Goal: Task Accomplishment & Management: Use online tool/utility

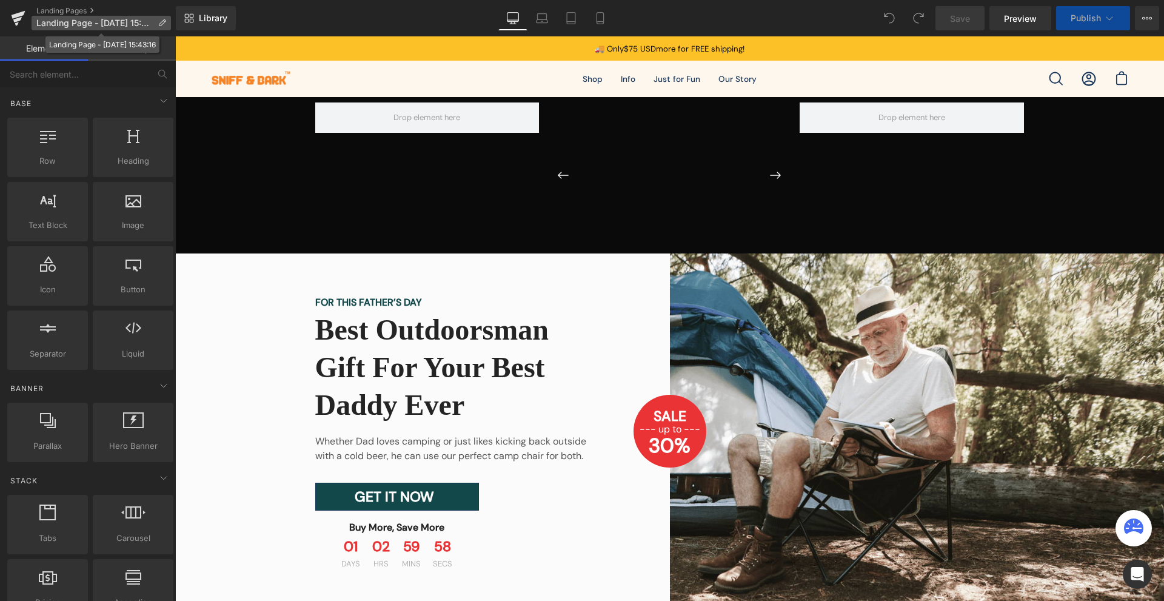
click at [81, 17] on p "Landing Page - [DATE] 15:43:16" at bounding box center [101, 23] width 139 height 15
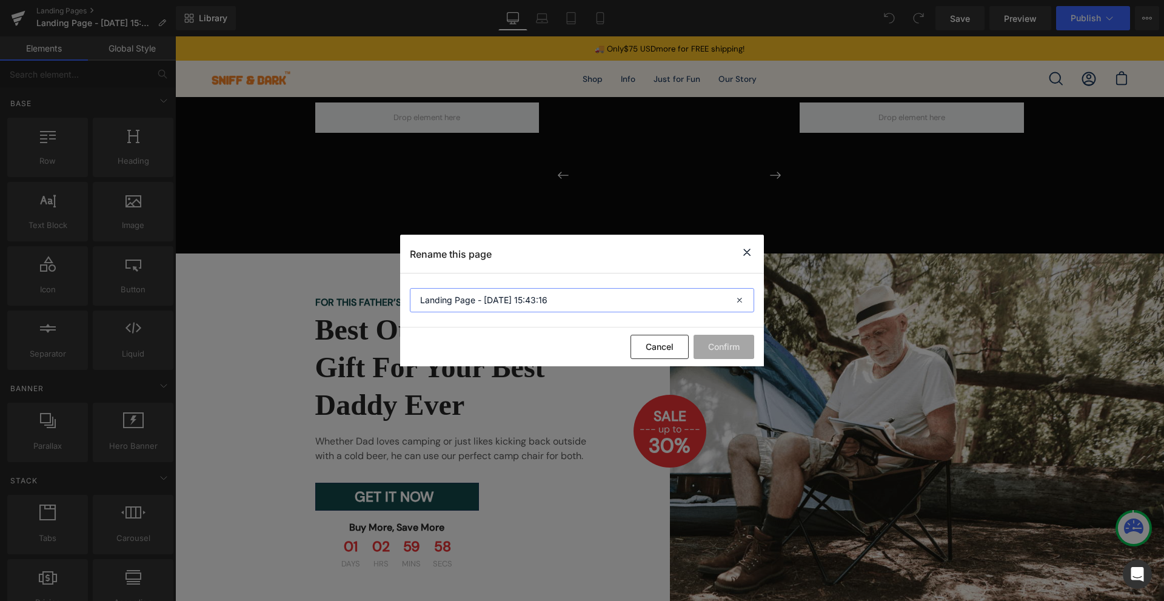
click at [548, 303] on input "Landing Page - [DATE] 15:43:16" at bounding box center [582, 300] width 344 height 24
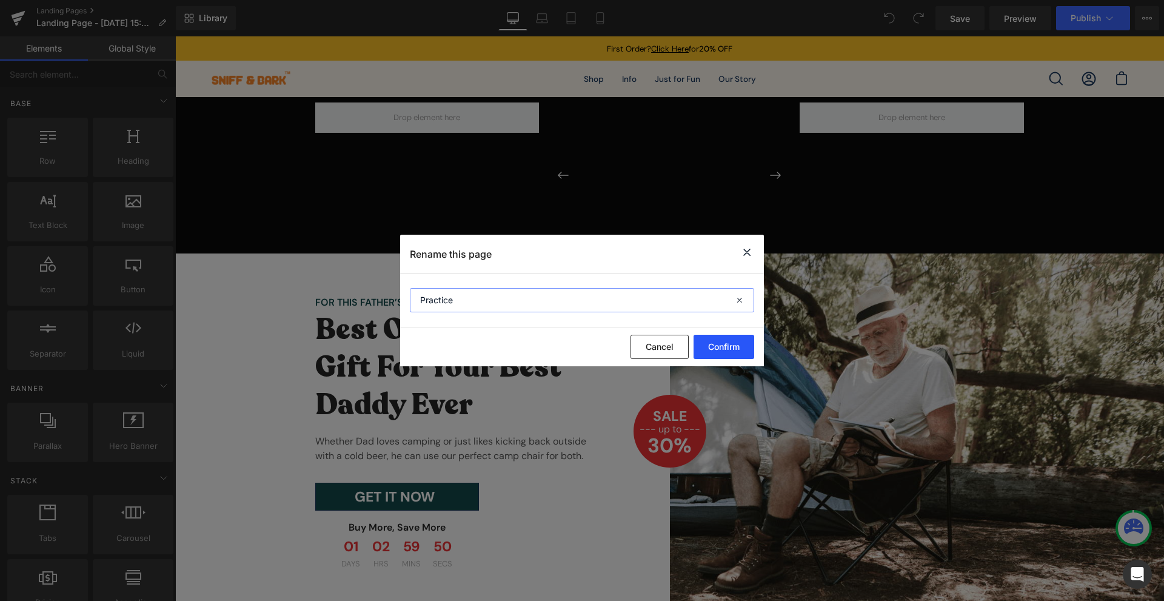
type input "Practice"
click at [730, 345] on button "Confirm" at bounding box center [724, 347] width 61 height 24
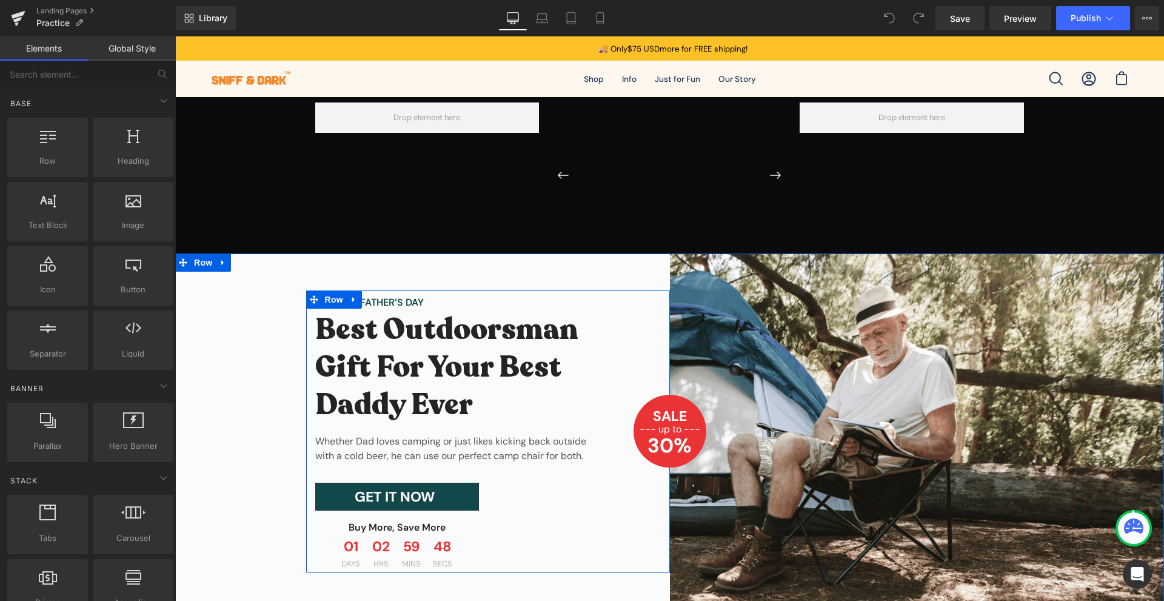
scroll to position [141, 0]
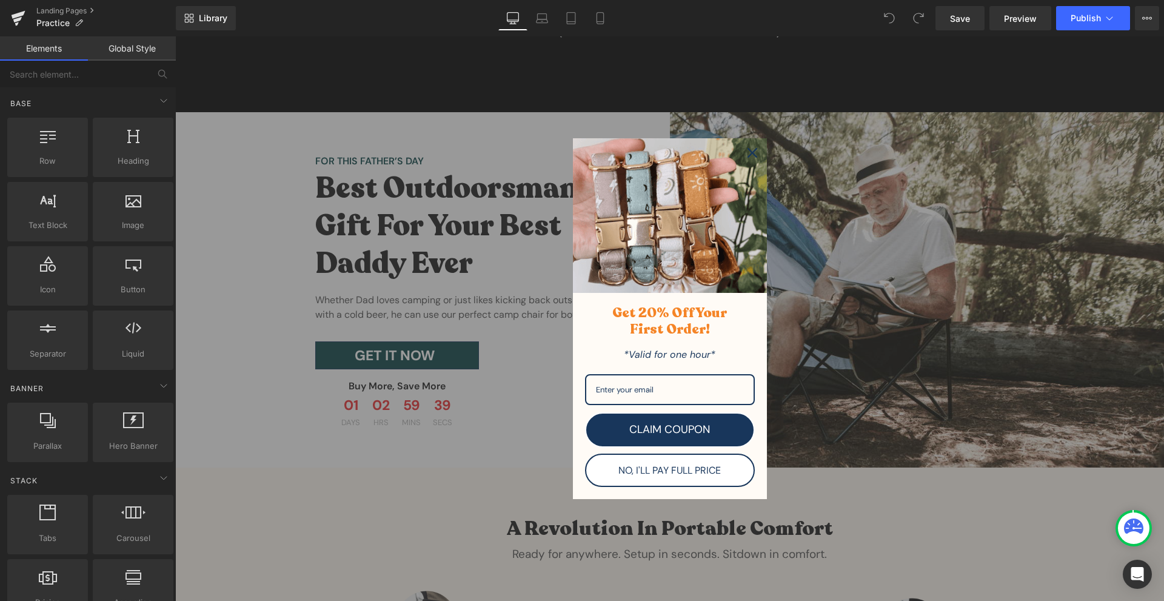
click at [748, 150] on icon "close icon" at bounding box center [753, 153] width 10 height 10
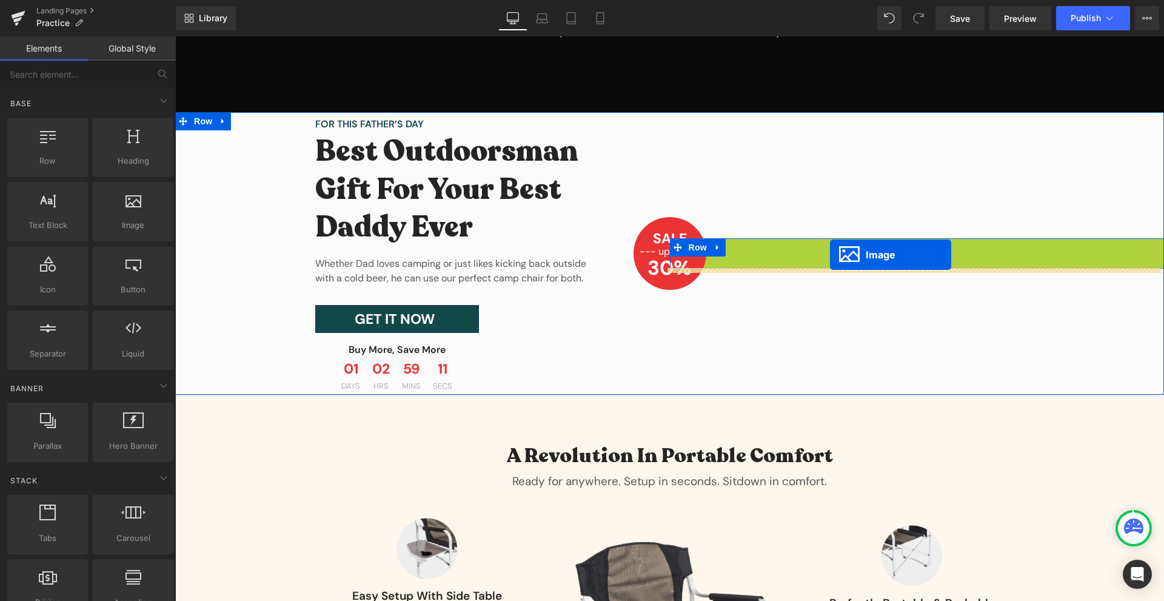
drag, startPoint x: 896, startPoint y: 287, endPoint x: 830, endPoint y: 255, distance: 73.2
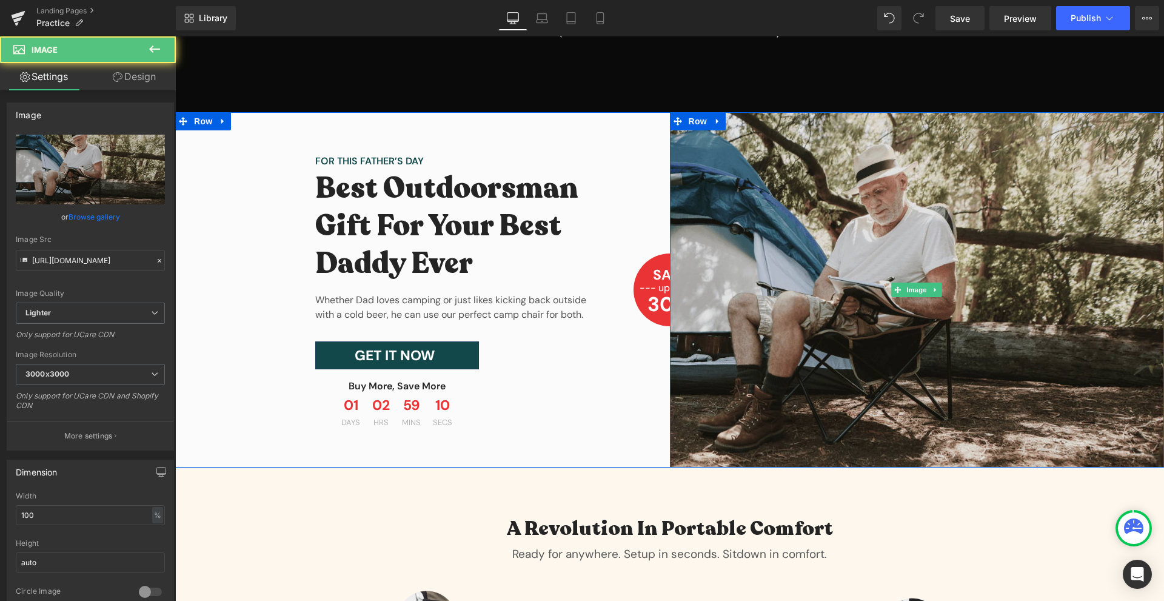
drag, startPoint x: 752, startPoint y: 273, endPoint x: 719, endPoint y: 275, distance: 33.4
click at [754, 273] on img at bounding box center [917, 289] width 495 height 355
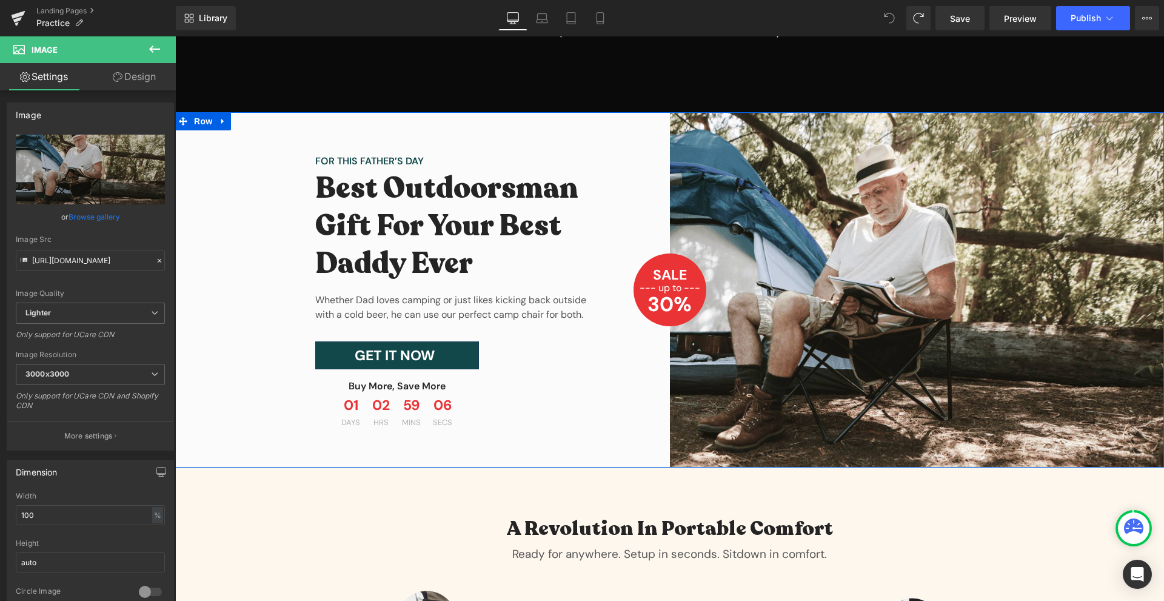
click at [246, 176] on div "FOR THIS FATHER’S DAY Text Block Best Outdoorsman Gift For Your Best Daddy Ever…" at bounding box center [422, 289] width 495 height 355
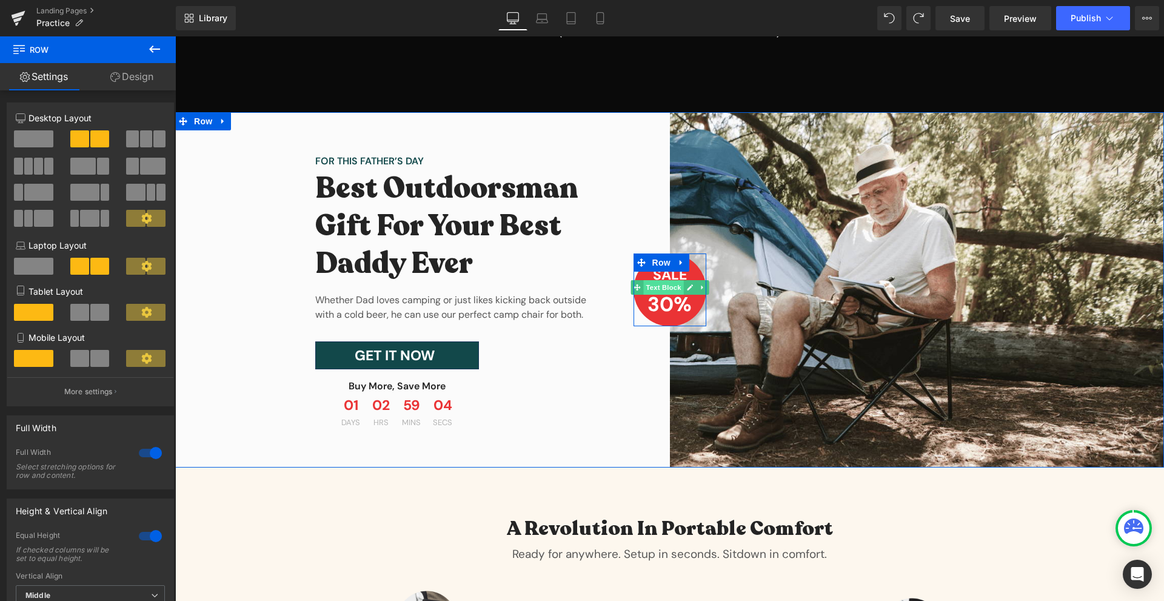
click at [671, 287] on span "Text Block" at bounding box center [663, 287] width 40 height 15
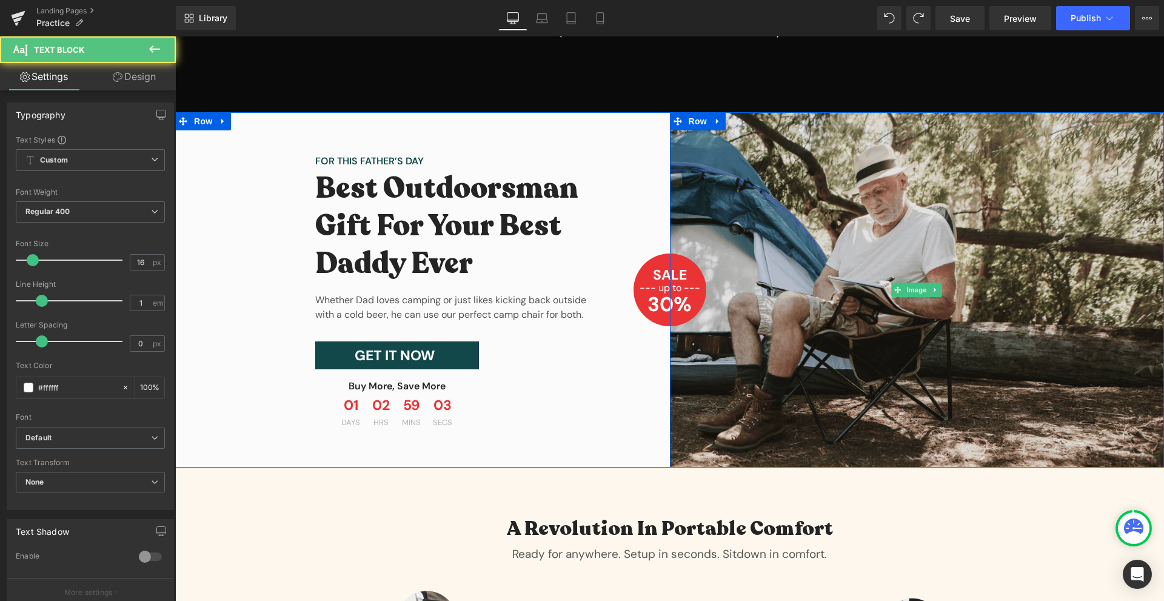
click at [842, 260] on img at bounding box center [917, 289] width 495 height 355
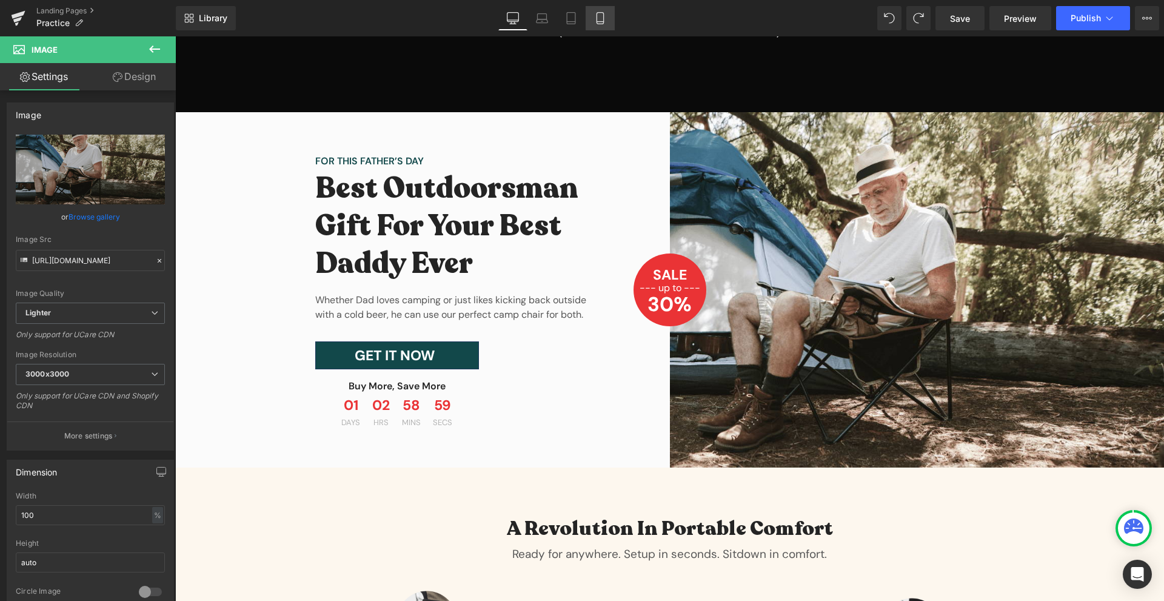
click at [601, 15] on icon at bounding box center [600, 18] width 12 height 12
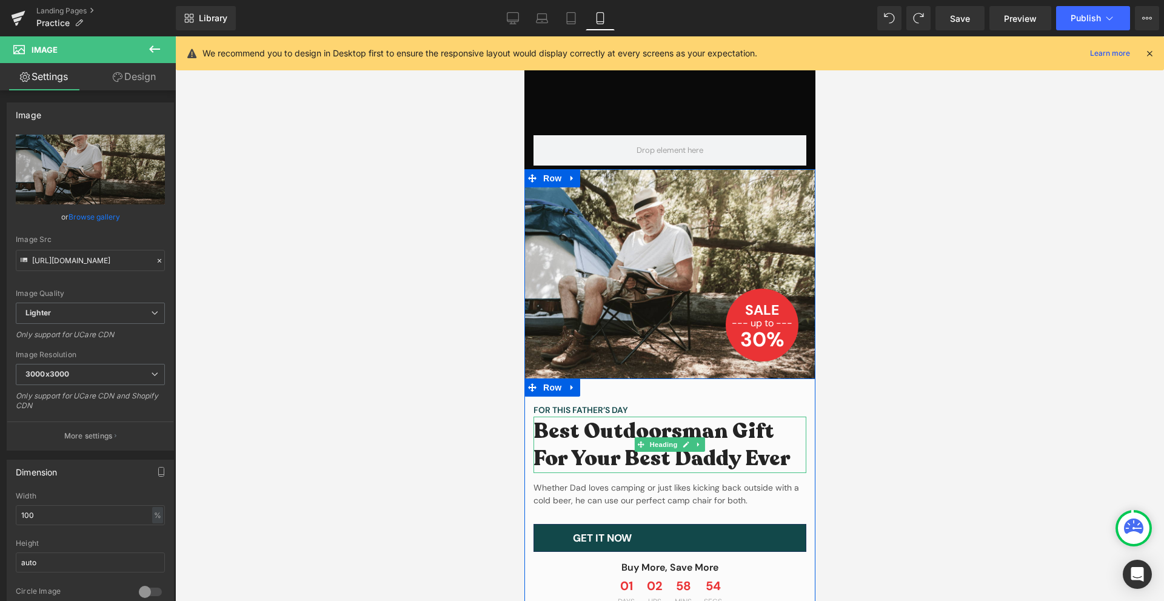
scroll to position [0, 0]
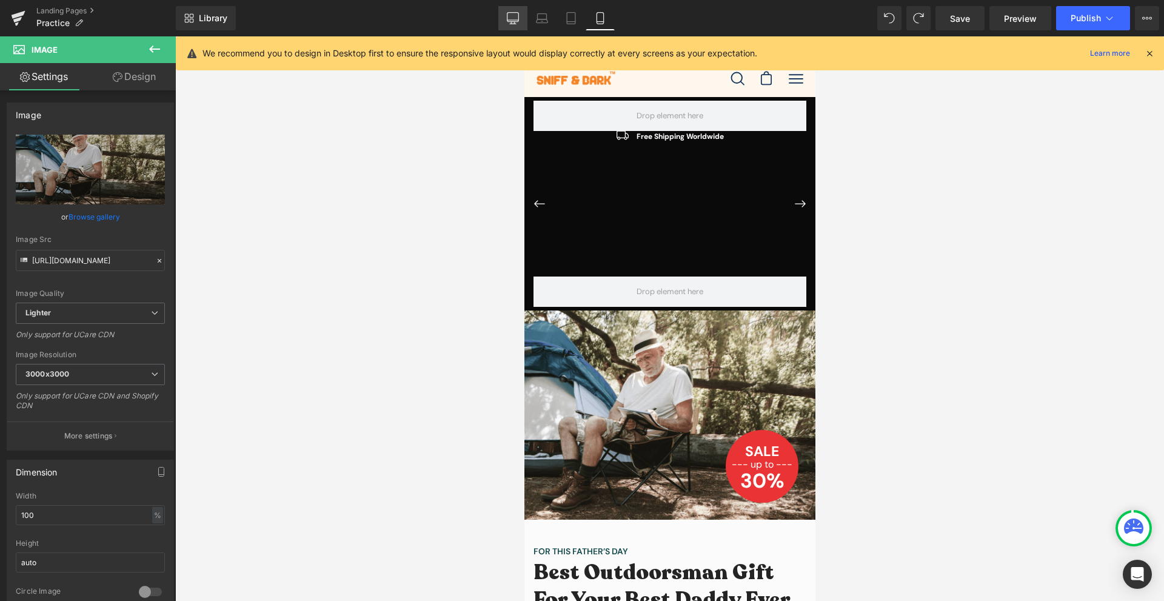
click at [515, 16] on icon at bounding box center [513, 18] width 12 height 12
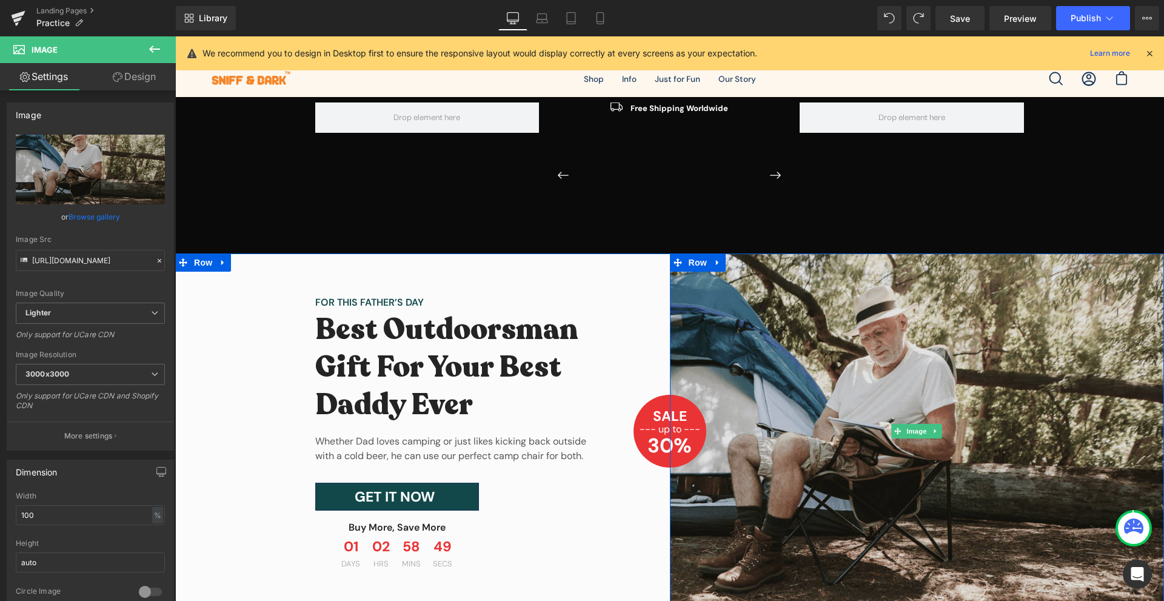
scroll to position [141, 0]
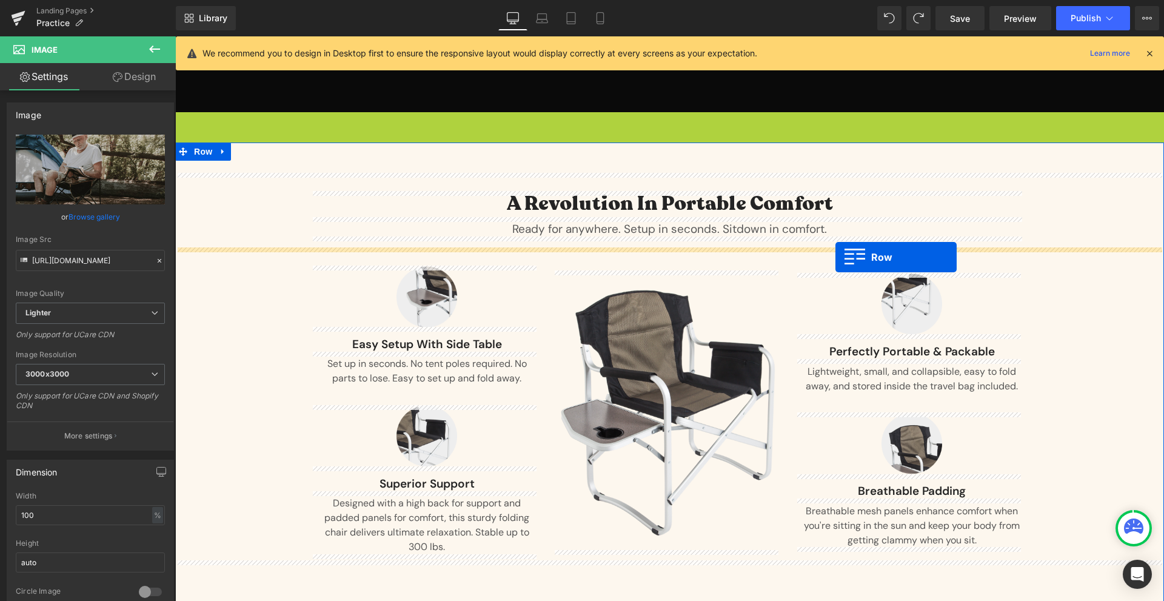
drag, startPoint x: 184, startPoint y: 121, endPoint x: 836, endPoint y: 258, distance: 665.5
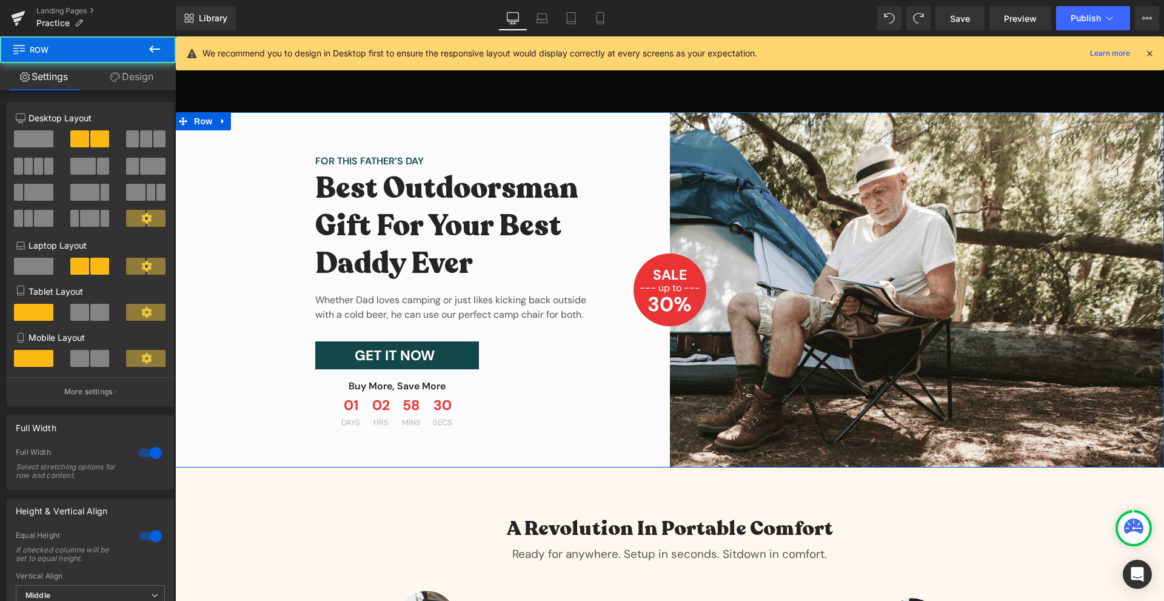
click at [247, 269] on div "FOR THIS FATHER’S DAY Text Block Best Outdoorsman Gift For Your Best Daddy Ever…" at bounding box center [422, 289] width 495 height 355
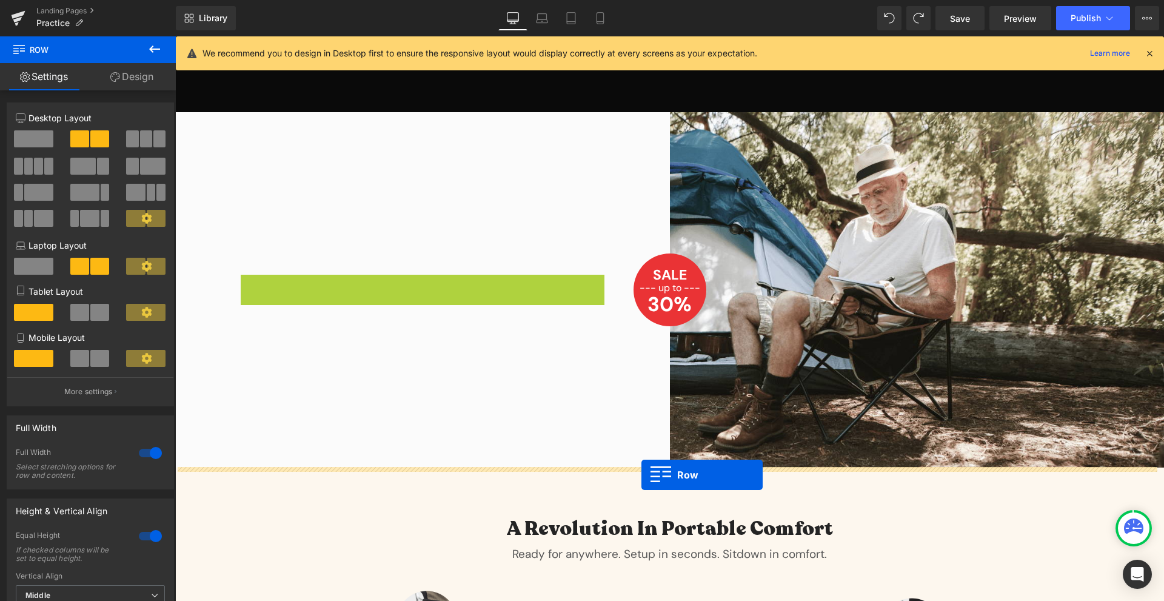
drag, startPoint x: 309, startPoint y: 161, endPoint x: 642, endPoint y: 475, distance: 456.8
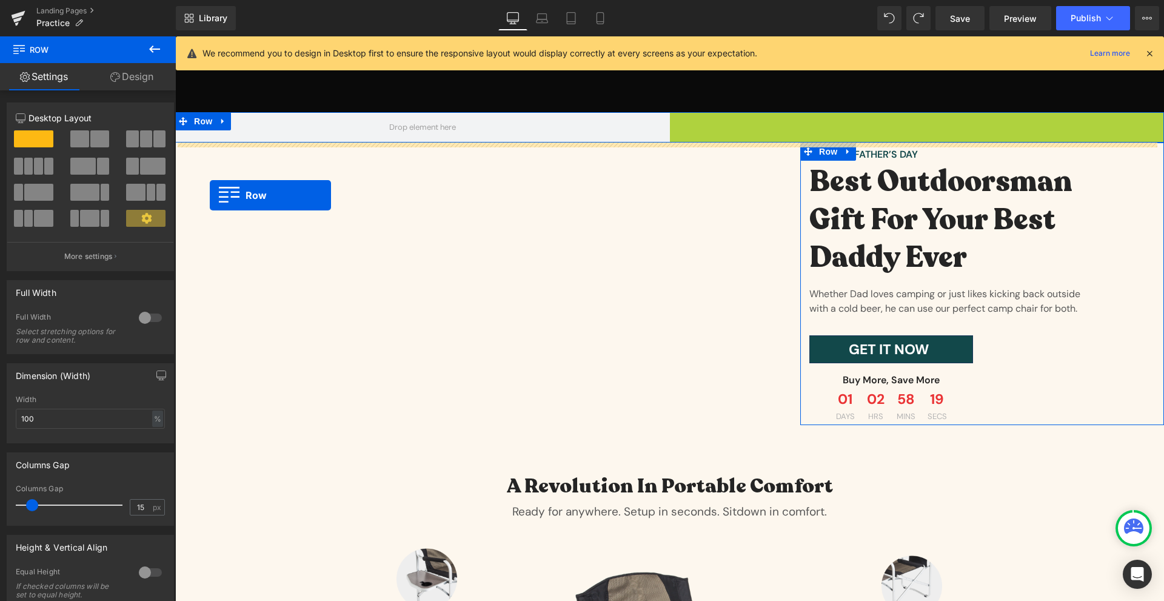
drag, startPoint x: 672, startPoint y: 124, endPoint x: 210, endPoint y: 196, distance: 468.3
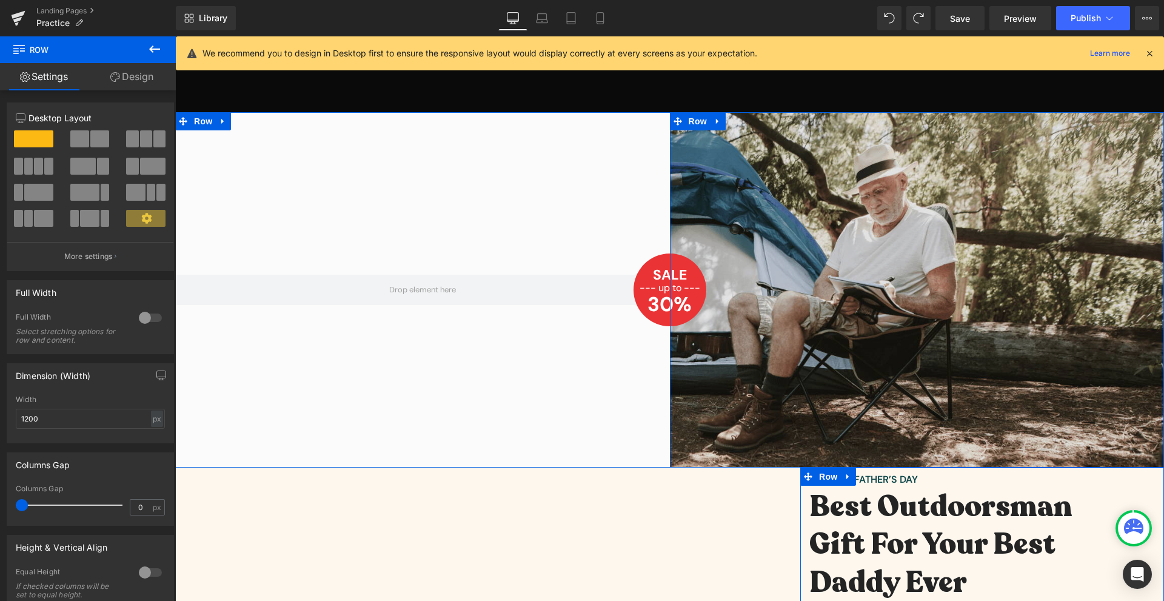
click at [803, 206] on img at bounding box center [917, 289] width 495 height 355
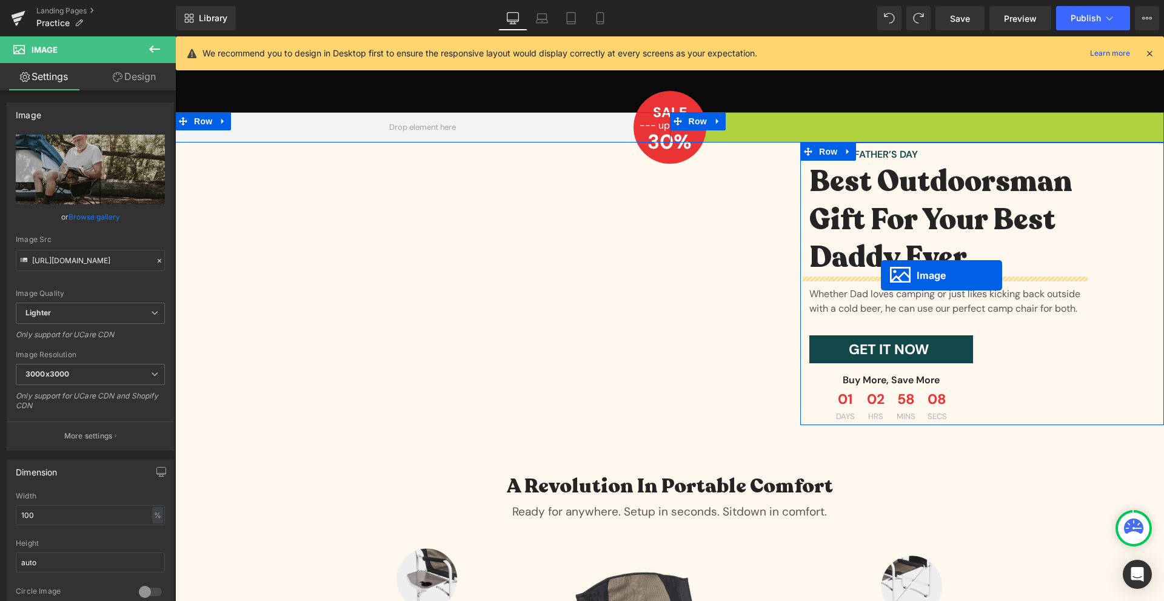
drag, startPoint x: 894, startPoint y: 289, endPoint x: 881, endPoint y: 275, distance: 19.3
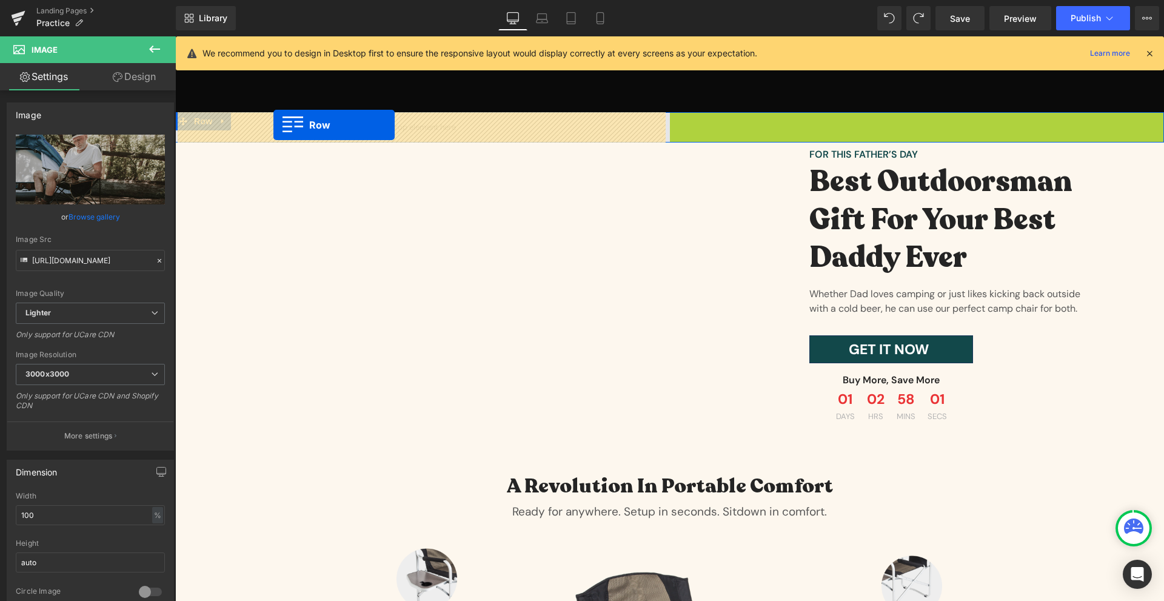
drag, startPoint x: 673, startPoint y: 119, endPoint x: 273, endPoint y: 126, distance: 399.6
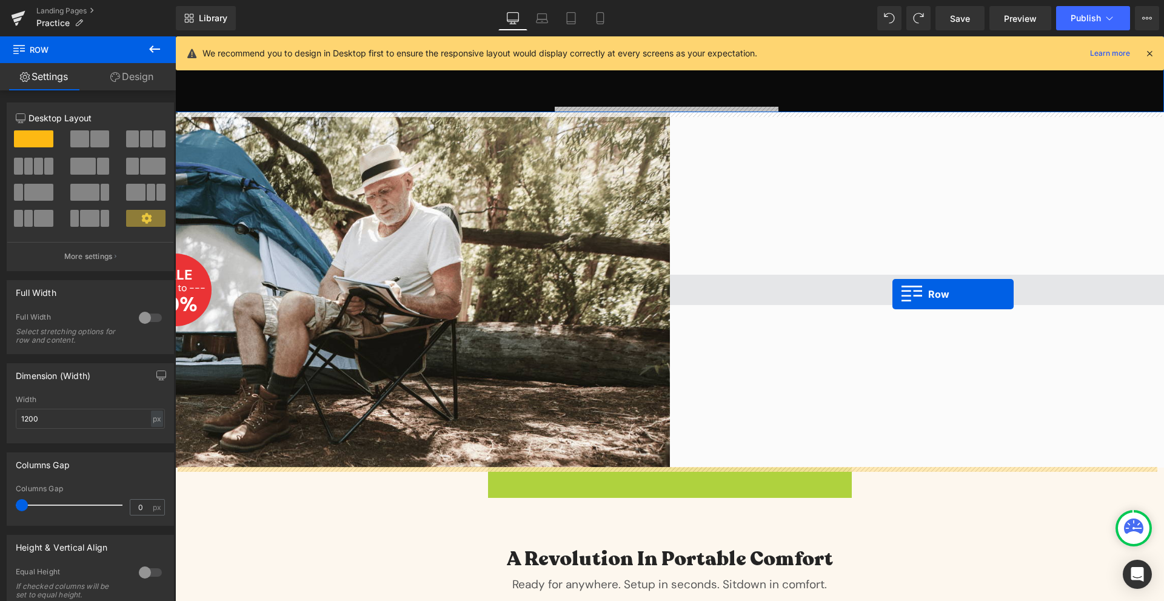
drag, startPoint x: 797, startPoint y: 477, endPoint x: 893, endPoint y: 294, distance: 206.4
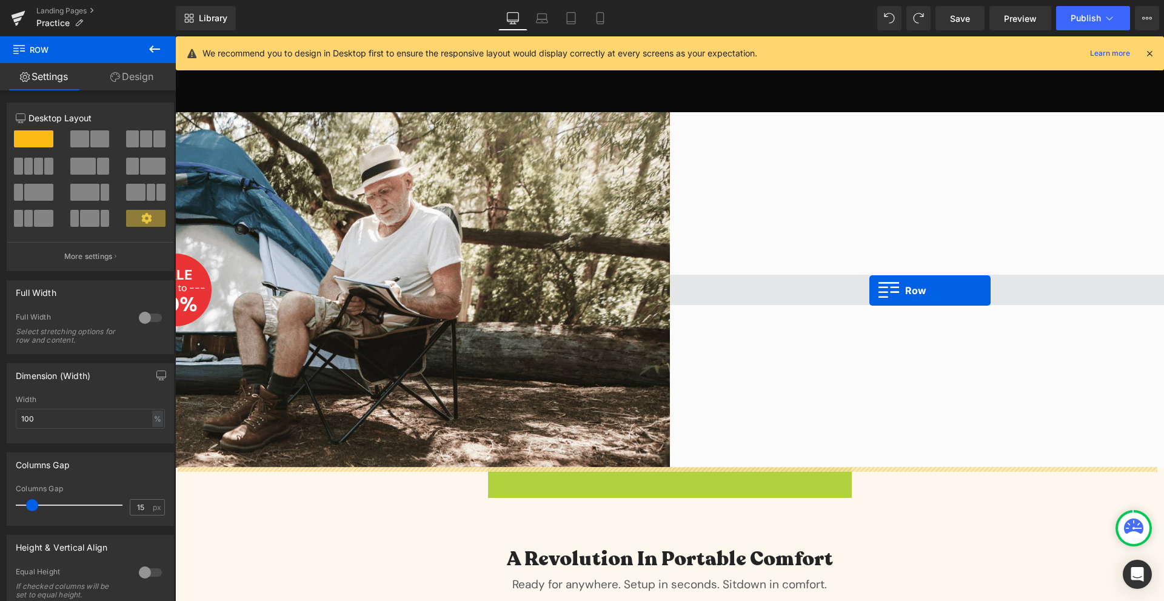
drag, startPoint x: 818, startPoint y: 479, endPoint x: 868, endPoint y: 294, distance: 191.5
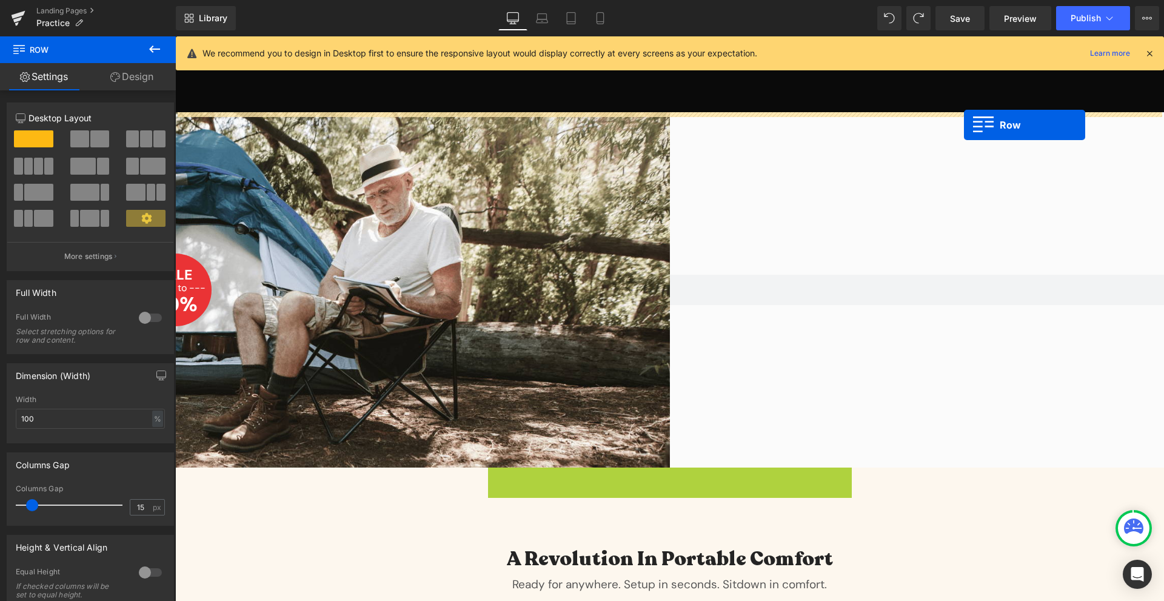
drag, startPoint x: 800, startPoint y: 474, endPoint x: 964, endPoint y: 128, distance: 382.4
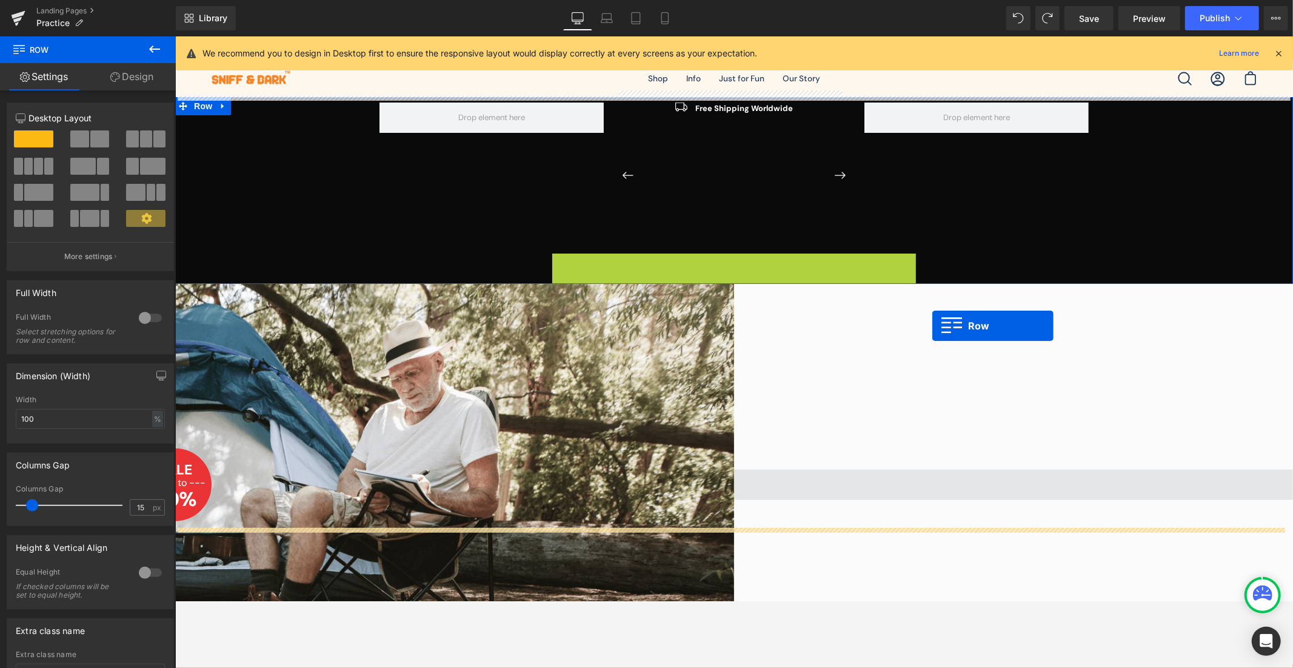
scroll to position [156, 0]
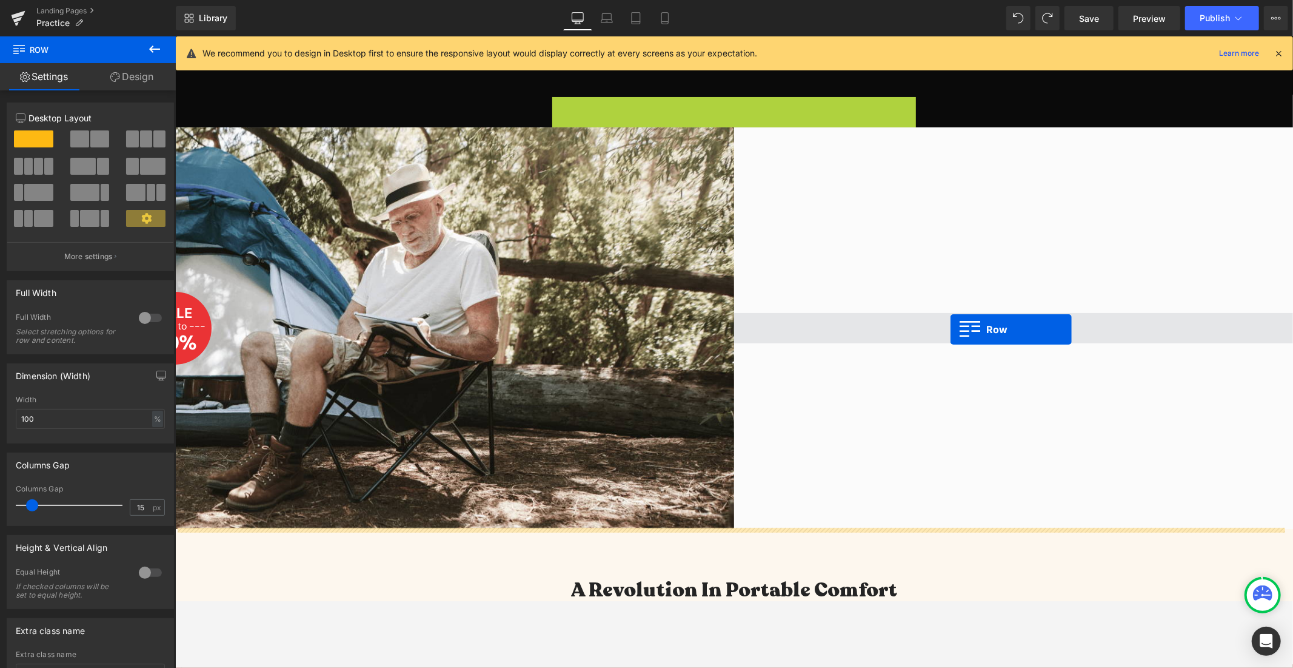
drag, startPoint x: 930, startPoint y: 261, endPoint x: 950, endPoint y: 330, distance: 72.0
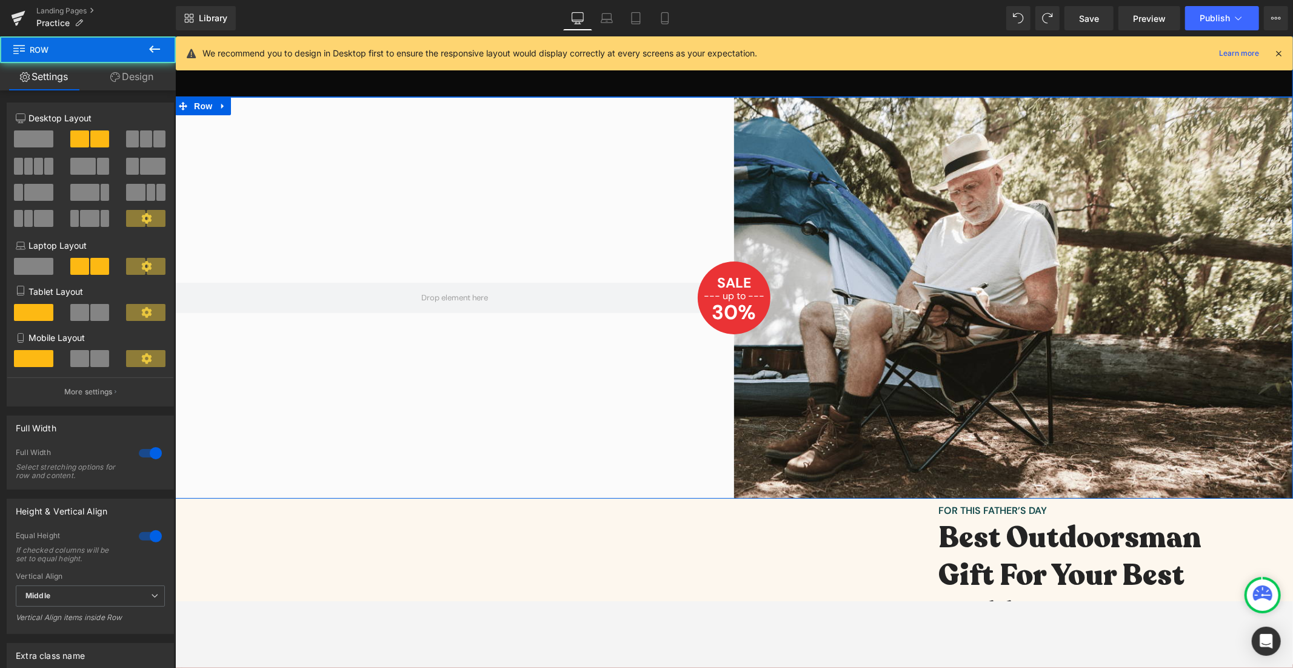
click at [438, 224] on div at bounding box center [454, 296] width 559 height 401
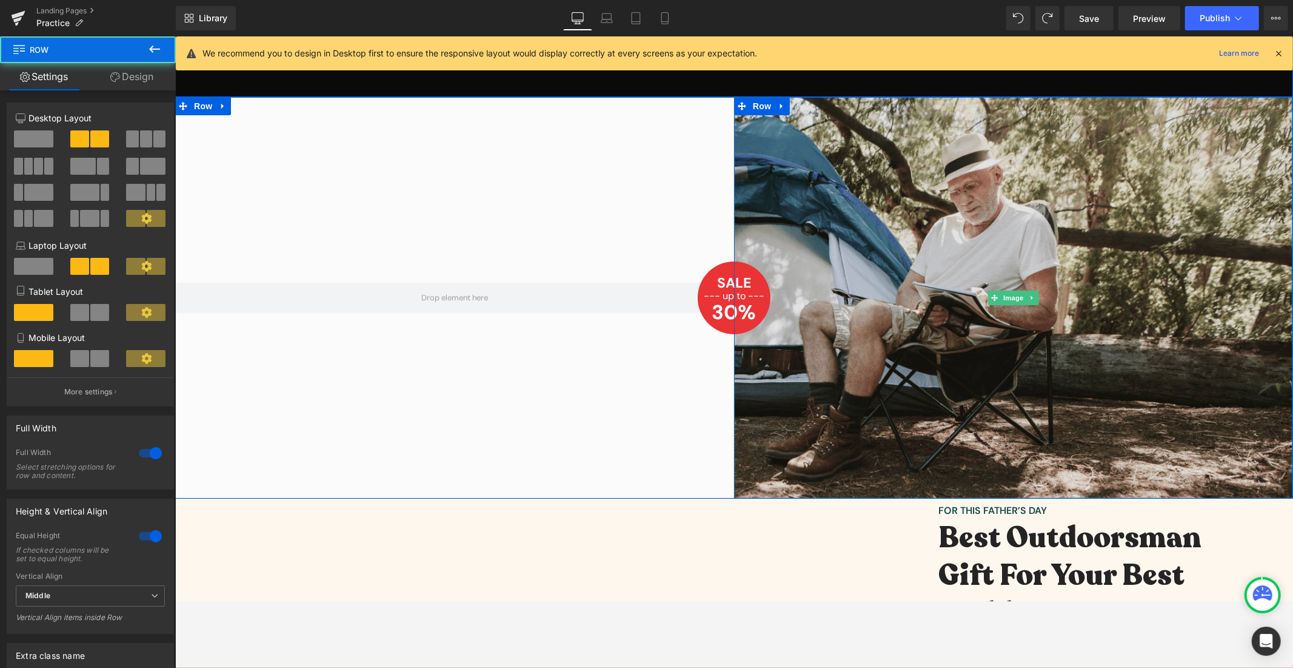
click at [969, 256] on img at bounding box center [1013, 296] width 559 height 401
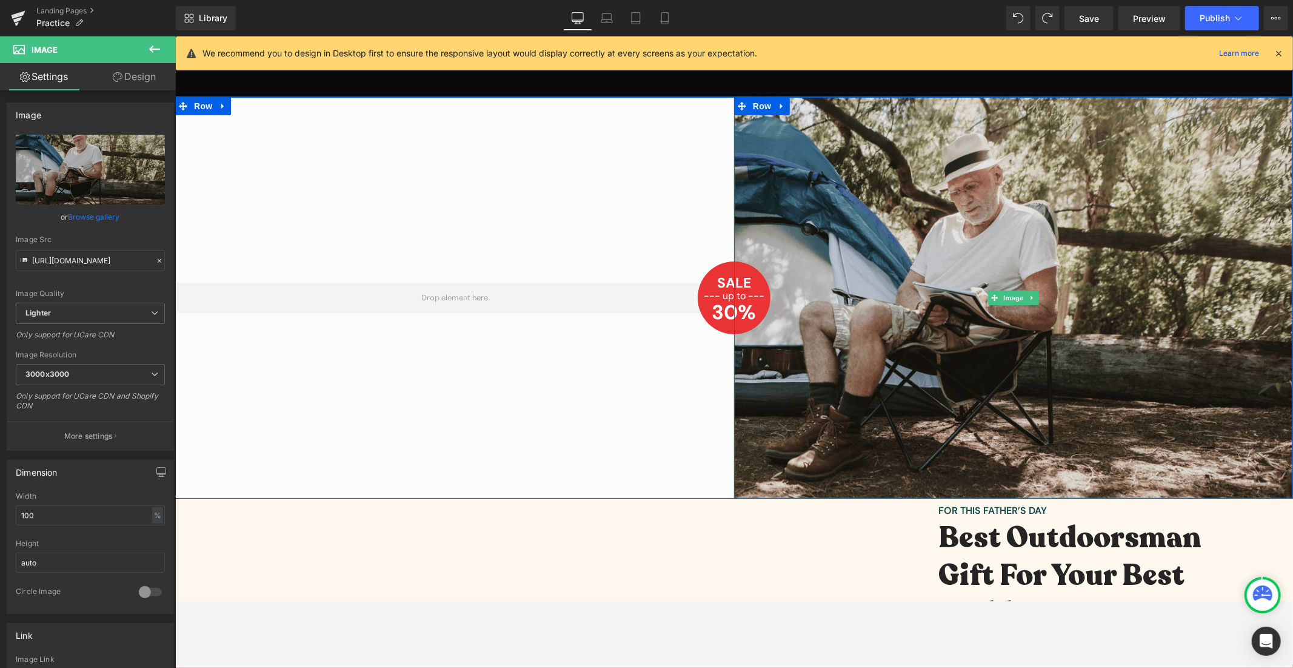
click at [937, 258] on img at bounding box center [1013, 296] width 559 height 401
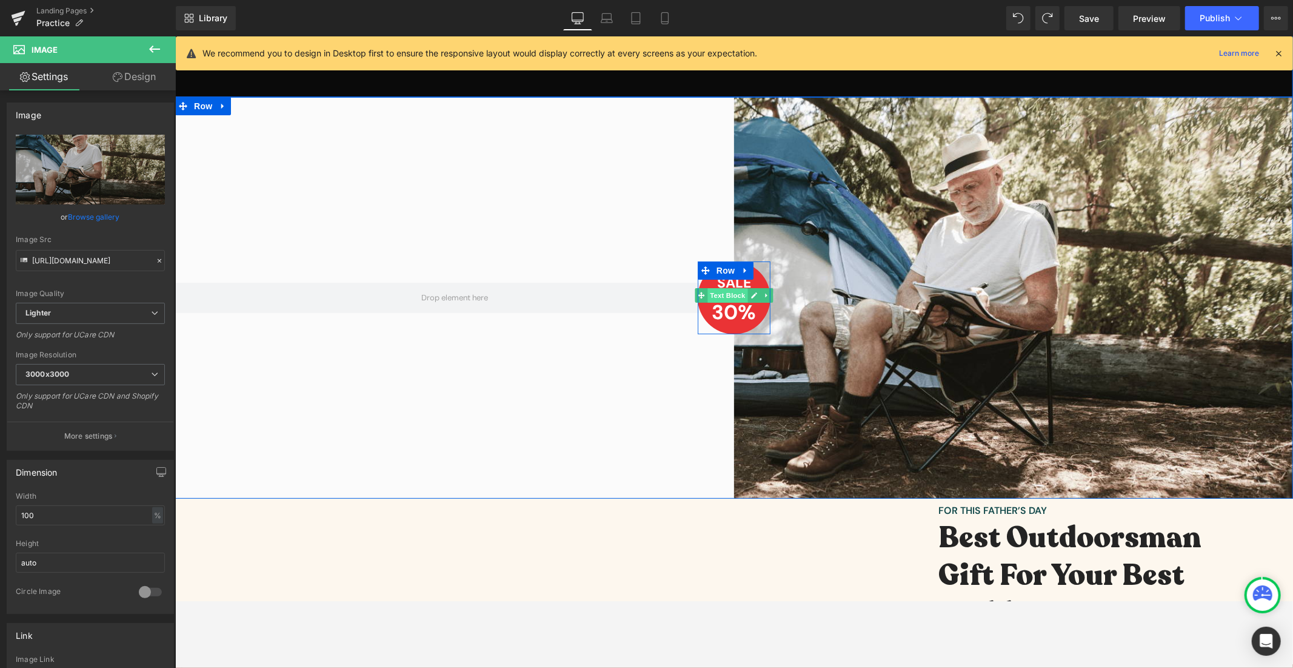
click at [729, 295] on span "Text Block" at bounding box center [727, 294] width 40 height 15
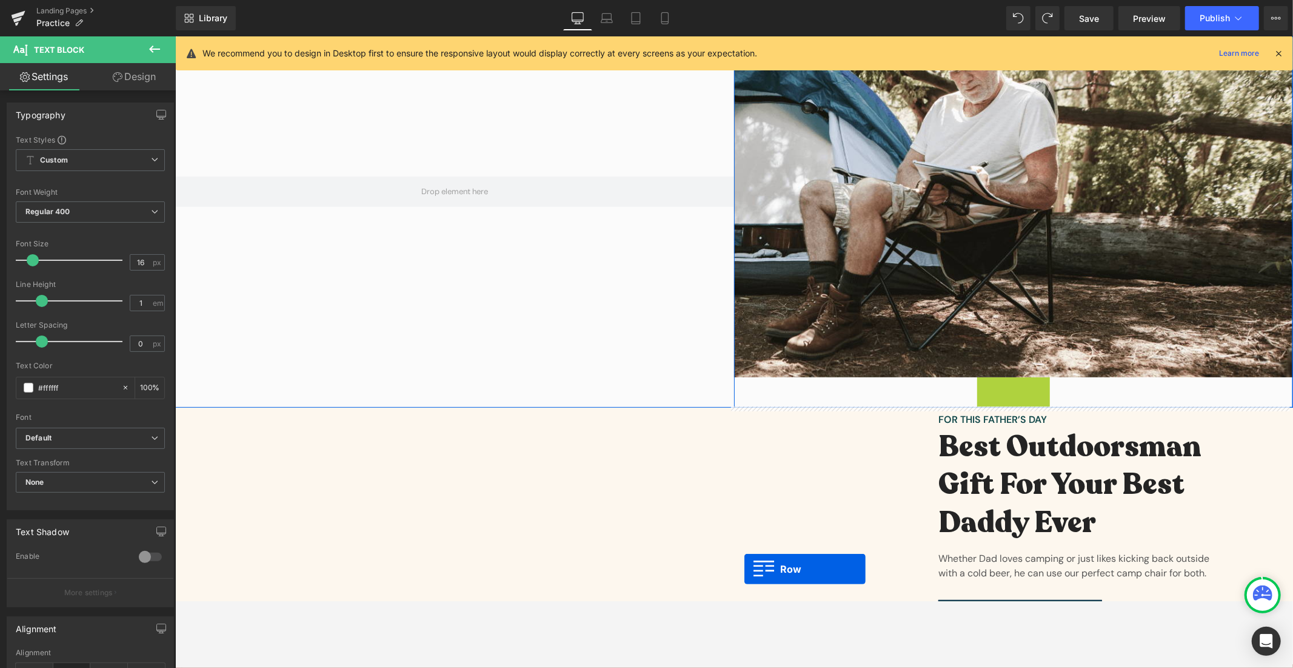
scroll to position [338, 0]
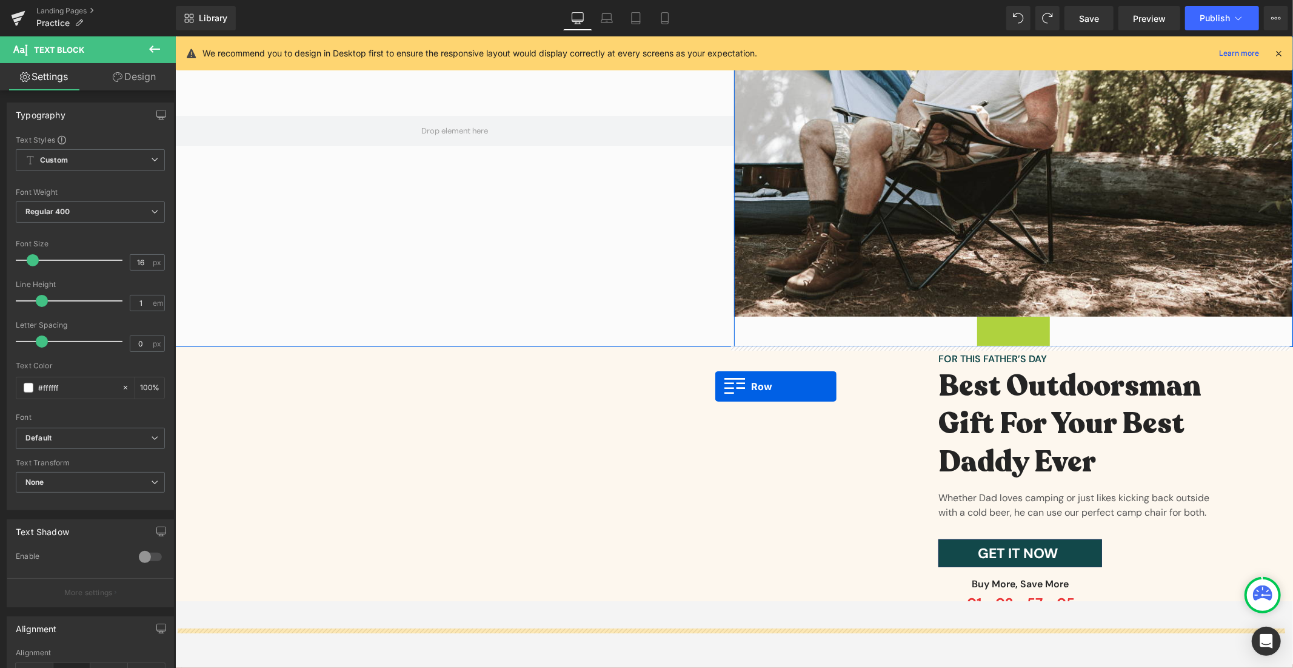
drag, startPoint x: 702, startPoint y: 268, endPoint x: 715, endPoint y: 386, distance: 119.0
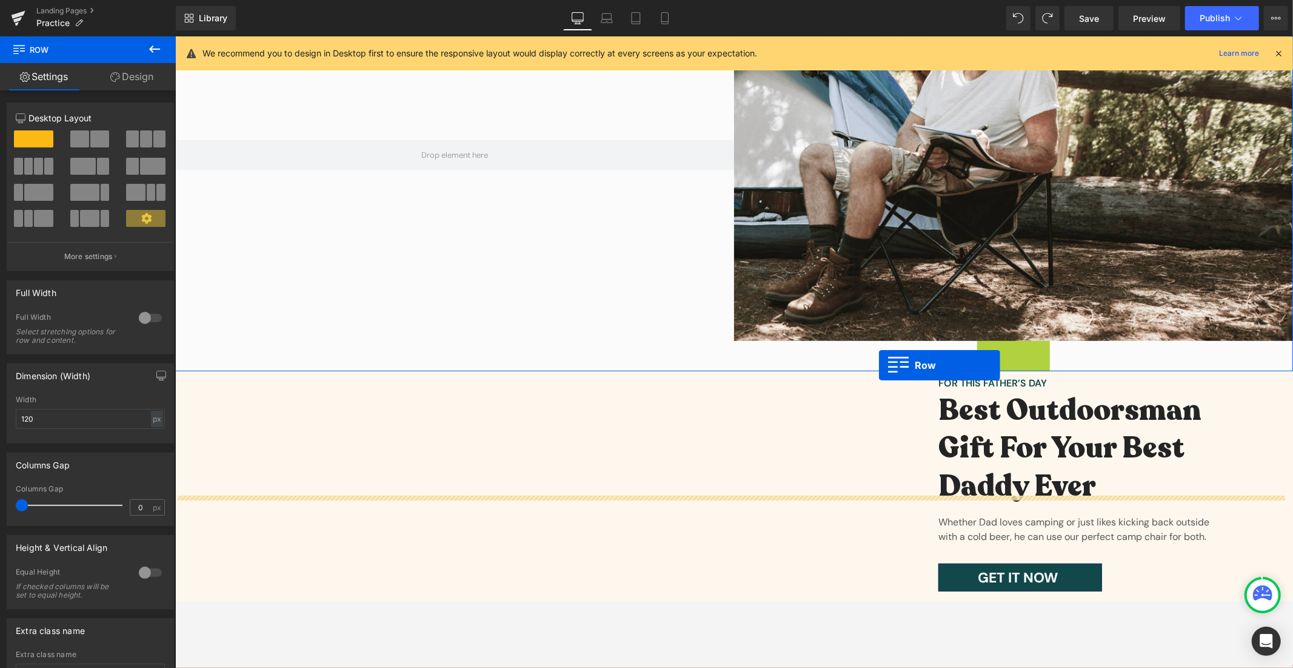
scroll to position [471, 0]
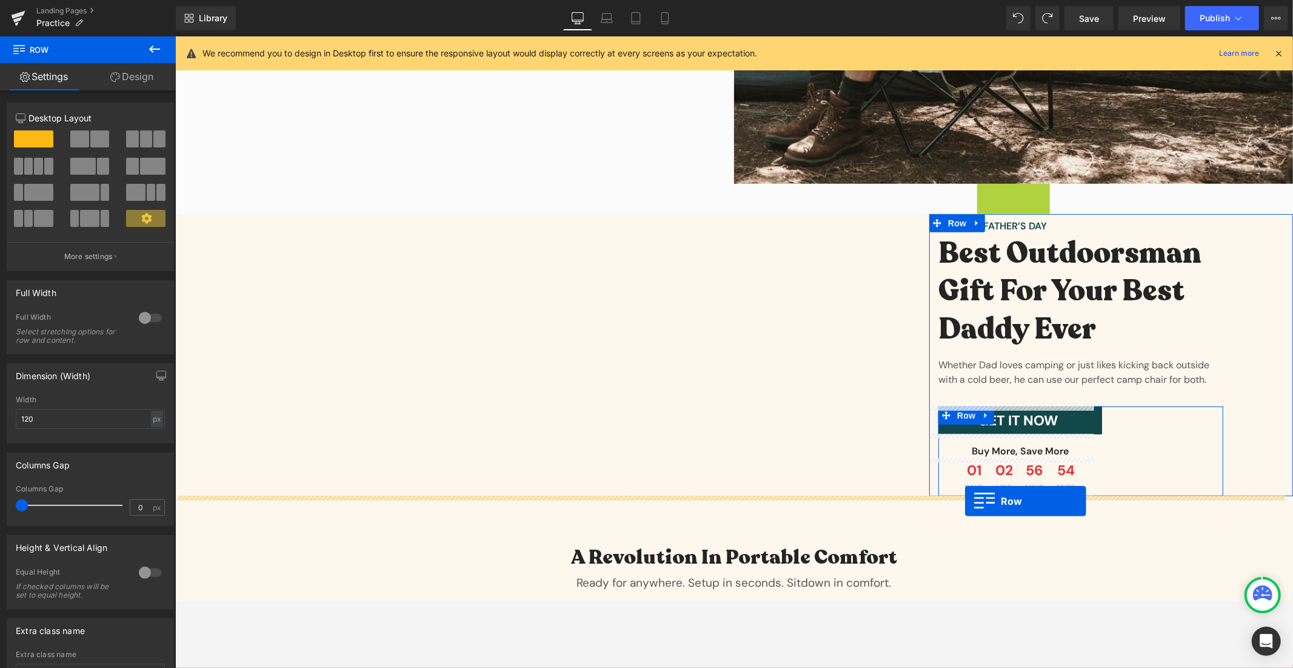
drag, startPoint x: 703, startPoint y: 269, endPoint x: 965, endPoint y: 500, distance: 349.3
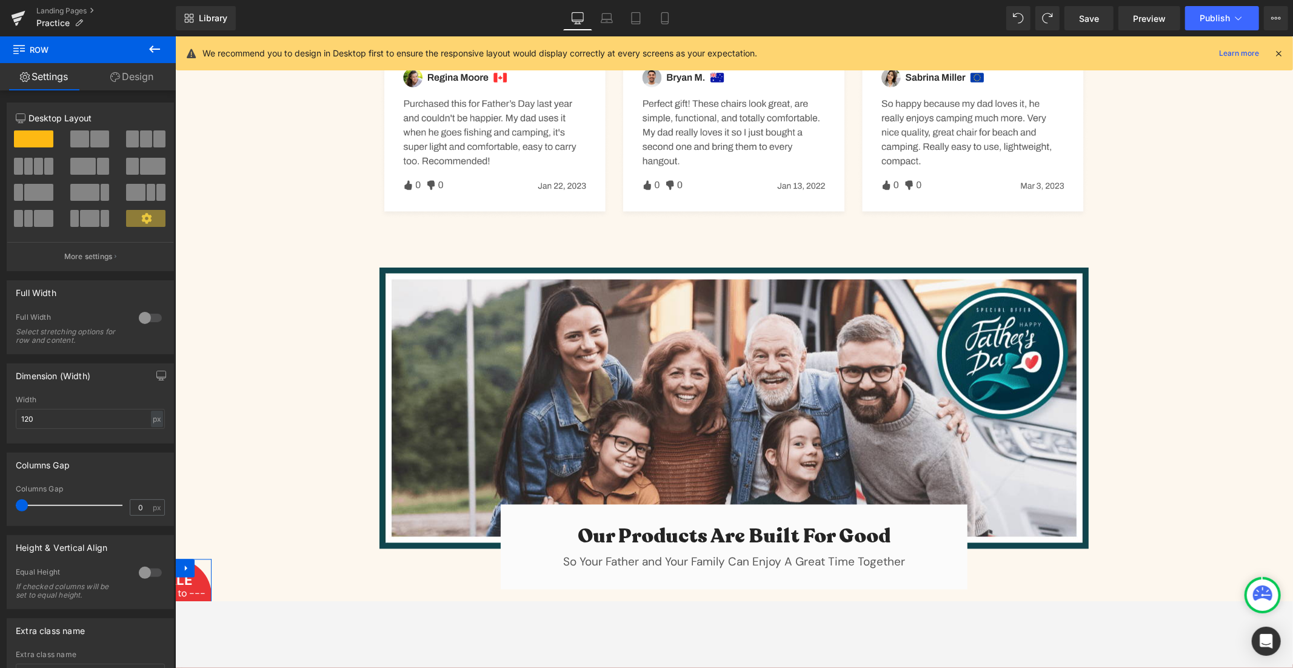
scroll to position [1729, 0]
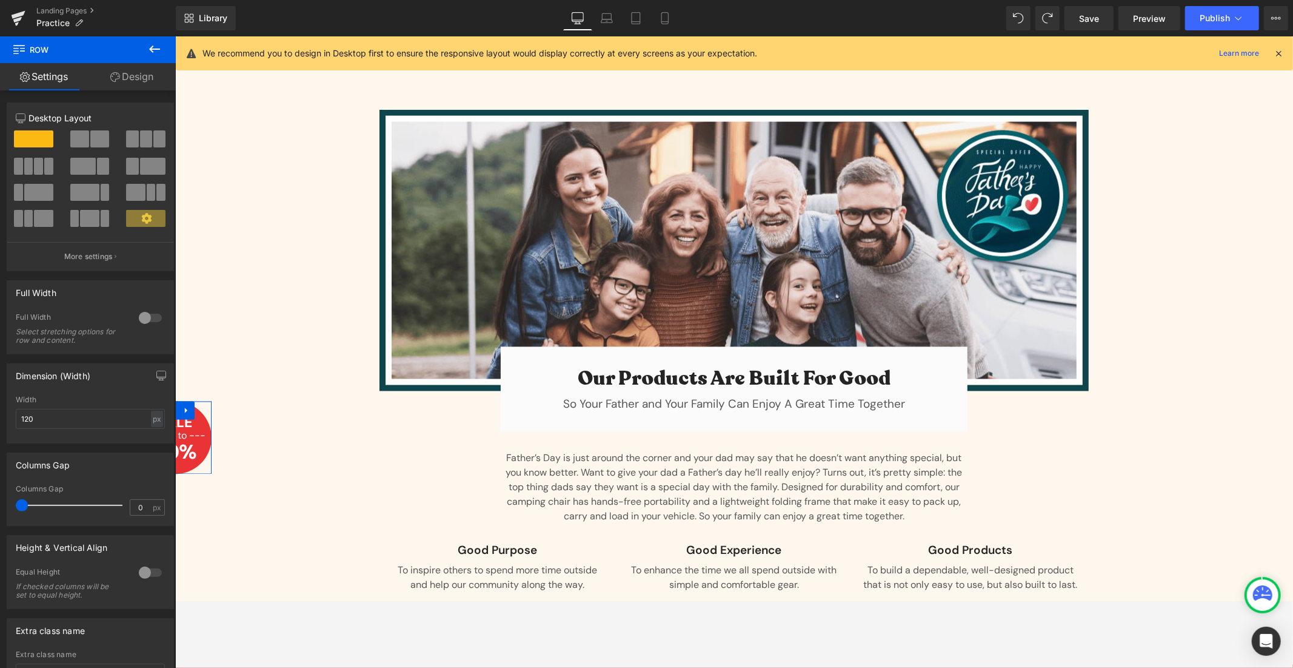
click at [137, 88] on link "Design" at bounding box center [132, 76] width 88 height 27
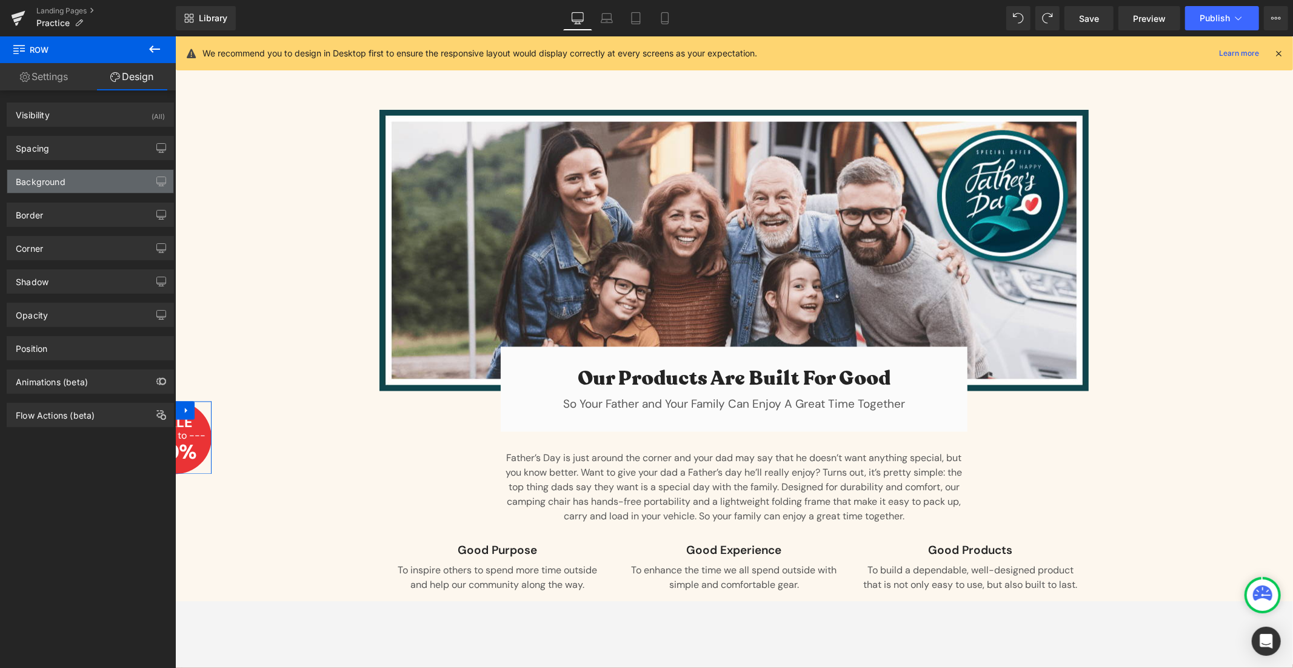
click at [58, 175] on div "Background" at bounding box center [41, 178] width 50 height 17
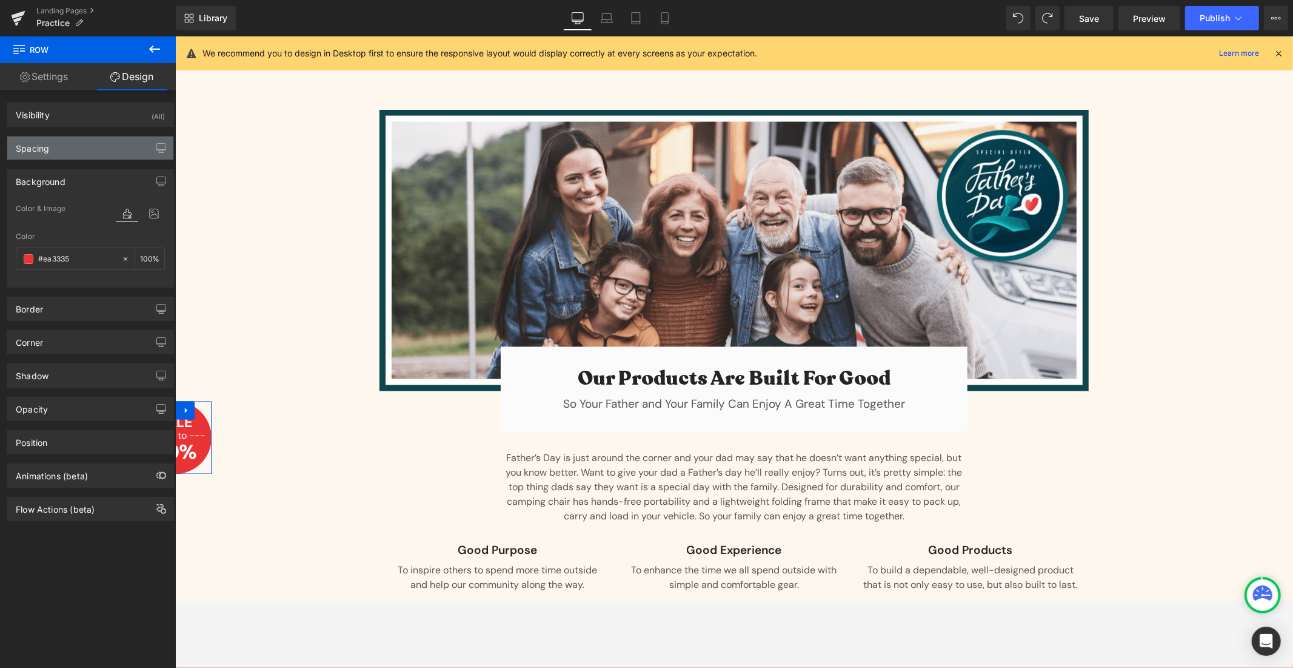
click at [79, 153] on div "Spacing" at bounding box center [90, 147] width 166 height 23
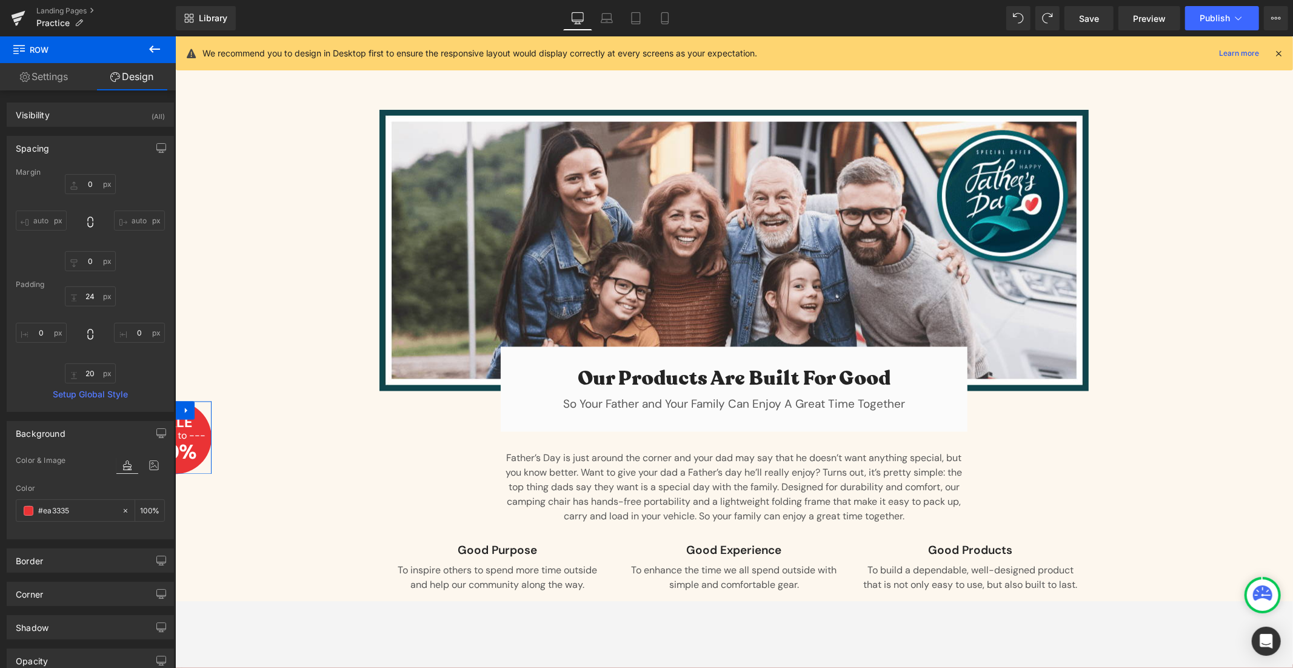
scroll to position [141, 0]
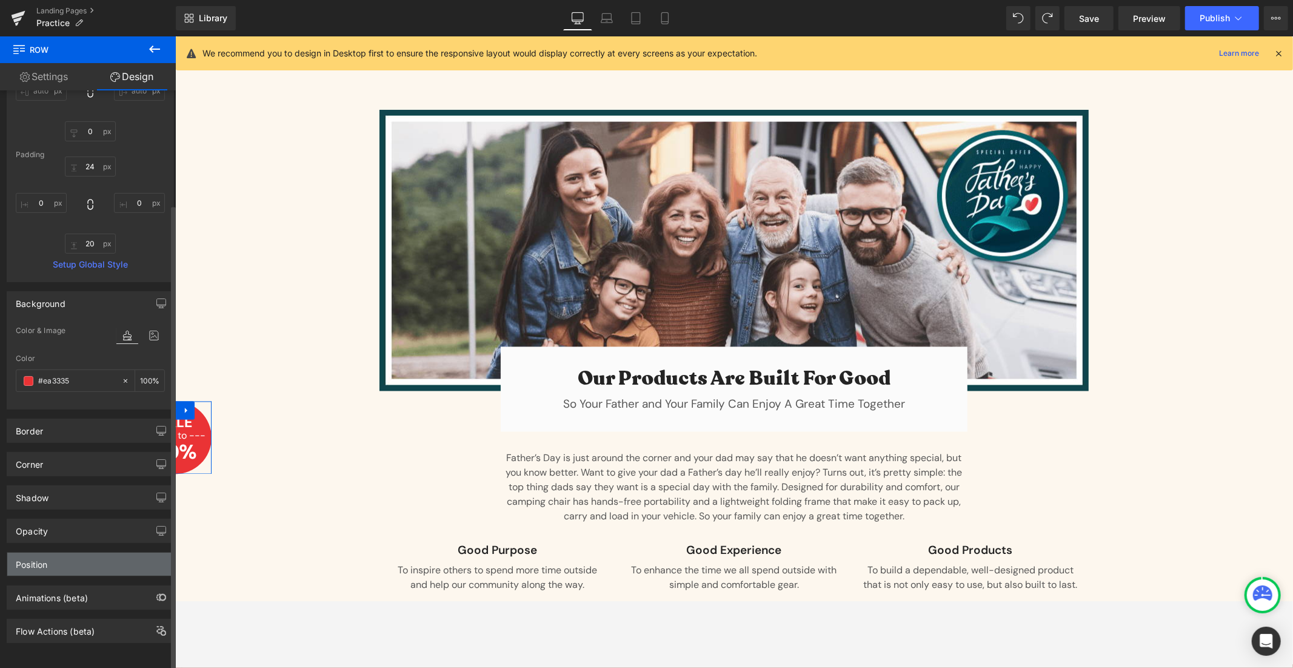
click at [94, 552] on div "Position" at bounding box center [90, 563] width 166 height 23
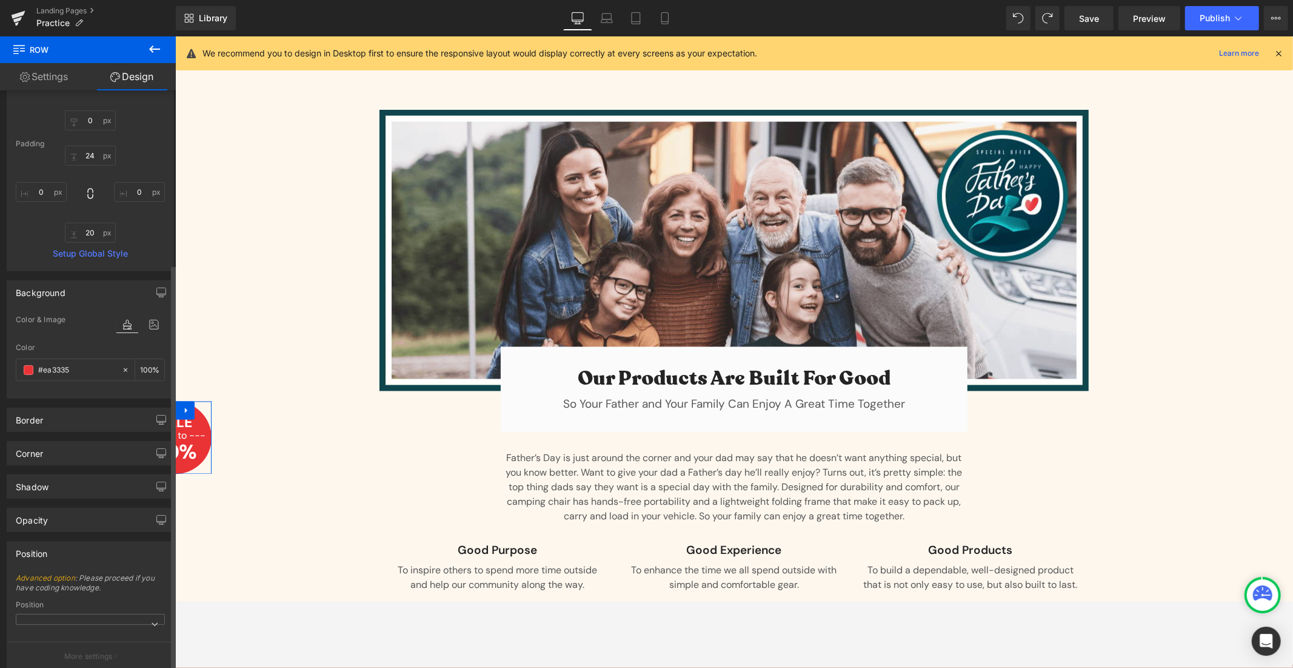
scroll to position [246, 0]
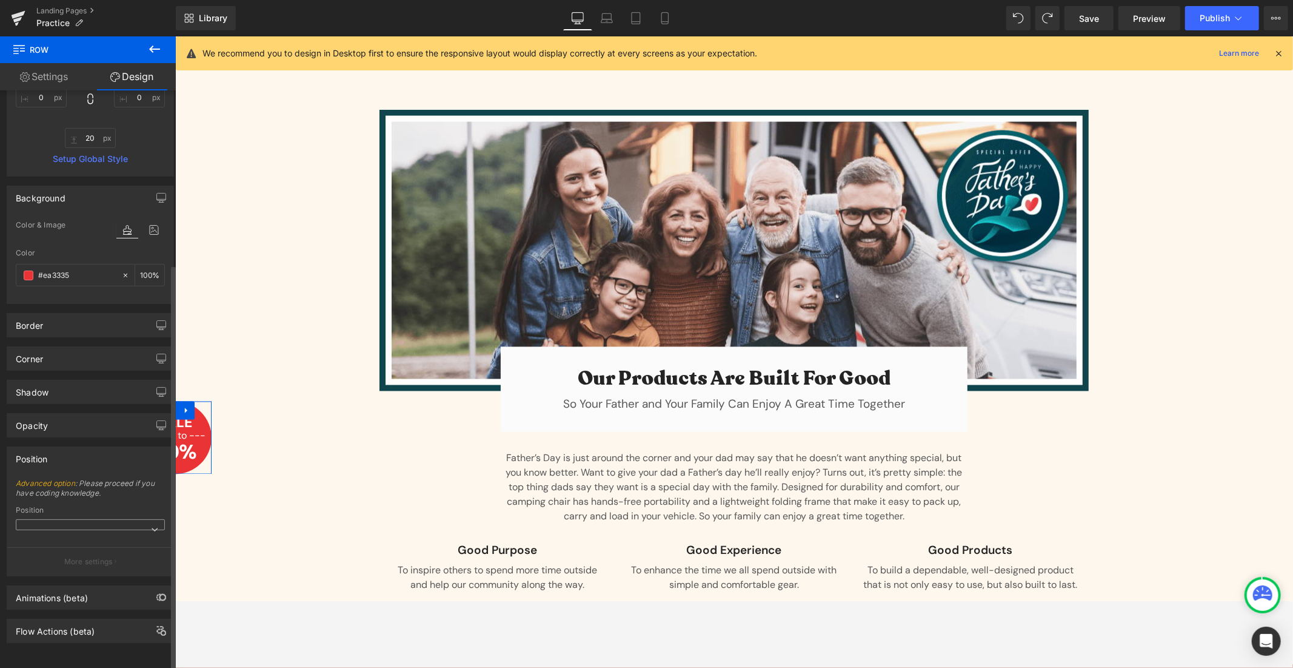
click at [108, 519] on span at bounding box center [90, 524] width 149 height 11
click at [120, 506] on div "Position" at bounding box center [90, 510] width 149 height 8
click at [61, 79] on link "Settings" at bounding box center [44, 76] width 88 height 27
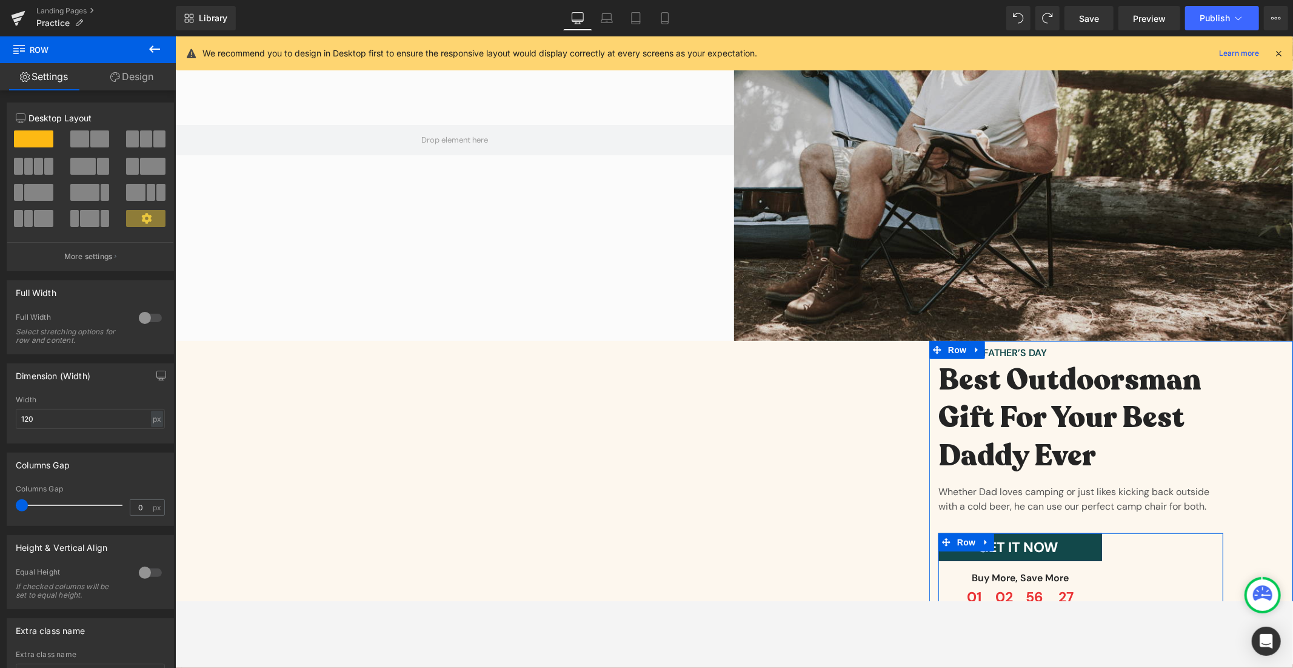
scroll to position [0, 0]
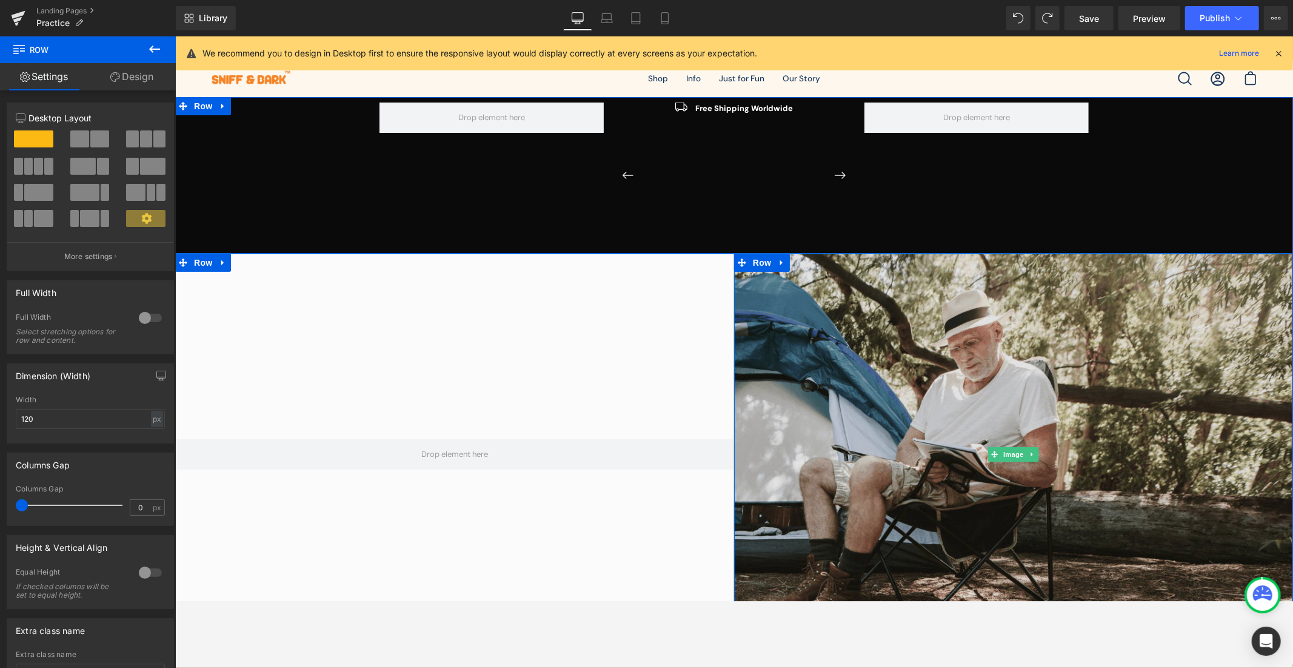
click at [823, 384] on img at bounding box center [1013, 453] width 559 height 401
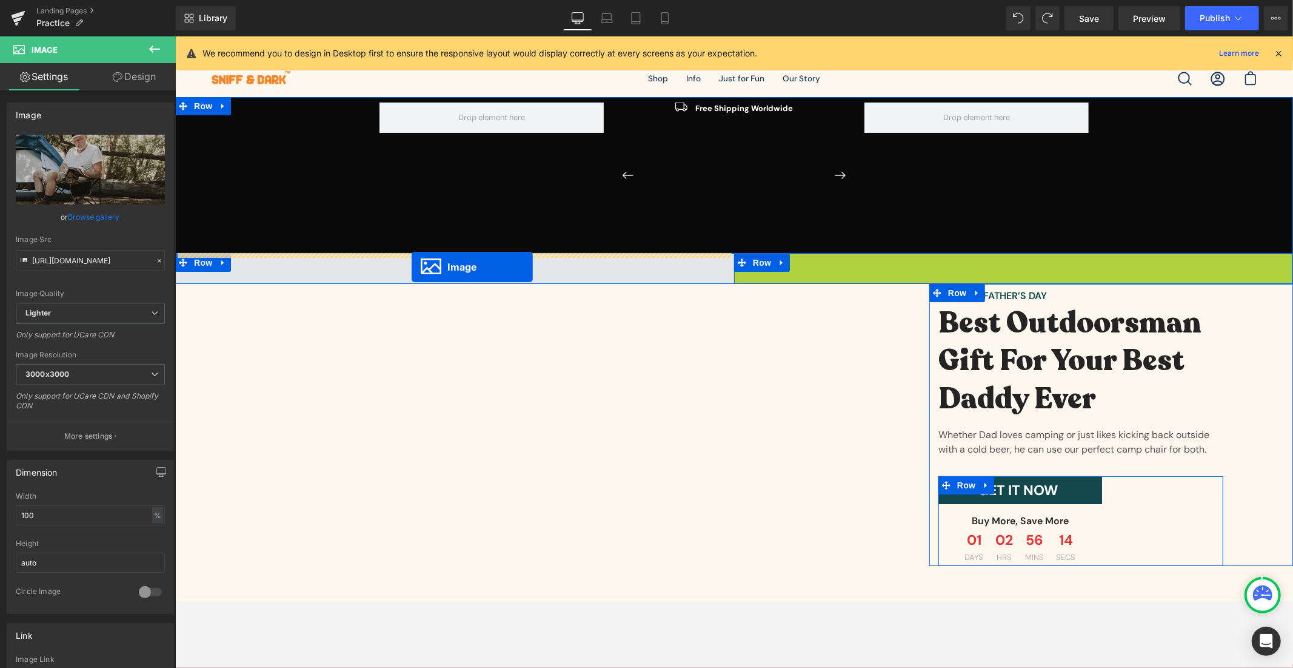
drag, startPoint x: 990, startPoint y: 452, endPoint x: 406, endPoint y: 267, distance: 612.5
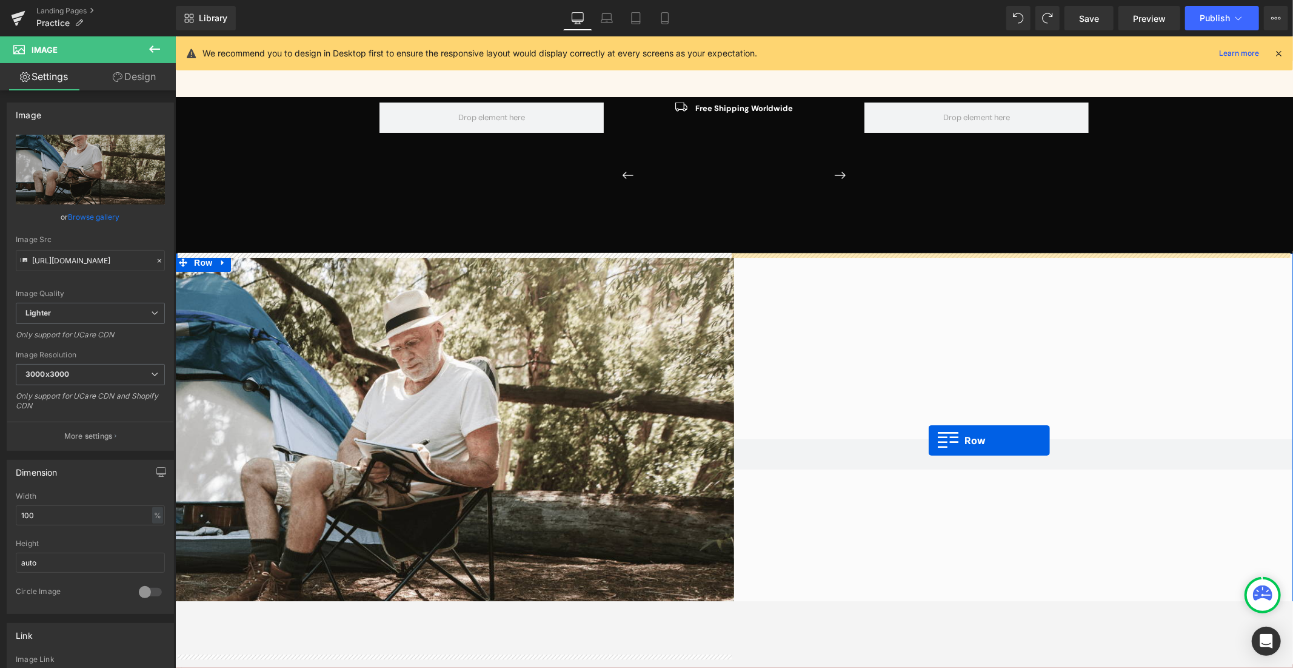
scroll to position [156, 0]
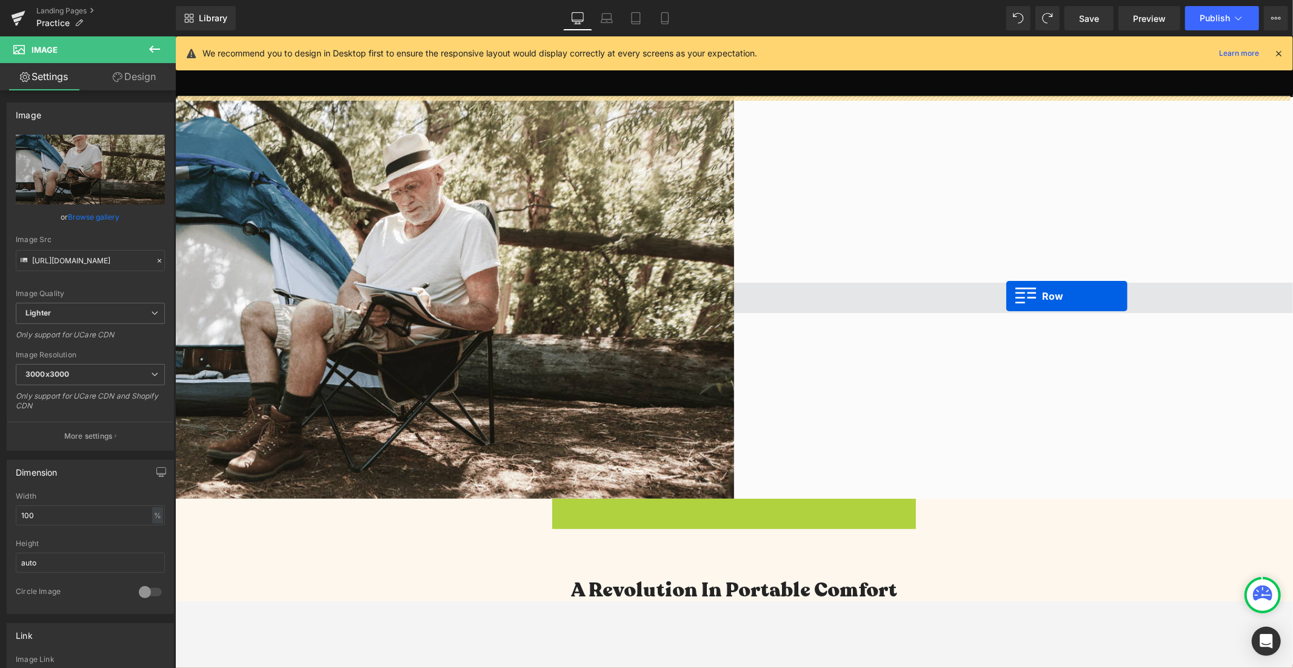
drag, startPoint x: 928, startPoint y: 348, endPoint x: 1004, endPoint y: 297, distance: 91.8
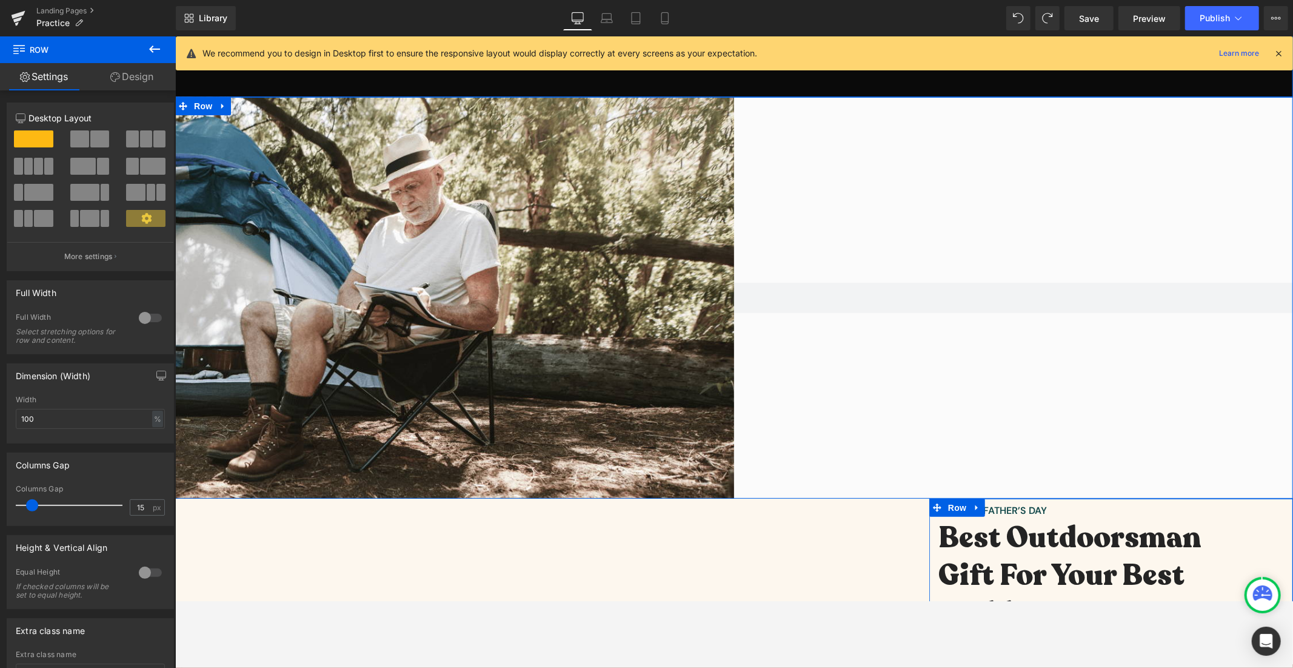
scroll to position [0, 0]
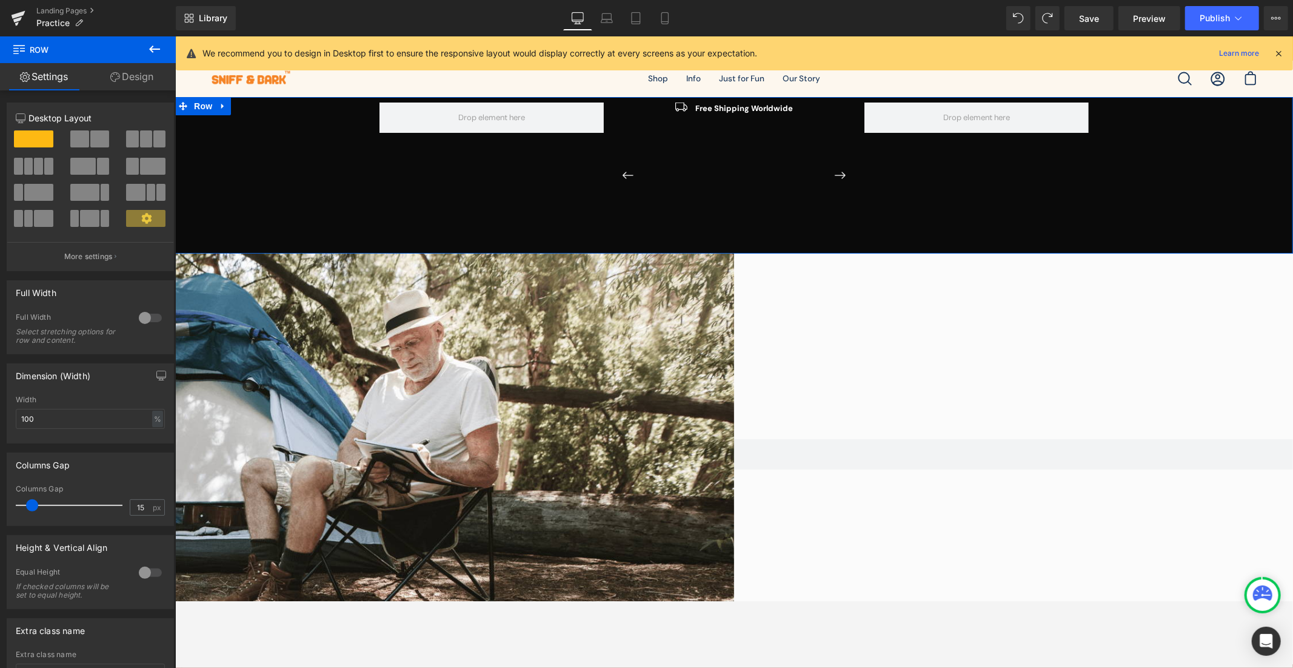
click at [219, 105] on icon at bounding box center [222, 105] width 8 height 9
click at [252, 106] on icon at bounding box center [254, 105] width 8 height 8
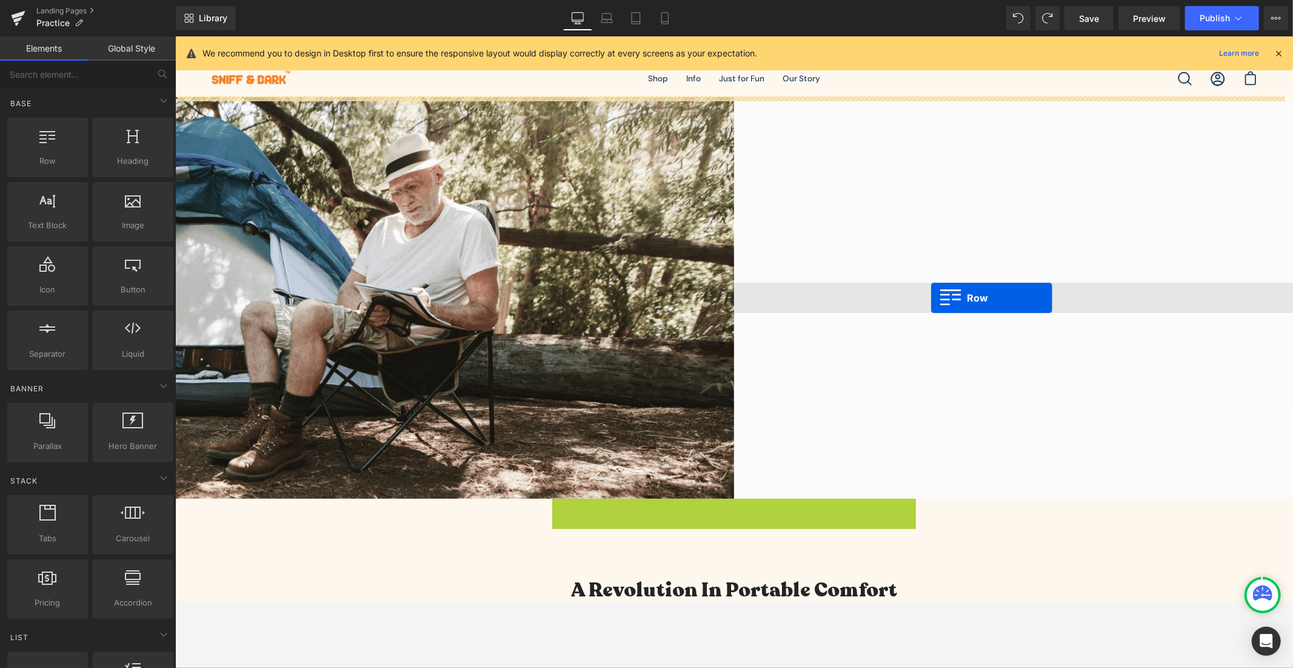
drag, startPoint x: 923, startPoint y: 512, endPoint x: 931, endPoint y: 298, distance: 214.2
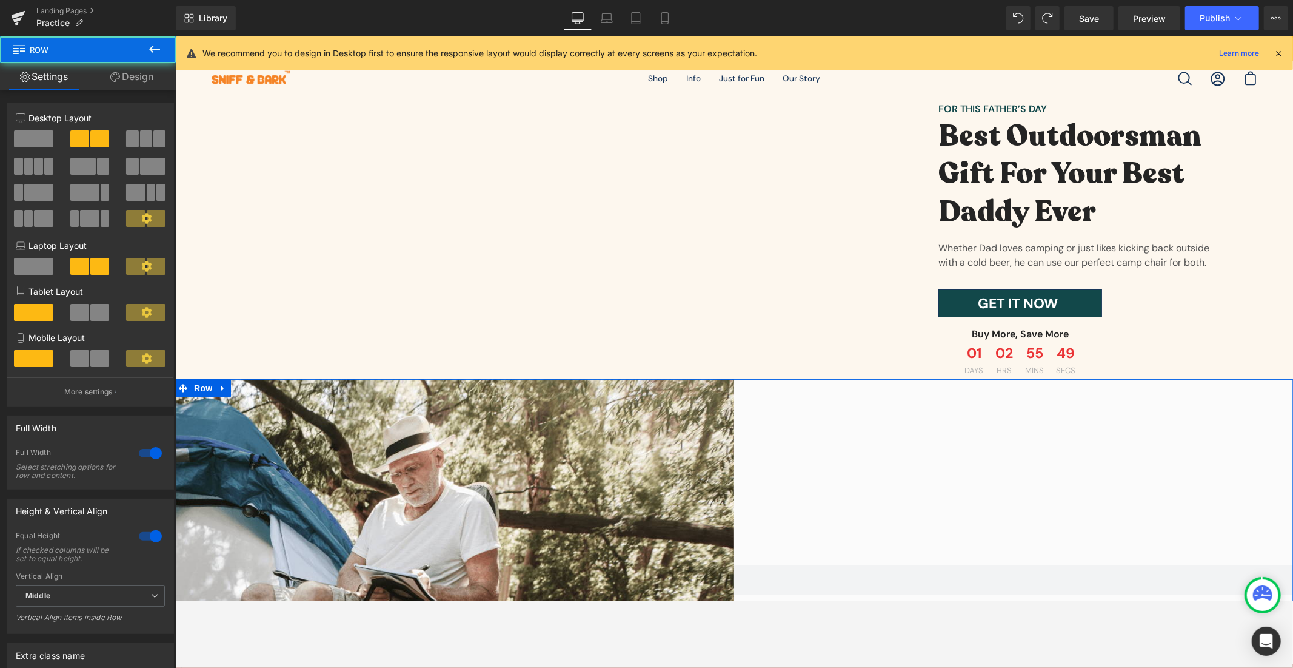
click at [823, 478] on div "Row" at bounding box center [1013, 578] width 559 height 401
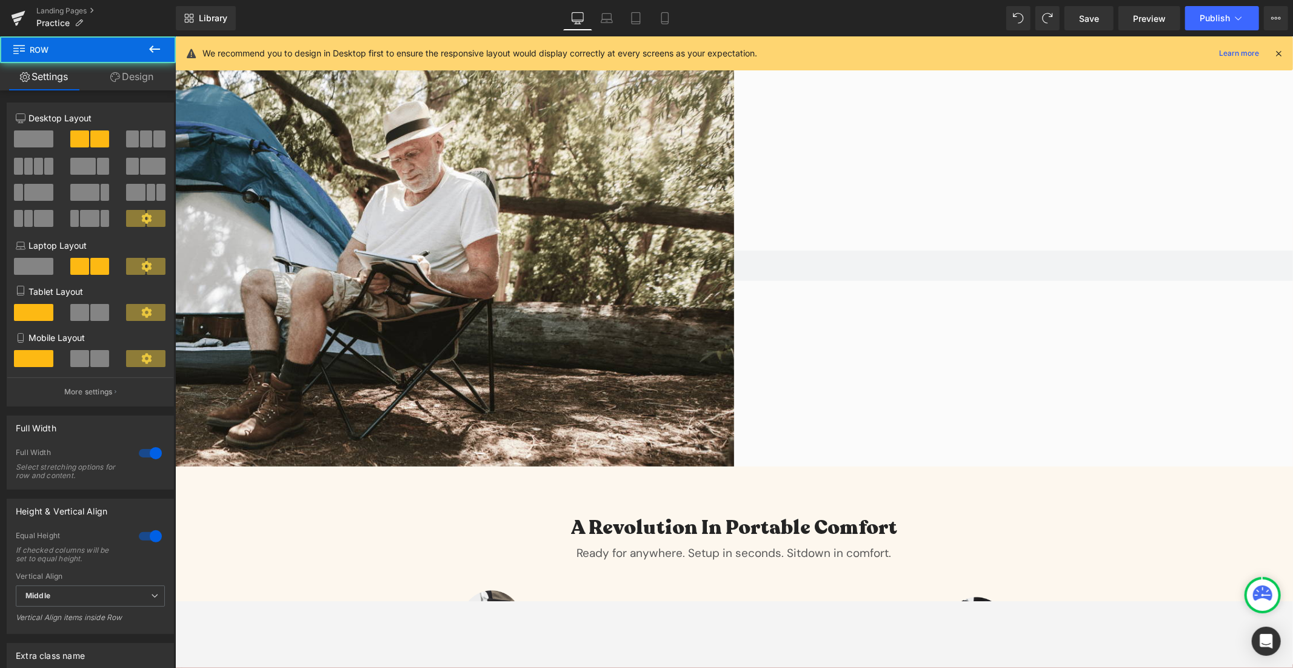
scroll to position [156, 0]
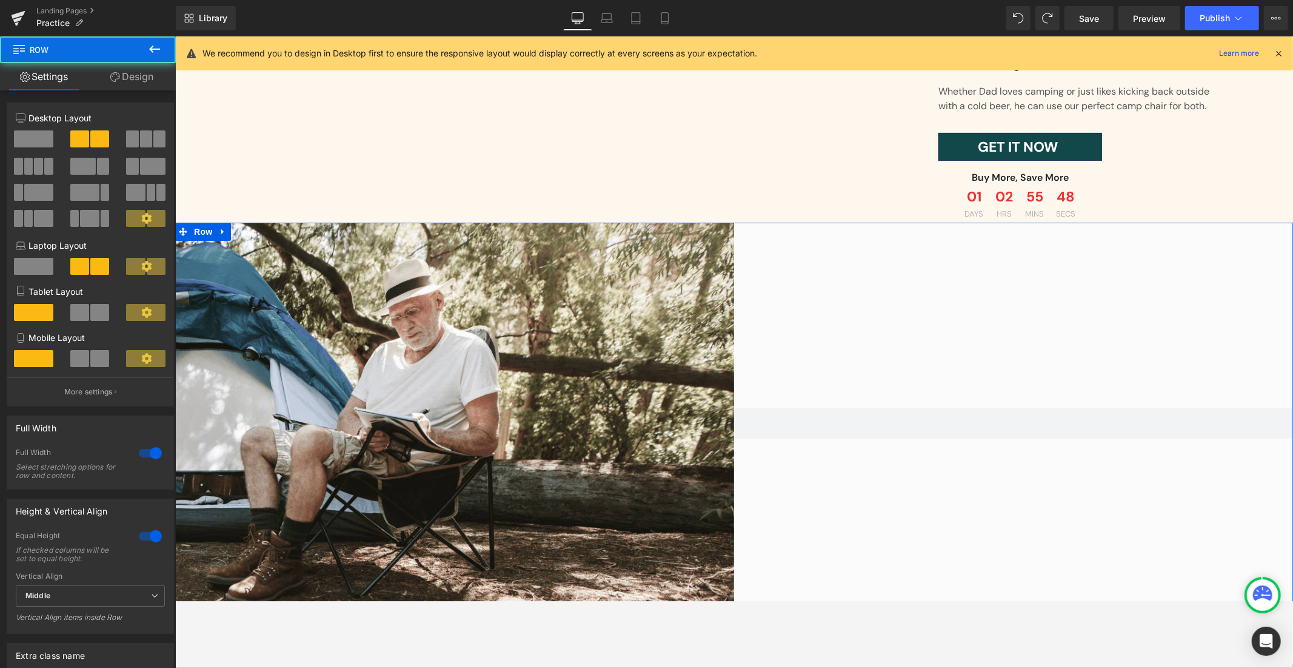
click at [819, 343] on div "Row" at bounding box center [1013, 422] width 559 height 401
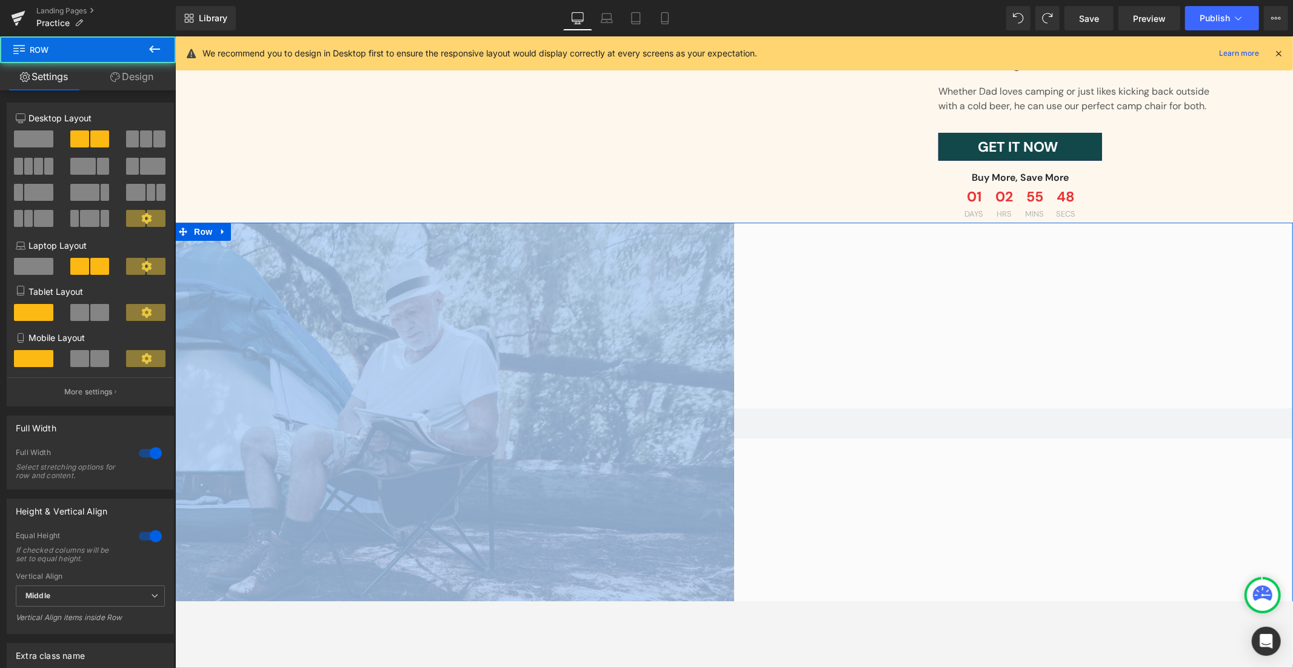
click at [819, 343] on div "Row" at bounding box center [1013, 422] width 559 height 401
click at [830, 337] on div "Row" at bounding box center [1013, 422] width 559 height 401
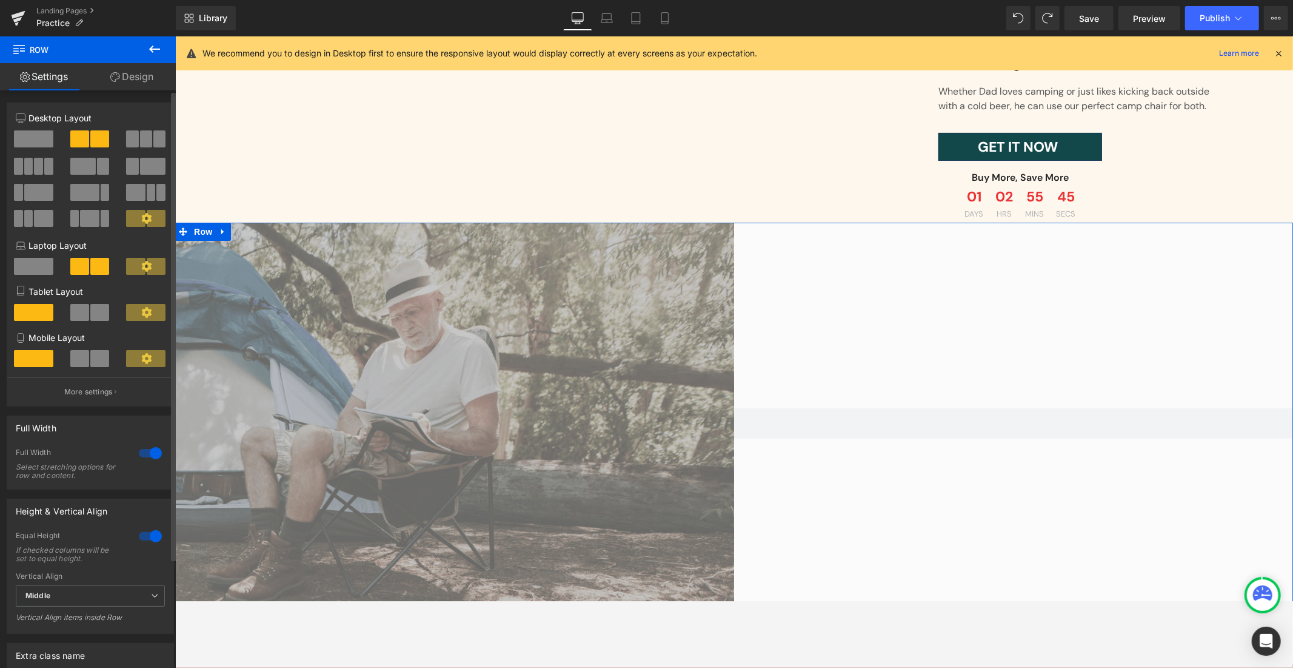
click at [136, 457] on div at bounding box center [150, 452] width 29 height 19
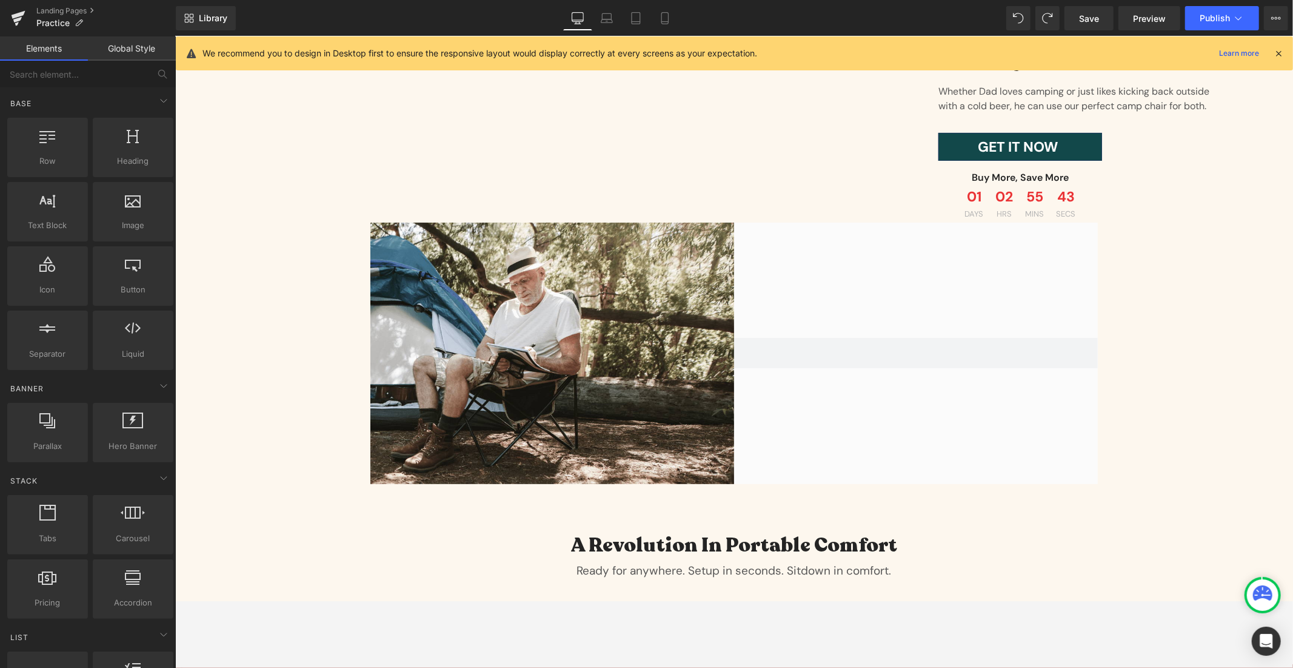
drag, startPoint x: 277, startPoint y: 289, endPoint x: 776, endPoint y: 317, distance: 499.8
click at [910, 327] on div "Row" at bounding box center [916, 352] width 364 height 261
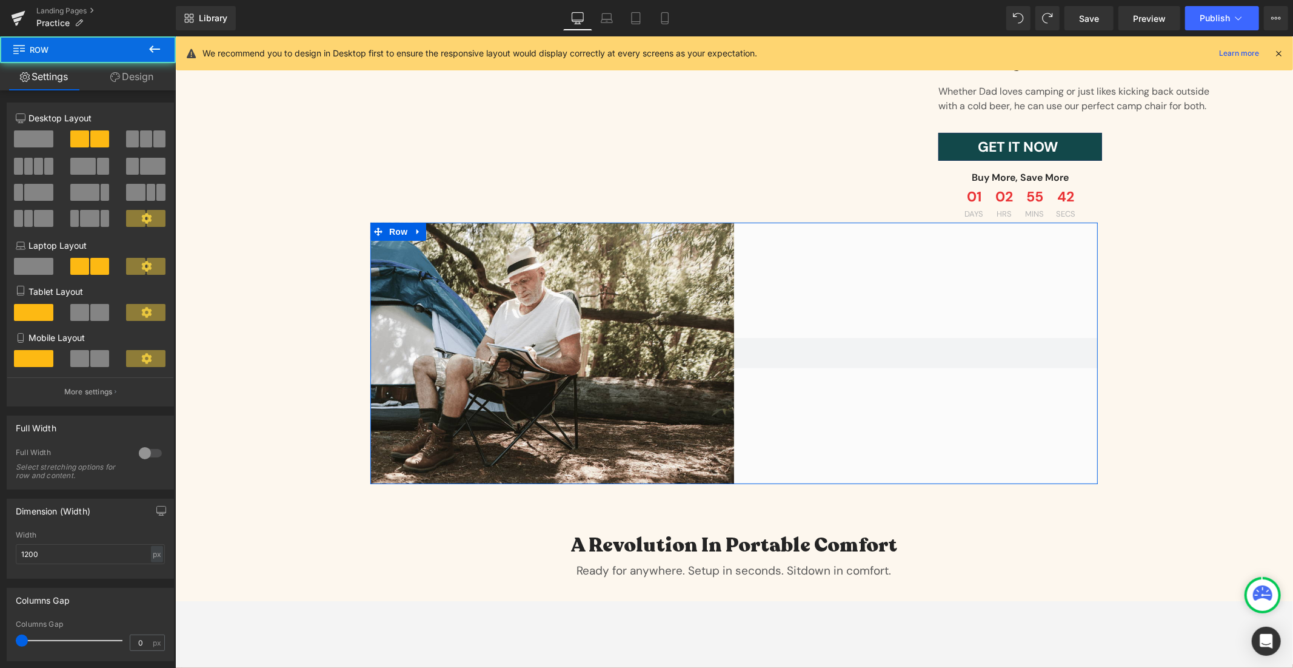
click at [932, 322] on div "Row" at bounding box center [916, 352] width 364 height 261
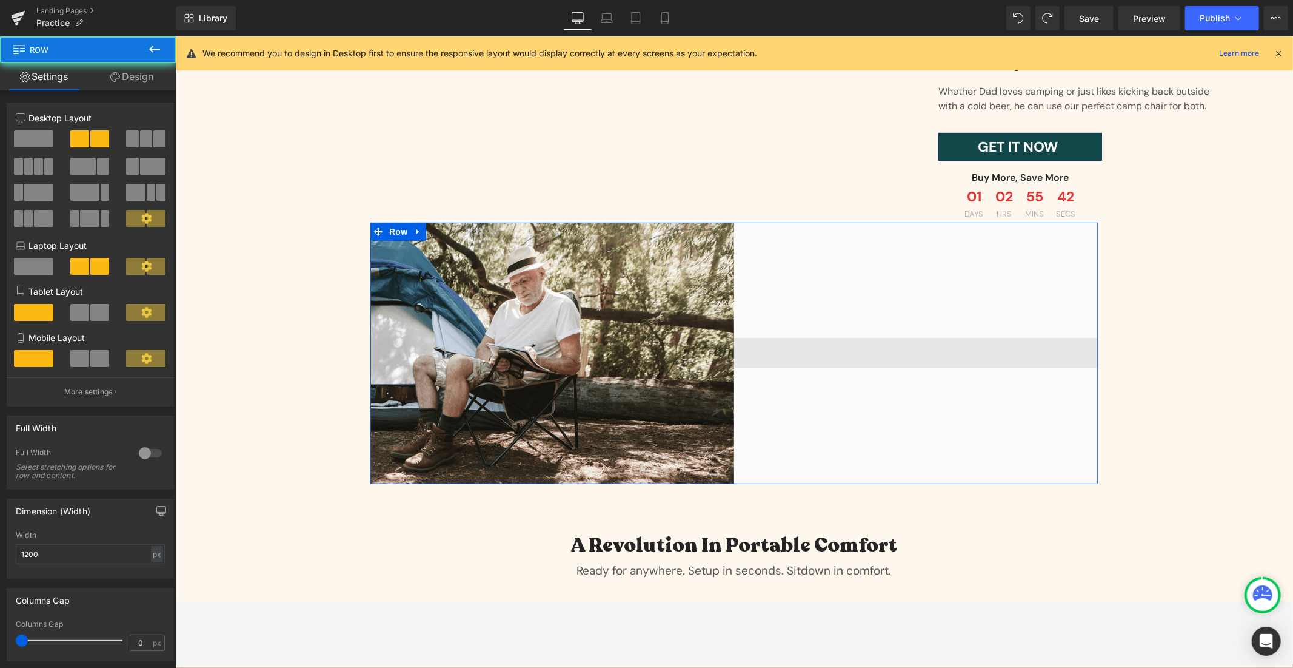
click at [908, 355] on span at bounding box center [916, 352] width 364 height 30
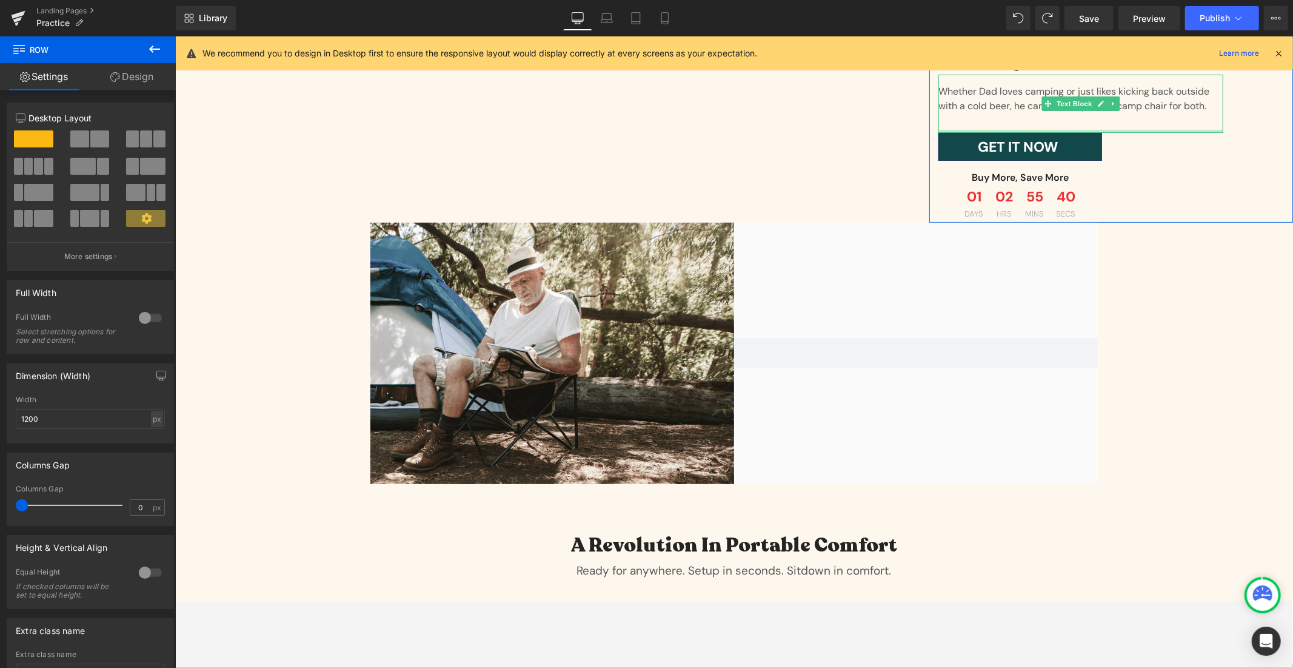
scroll to position [0, 0]
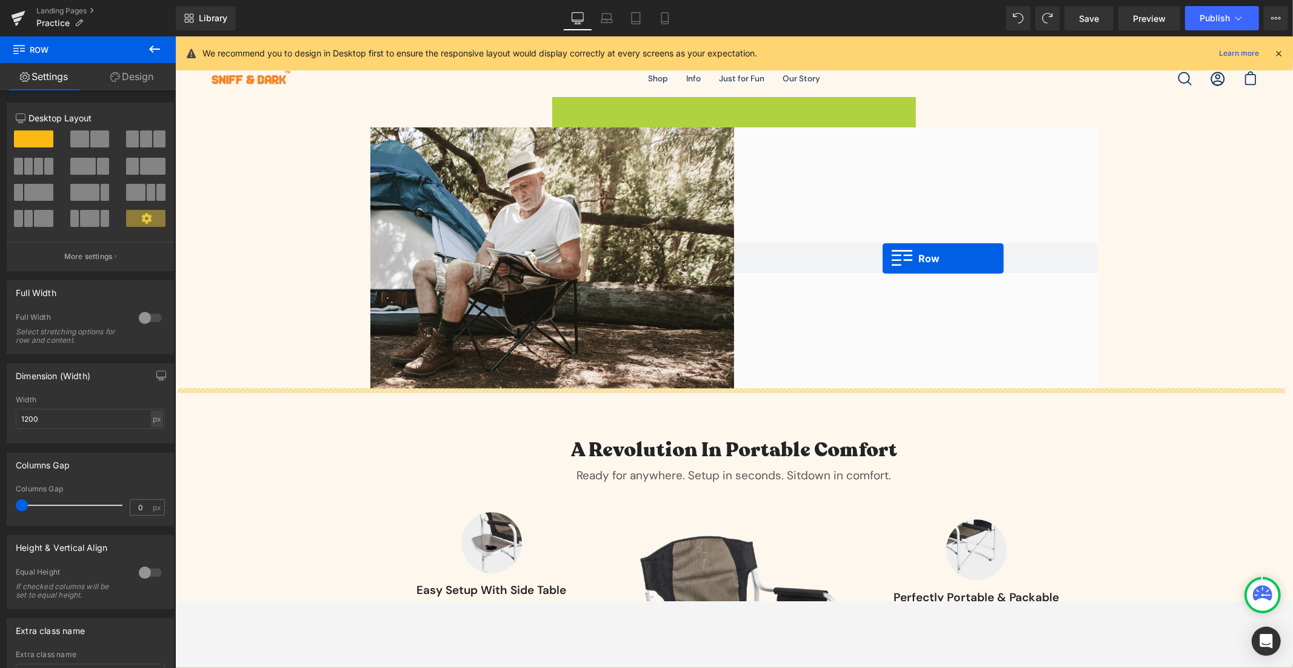
drag, startPoint x: 928, startPoint y: 110, endPoint x: 882, endPoint y: 260, distance: 157.3
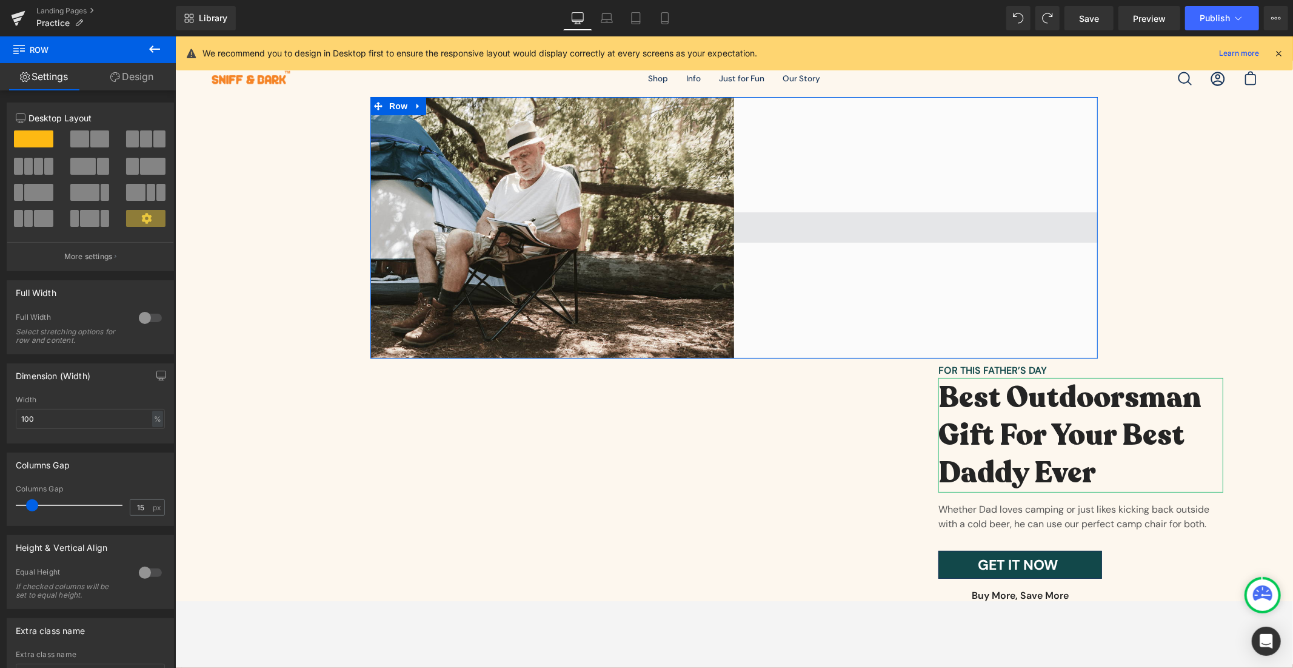
click at [940, 227] on span at bounding box center [916, 227] width 364 height 30
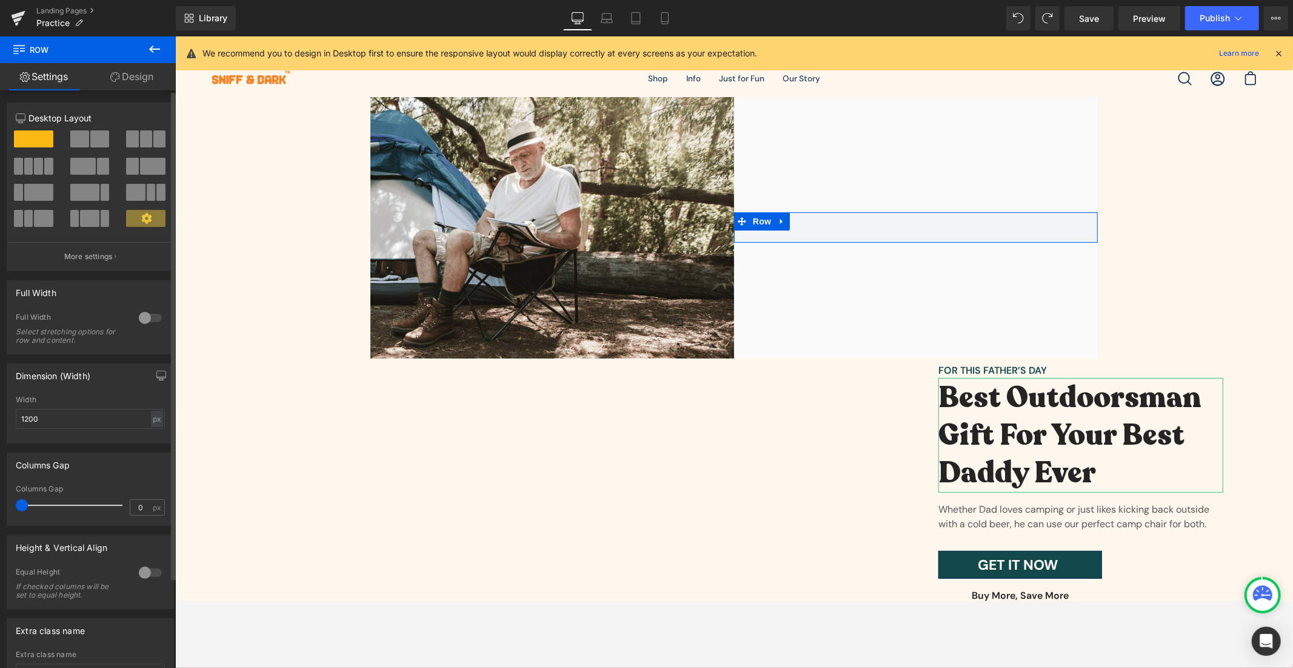
click at [140, 577] on div at bounding box center [150, 572] width 29 height 19
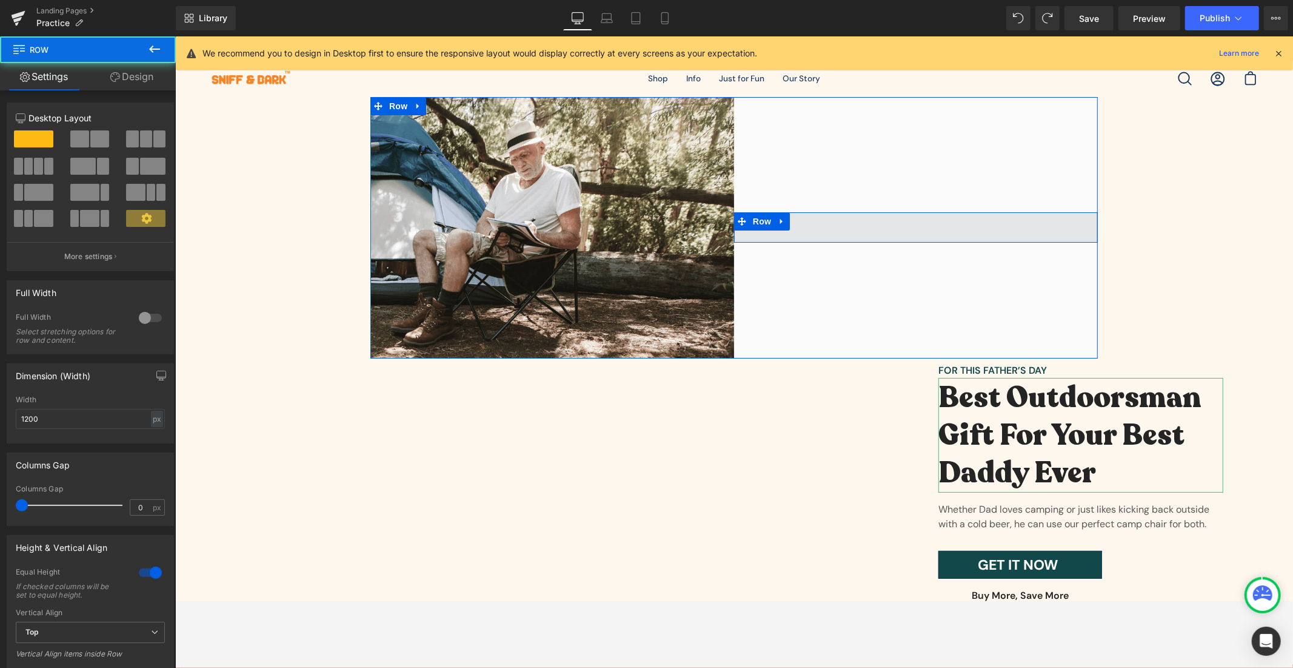
click at [914, 227] on span at bounding box center [916, 227] width 364 height 30
click at [914, 226] on span at bounding box center [916, 227] width 364 height 30
click at [915, 226] on span at bounding box center [916, 227] width 364 height 30
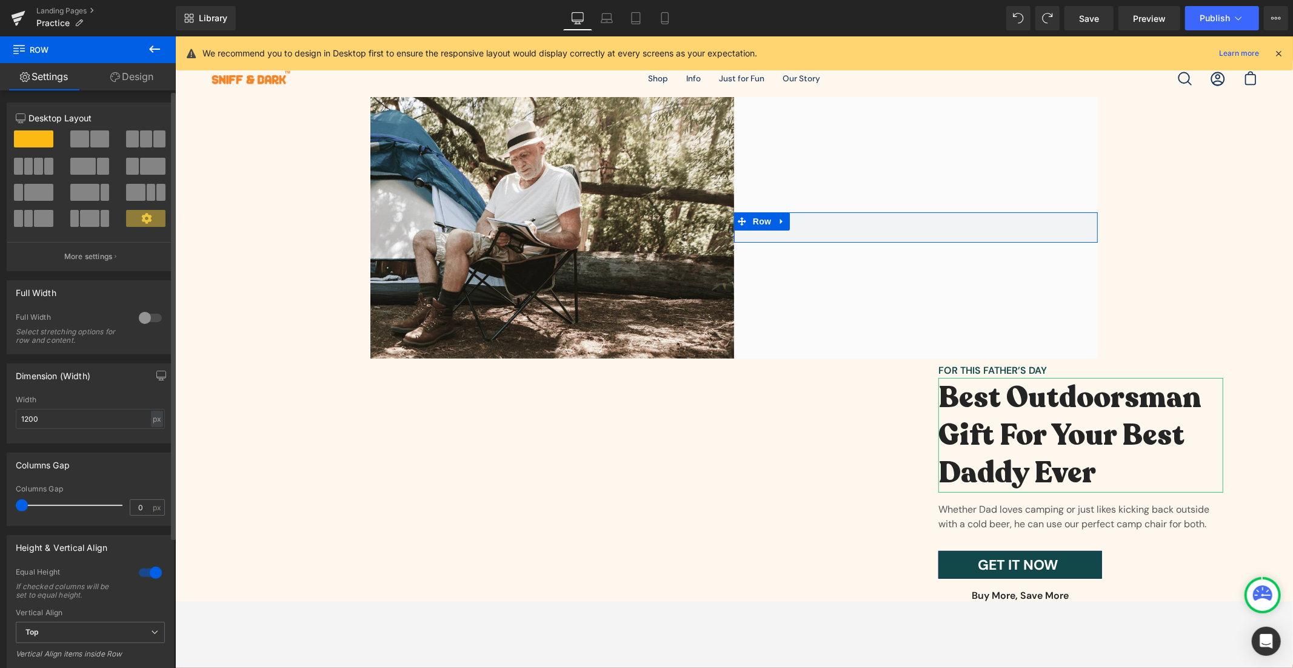
click at [146, 311] on div at bounding box center [150, 317] width 29 height 19
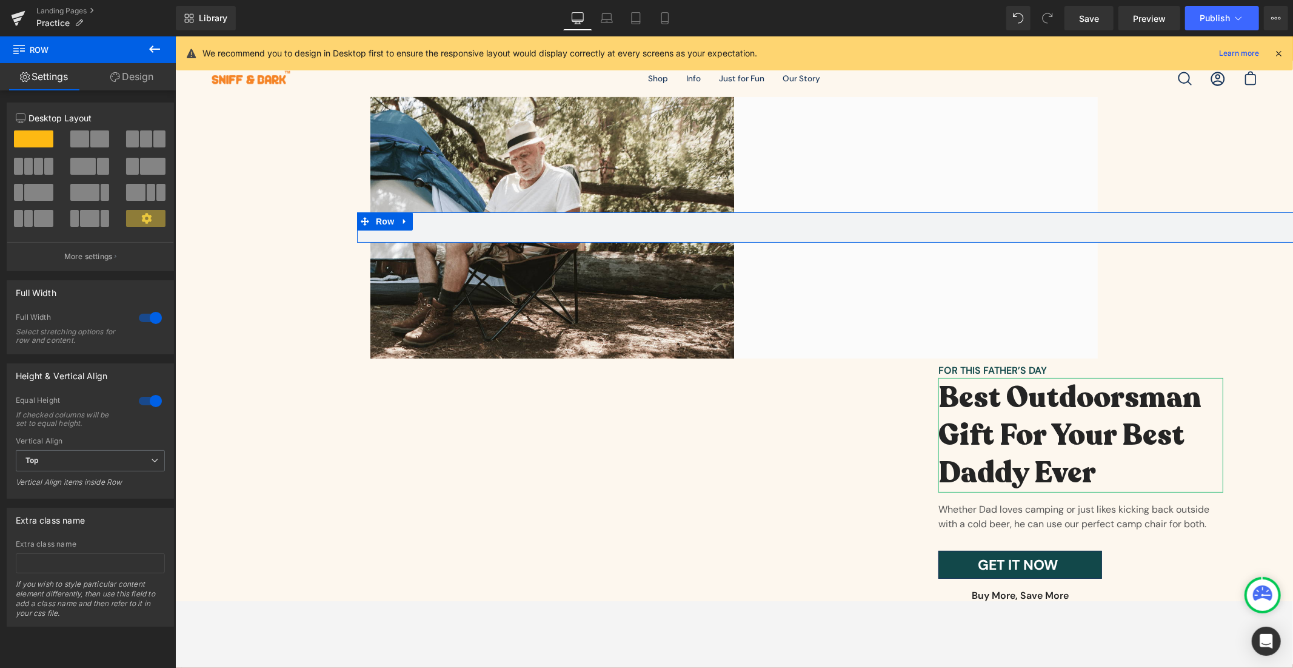
click at [156, 316] on div at bounding box center [150, 317] width 29 height 19
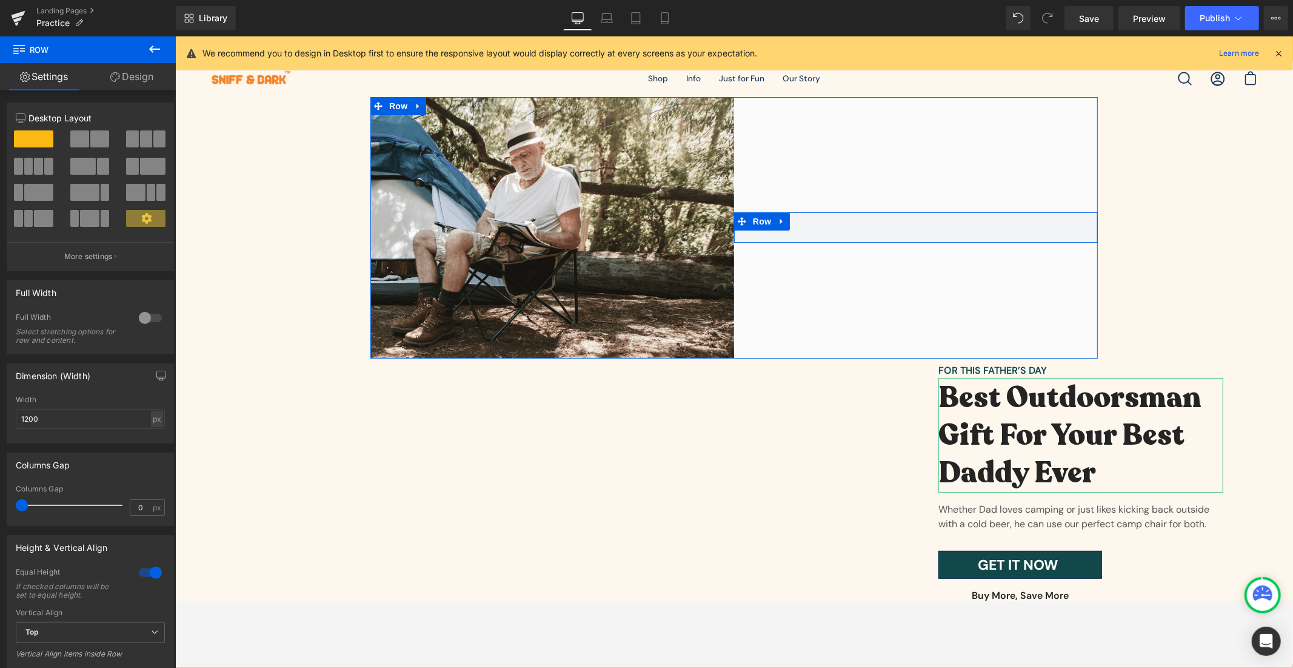
click at [960, 212] on div at bounding box center [916, 213] width 364 height 3
drag, startPoint x: 960, startPoint y: 210, endPoint x: 959, endPoint y: 158, distance: 51.6
click at [959, 158] on div "Row" at bounding box center [916, 226] width 364 height 261
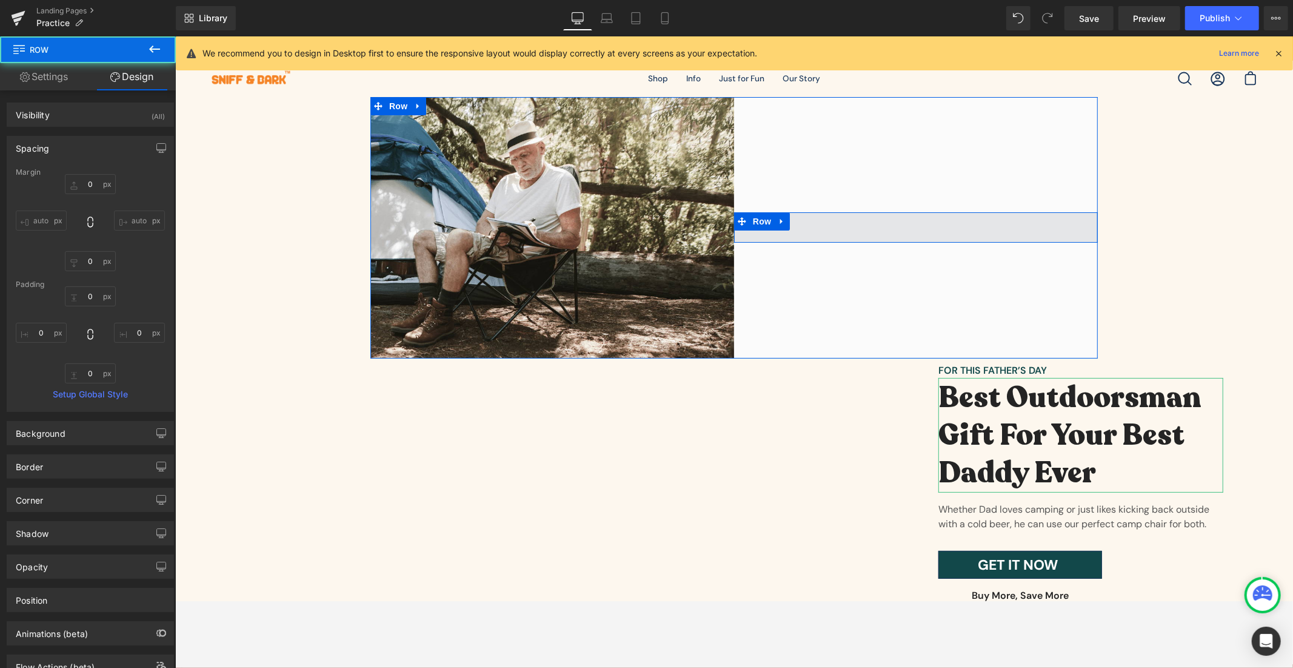
click at [932, 218] on span at bounding box center [916, 227] width 364 height 30
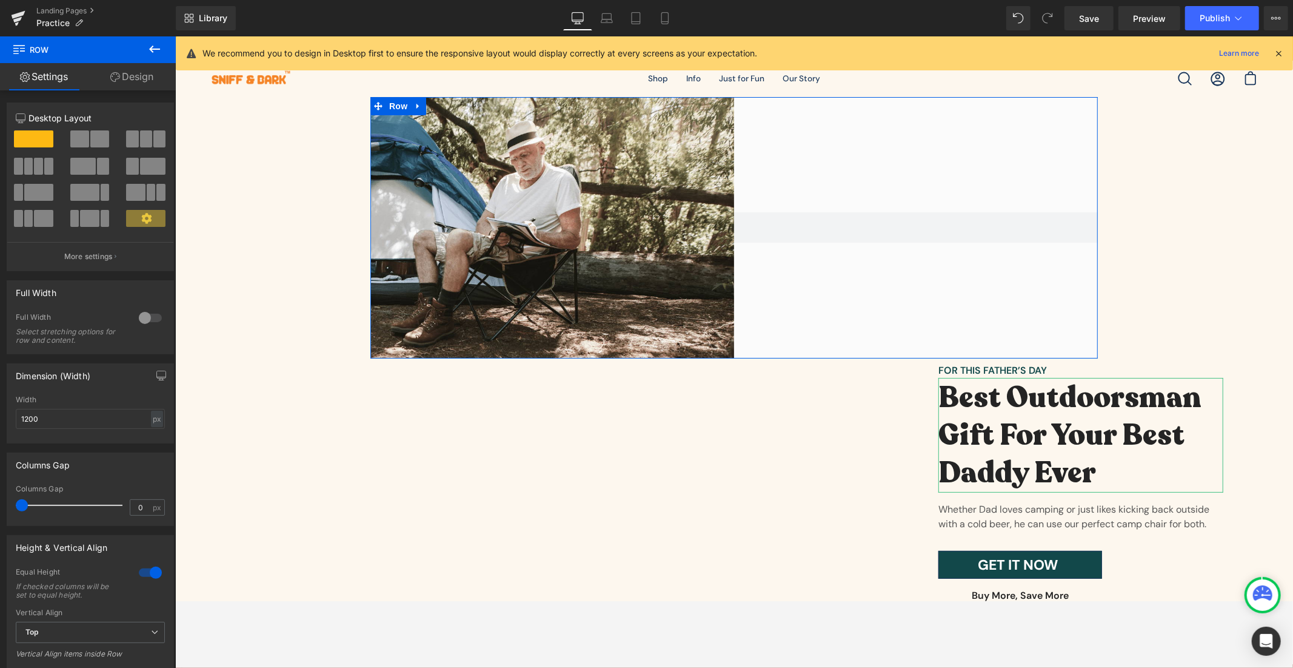
drag, startPoint x: 933, startPoint y: 212, endPoint x: 919, endPoint y: 228, distance: 21.0
click at [930, 126] on div "Row" at bounding box center [916, 226] width 364 height 261
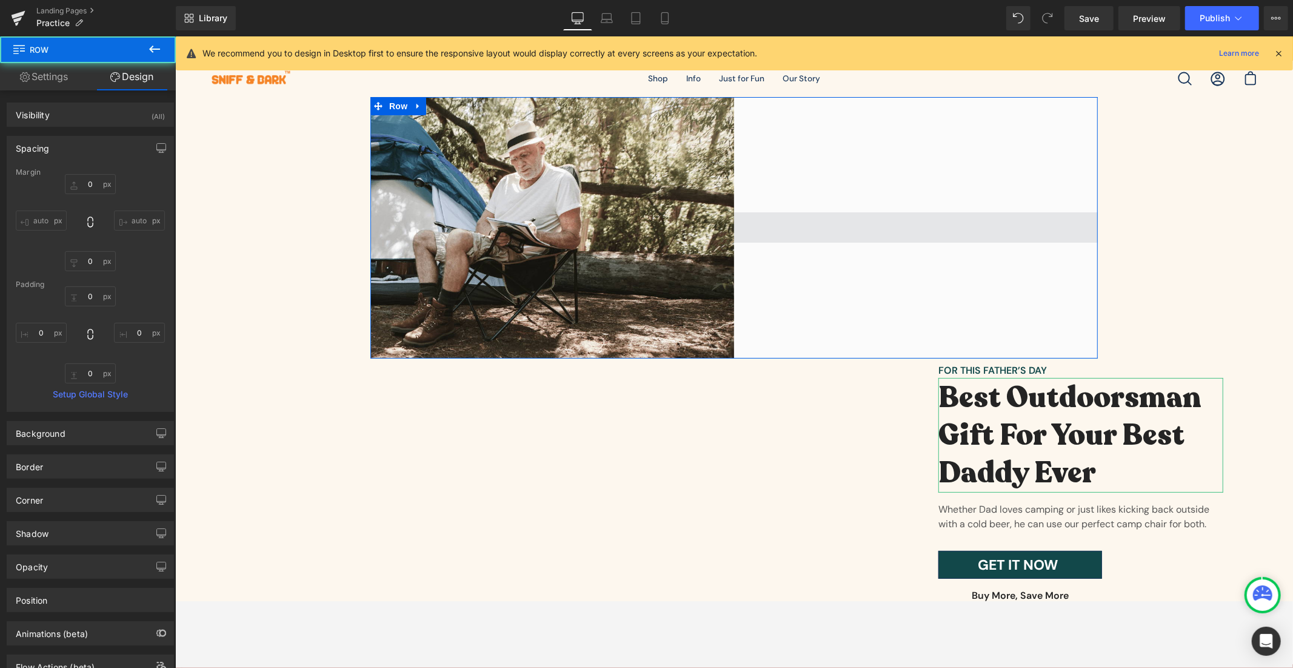
click at [915, 224] on span at bounding box center [916, 227] width 364 height 30
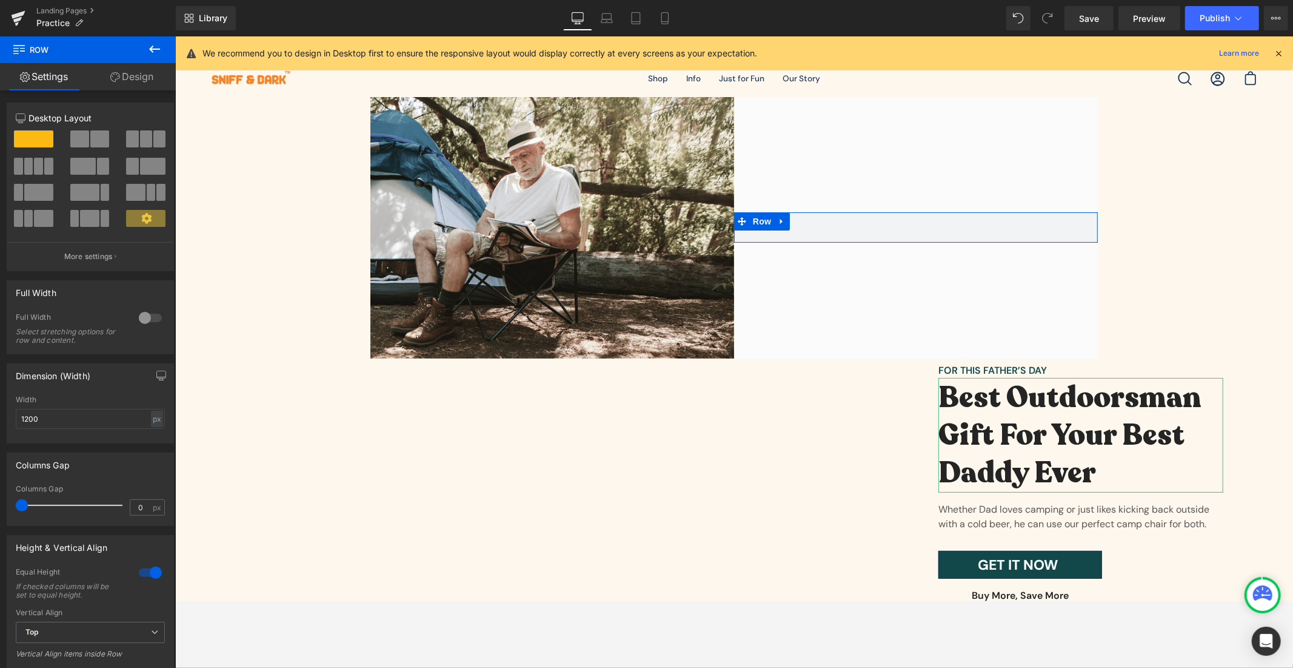
click at [132, 87] on link "Design" at bounding box center [132, 76] width 88 height 27
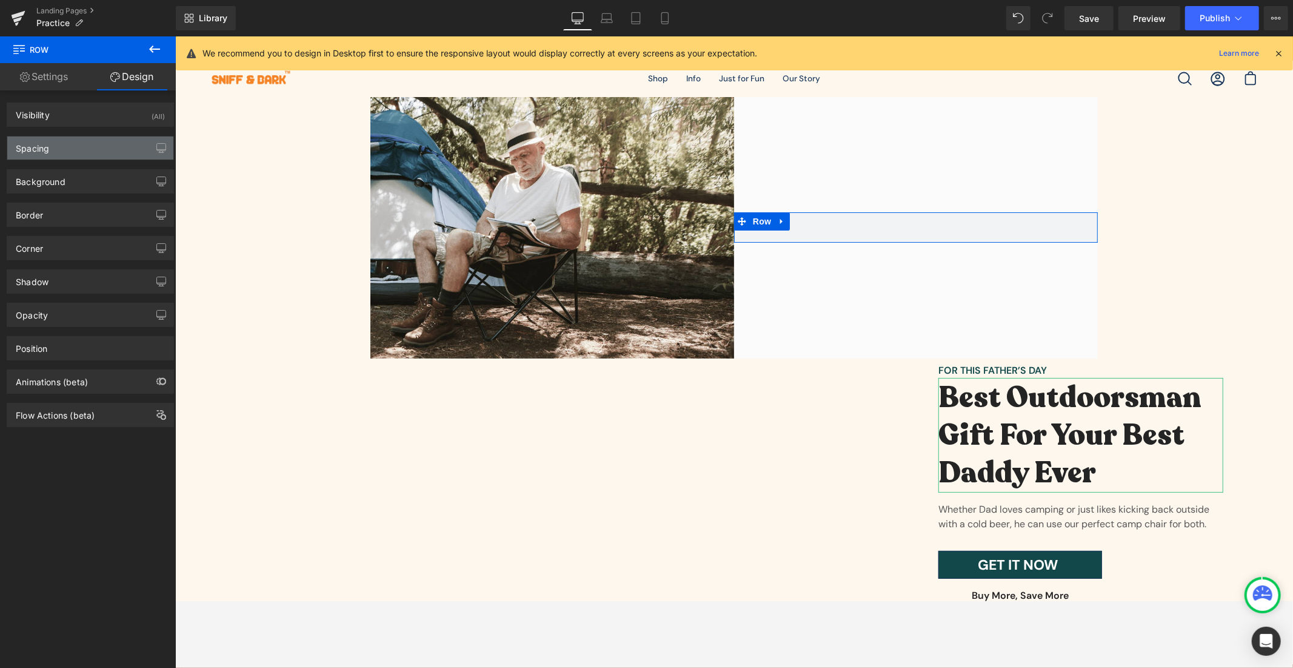
click at [65, 152] on div "Spacing" at bounding box center [90, 147] width 166 height 23
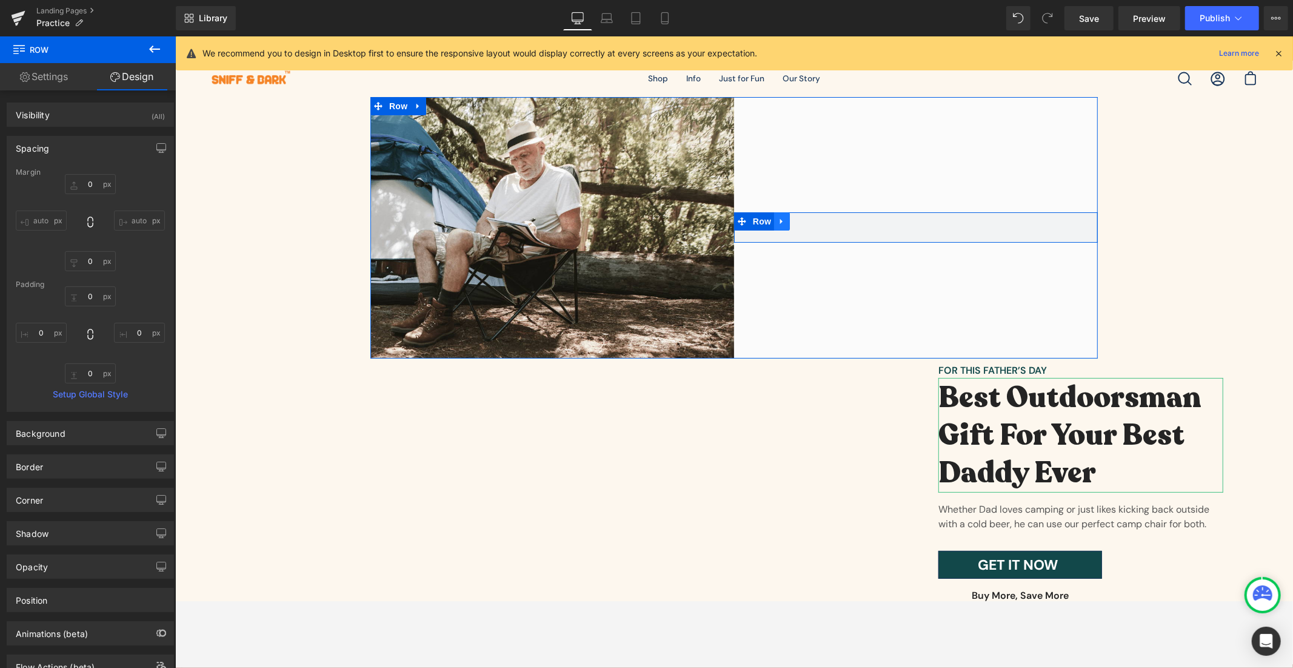
click at [777, 227] on link at bounding box center [782, 221] width 16 height 18
click at [749, 221] on span "Row" at bounding box center [761, 221] width 24 height 18
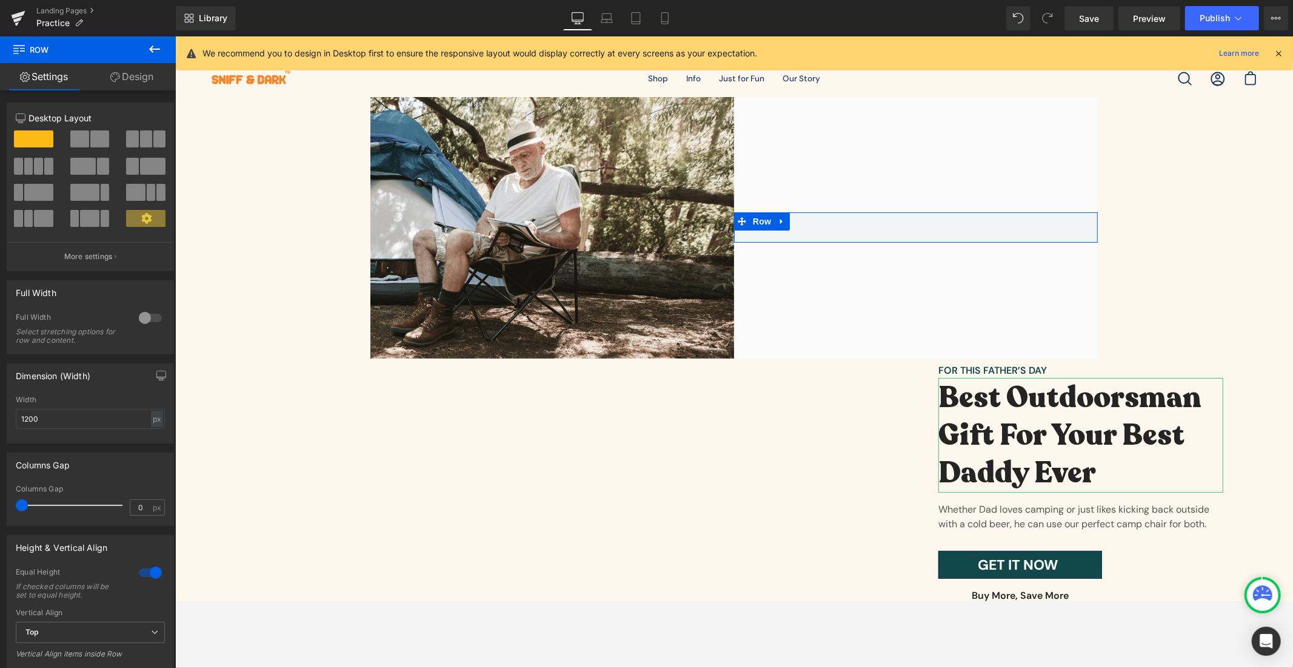
click at [141, 322] on div at bounding box center [150, 317] width 29 height 19
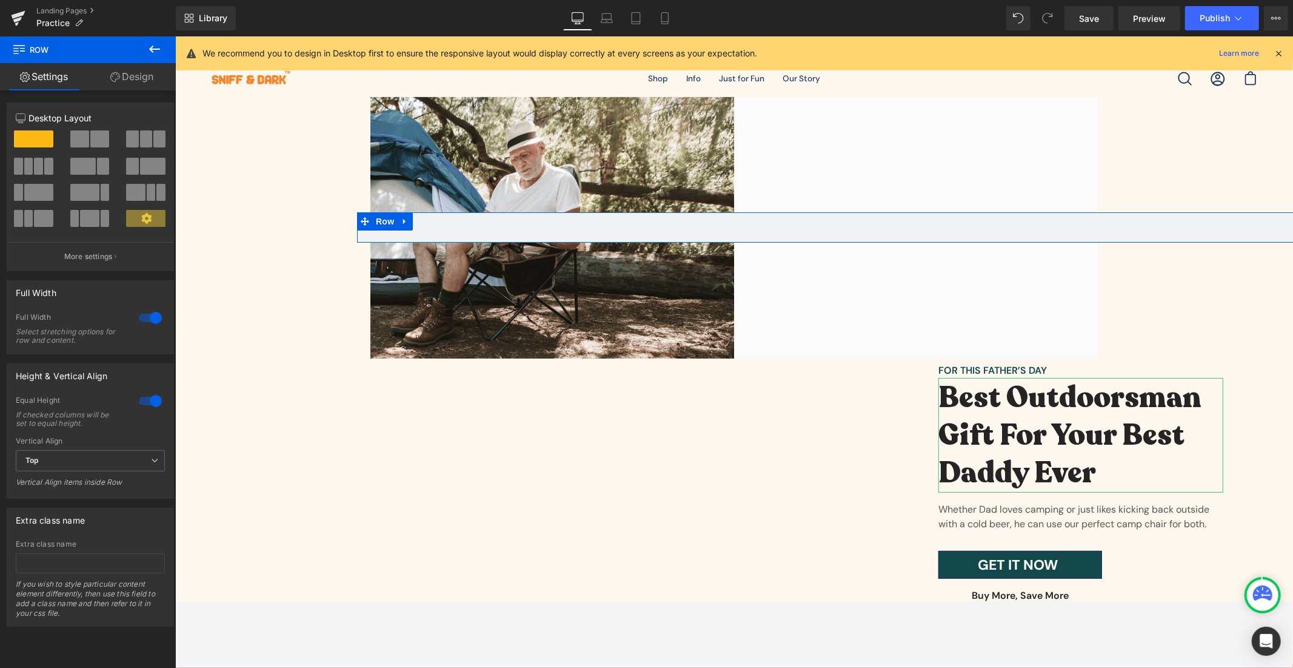
click at [141, 320] on div at bounding box center [150, 317] width 29 height 19
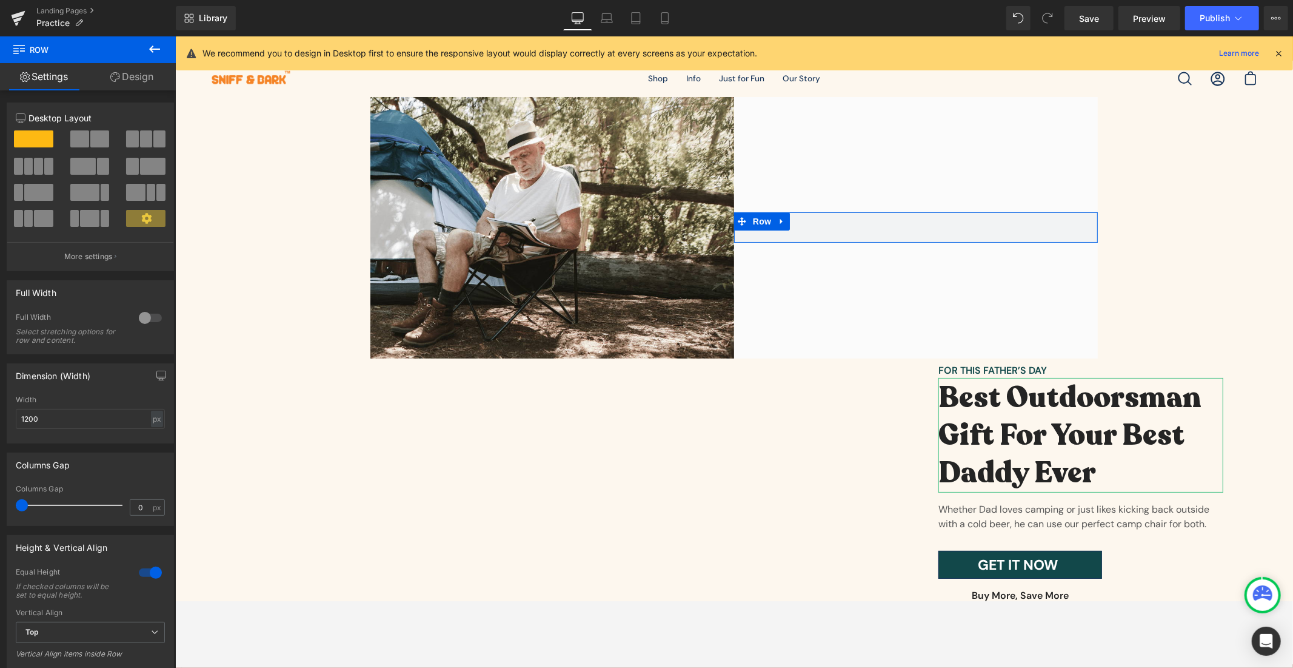
scroll to position [167, 0]
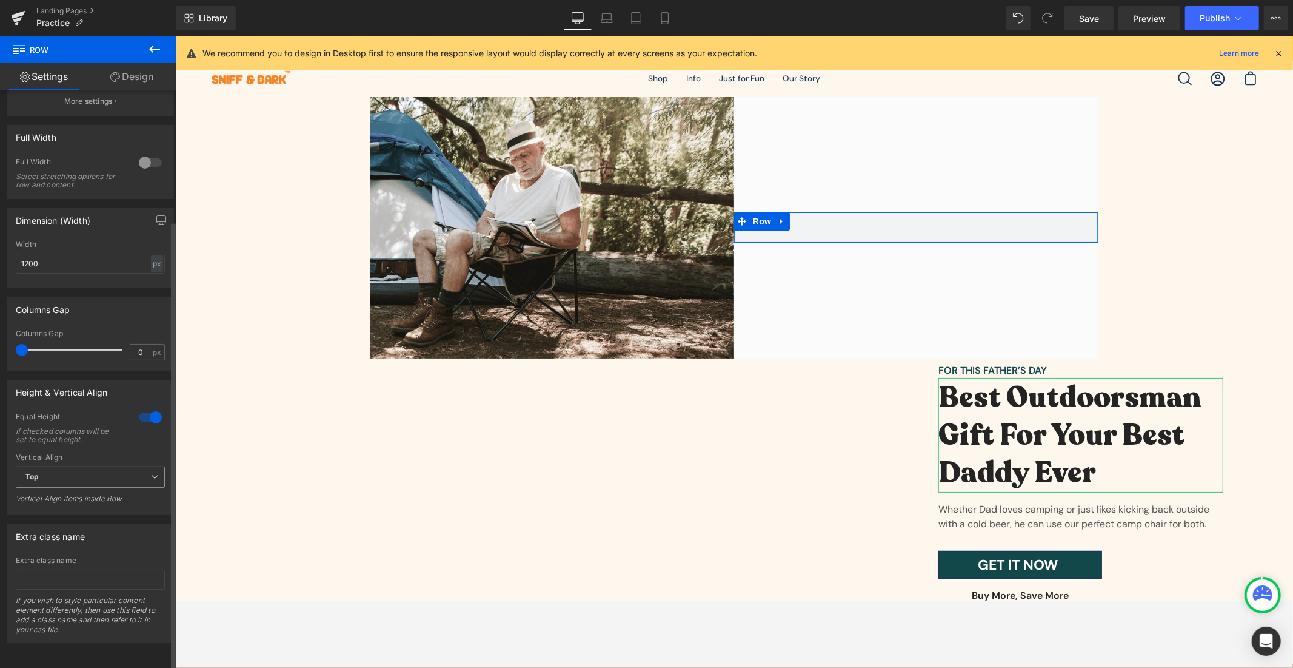
click at [93, 472] on span "Top" at bounding box center [90, 476] width 149 height 21
click at [83, 508] on li "Middle" at bounding box center [88, 517] width 144 height 18
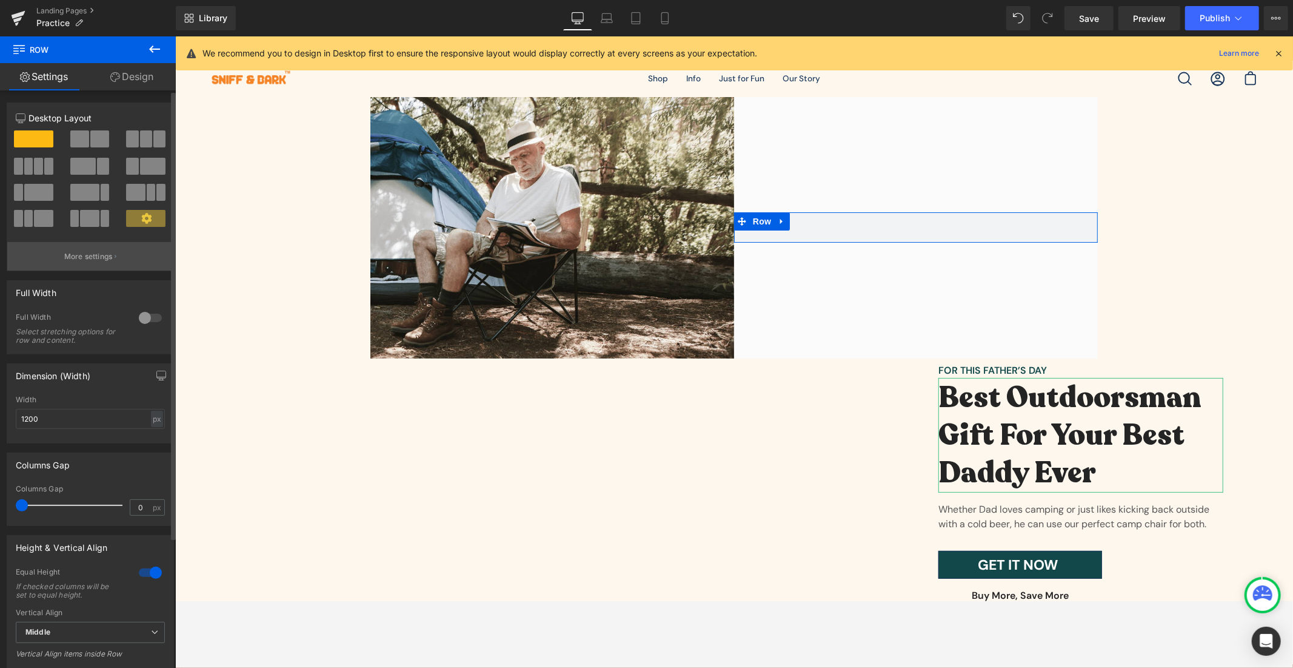
click at [107, 268] on button "More settings" at bounding box center [90, 256] width 166 height 28
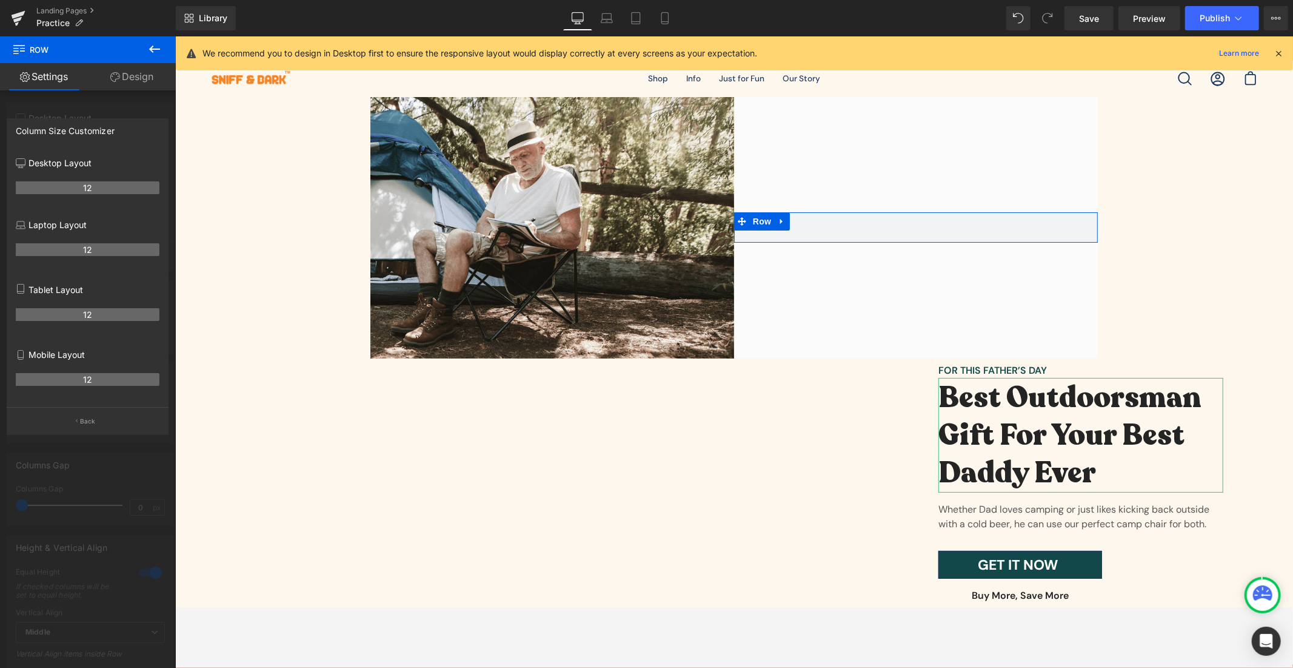
drag, startPoint x: 87, startPoint y: 182, endPoint x: 85, endPoint y: 189, distance: 7.5
click at [84, 243] on div "12" at bounding box center [88, 254] width 144 height 34
click at [98, 424] on button "Back" at bounding box center [88, 420] width 162 height 27
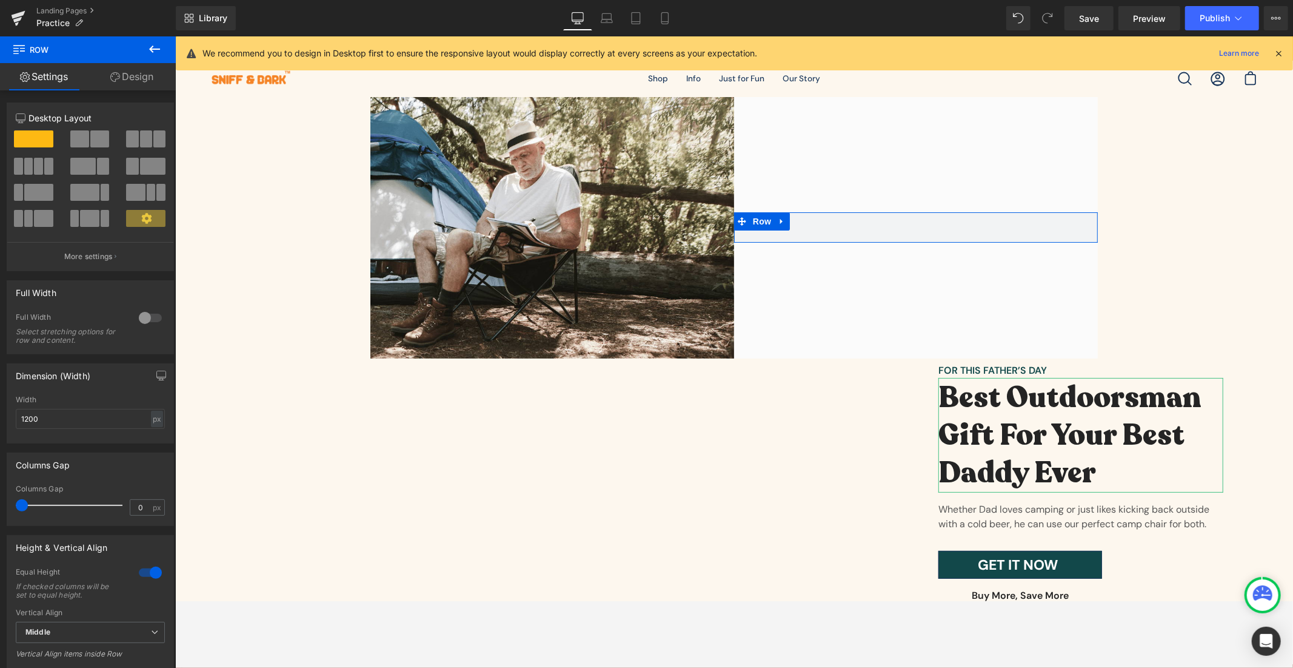
click at [143, 78] on link "Design" at bounding box center [132, 76] width 88 height 27
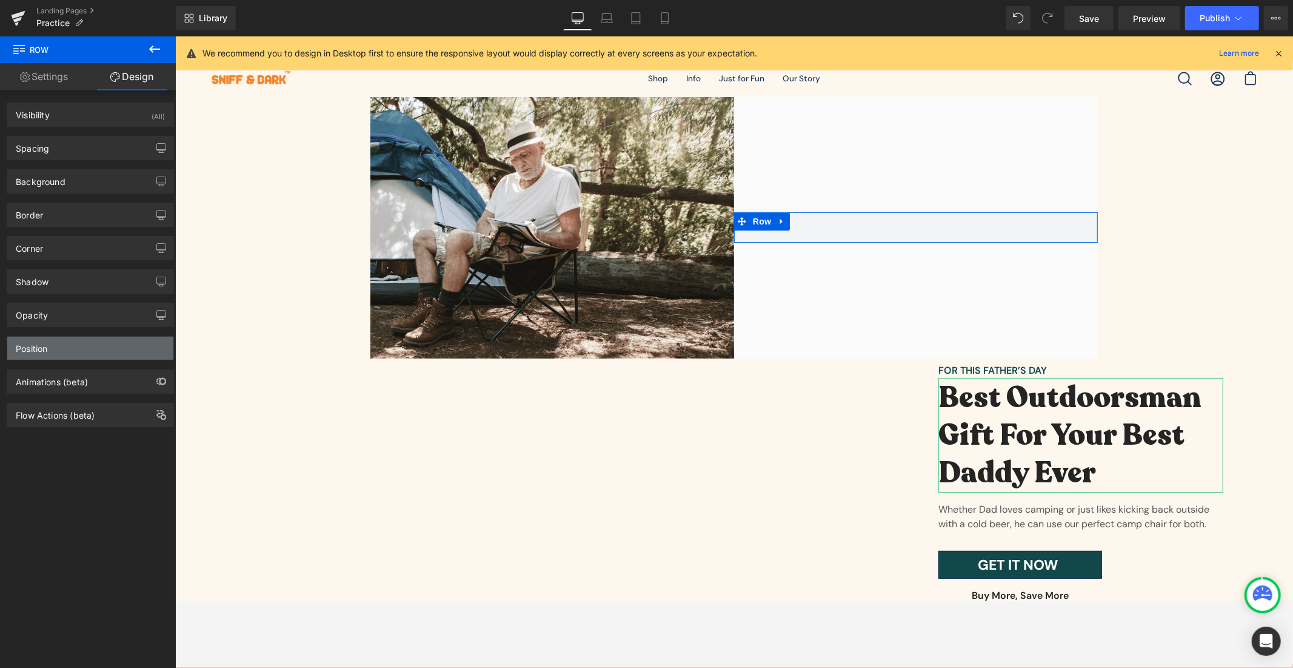
click at [119, 346] on div "Position" at bounding box center [90, 348] width 166 height 23
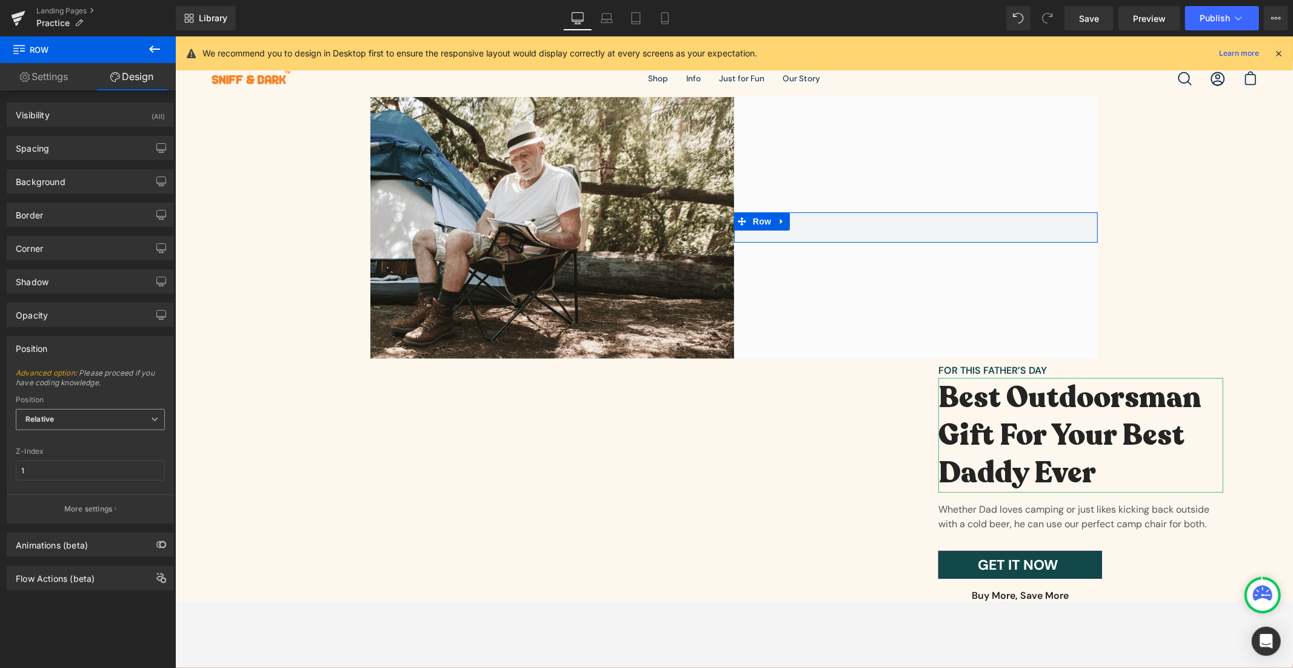
click at [107, 418] on span "Relative" at bounding box center [90, 419] width 149 height 21
click at [105, 398] on div "Position" at bounding box center [90, 399] width 149 height 8
click at [47, 474] on input "1" at bounding box center [90, 470] width 149 height 20
type input "5"
click at [82, 437] on div "Relative Relative Sticky to the screen (Fixed) Static" at bounding box center [90, 426] width 149 height 35
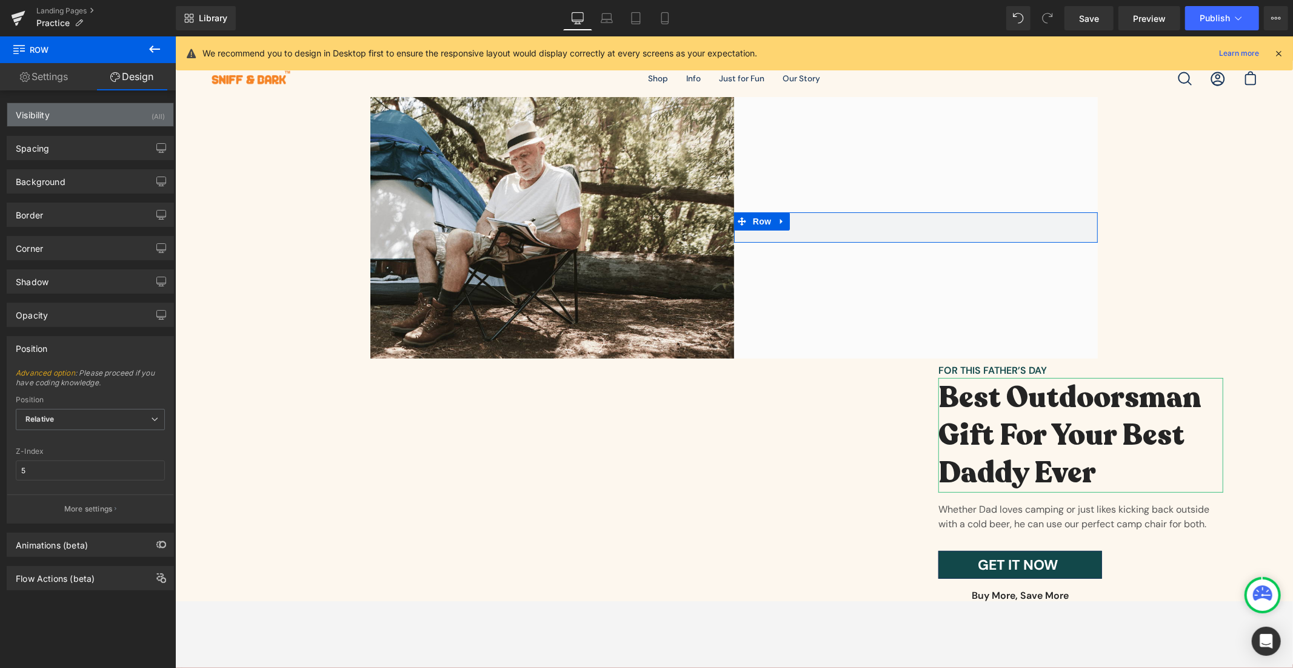
click at [118, 107] on div "Visibility (All)" at bounding box center [90, 114] width 166 height 23
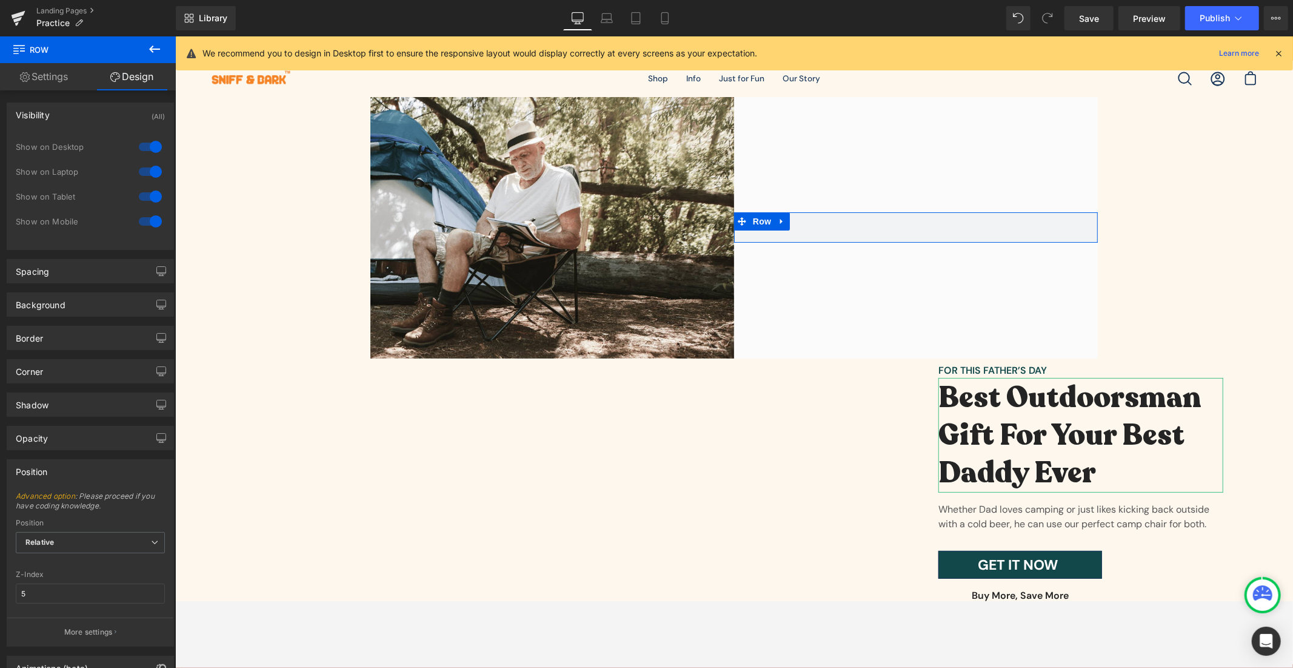
drag, startPoint x: 119, startPoint y: 108, endPoint x: 114, endPoint y: 111, distance: 6.2
click at [114, 111] on div "Visibility (All)" at bounding box center [90, 114] width 166 height 23
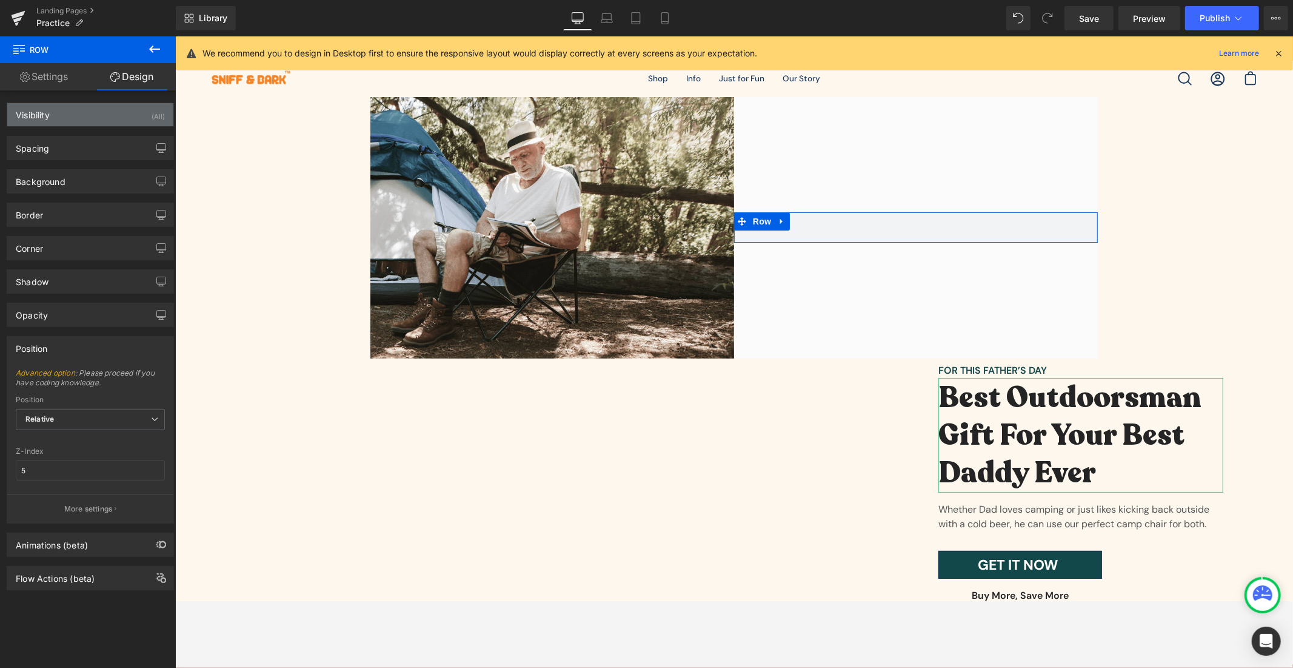
click at [106, 112] on div "Visibility (All)" at bounding box center [90, 114] width 166 height 23
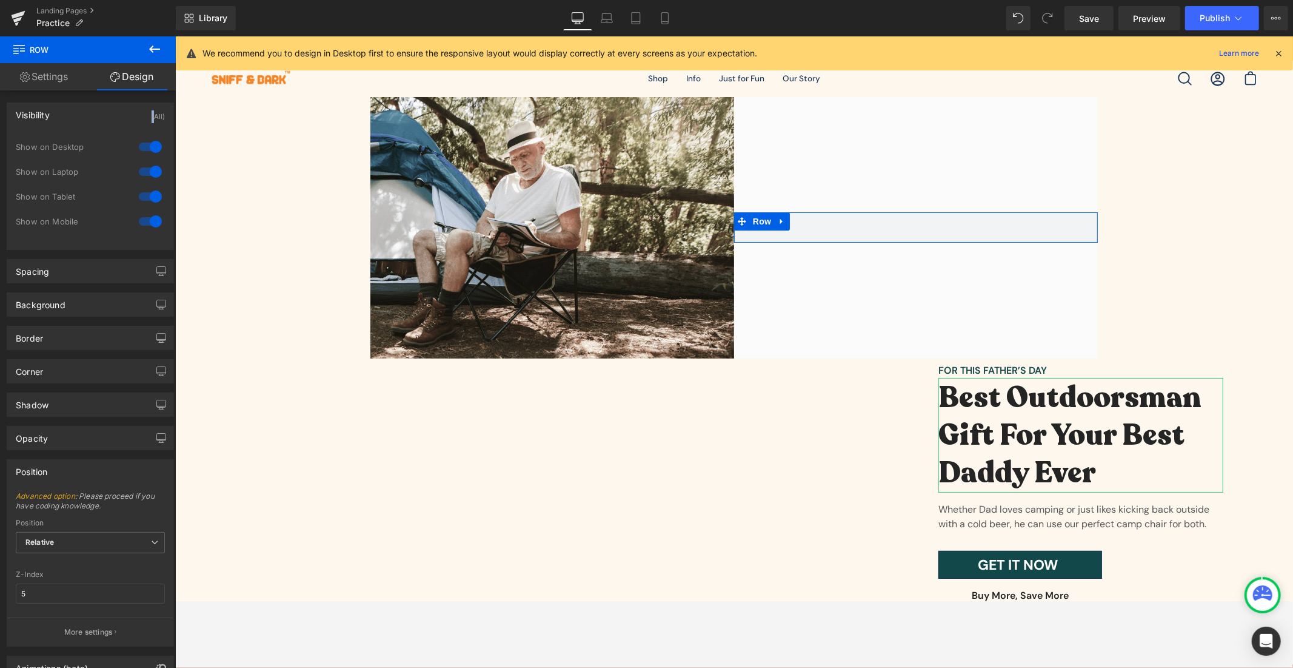
click at [105, 112] on div "Visibility (All)" at bounding box center [90, 114] width 166 height 23
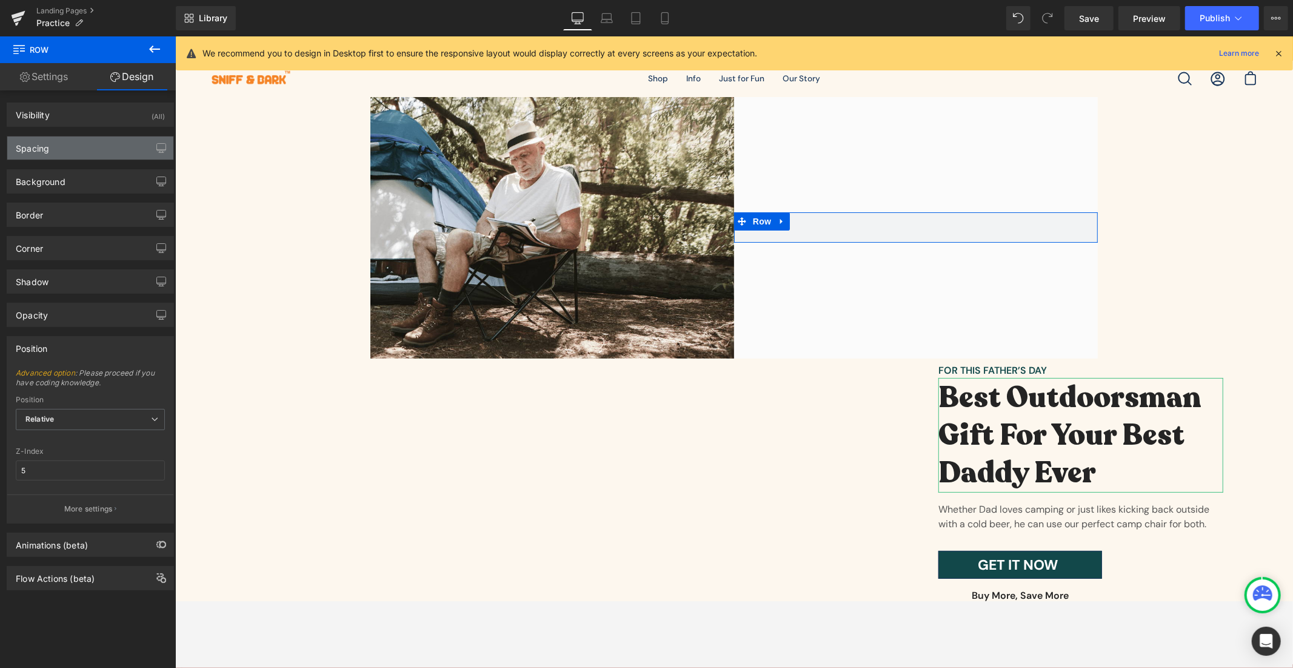
click at [79, 144] on div "Spacing" at bounding box center [90, 147] width 166 height 23
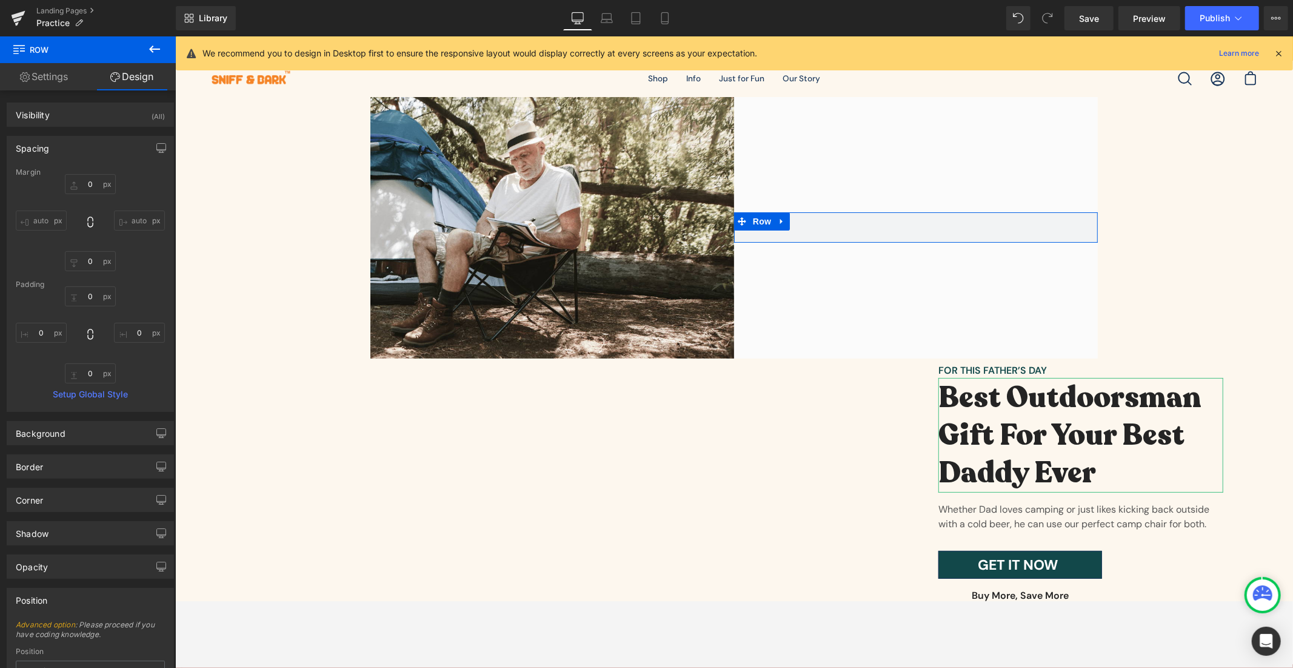
click at [79, 146] on div "Spacing" at bounding box center [90, 147] width 166 height 23
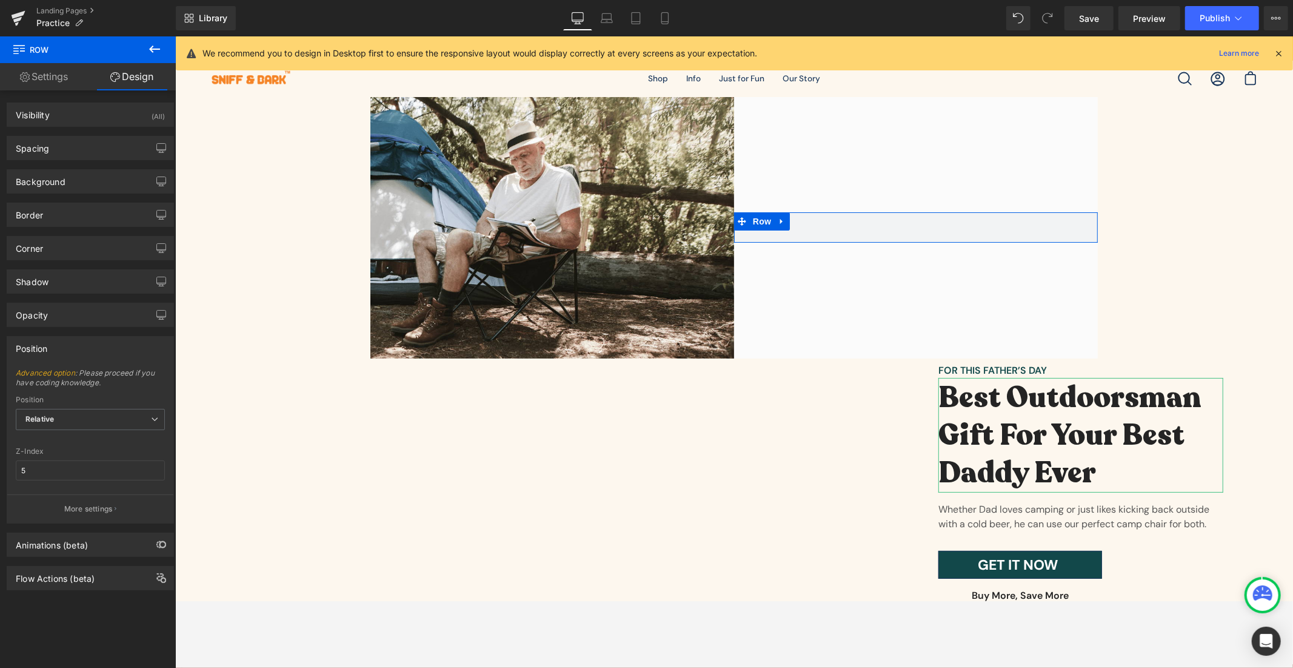
click at [61, 73] on link "Settings" at bounding box center [44, 76] width 88 height 27
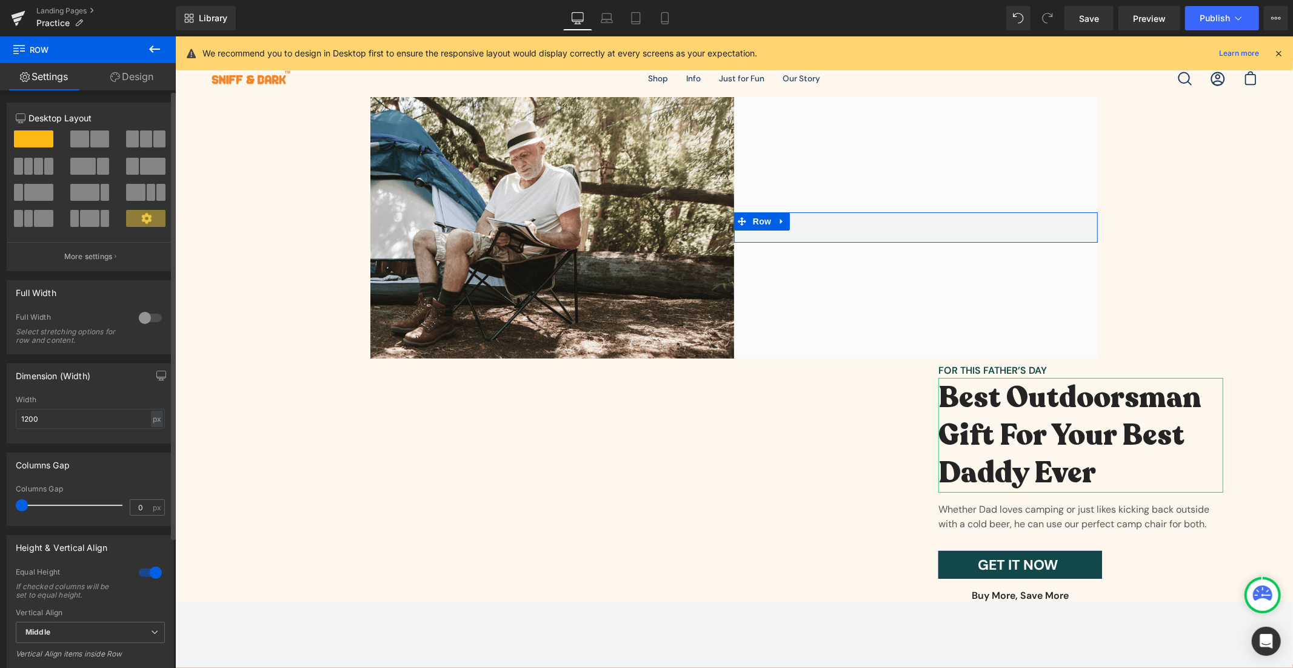
click at [86, 144] on span at bounding box center [79, 138] width 19 height 17
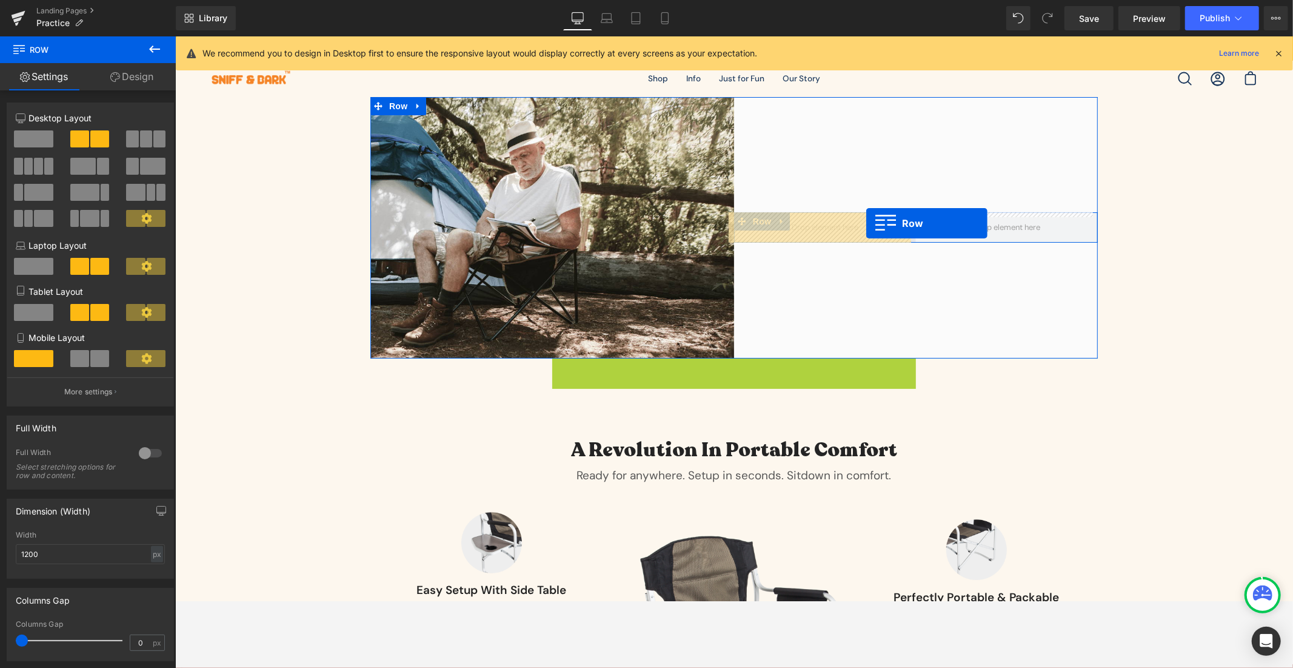
drag, startPoint x: 928, startPoint y: 366, endPoint x: 866, endPoint y: 223, distance: 155.9
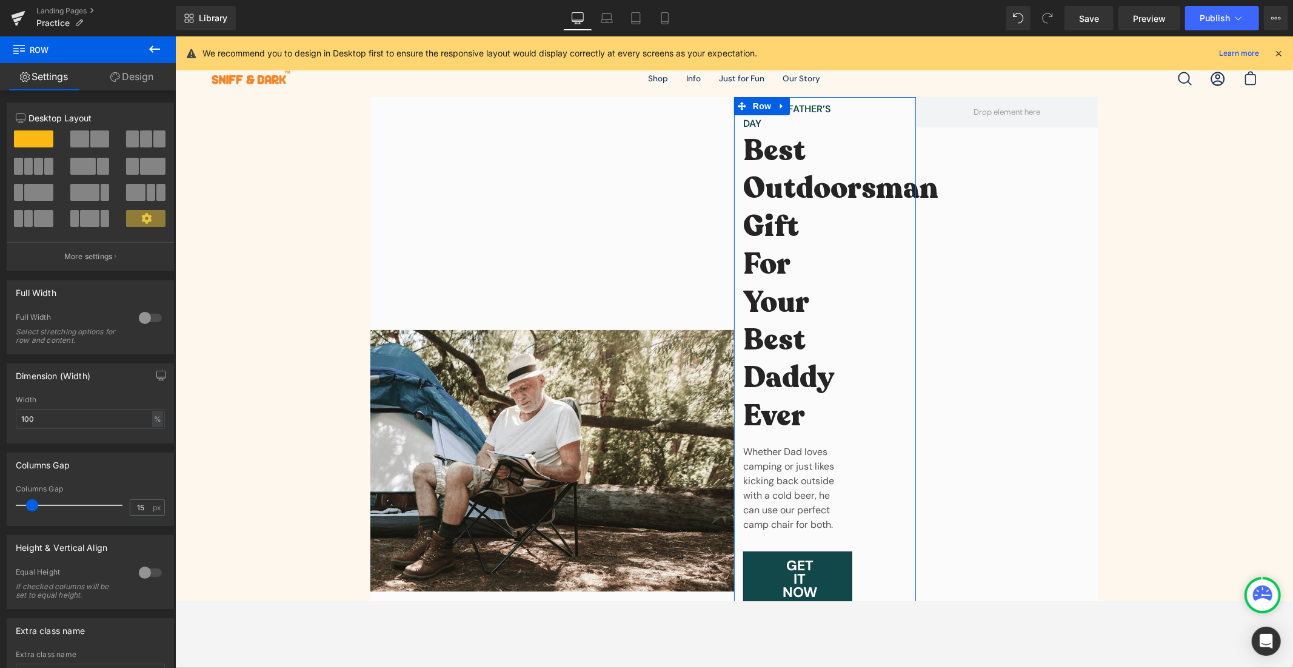
click at [44, 136] on span at bounding box center [33, 138] width 39 height 17
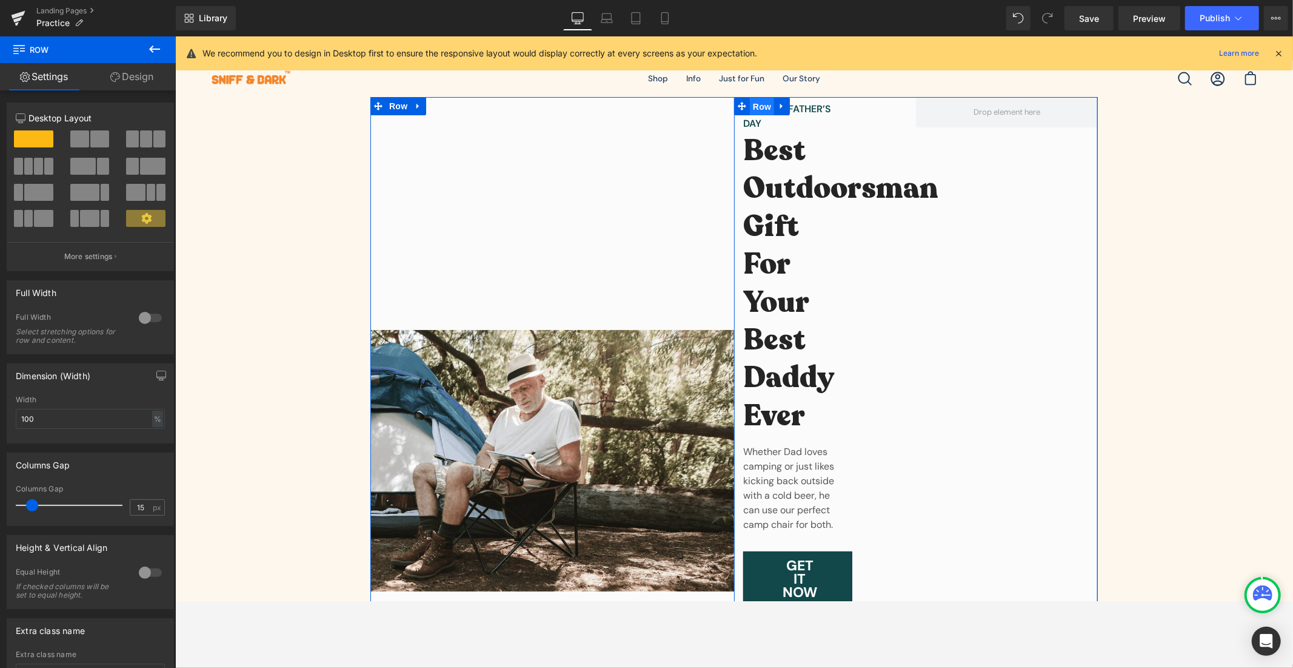
click at [749, 101] on span "Row" at bounding box center [761, 106] width 24 height 18
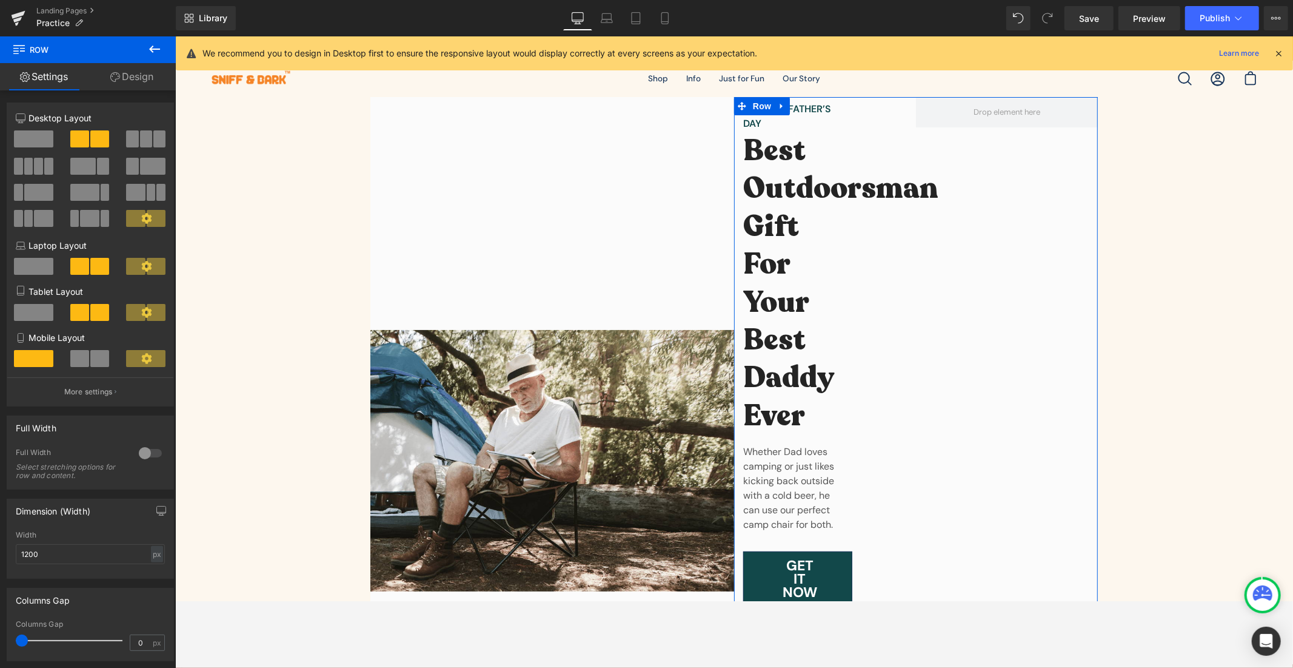
click at [33, 146] on span at bounding box center [33, 138] width 39 height 17
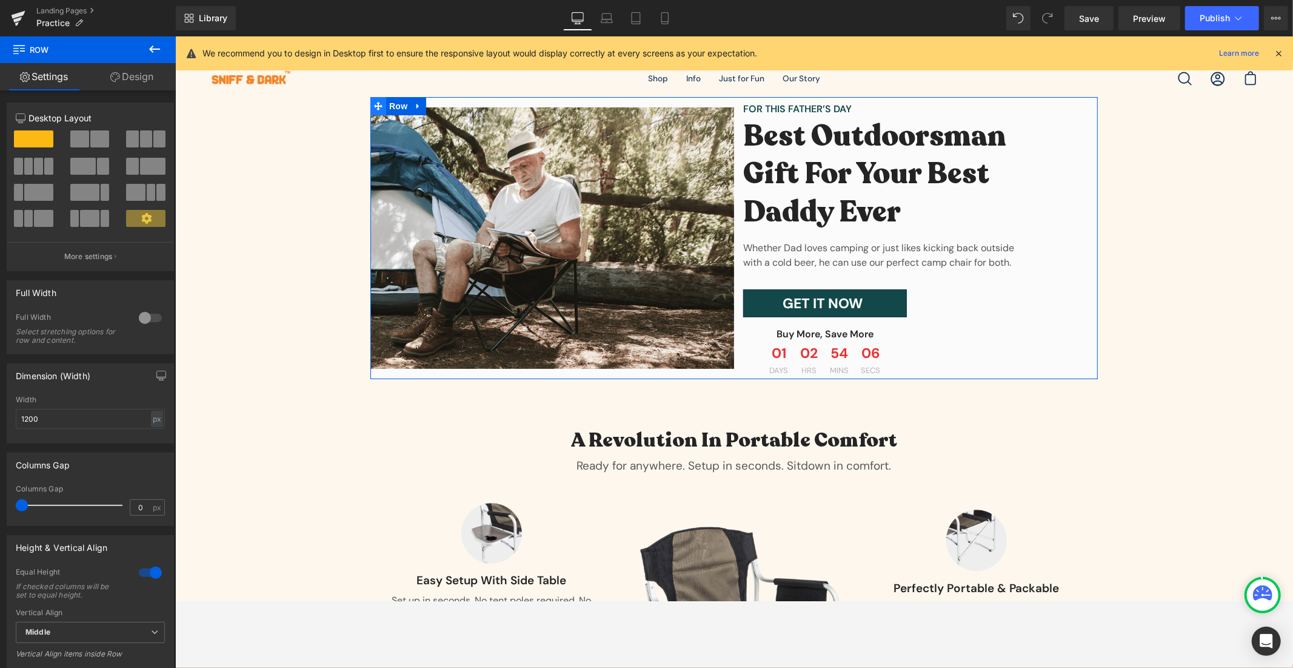
click at [374, 104] on icon at bounding box center [378, 105] width 8 height 8
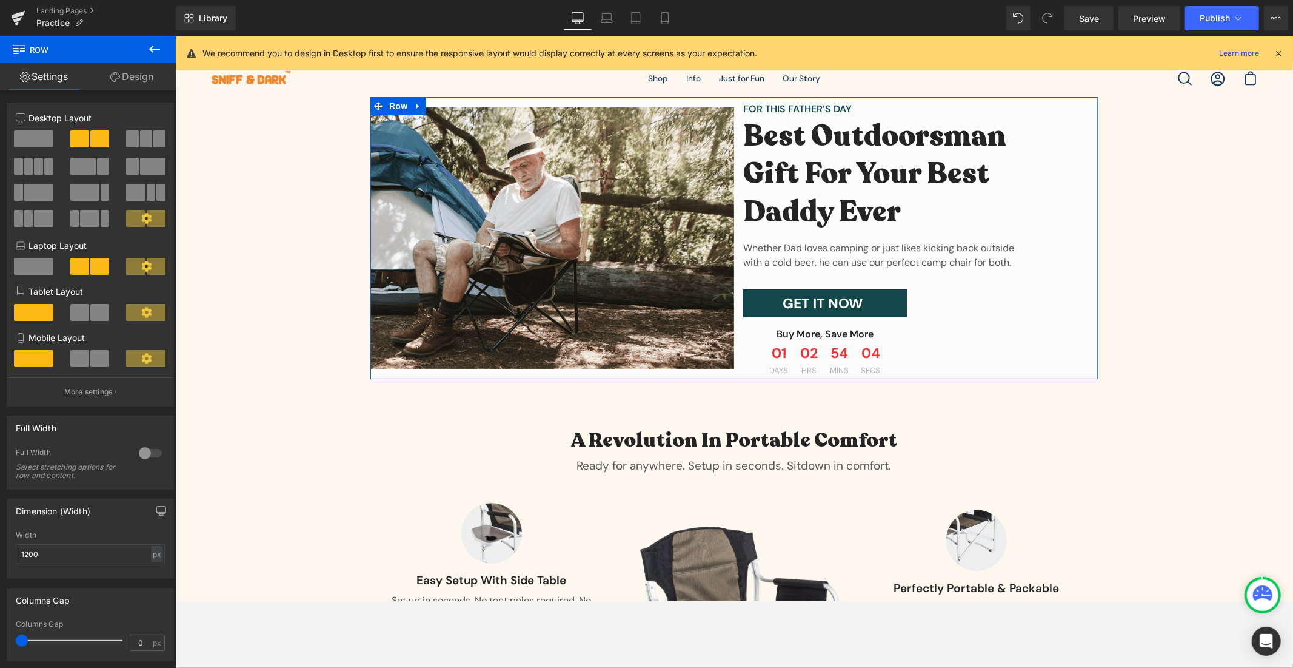
click at [136, 455] on div at bounding box center [150, 452] width 29 height 19
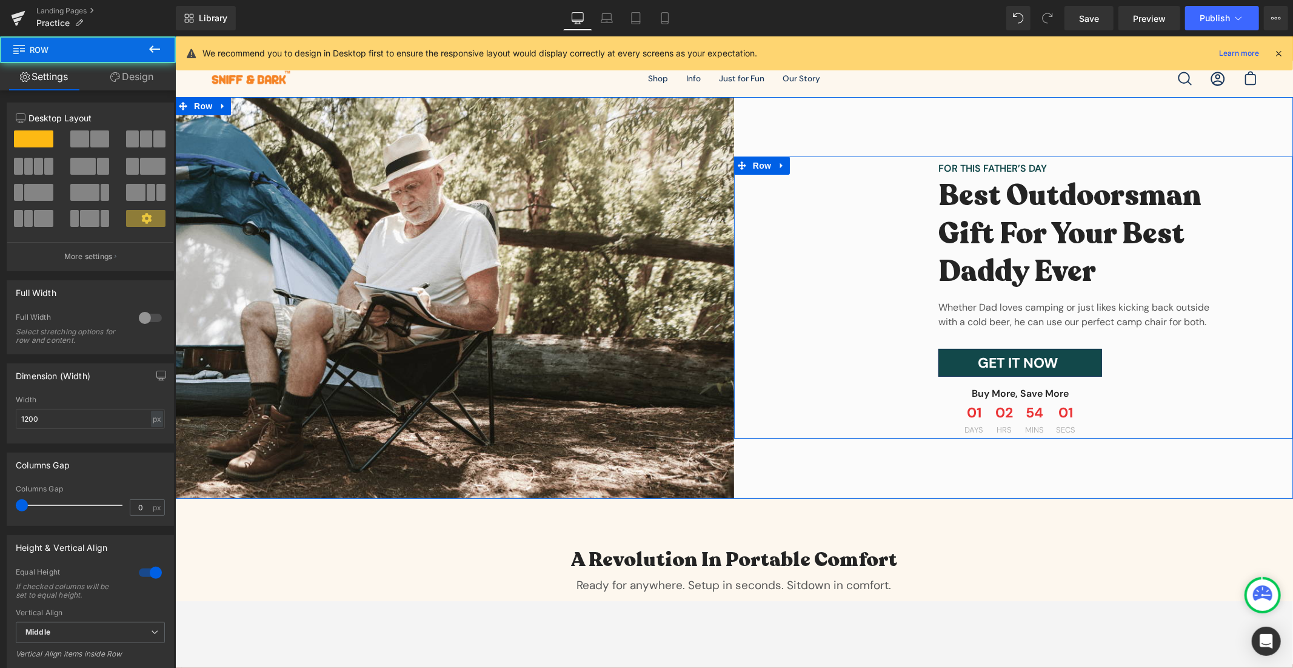
click at [828, 218] on div "FOR THIS FATHER’S DAY Text Block Best Outdoorsman Gift For Your Best Daddy Ever…" at bounding box center [1013, 297] width 559 height 282
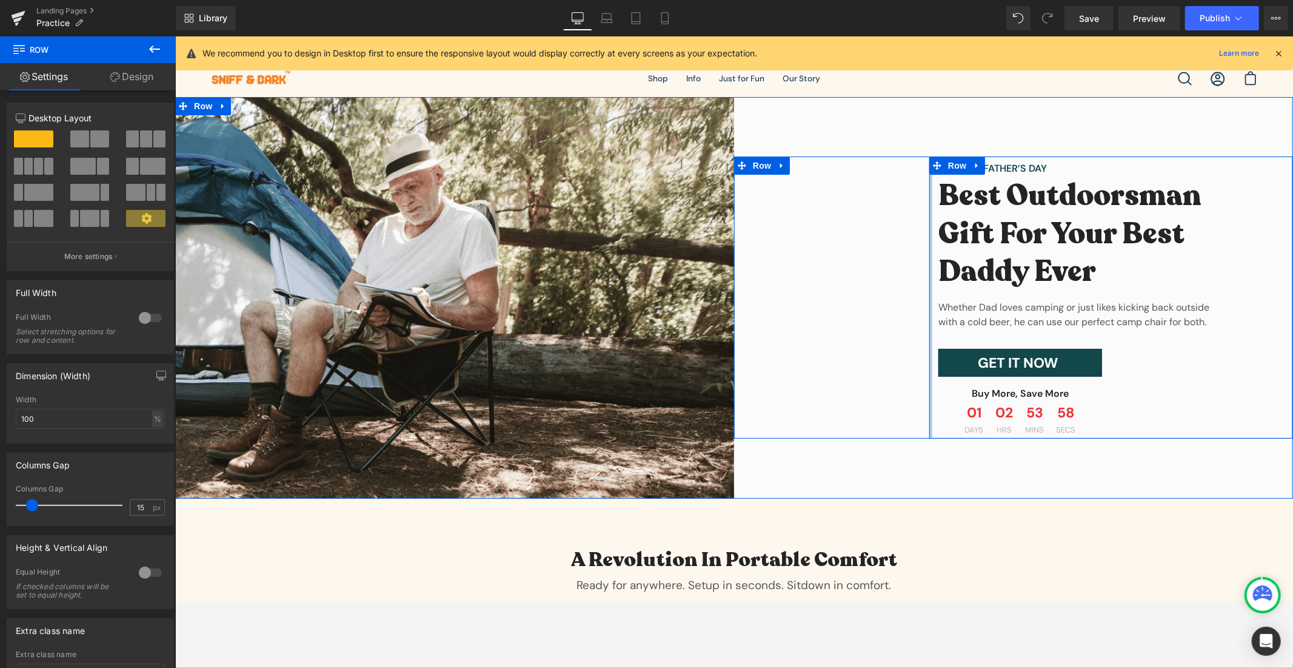
drag, startPoint x: 924, startPoint y: 221, endPoint x: 800, endPoint y: 244, distance: 126.4
click at [800, 246] on div "FOR THIS FATHER’S DAY Text Block Best Outdoorsman Gift For Your Best Daddy Ever…" at bounding box center [1013, 297] width 559 height 282
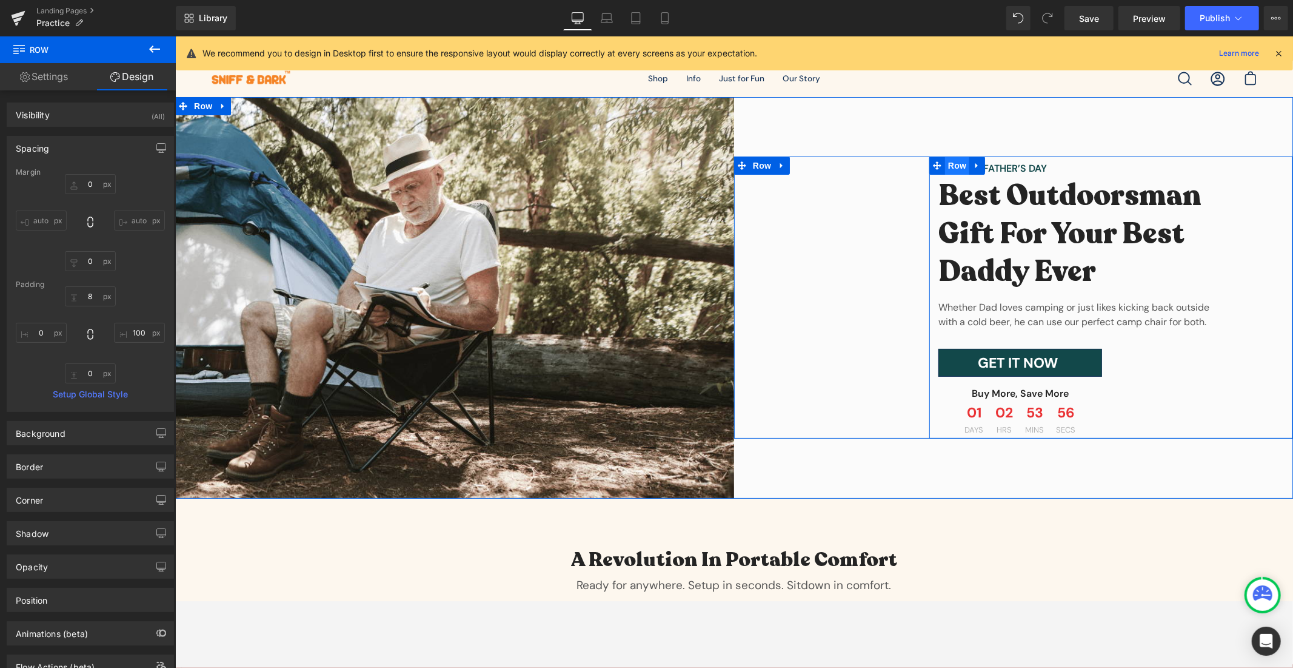
click at [948, 167] on span "Row" at bounding box center [957, 165] width 24 height 18
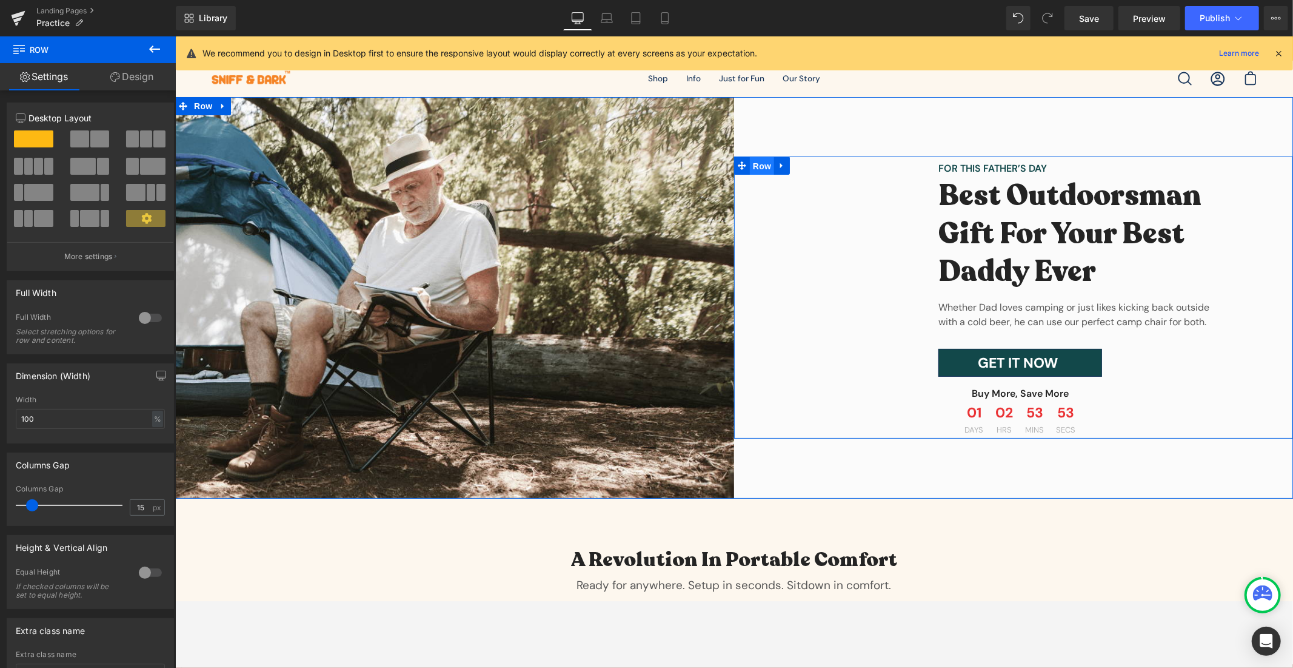
click at [755, 166] on span "Row" at bounding box center [761, 165] width 24 height 18
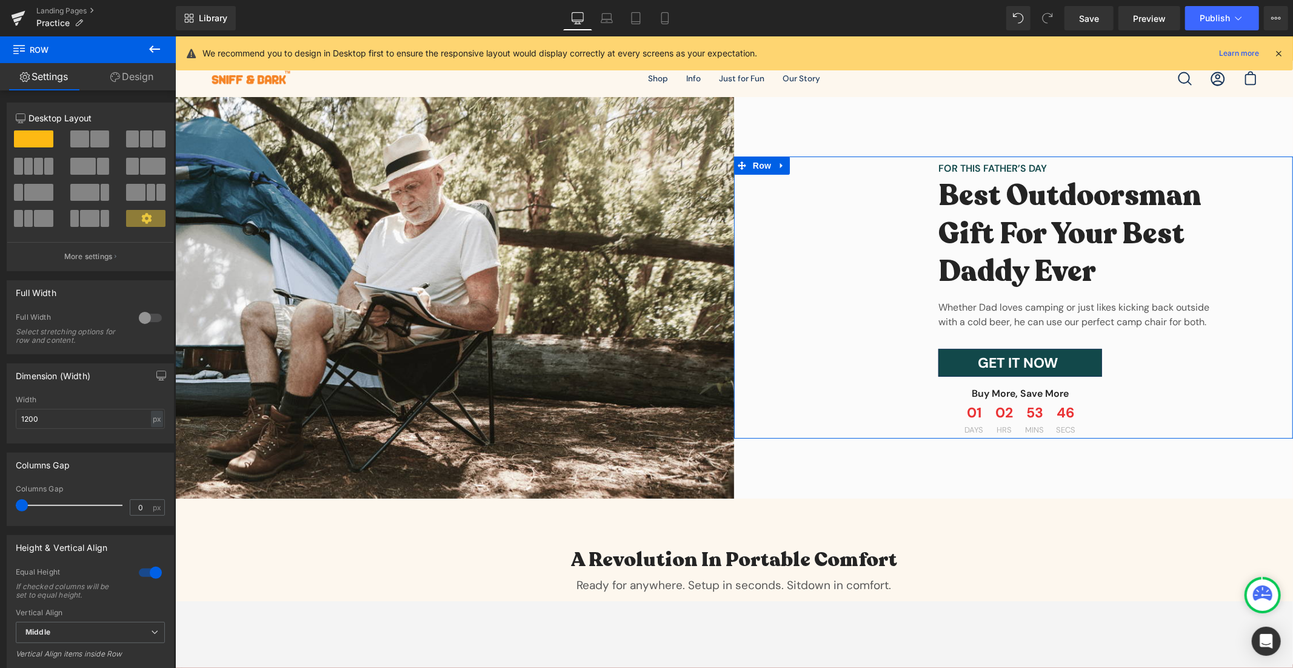
drag, startPoint x: 122, startPoint y: 82, endPoint x: 102, endPoint y: 101, distance: 27.9
click at [124, 82] on link "Design" at bounding box center [132, 76] width 88 height 27
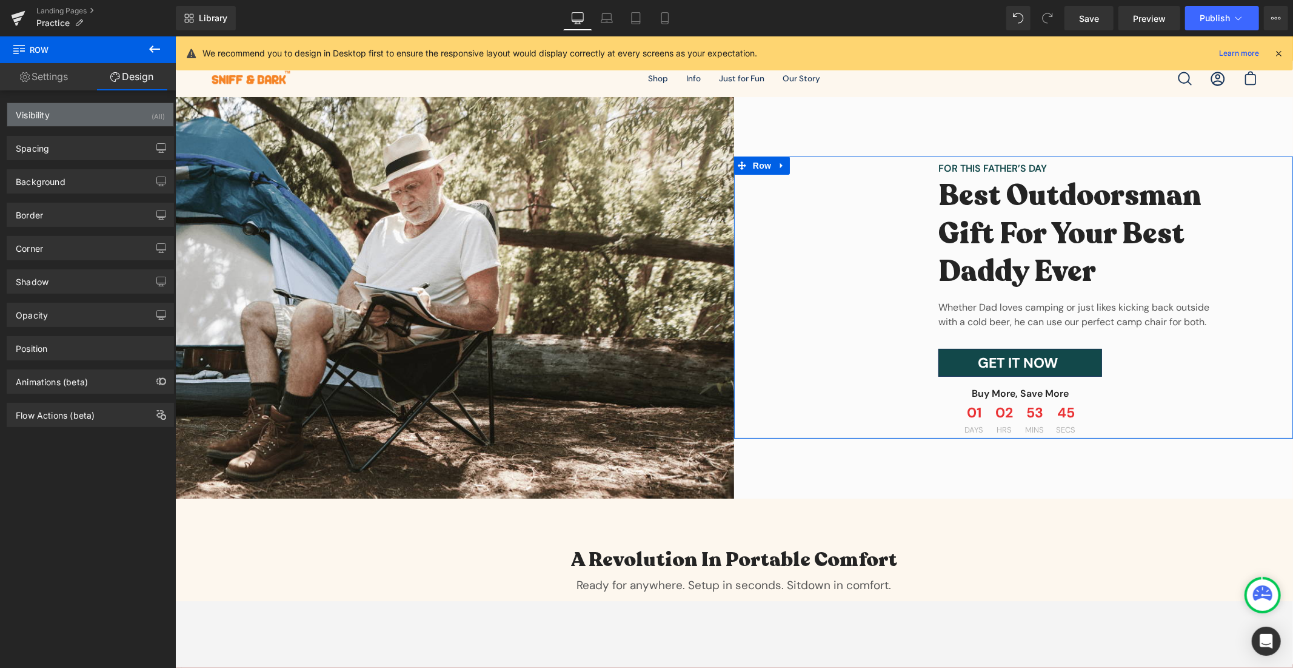
click at [68, 119] on div "Visibility (All)" at bounding box center [90, 114] width 166 height 23
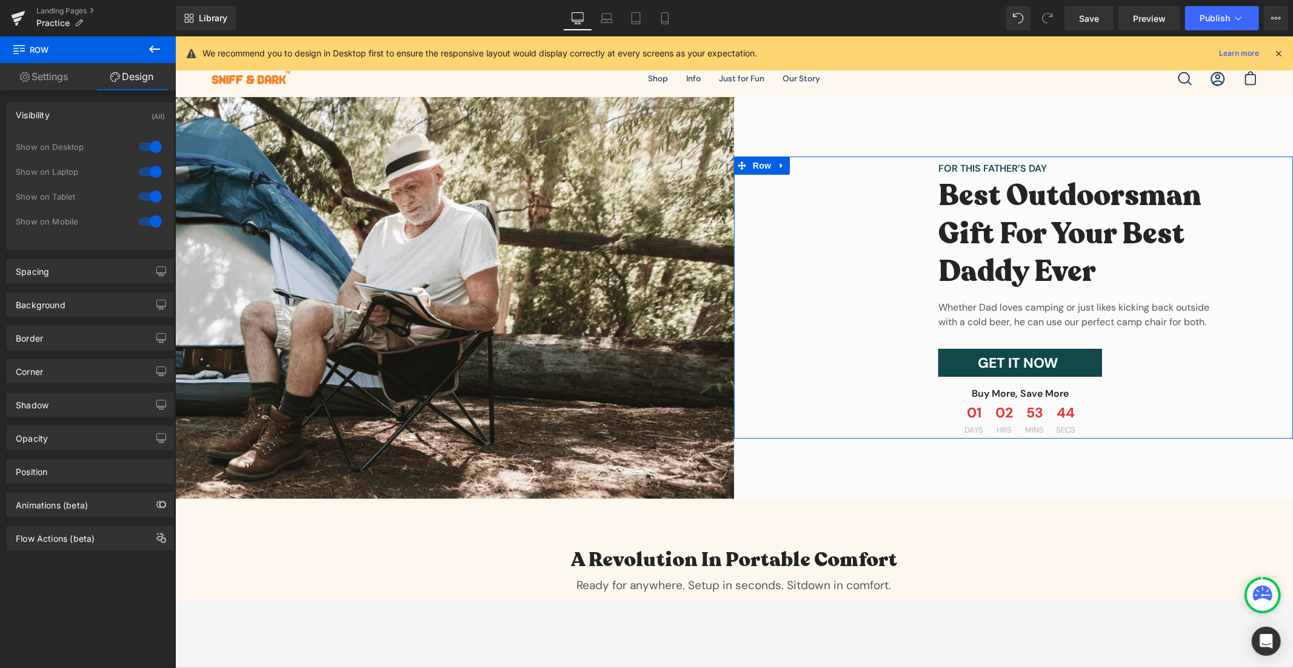
click at [68, 119] on div "Visibility (All)" at bounding box center [90, 114] width 166 height 23
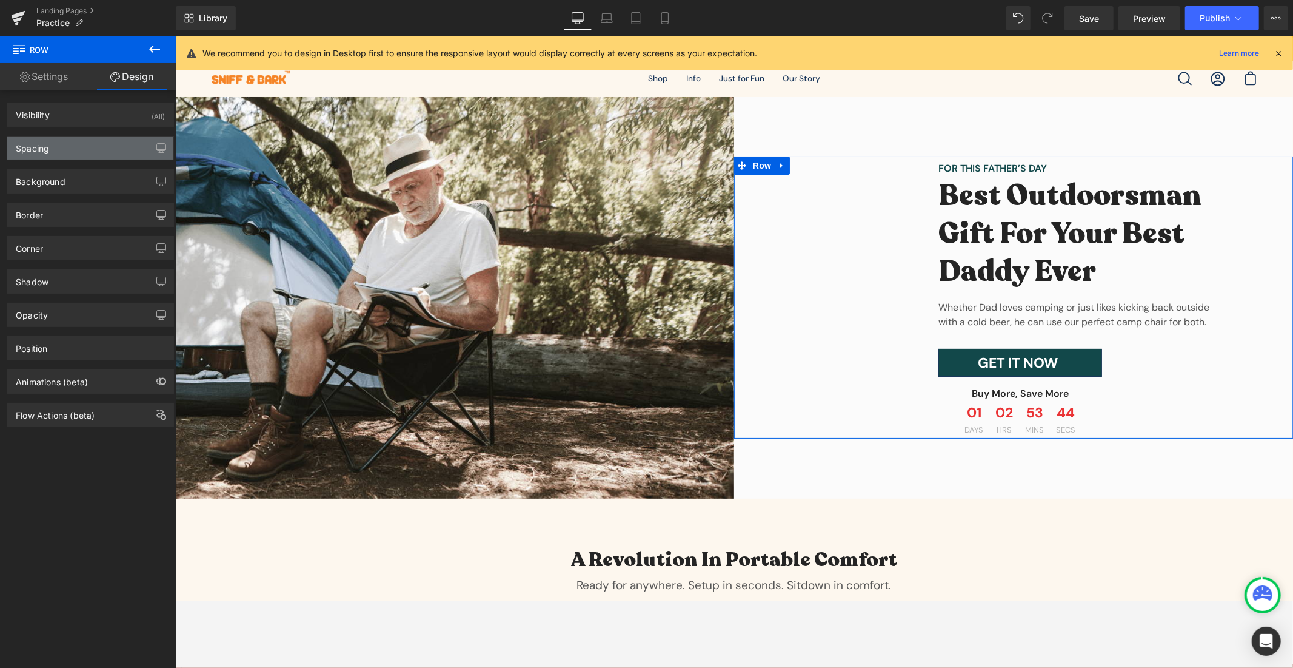
click at [74, 152] on div "Spacing" at bounding box center [90, 147] width 166 height 23
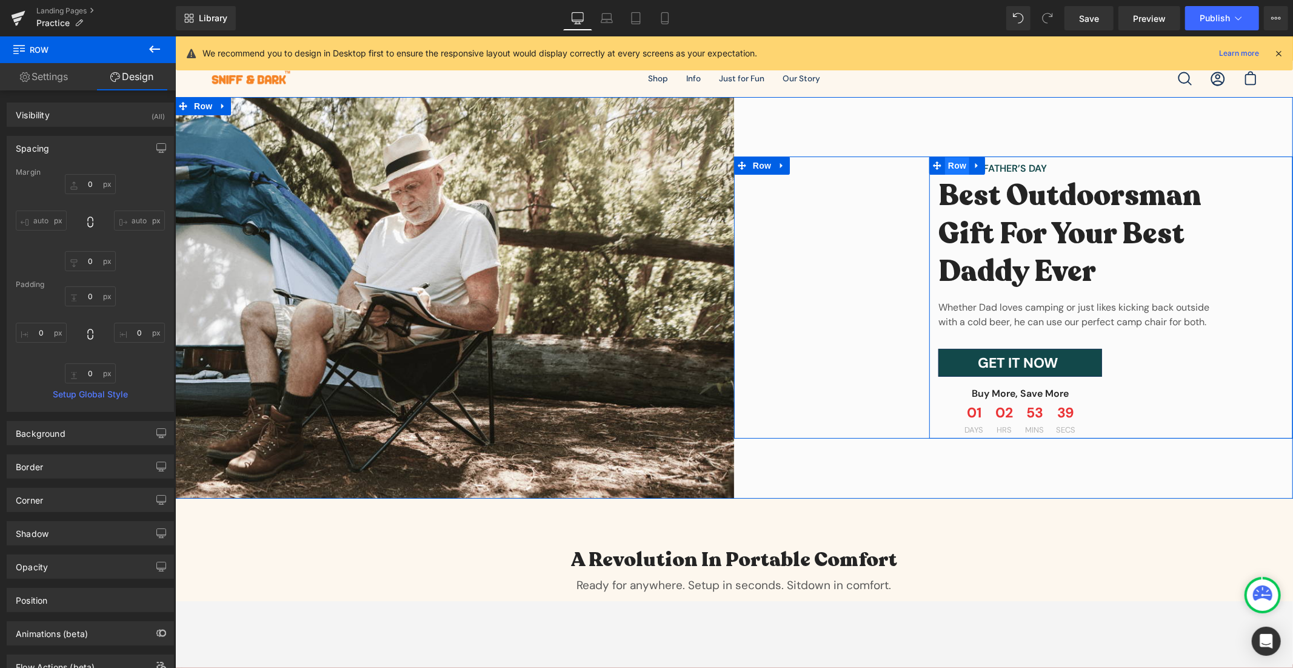
click at [951, 167] on span "Row" at bounding box center [957, 165] width 24 height 18
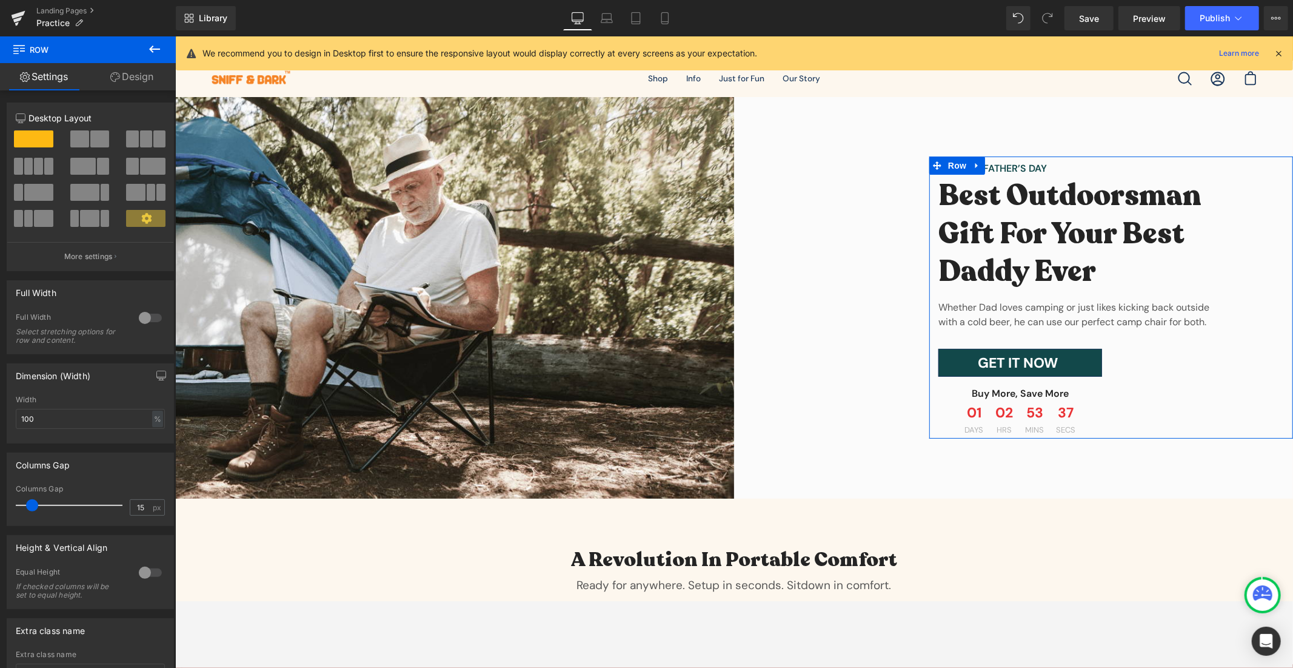
click at [144, 73] on link "Design" at bounding box center [132, 76] width 88 height 27
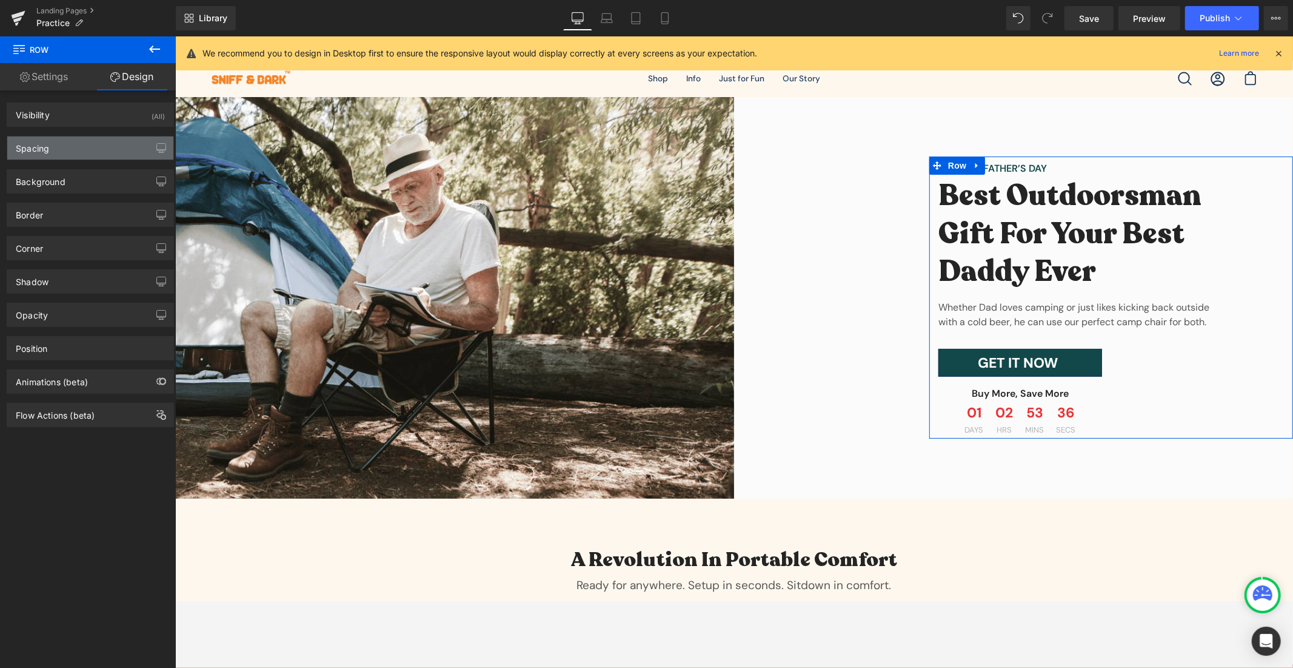
click at [45, 144] on div "Spacing" at bounding box center [32, 144] width 33 height 17
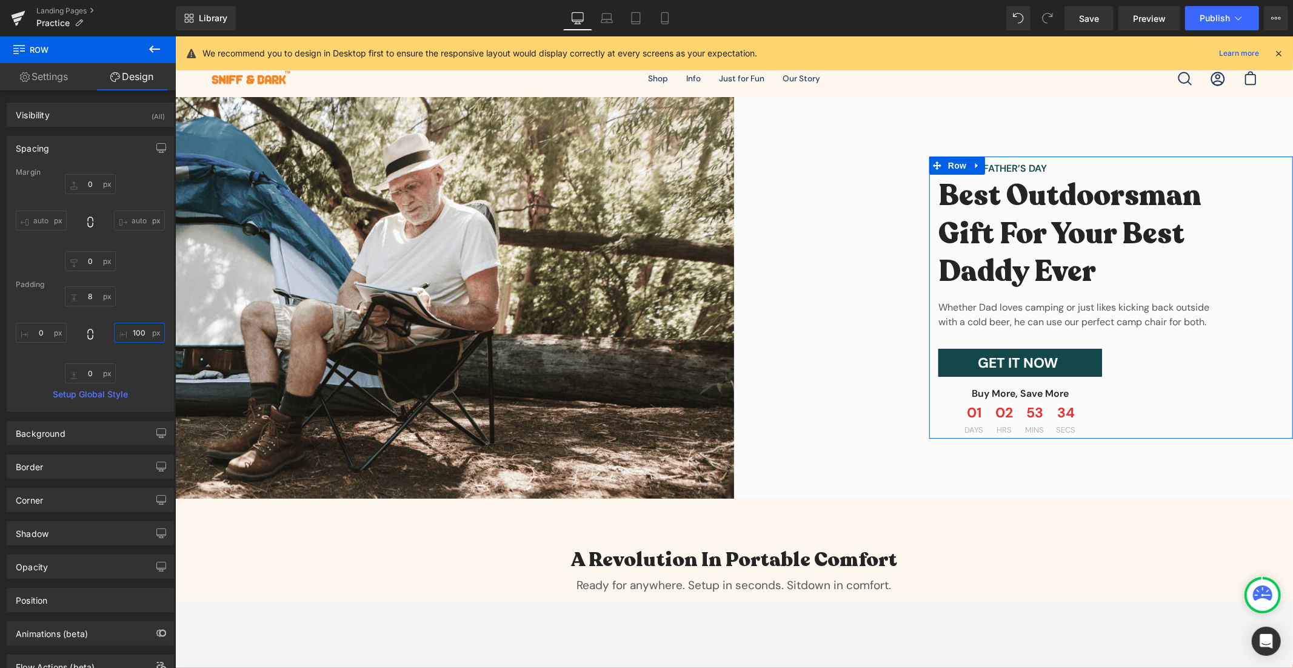
click at [141, 323] on input "100" at bounding box center [139, 333] width 51 height 20
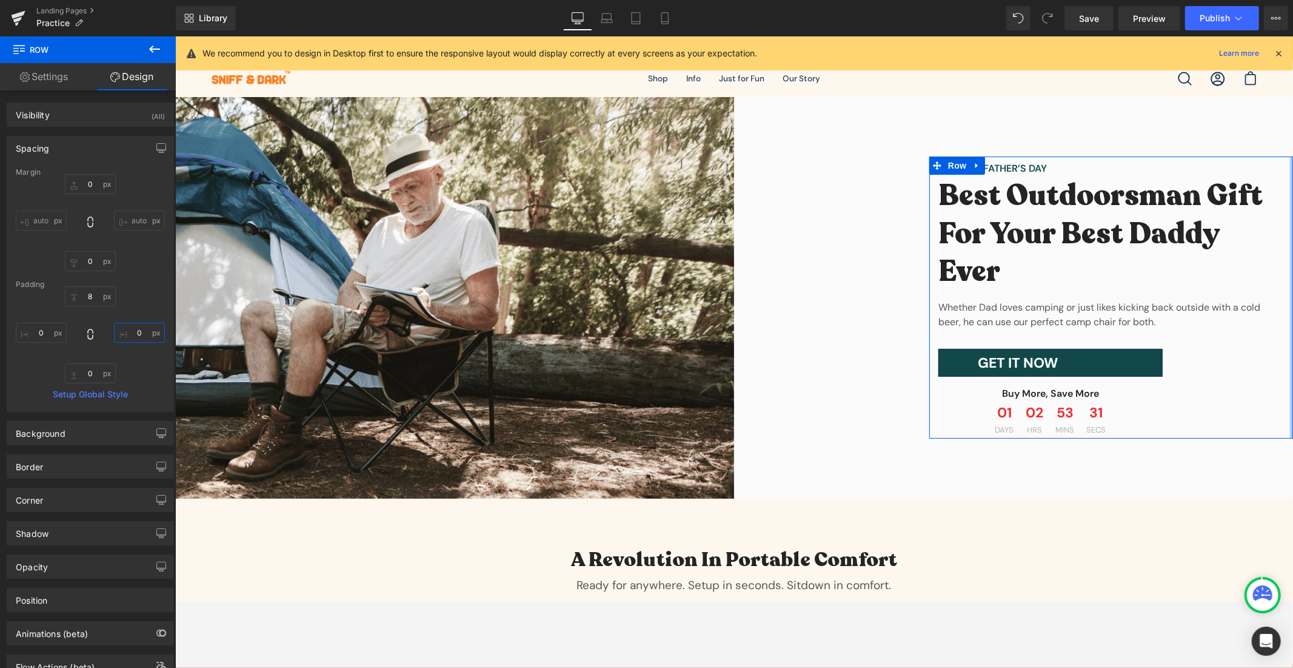
type input "100"
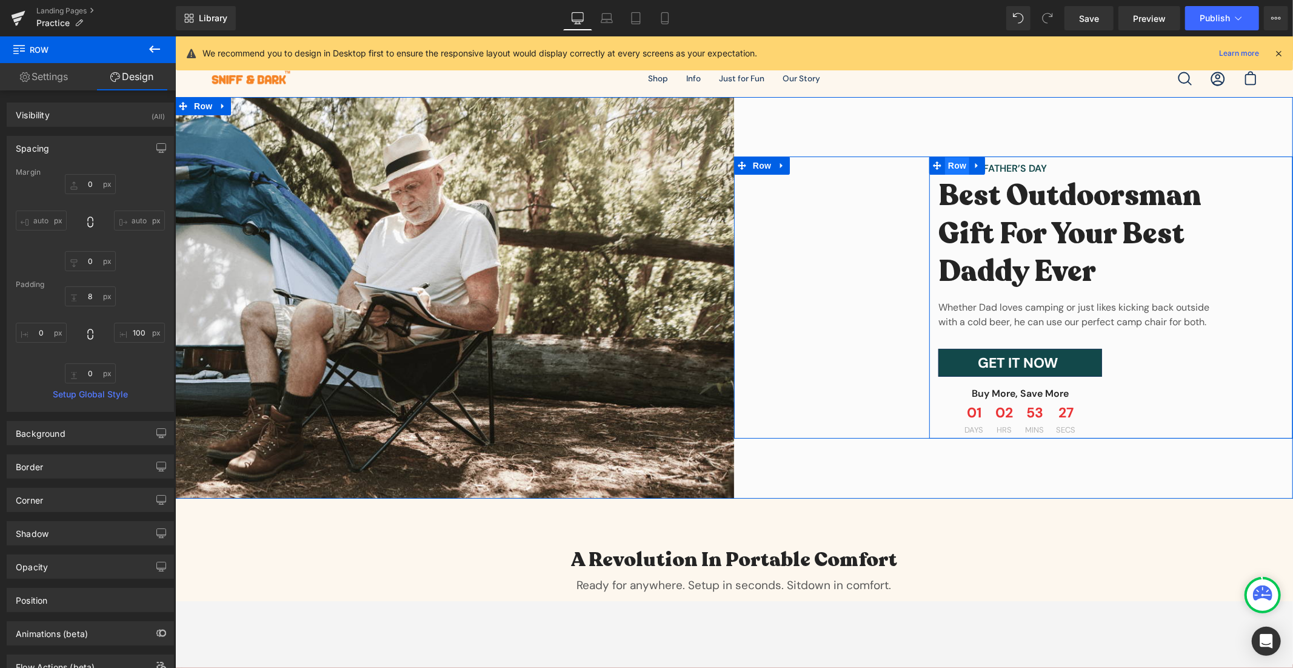
click at [954, 169] on span "Row" at bounding box center [957, 165] width 24 height 18
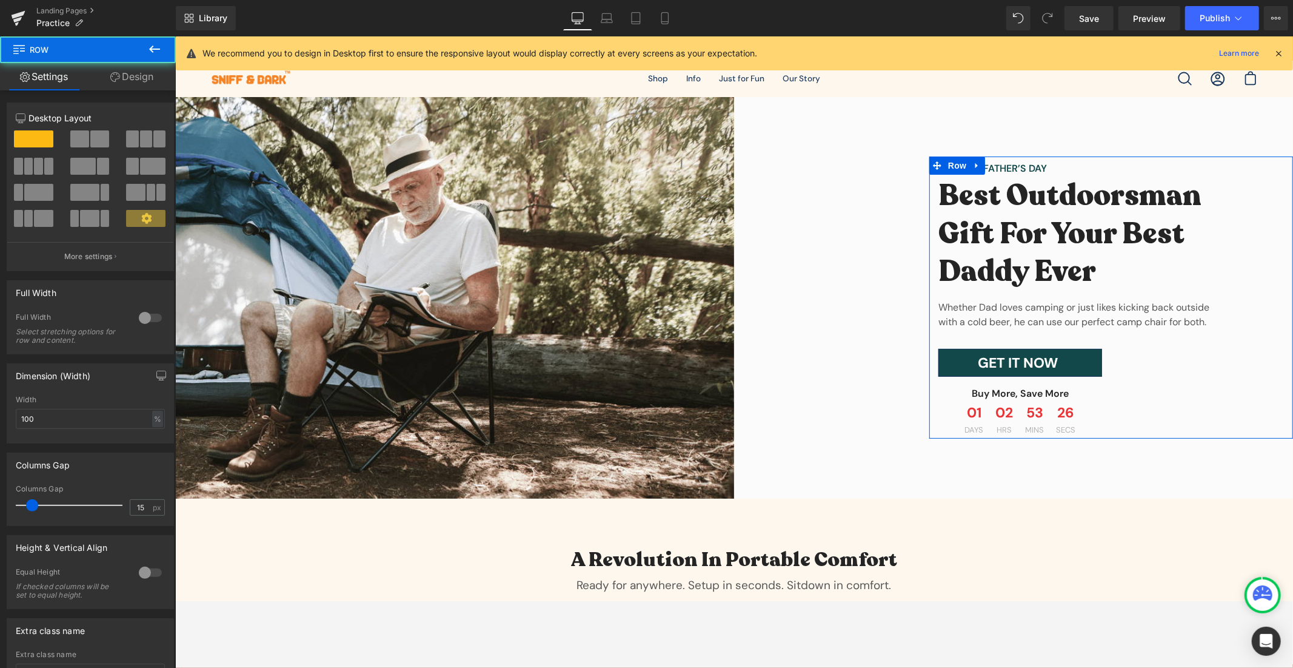
click at [148, 324] on div at bounding box center [150, 317] width 29 height 19
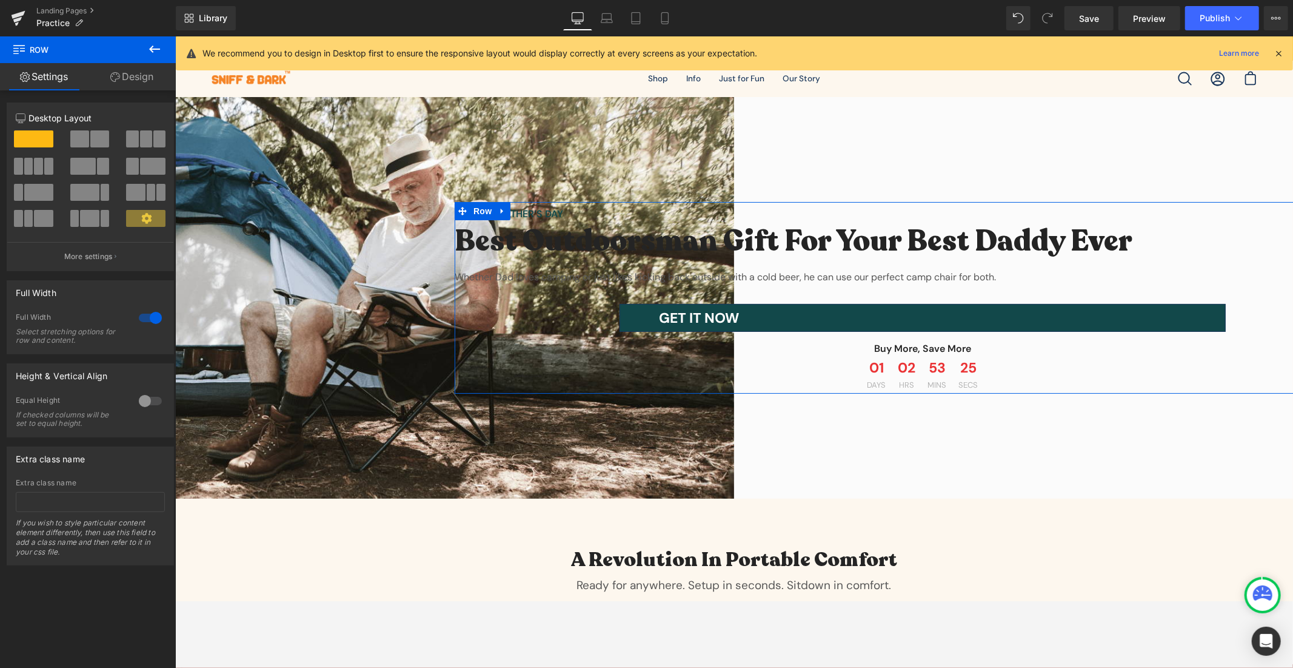
click at [148, 324] on div at bounding box center [150, 317] width 29 height 19
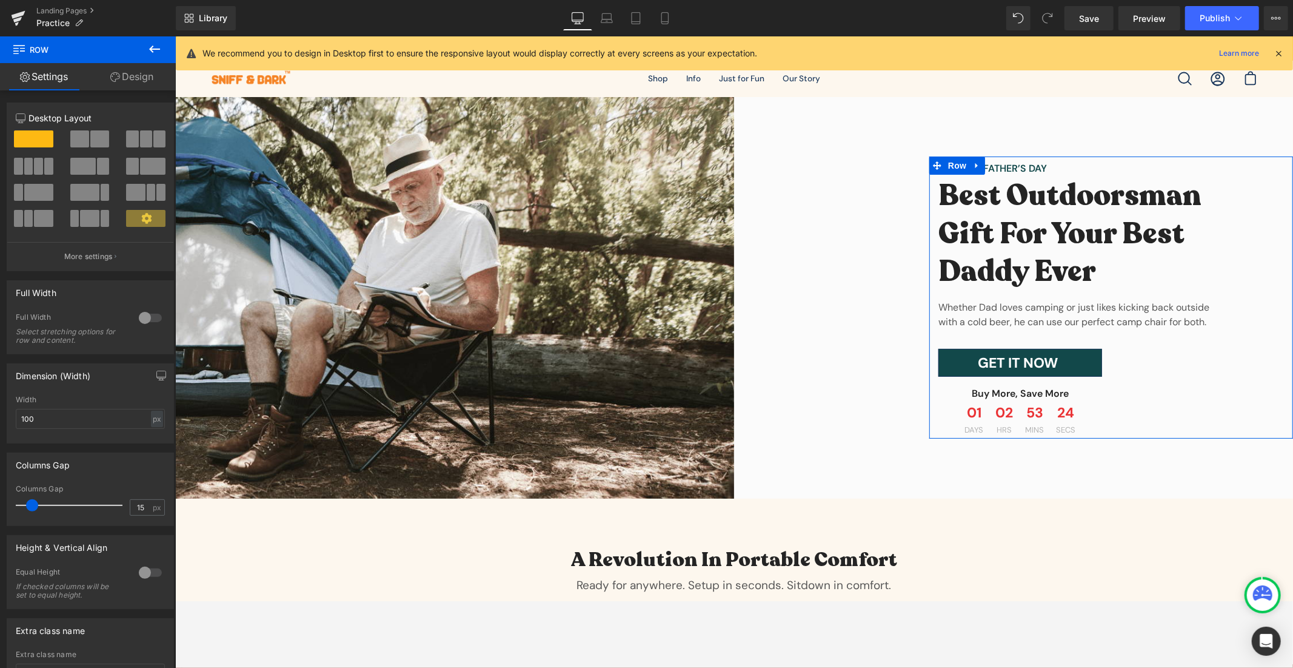
click at [148, 324] on div at bounding box center [150, 317] width 29 height 19
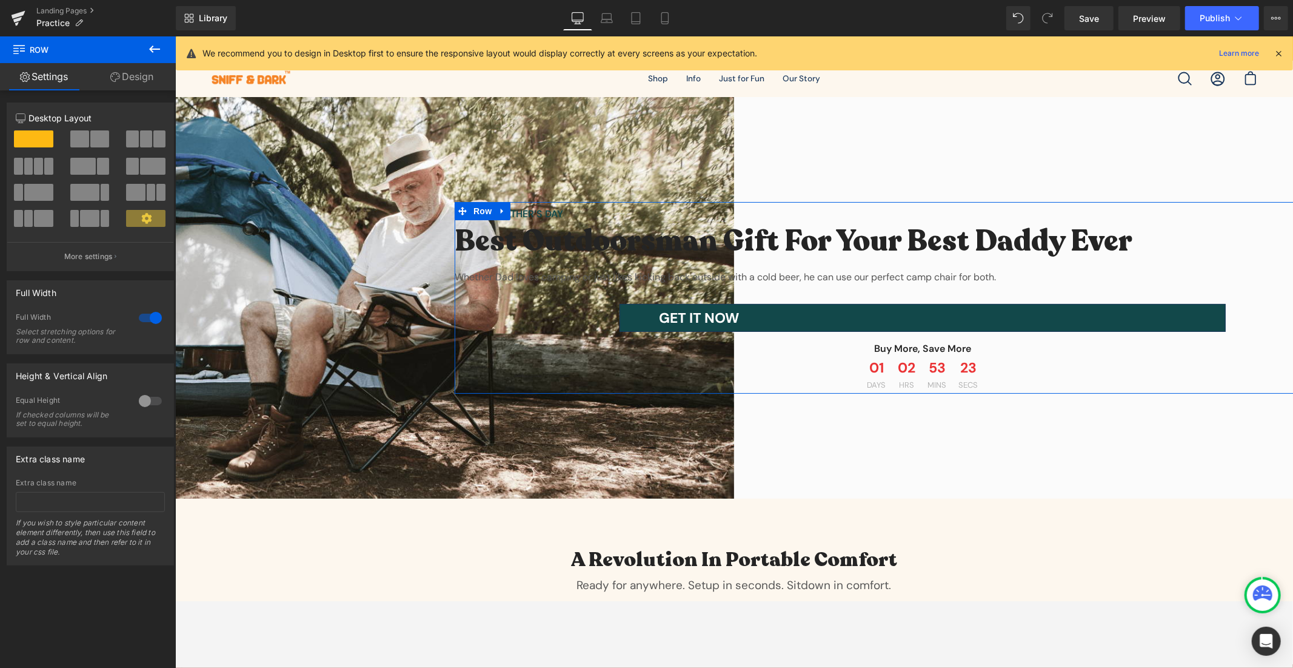
click at [148, 324] on div at bounding box center [150, 317] width 29 height 19
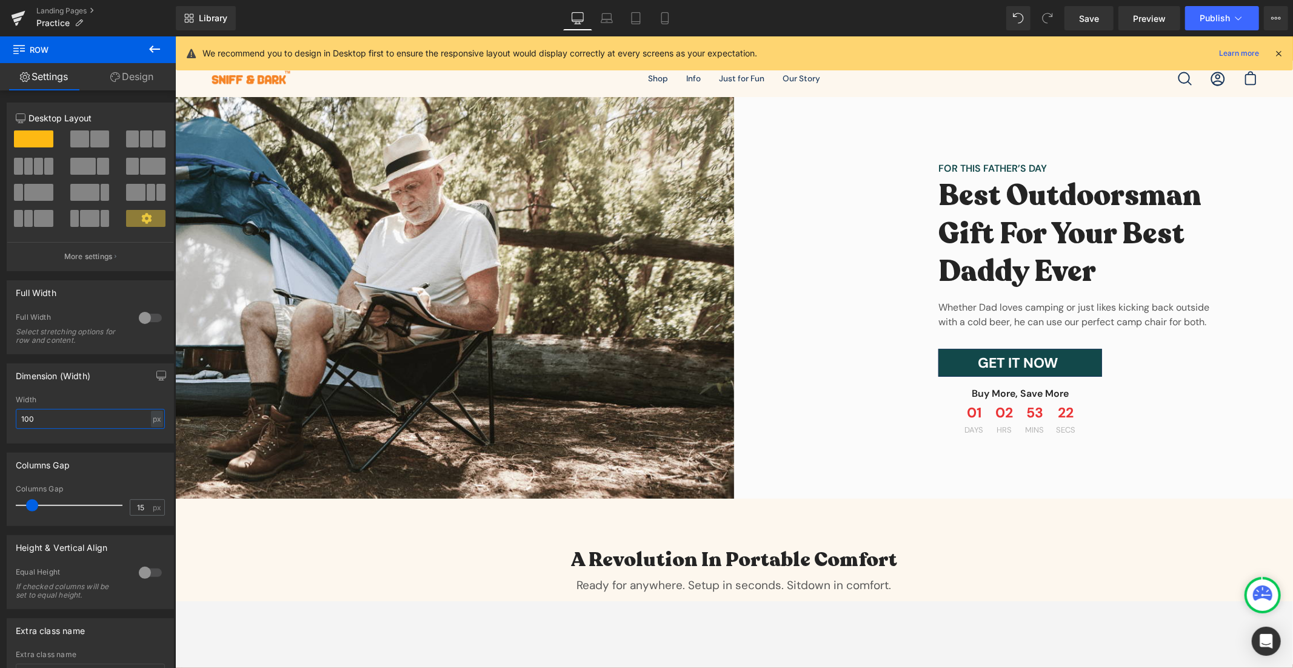
drag, startPoint x: 88, startPoint y: 419, endPoint x: -47, endPoint y: 426, distance: 135.4
click at [0, 426] on html "Row You are previewing how the will restyle your page. You can not edit Element…" at bounding box center [646, 334] width 1293 height 668
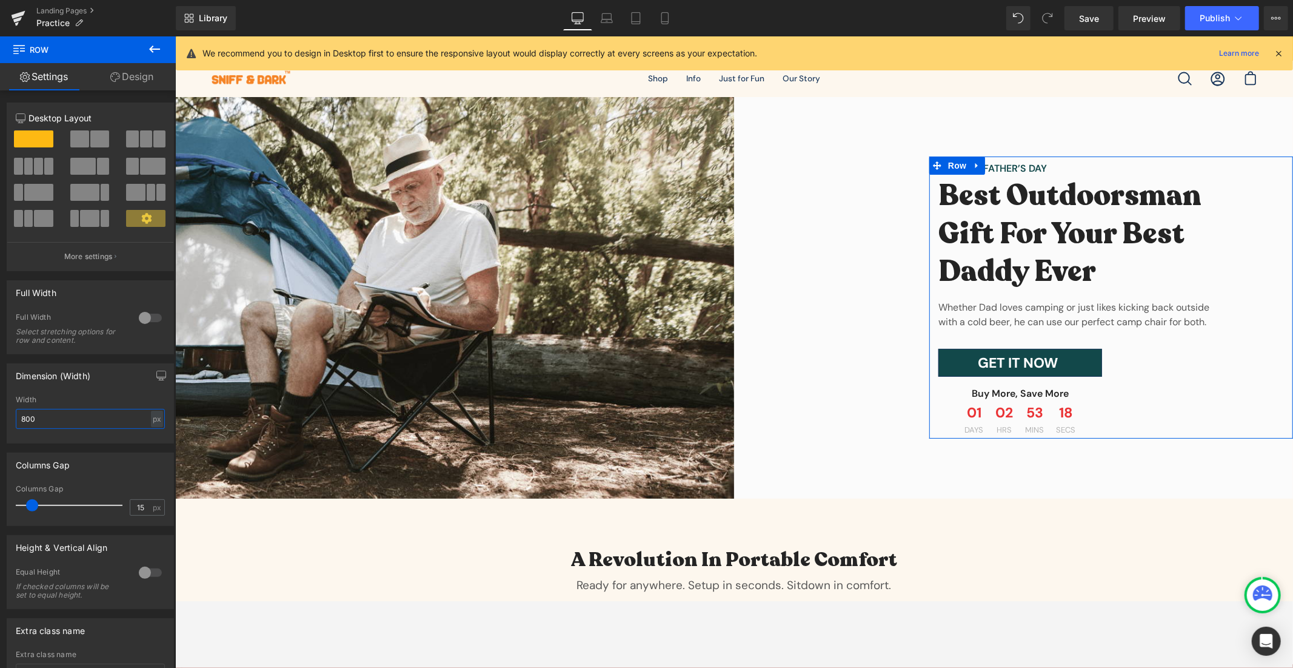
drag, startPoint x: 79, startPoint y: 417, endPoint x: 1, endPoint y: 431, distance: 79.6
click at [1, 431] on div "Dimension (Width) 100% Width 800 px % px" at bounding box center [90, 398] width 181 height 89
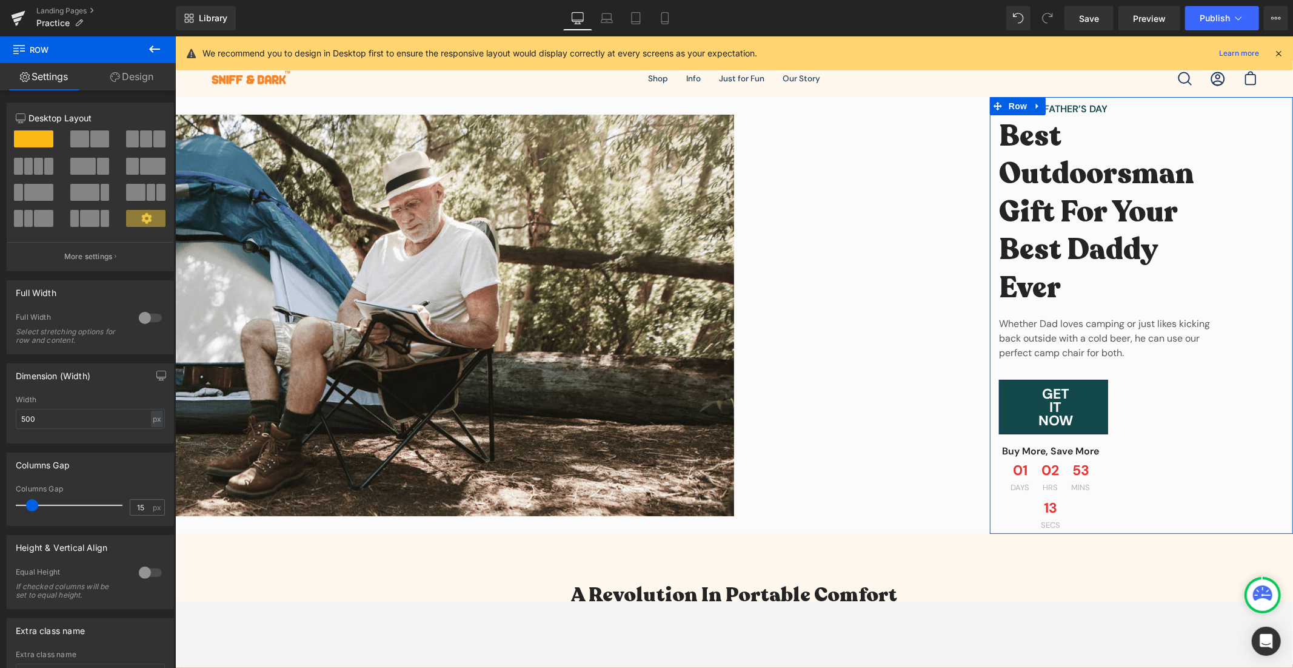
click at [98, 447] on div "Columns Gap 15px Columns Gap 15 px" at bounding box center [90, 484] width 181 height 82
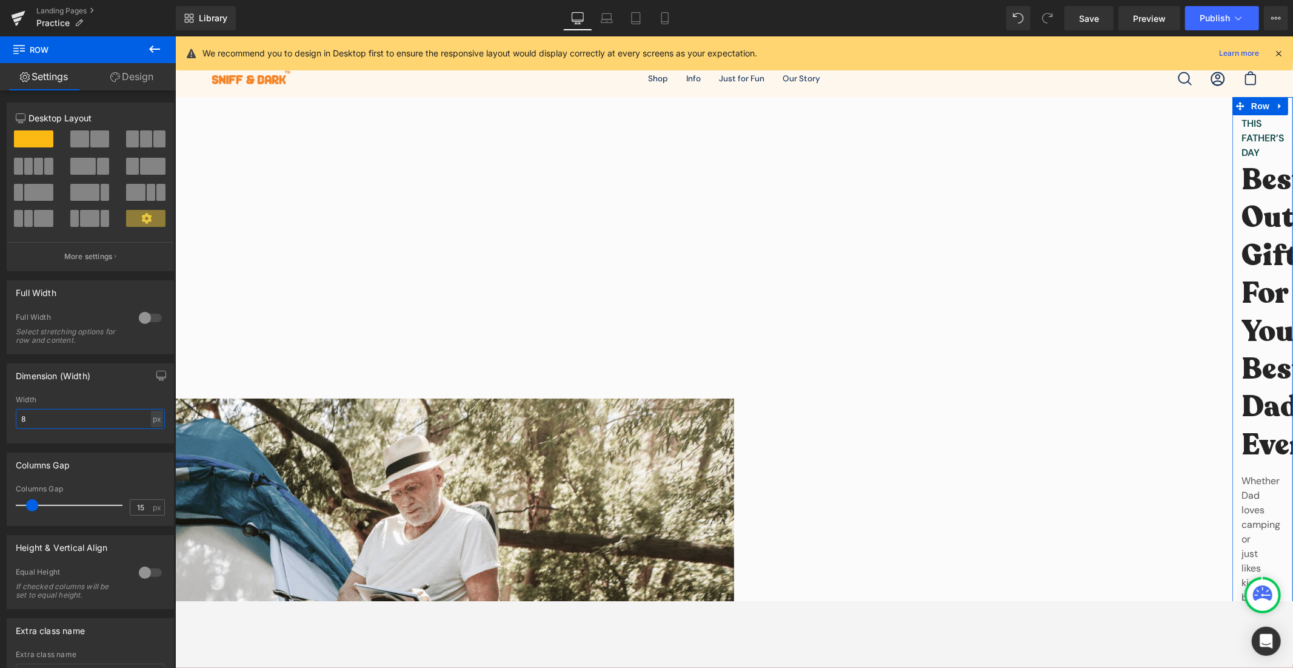
type input "1200"
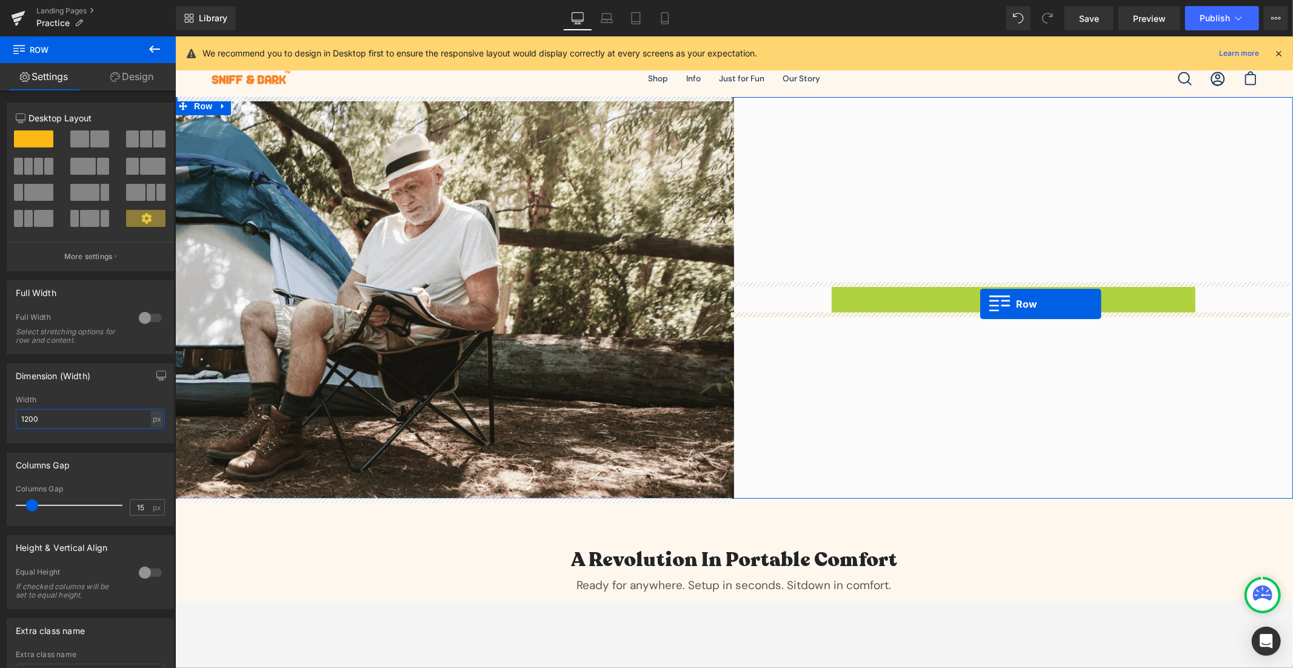
drag, startPoint x: 954, startPoint y: 164, endPoint x: 980, endPoint y: 303, distance: 141.3
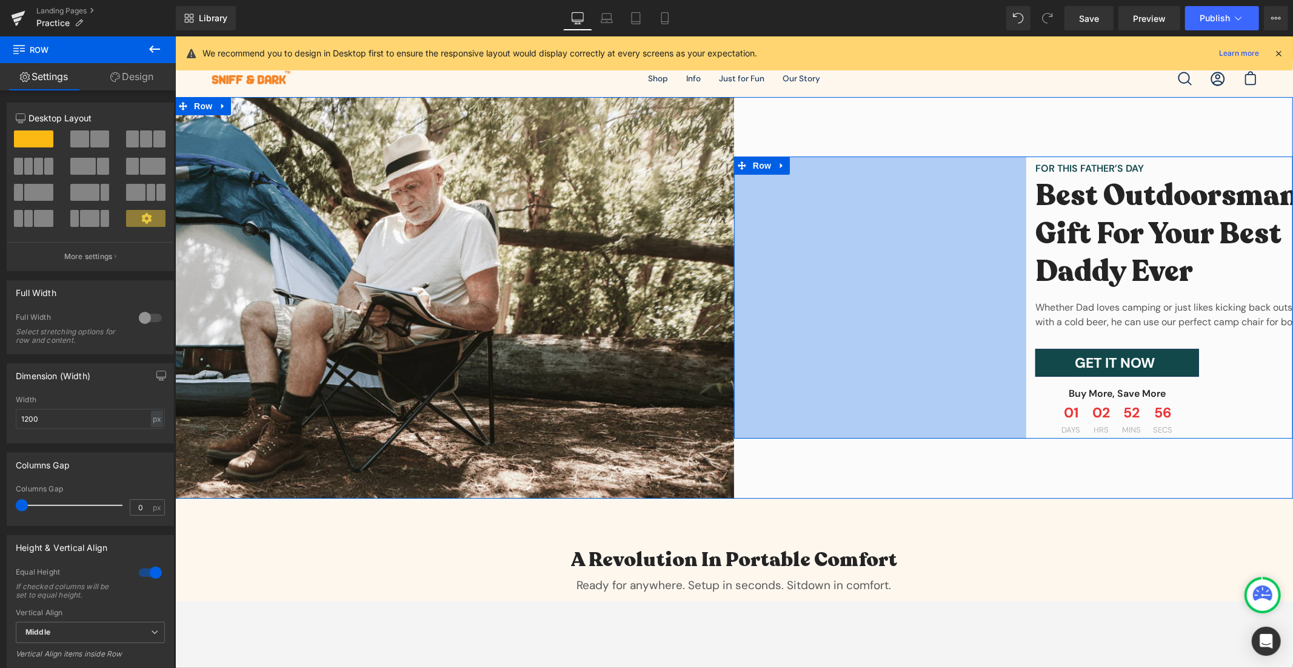
drag, startPoint x: 731, startPoint y: 233, endPoint x: 1023, endPoint y: 269, distance: 294.4
click at [1023, 269] on div "FOR THIS FATHER’S DAY Text Block Best Outdoorsman Gift For Your Best Daddy Ever…" at bounding box center [1013, 297] width 559 height 282
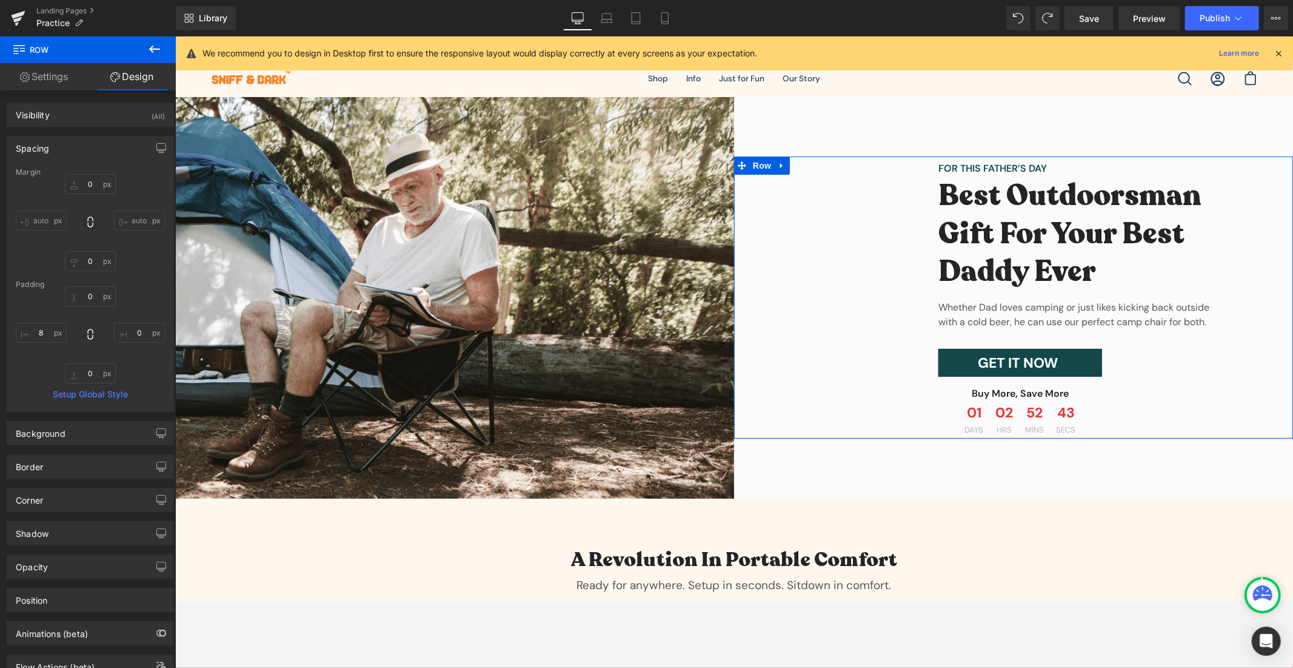
click at [55, 219] on input "auto" at bounding box center [41, 220] width 51 height 20
click at [24, 219] on input "auto" at bounding box center [41, 220] width 51 height 20
click at [18, 219] on input "auto" at bounding box center [41, 220] width 51 height 20
click at [19, 215] on input "auto" at bounding box center [41, 220] width 51 height 20
click at [20, 214] on input "auto" at bounding box center [41, 220] width 51 height 20
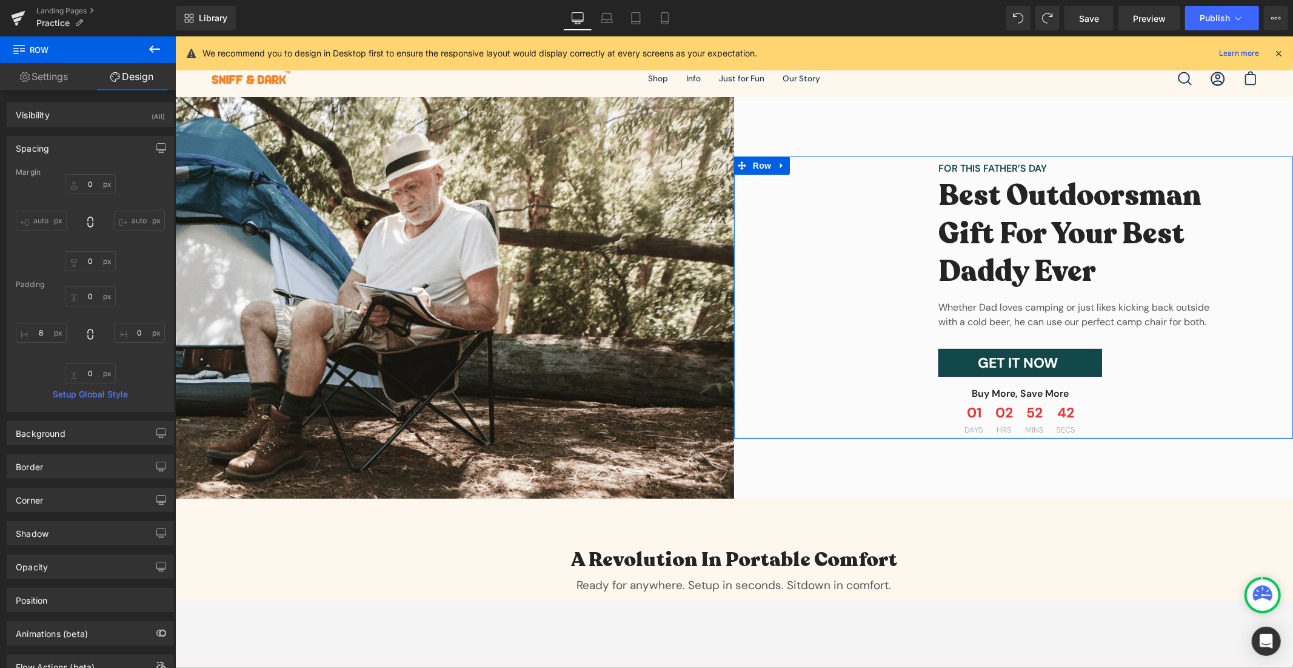
click at [20, 214] on input "auto" at bounding box center [41, 220] width 51 height 20
drag, startPoint x: 20, startPoint y: 214, endPoint x: 47, endPoint y: 213, distance: 27.3
click at [21, 214] on input "auto" at bounding box center [41, 220] width 51 height 20
click at [49, 213] on input "auto" at bounding box center [41, 220] width 51 height 20
click at [50, 213] on input "auto" at bounding box center [41, 220] width 51 height 20
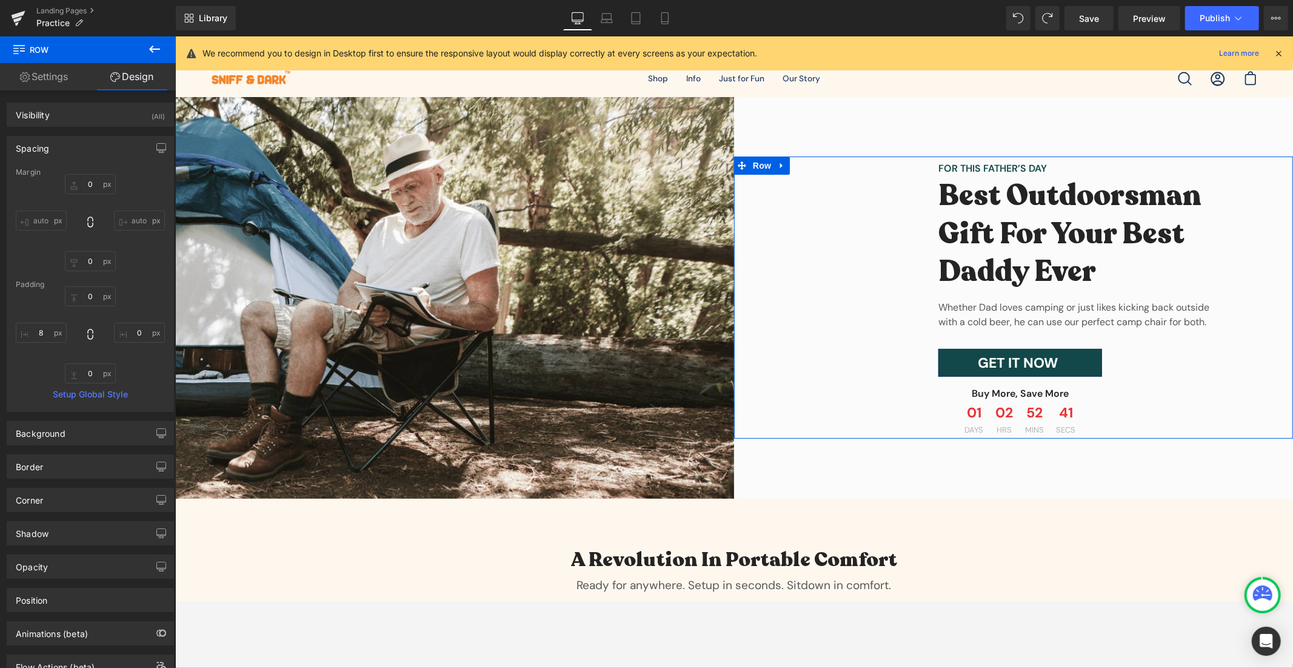
click at [52, 213] on input "auto" at bounding box center [41, 220] width 51 height 20
click at [52, 214] on input "auto" at bounding box center [41, 220] width 51 height 20
click at [53, 215] on input "auto" at bounding box center [41, 220] width 51 height 20
click at [57, 216] on input "auto" at bounding box center [41, 220] width 51 height 20
click at [114, 210] on div "auto" at bounding box center [139, 220] width 51 height 20
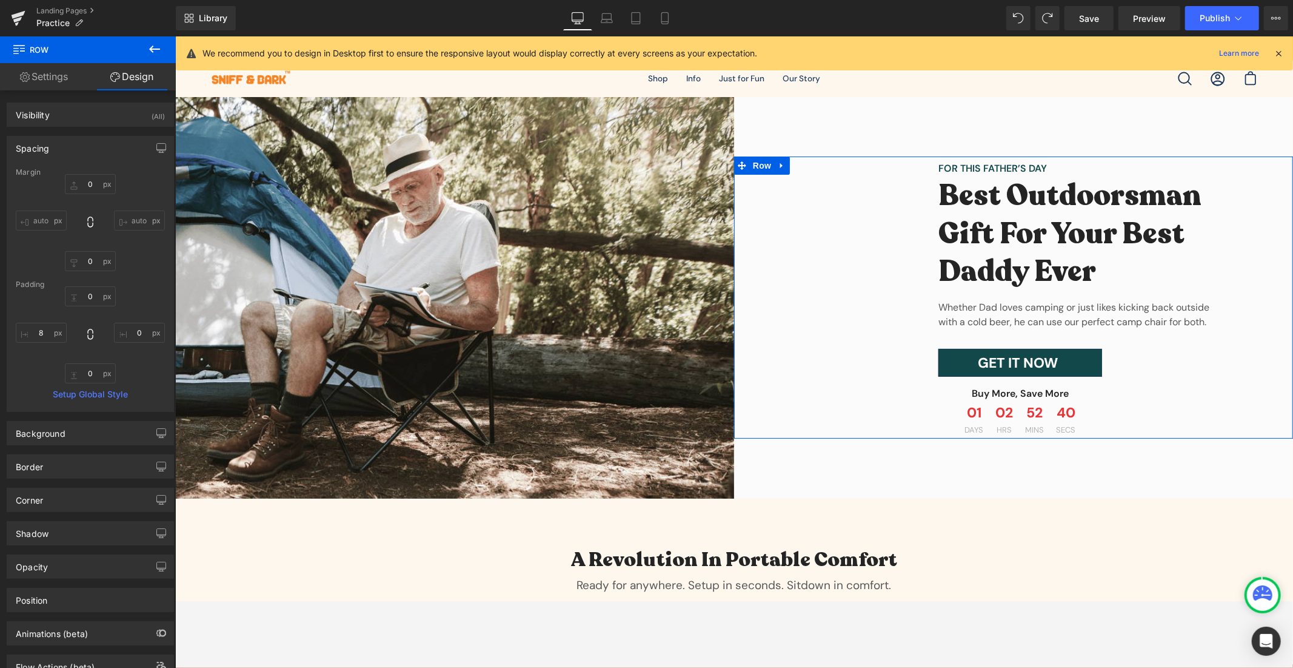
click at [126, 212] on input "auto" at bounding box center [139, 220] width 51 height 20
click at [126, 215] on input "auto" at bounding box center [139, 220] width 51 height 20
click at [129, 215] on input "auto" at bounding box center [139, 220] width 51 height 20
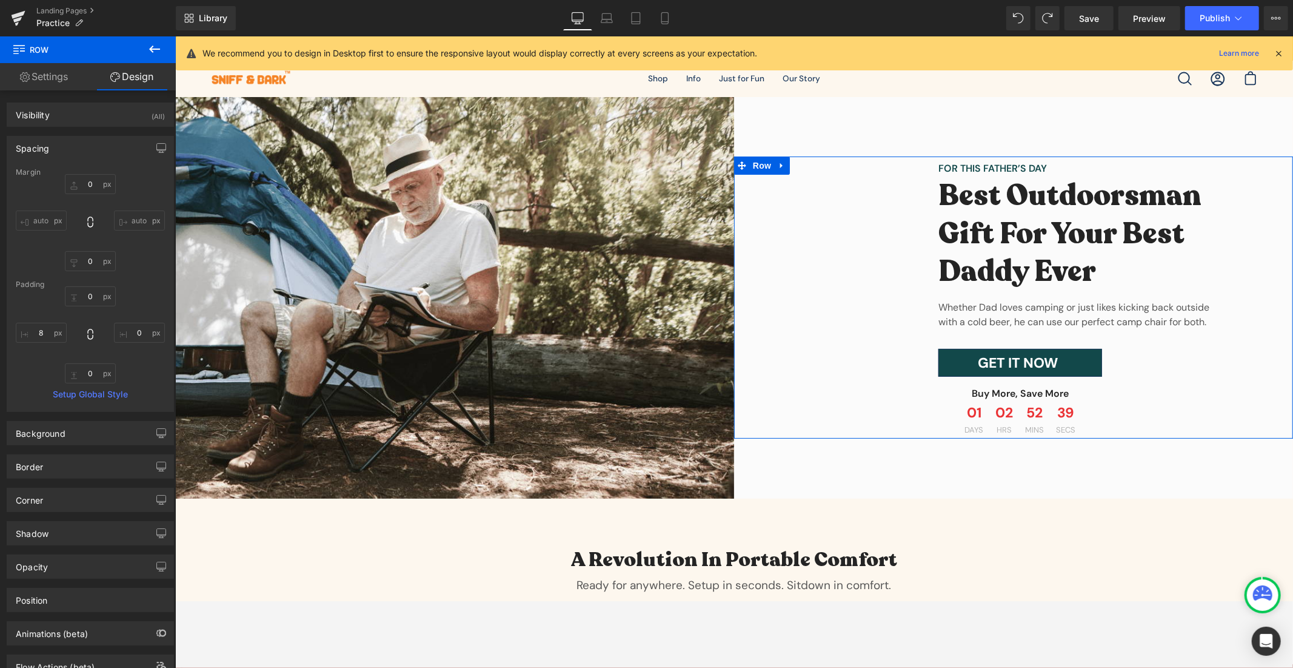
click at [129, 215] on input "auto" at bounding box center [139, 220] width 51 height 20
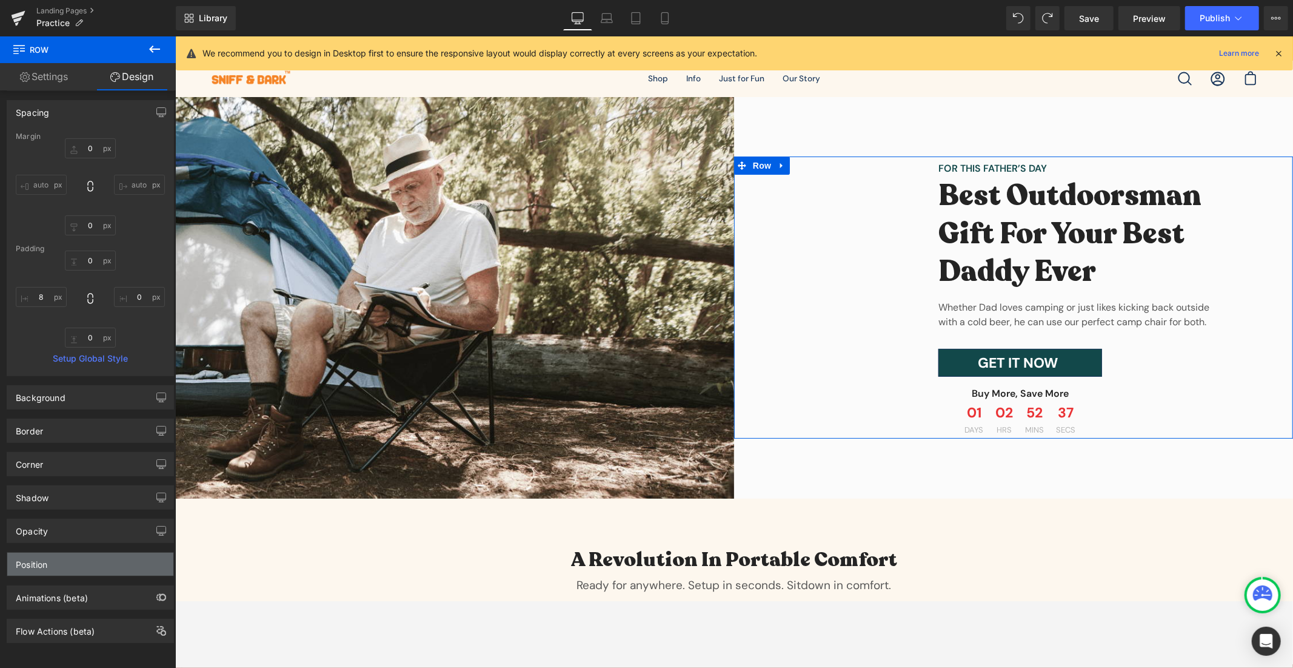
click at [96, 554] on div "Position" at bounding box center [90, 563] width 166 height 23
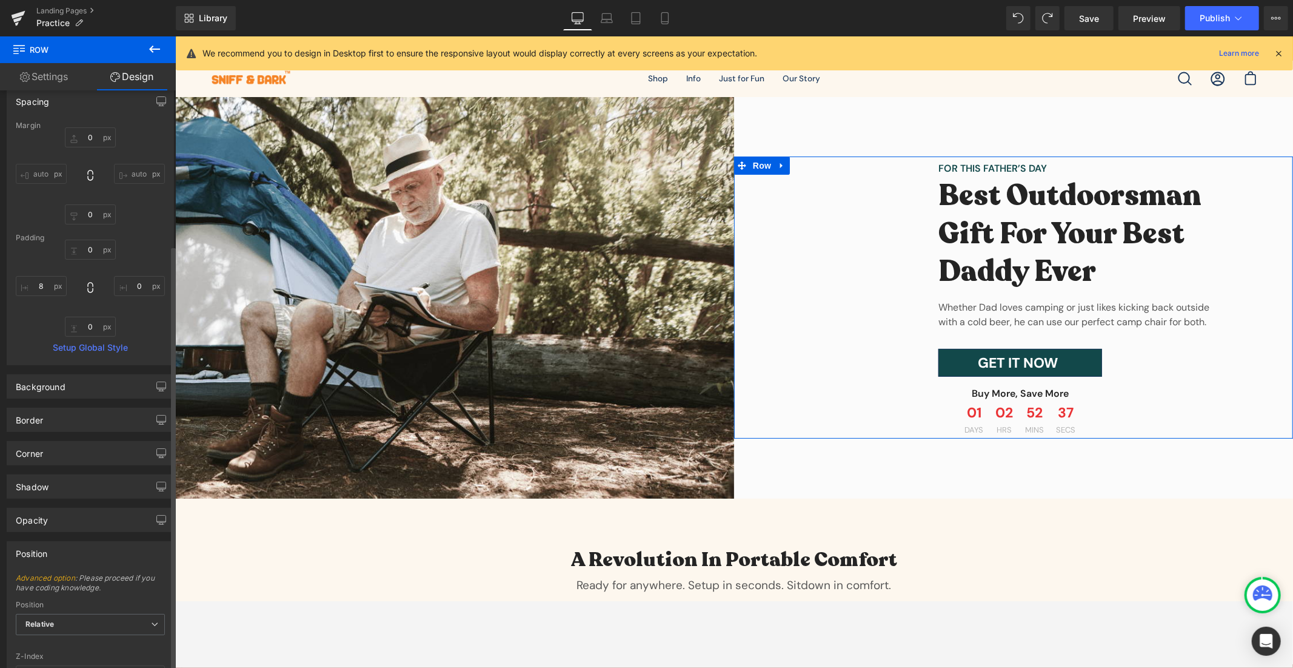
scroll to position [210, 0]
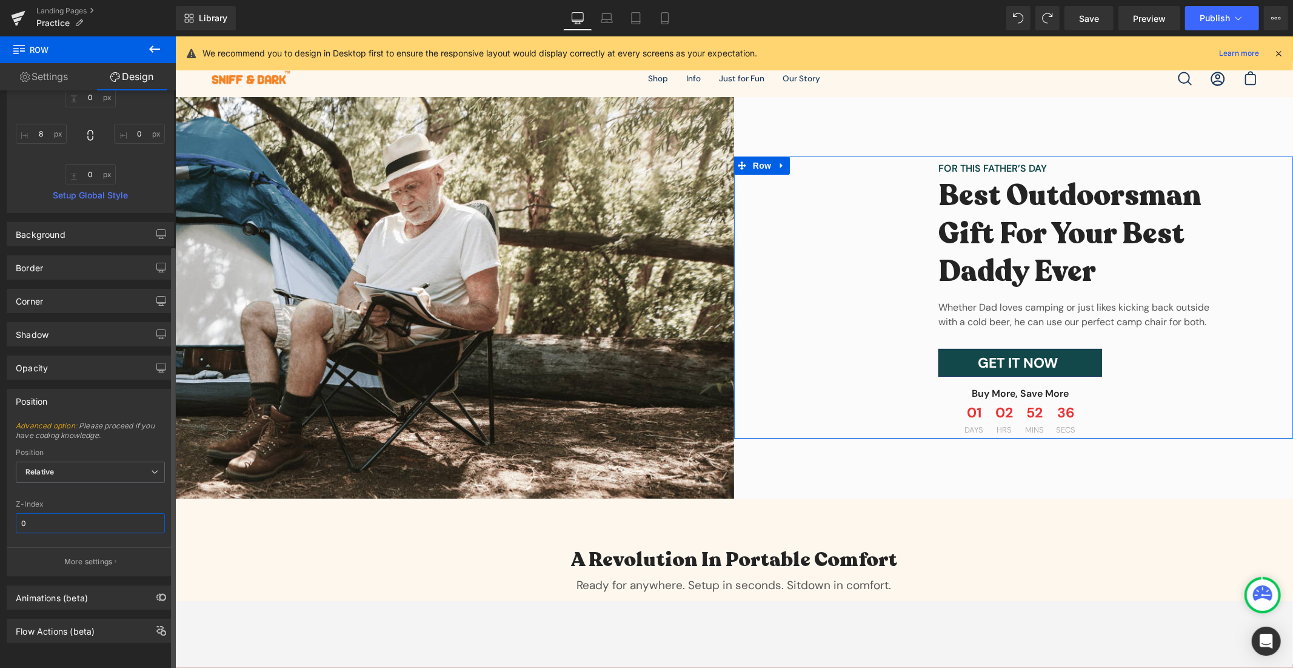
click at [92, 513] on input "0" at bounding box center [90, 523] width 149 height 20
type input "0"
click at [132, 461] on span "Relative" at bounding box center [90, 471] width 149 height 21
click at [104, 503] on li "Sticky to the screen (Fixed)" at bounding box center [90, 512] width 149 height 18
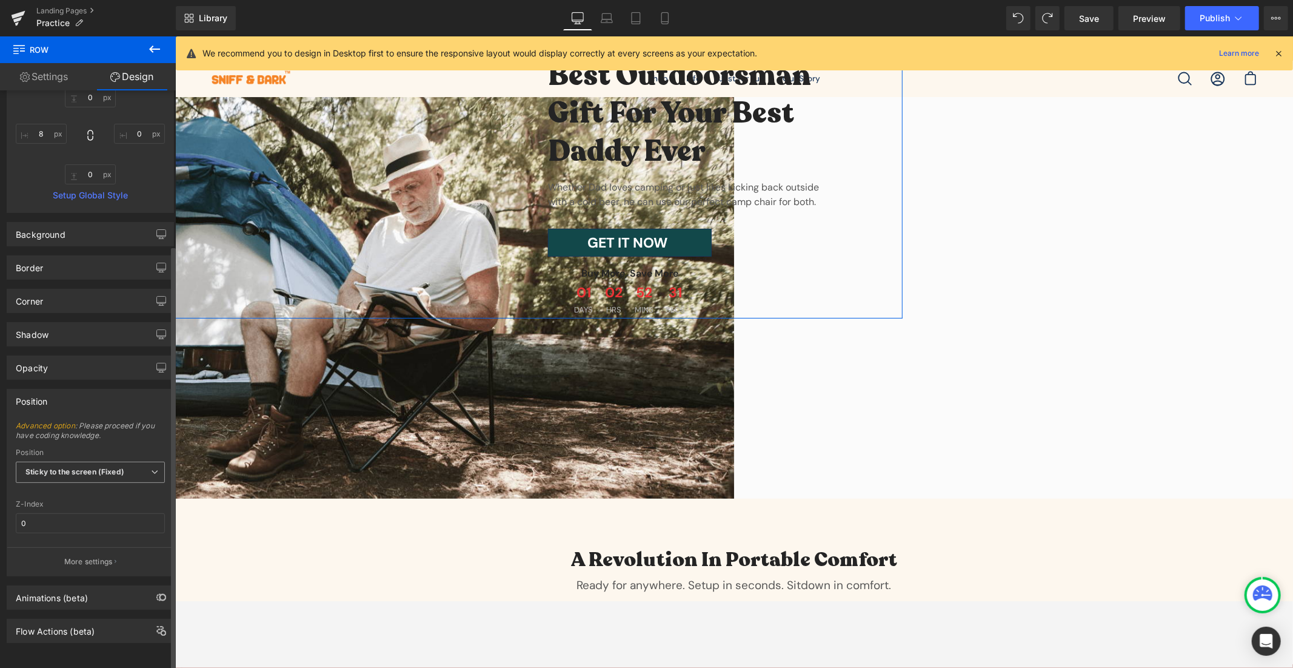
click at [119, 467] on b "Sticky to the screen (Fixed)" at bounding box center [74, 471] width 99 height 9
click at [76, 521] on li "Static" at bounding box center [90, 530] width 149 height 18
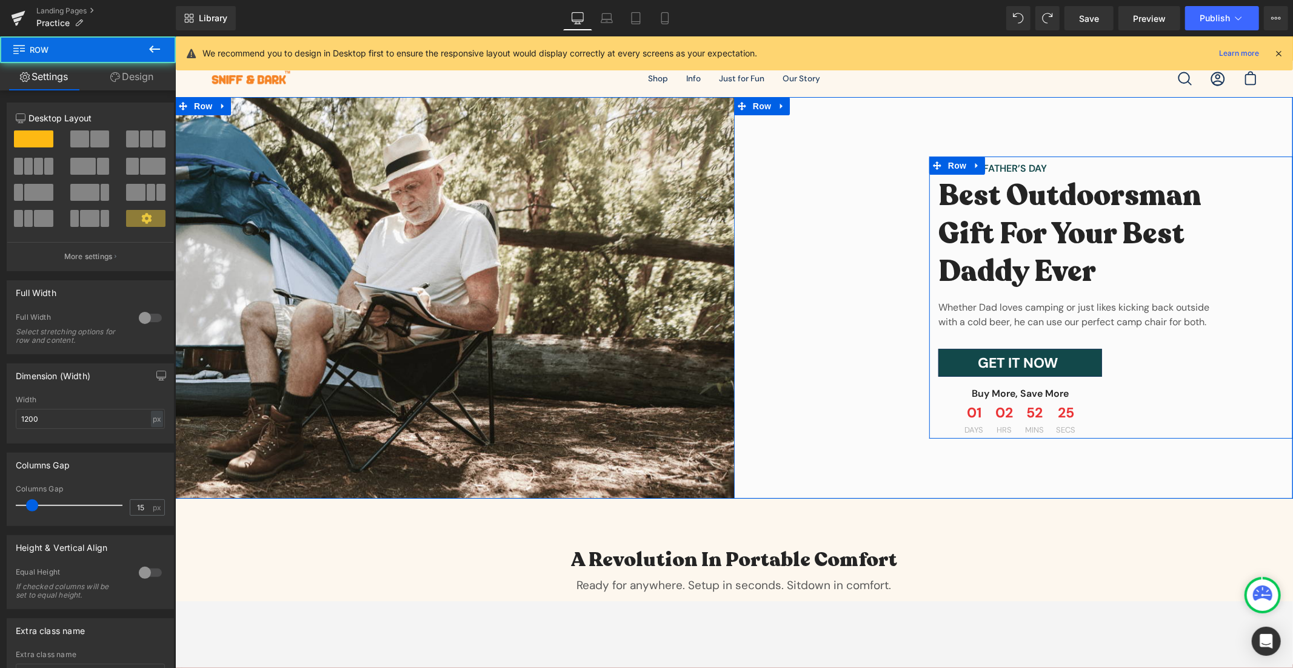
click at [929, 295] on div "FOR THIS FATHER’S DAY Text Block Best Outdoorsman Gift For Your Best Daddy Ever…" at bounding box center [1080, 299] width 303 height 277
drag, startPoint x: 925, startPoint y: 295, endPoint x: 762, endPoint y: 304, distance: 163.9
click at [762, 304] on div "FOR THIS FATHER’S DAY Text Block Best Outdoorsman Gift For Your Best Daddy Ever…" at bounding box center [1016, 297] width 554 height 282
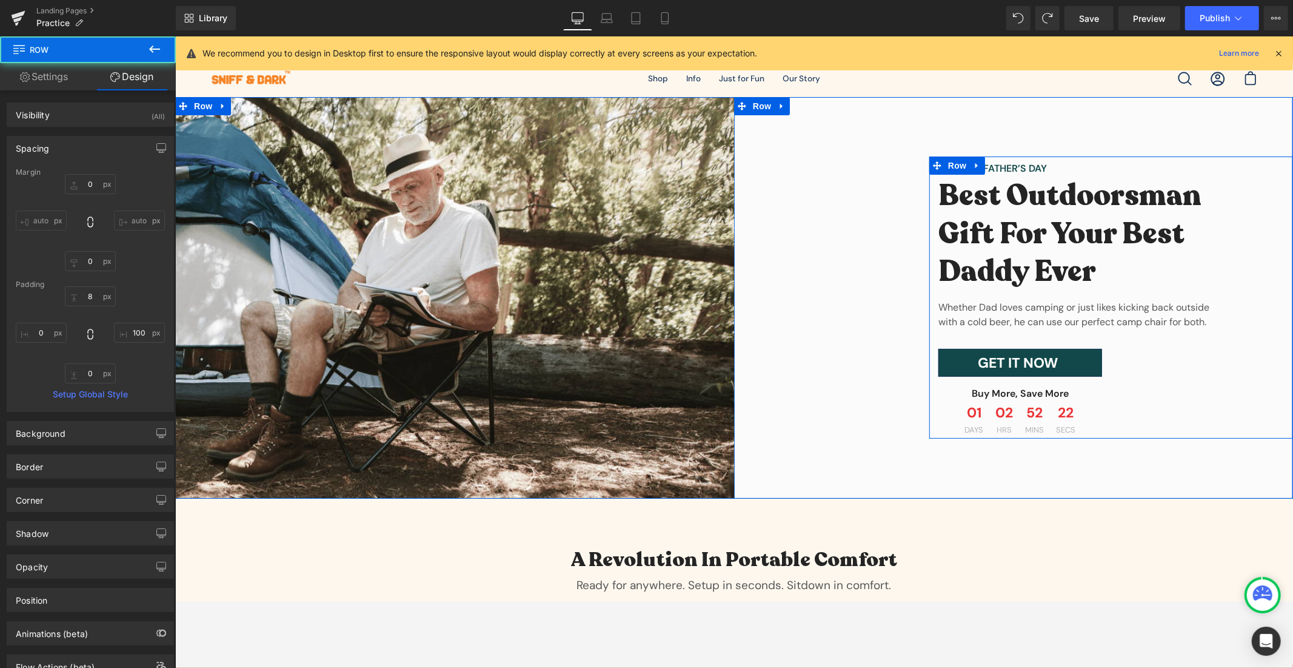
click at [794, 276] on div "FOR THIS FATHER’S DAY Text Block Best Outdoorsman Gift For Your Best Daddy Ever…" at bounding box center [1016, 297] width 554 height 282
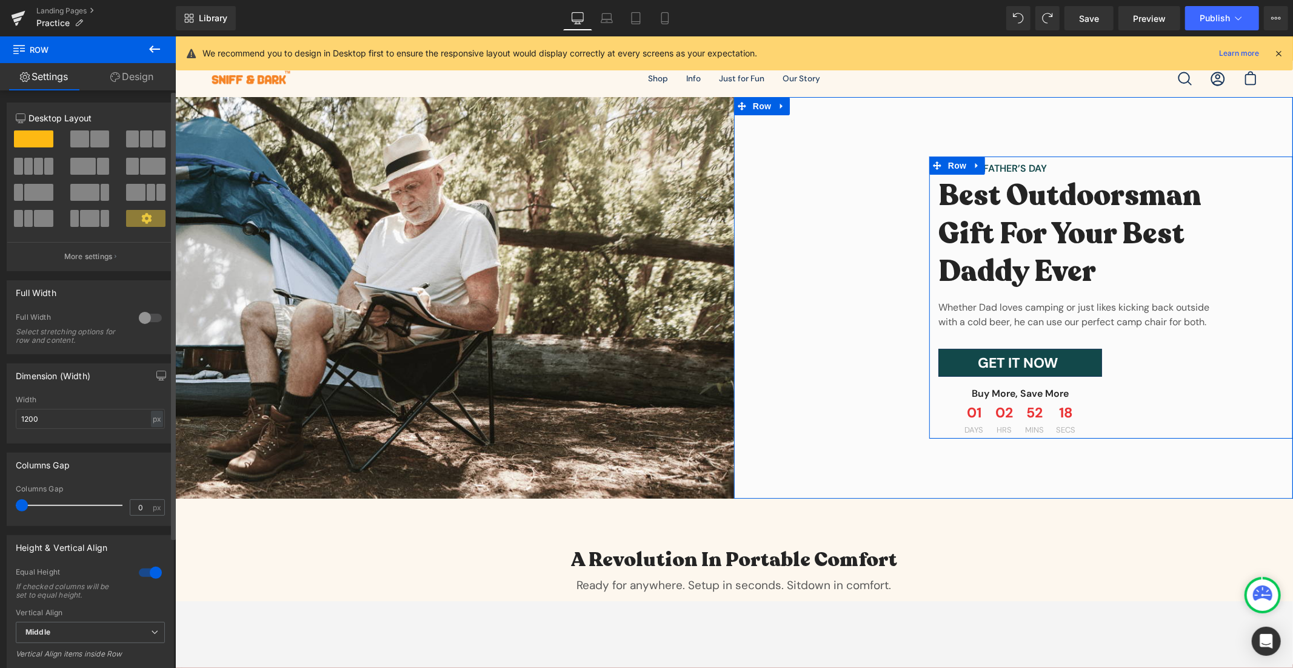
scroll to position [167, 0]
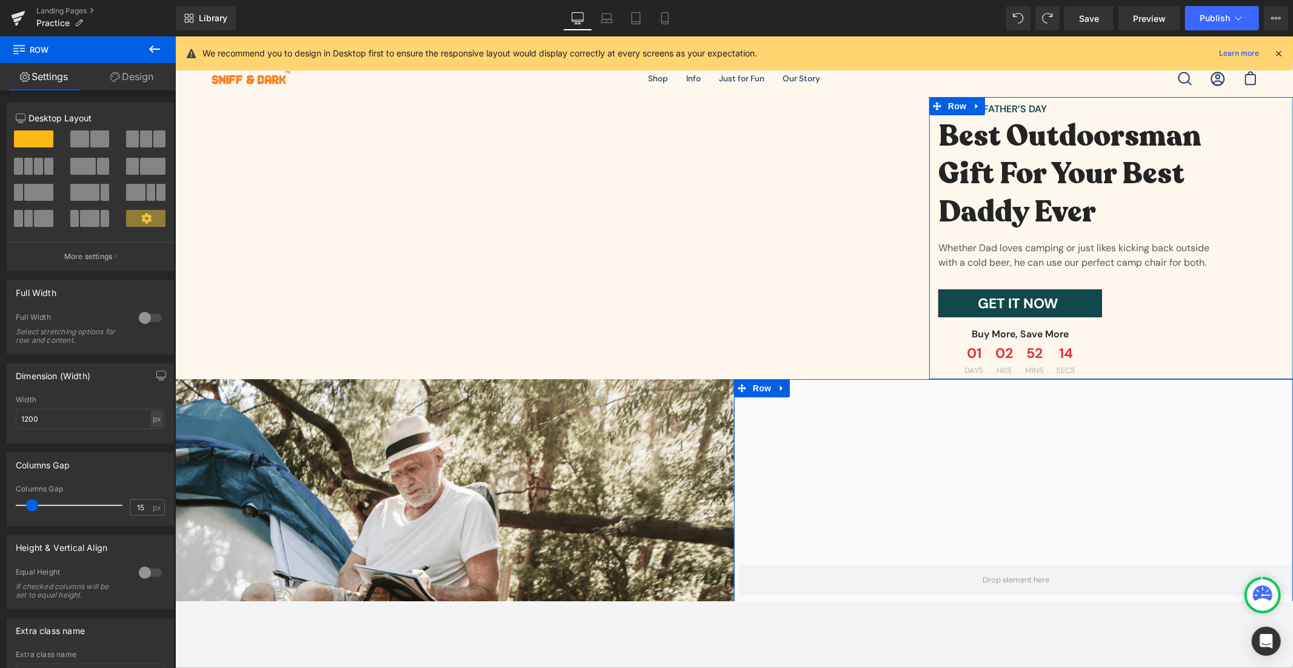
drag, startPoint x: 147, startPoint y: 85, endPoint x: 152, endPoint y: 301, distance: 215.9
click at [147, 85] on link "Design" at bounding box center [132, 76] width 88 height 27
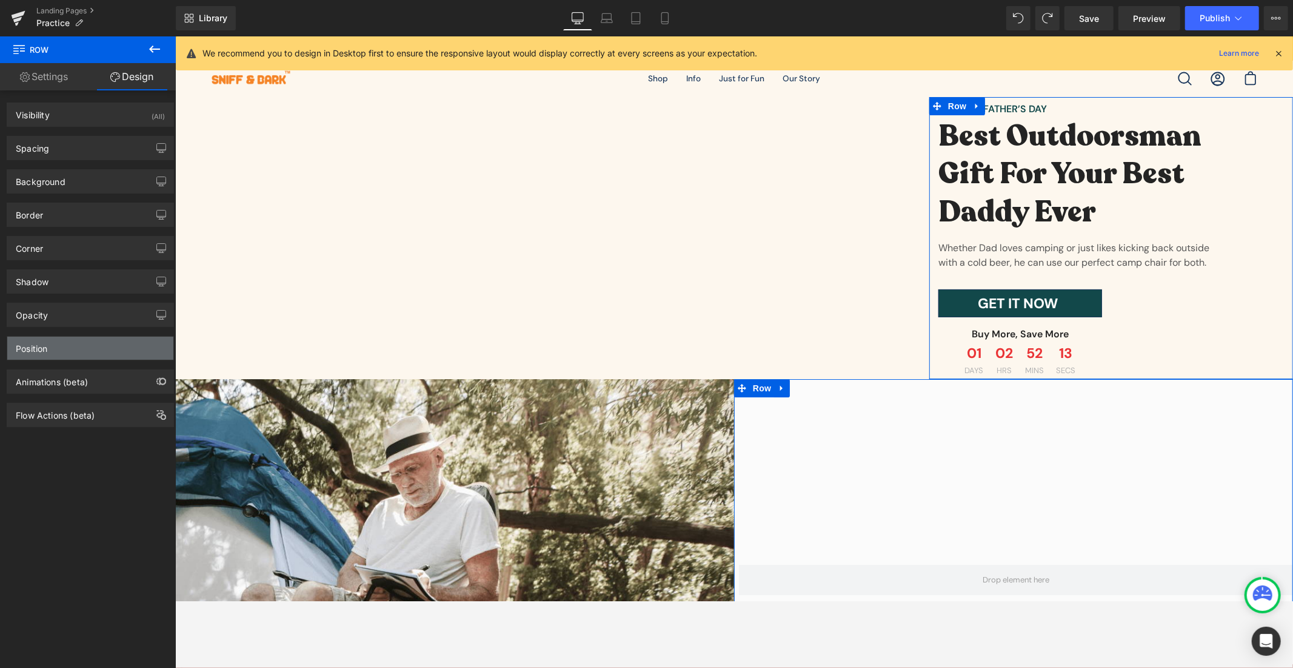
click at [88, 353] on div "Position" at bounding box center [90, 348] width 166 height 23
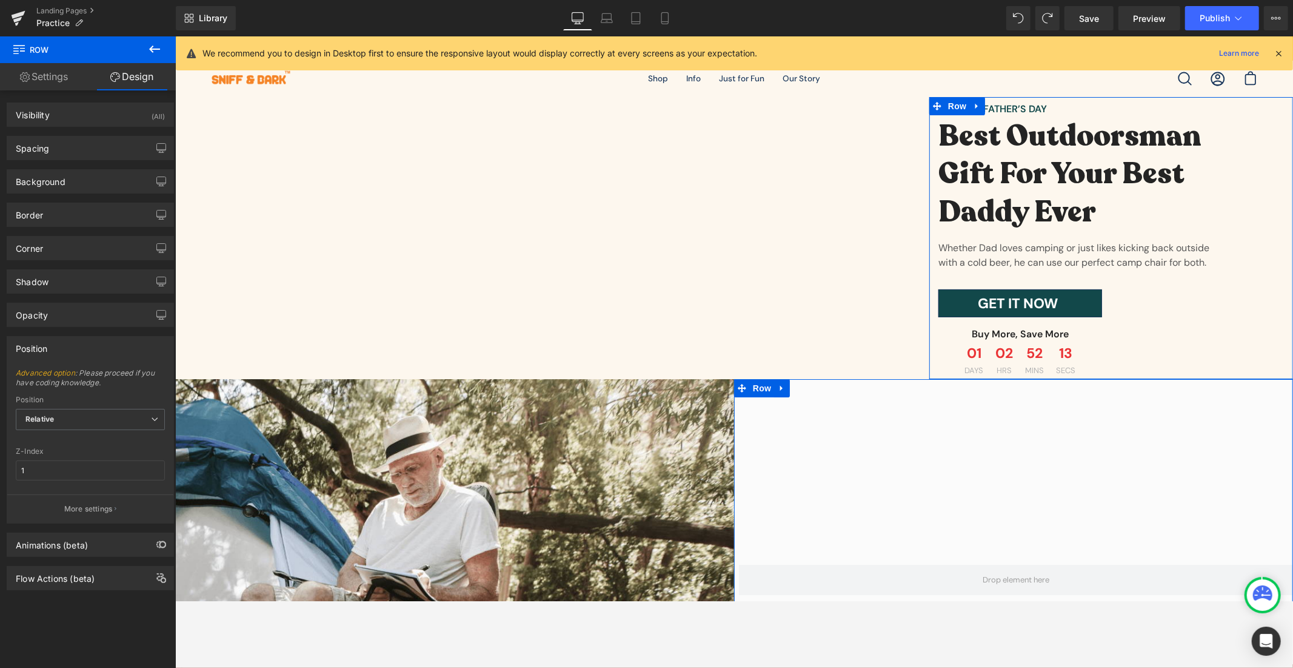
click at [88, 353] on div "Position" at bounding box center [90, 348] width 166 height 23
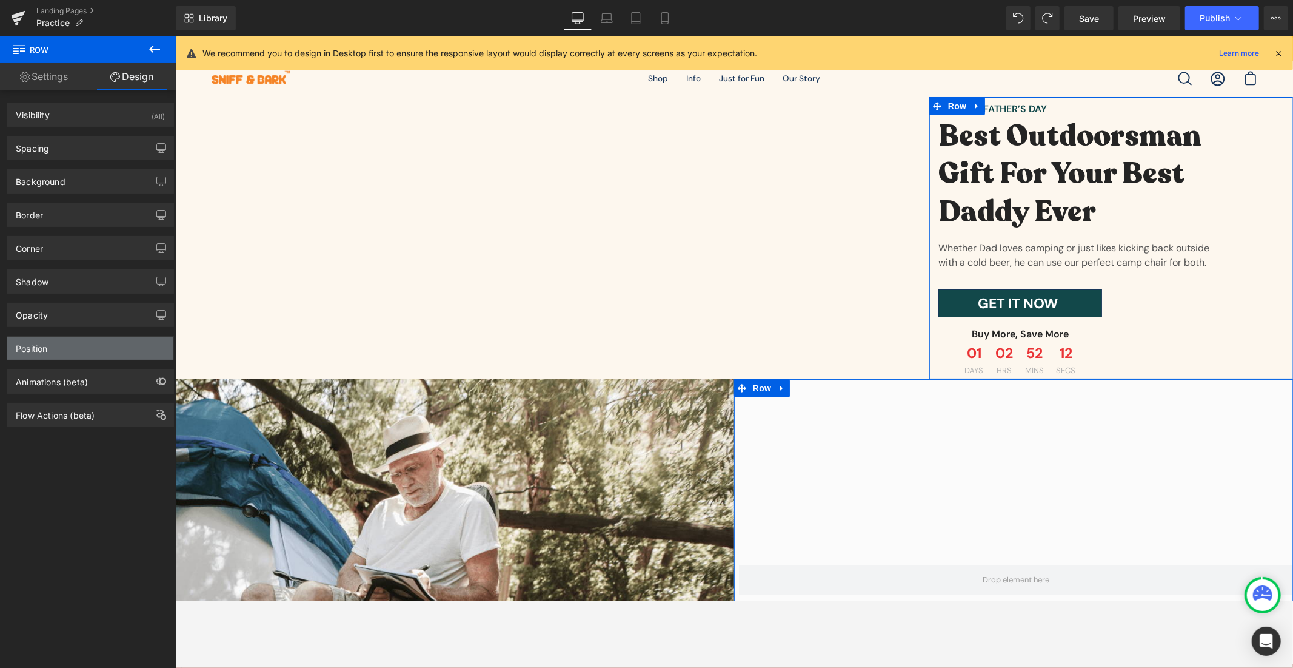
click at [88, 353] on div "Position" at bounding box center [90, 348] width 166 height 23
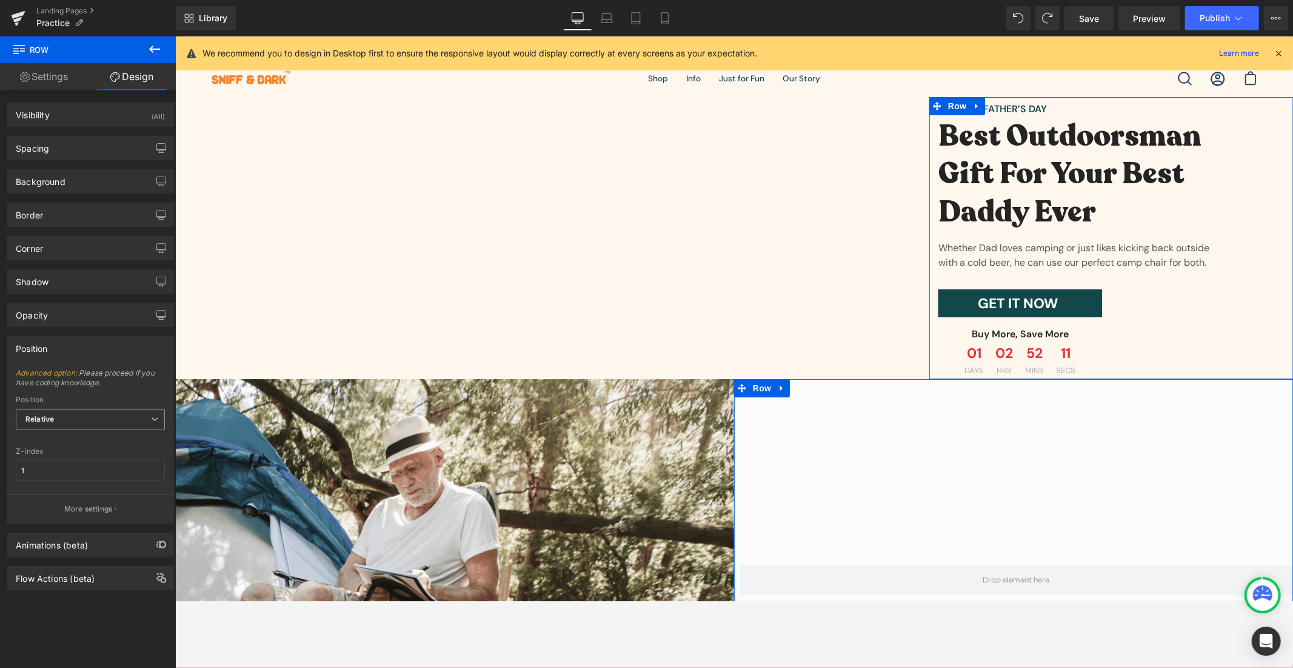
click at [61, 424] on span "Relative" at bounding box center [90, 419] width 149 height 21
click at [56, 458] on div "Sticky to the screen (Fixed)" at bounding box center [82, 459] width 96 height 8
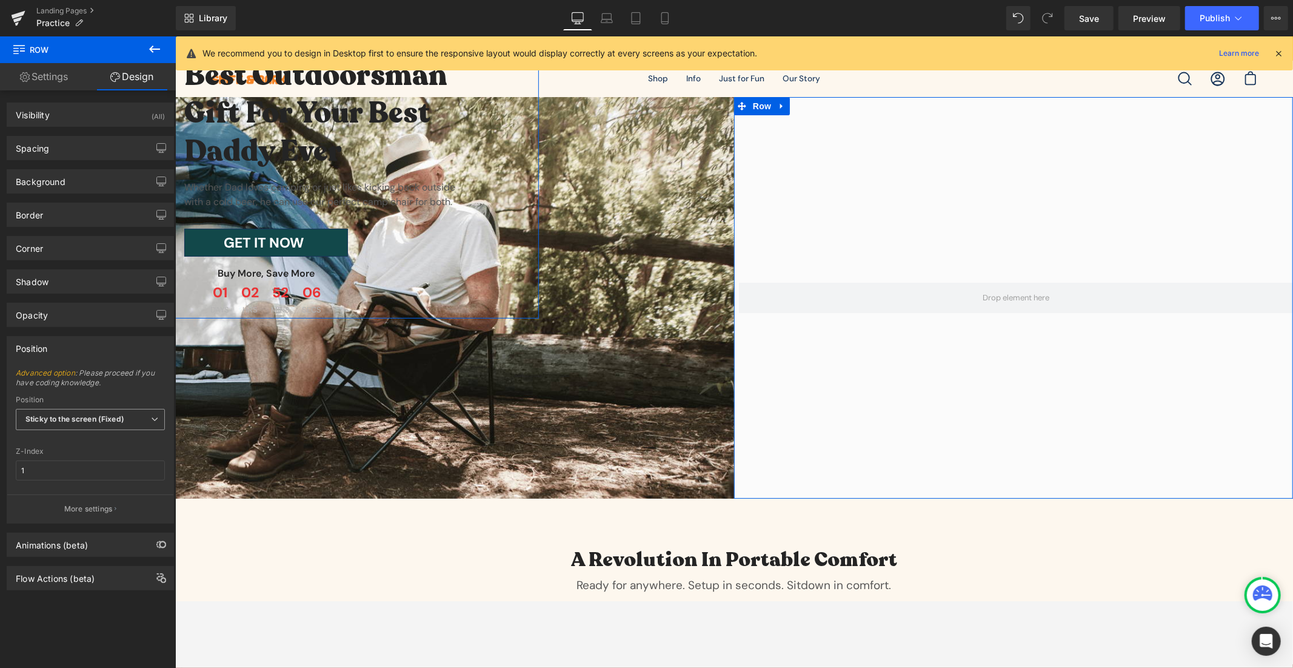
click at [102, 420] on b "Sticky to the screen (Fixed)" at bounding box center [74, 418] width 99 height 9
click at [67, 477] on li "Static" at bounding box center [90, 477] width 149 height 18
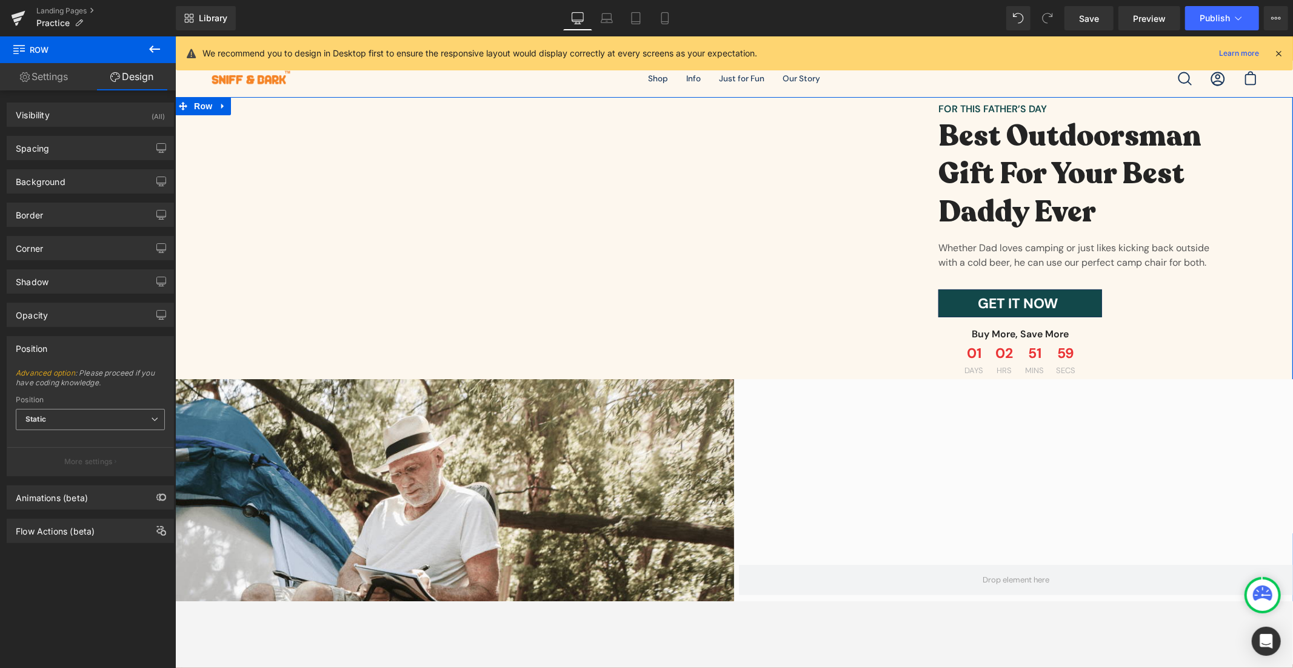
click at [97, 415] on span "Static" at bounding box center [90, 419] width 149 height 21
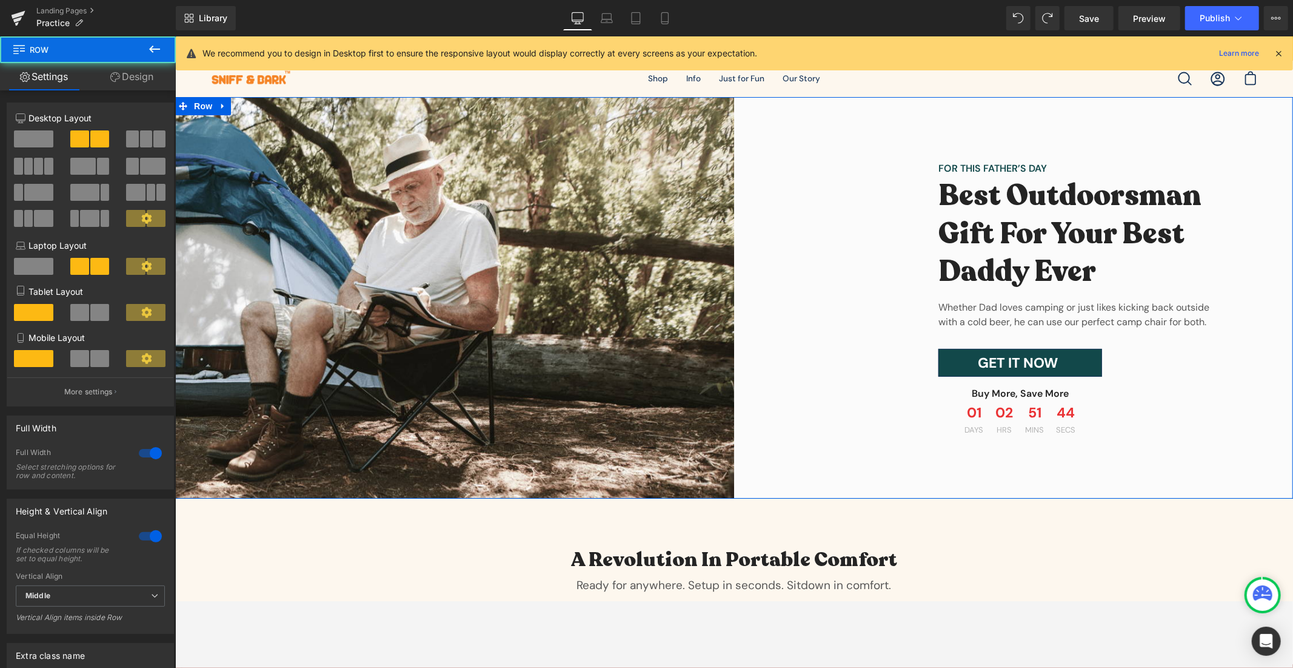
click at [806, 119] on div "FOR THIS FATHER’S DAY Text Block Best Outdoorsman Gift For Your Best Daddy Ever…" at bounding box center [1013, 296] width 559 height 401
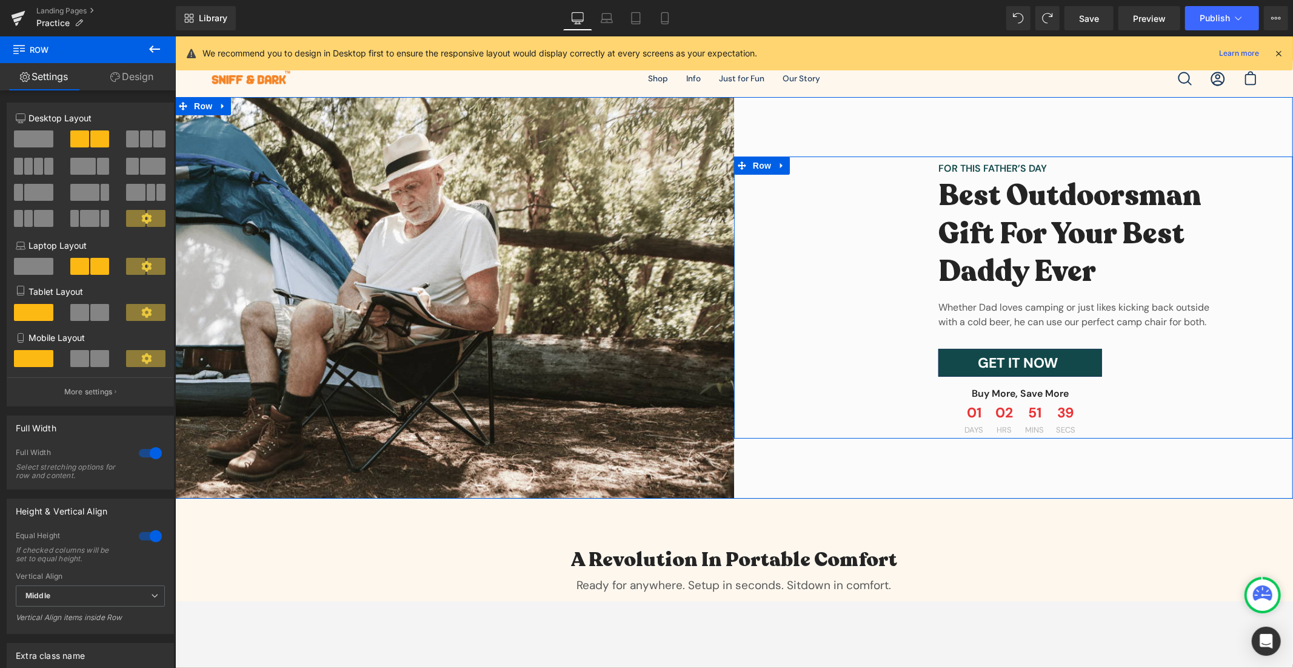
click at [847, 241] on div "FOR THIS FATHER’S DAY Text Block Best Outdoorsman Gift For Your Best Daddy Ever…" at bounding box center [1016, 297] width 554 height 282
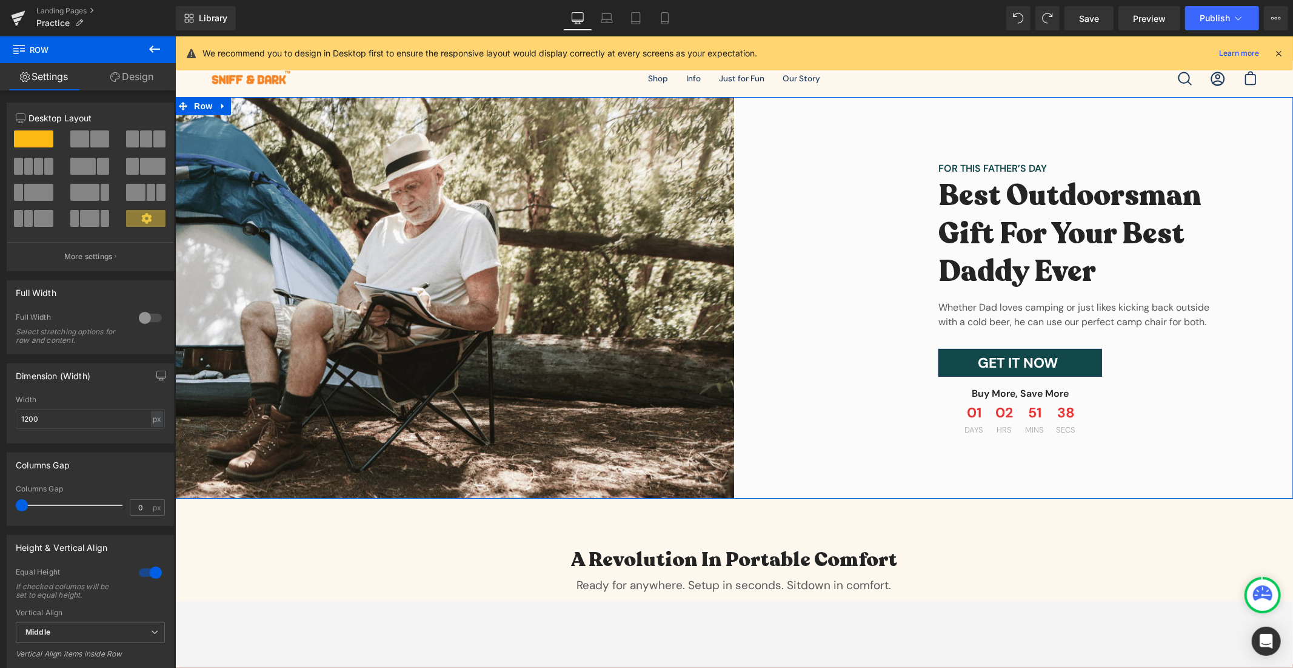
click at [788, 475] on div "FOR THIS FATHER’S DAY Text Block Best Outdoorsman Gift For Your Best Daddy Ever…" at bounding box center [1013, 296] width 559 height 401
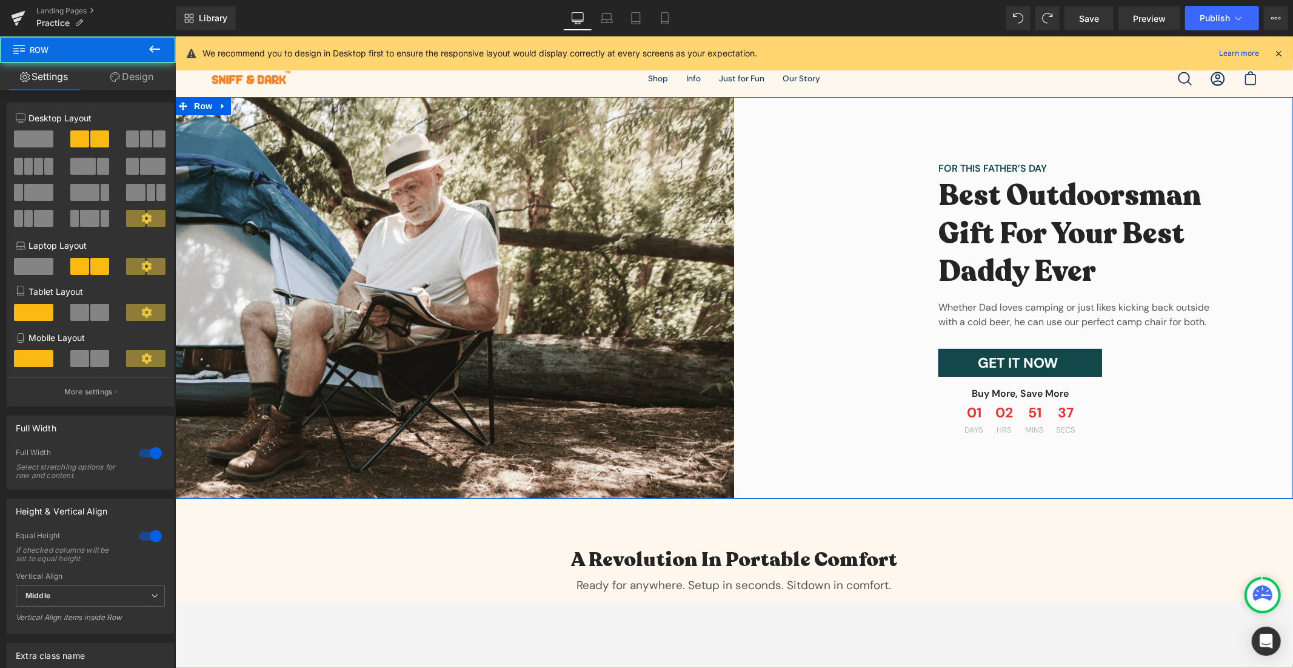
click at [790, 475] on div "FOR THIS FATHER’S DAY Text Block Best Outdoorsman Gift For Your Best Daddy Ever…" at bounding box center [1013, 296] width 559 height 401
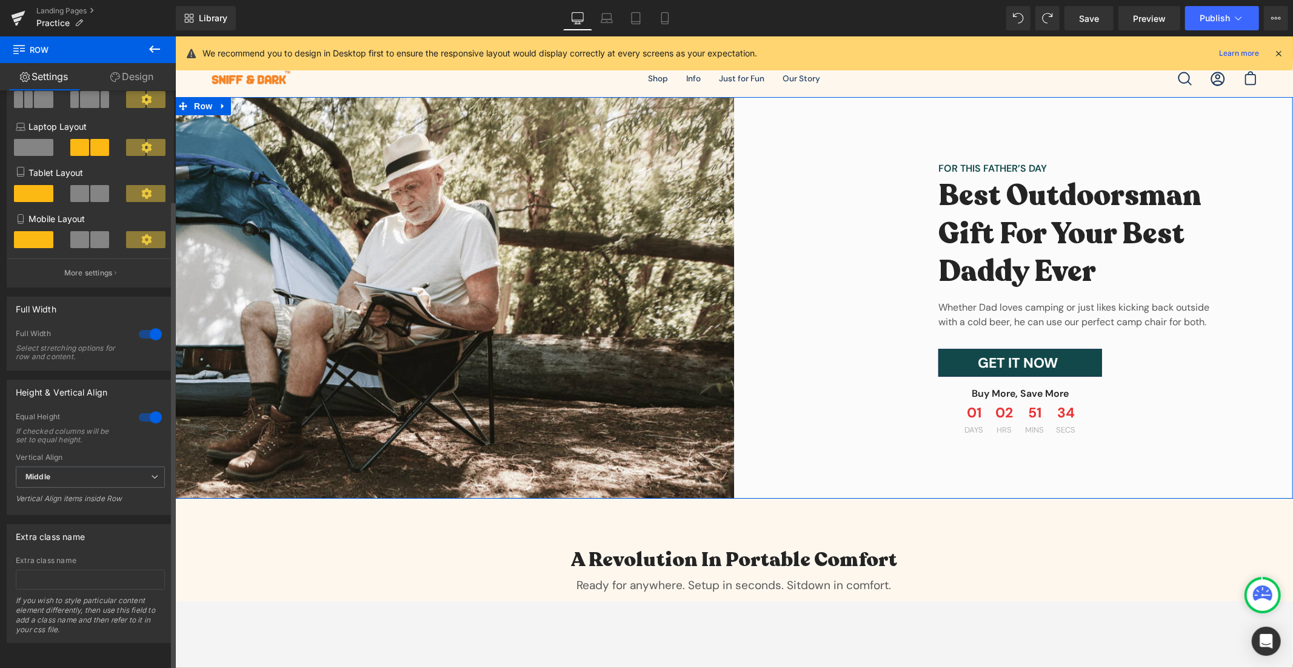
click at [136, 324] on div at bounding box center [150, 333] width 29 height 19
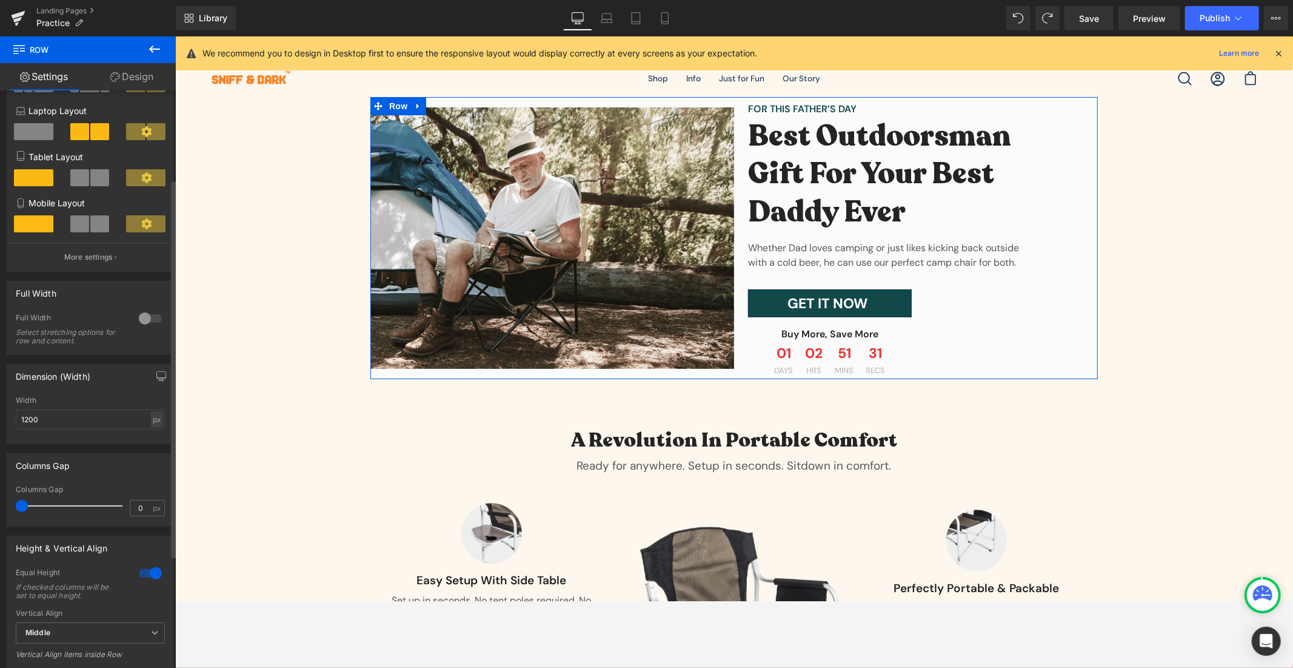
click at [136, 322] on div at bounding box center [150, 318] width 29 height 19
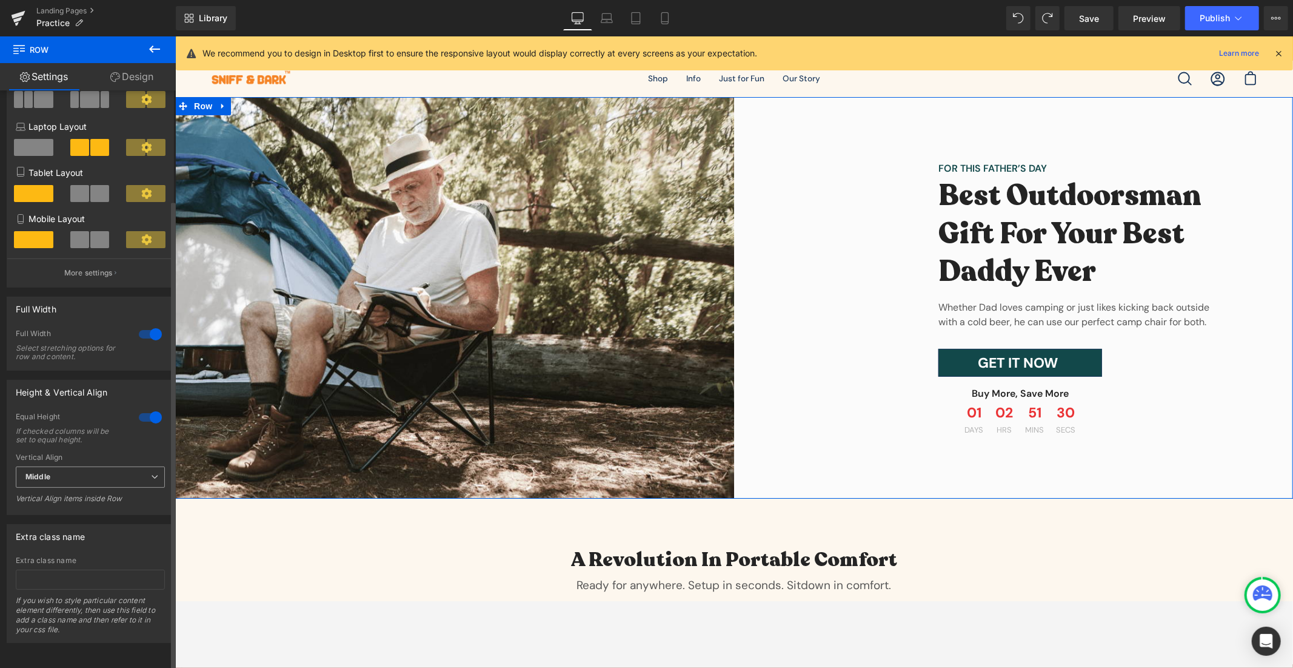
click at [101, 471] on span "Middle" at bounding box center [90, 476] width 149 height 21
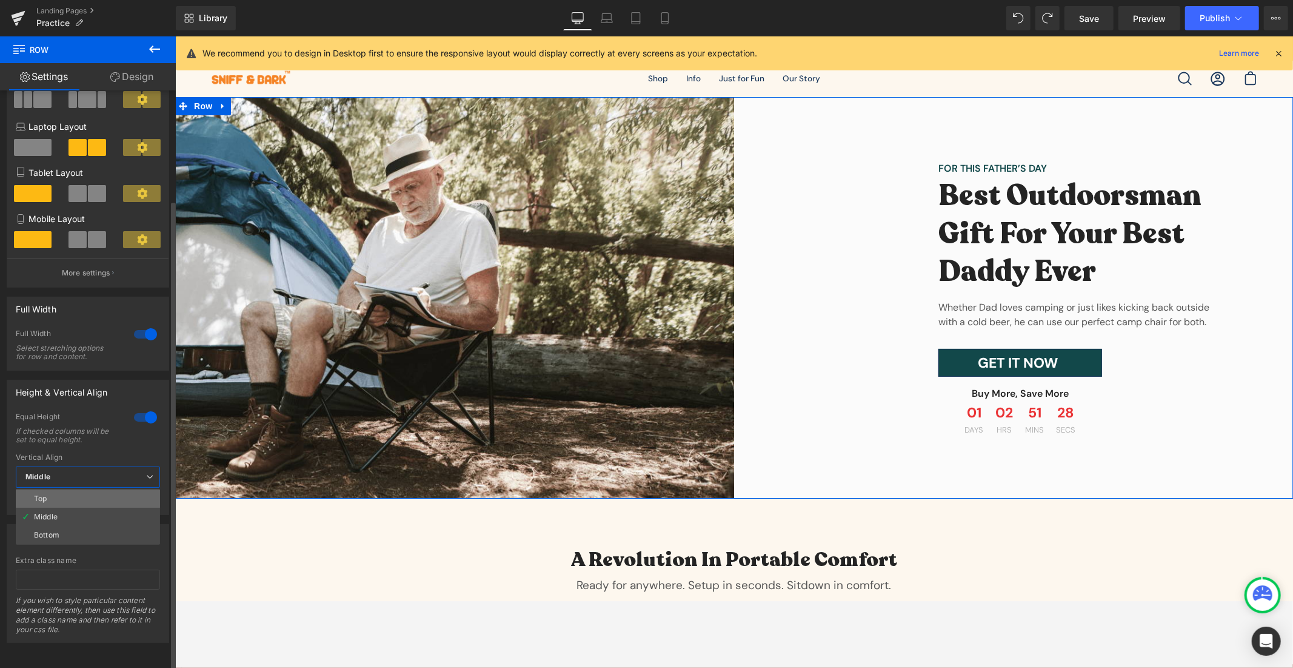
click at [89, 489] on li "Top" at bounding box center [88, 498] width 144 height 18
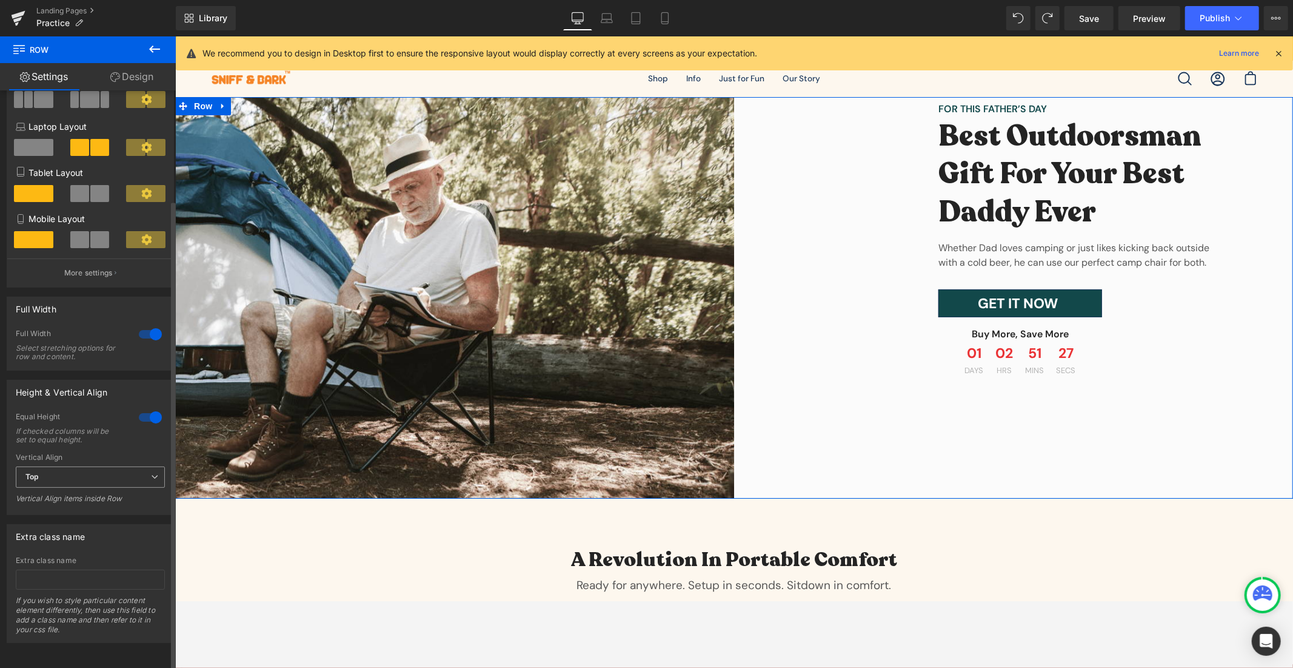
click at [95, 472] on span "Top" at bounding box center [90, 476] width 149 height 21
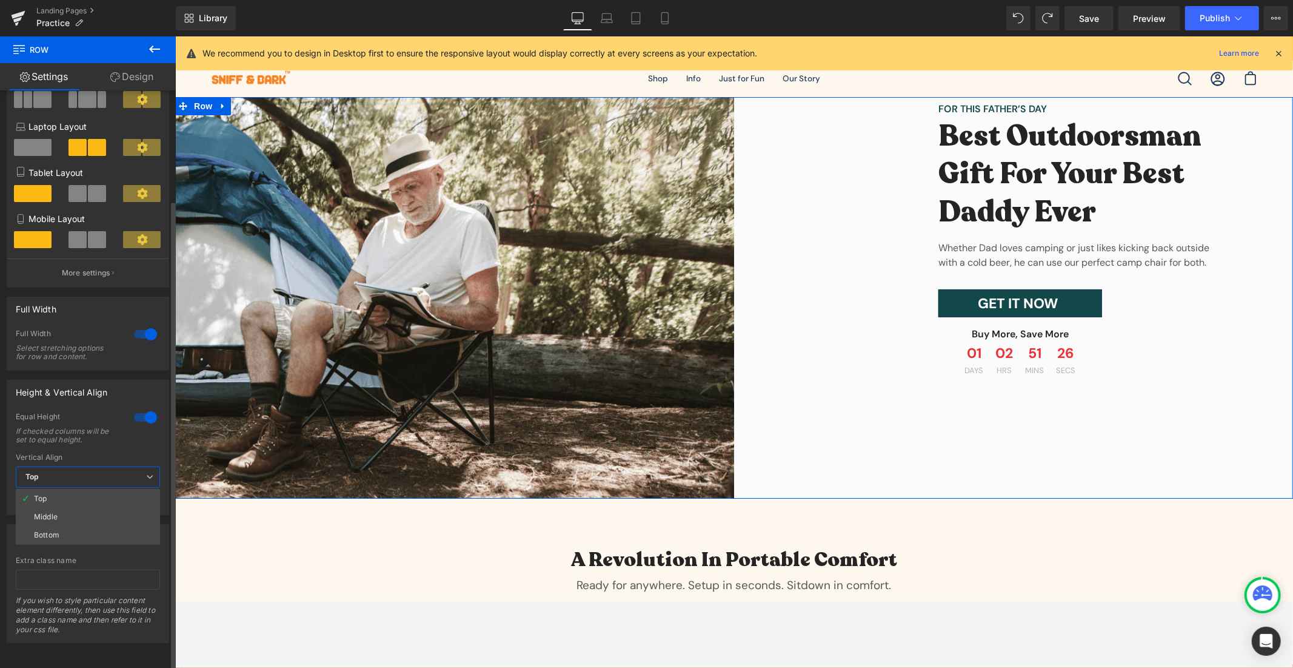
click at [69, 526] on li "Bottom" at bounding box center [88, 535] width 144 height 18
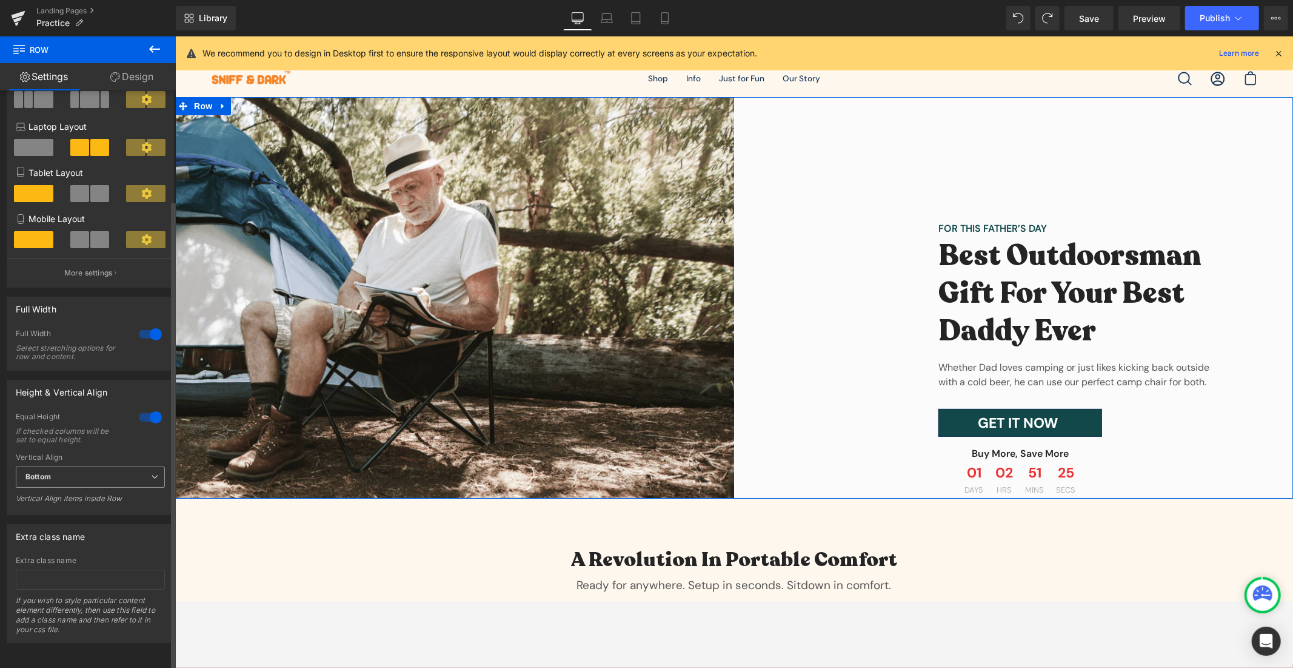
click at [85, 473] on span "Bottom" at bounding box center [90, 476] width 149 height 21
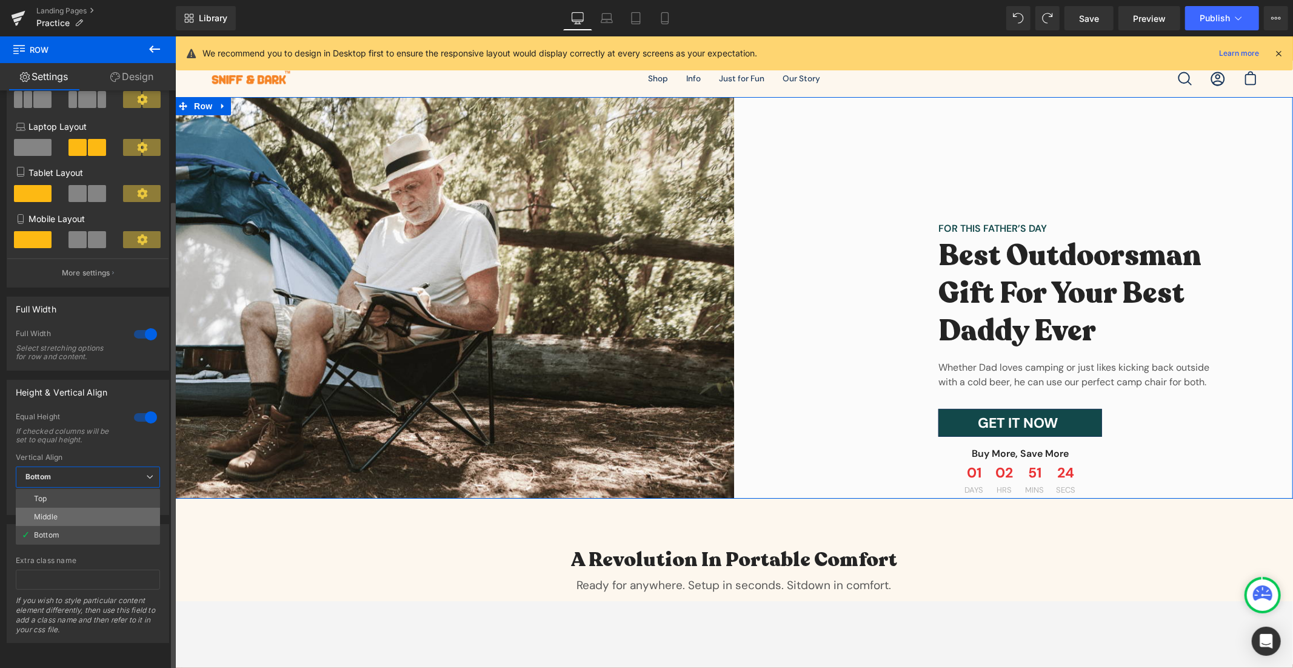
drag, startPoint x: 63, startPoint y: 517, endPoint x: 71, endPoint y: 501, distance: 17.6
click at [71, 501] on ul "Top Middle Bottom" at bounding box center [88, 517] width 144 height 56
click at [71, 508] on li "Middle" at bounding box center [88, 517] width 144 height 18
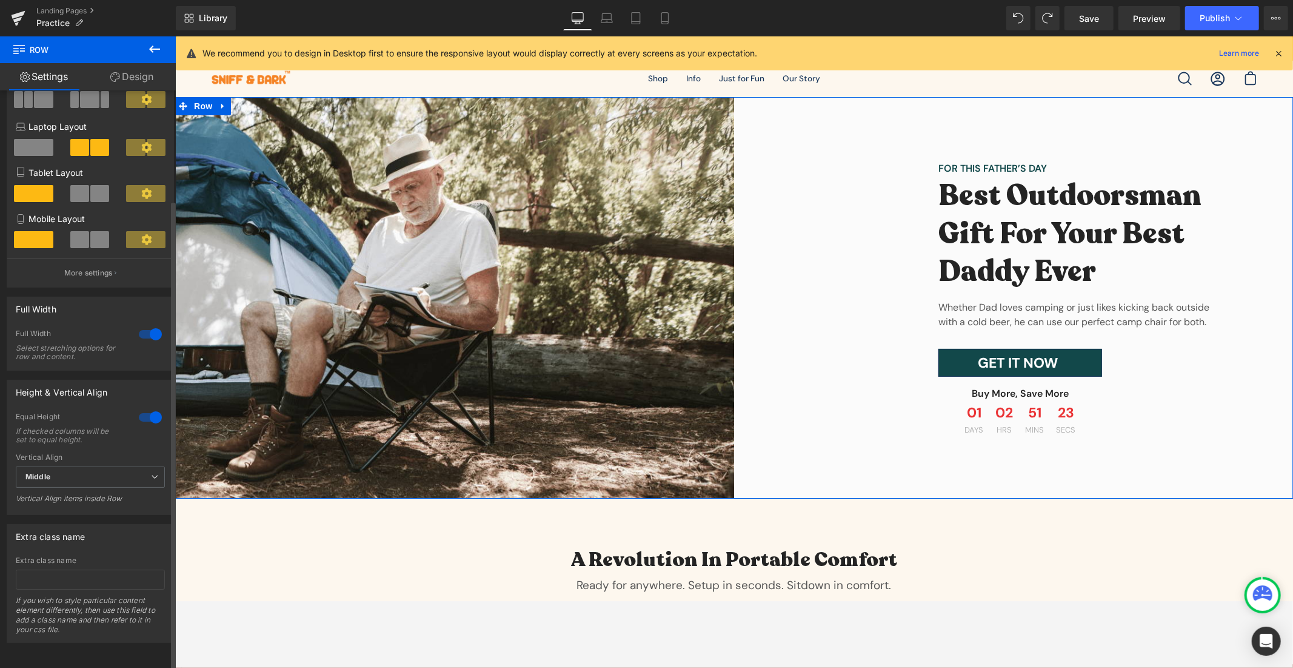
scroll to position [0, 0]
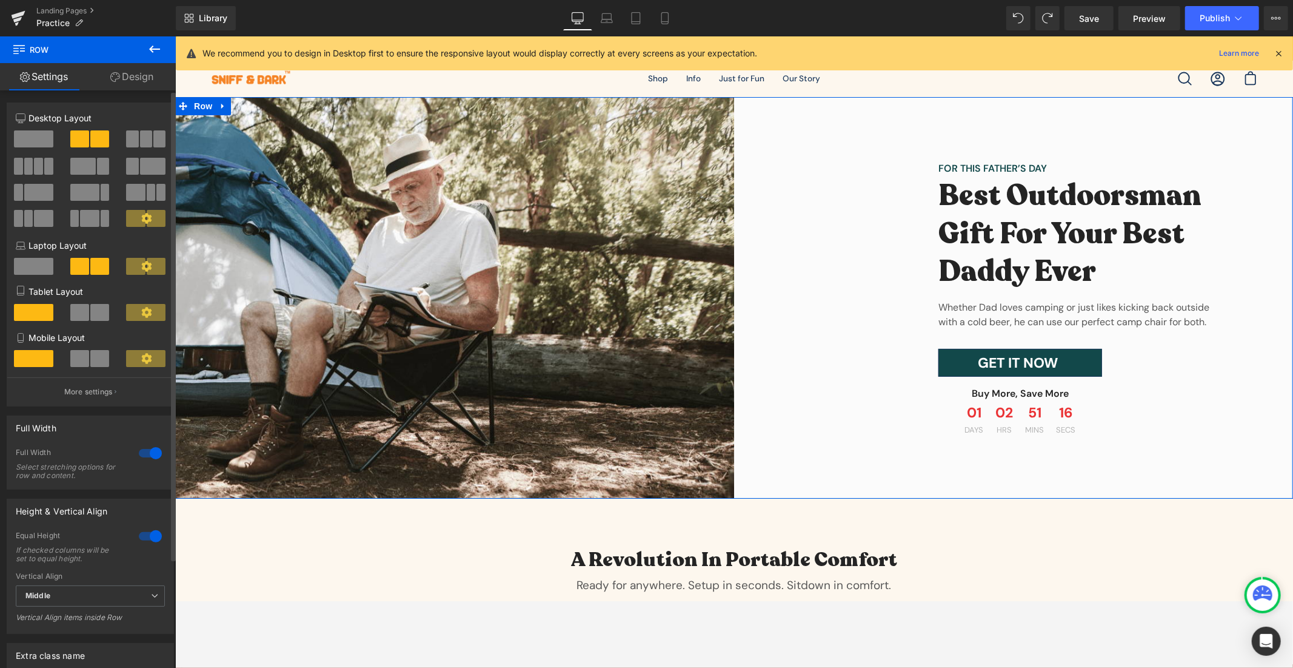
click at [146, 263] on icon at bounding box center [146, 266] width 11 height 11
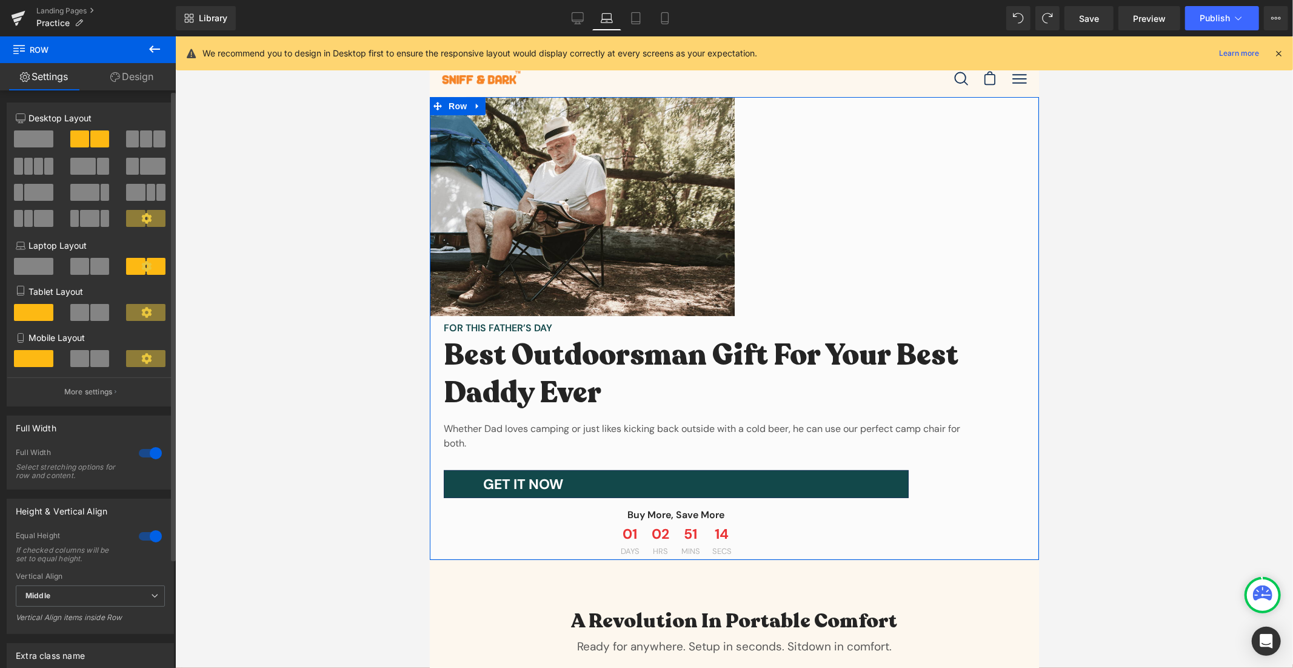
click at [146, 263] on icon at bounding box center [146, 266] width 11 height 11
click at [143, 312] on icon at bounding box center [146, 312] width 10 height 10
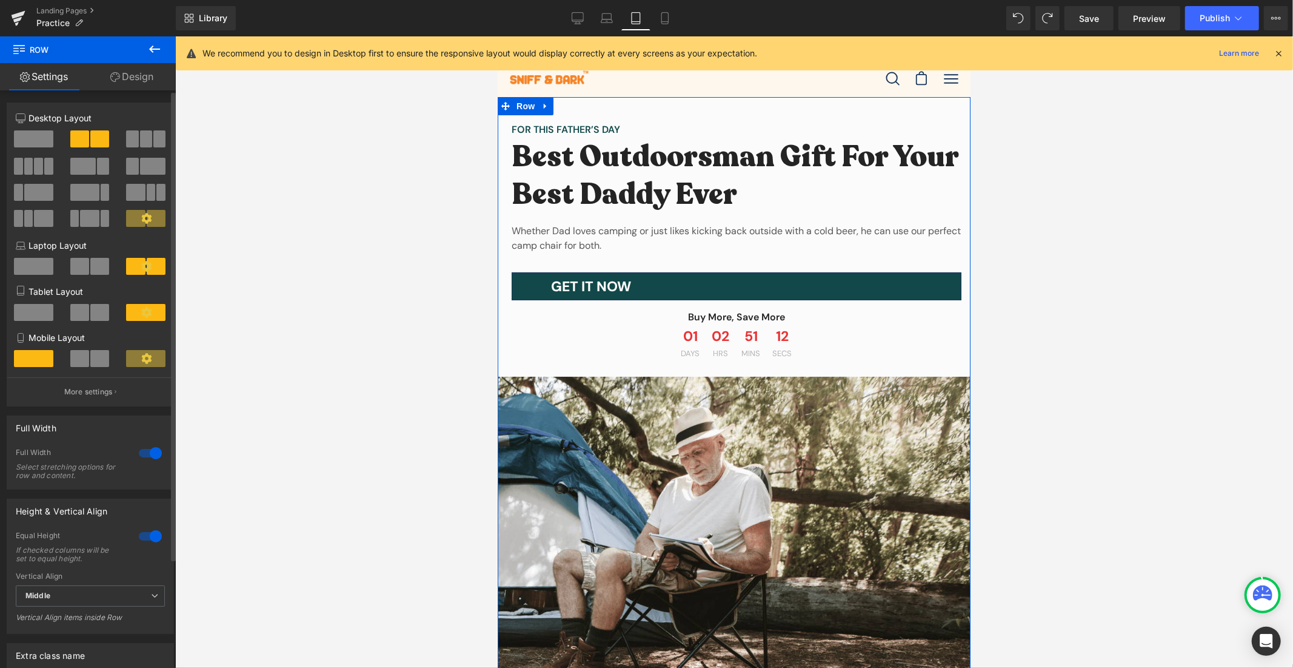
click at [146, 367] on span at bounding box center [145, 358] width 39 height 17
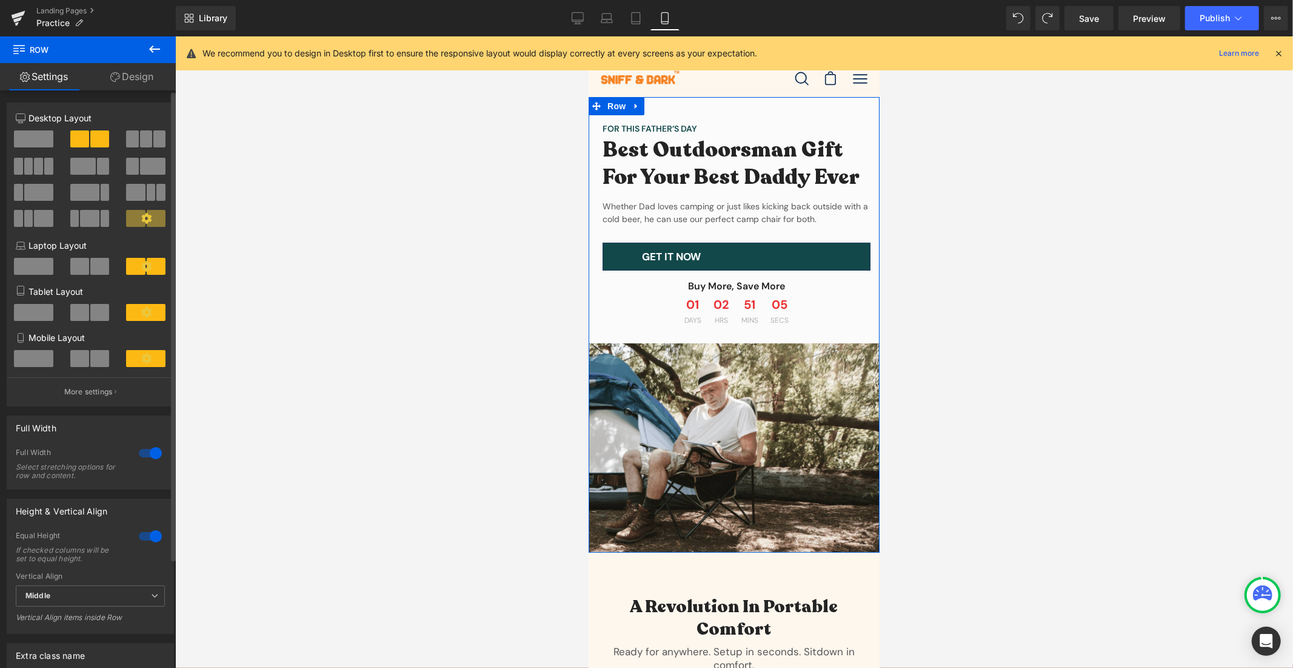
click at [82, 143] on span at bounding box center [79, 138] width 19 height 17
click at [81, 118] on p "Desktop Layout" at bounding box center [90, 118] width 149 height 13
click at [574, 15] on icon at bounding box center [578, 18] width 12 height 12
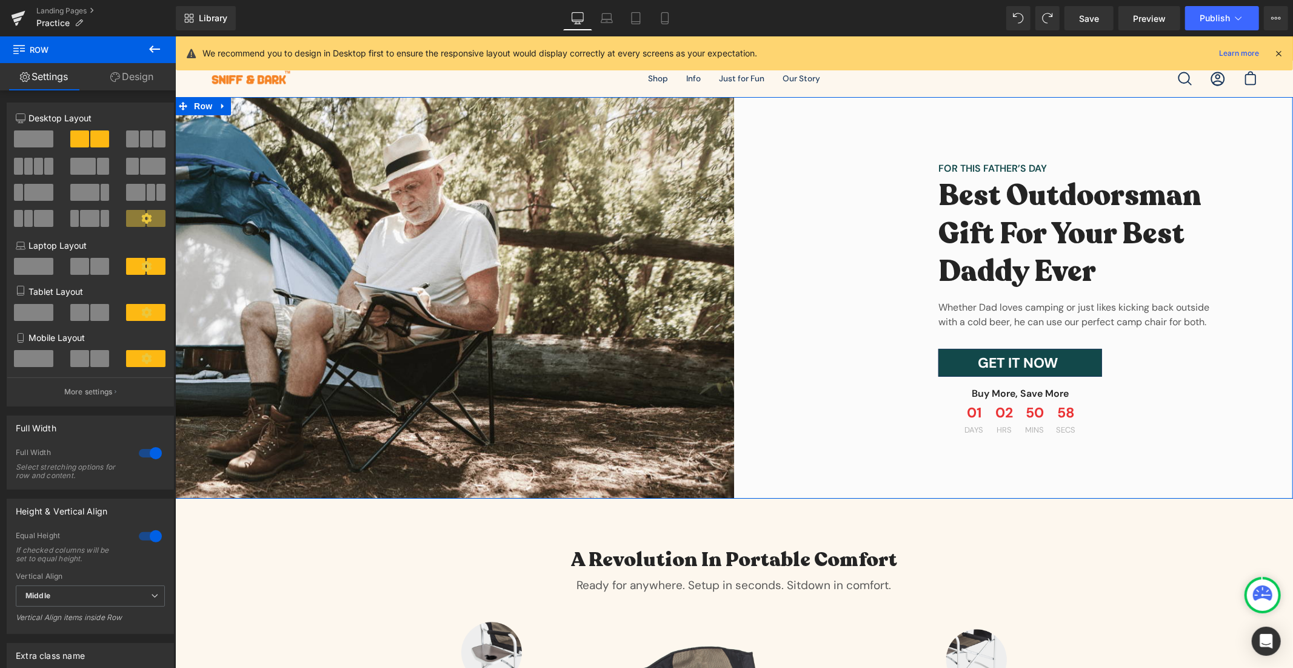
click at [124, 79] on link "Design" at bounding box center [132, 76] width 88 height 27
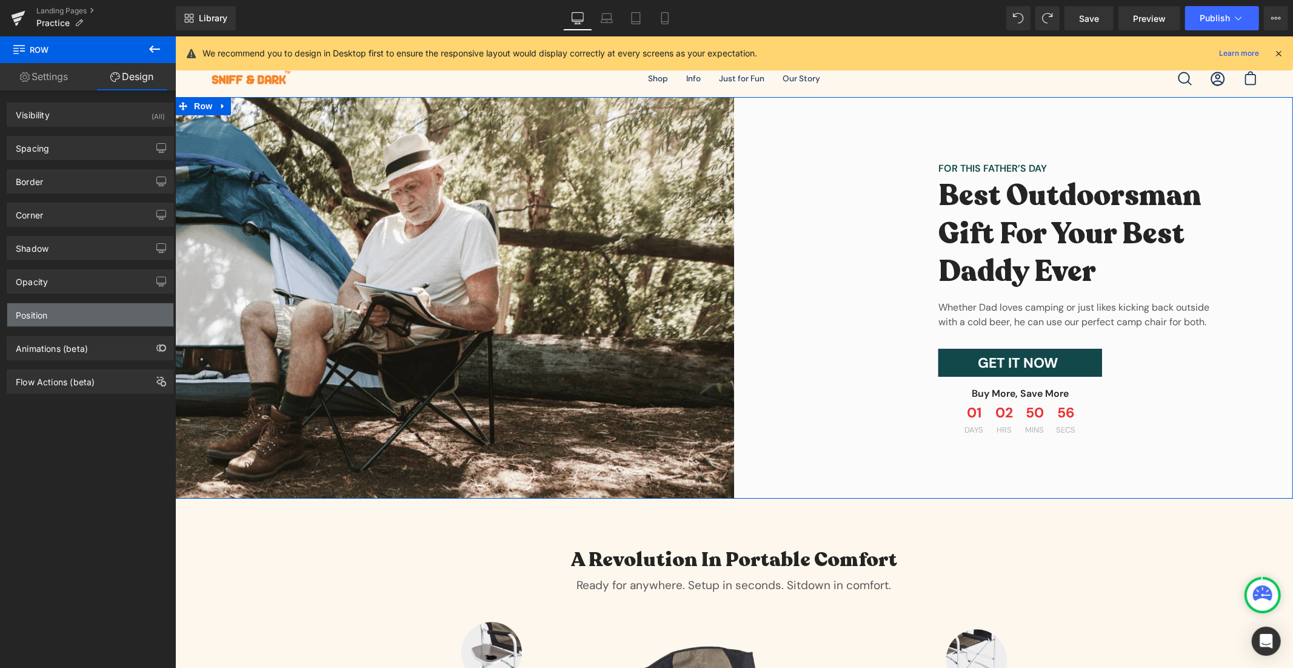
click at [106, 318] on div "Position" at bounding box center [90, 314] width 166 height 23
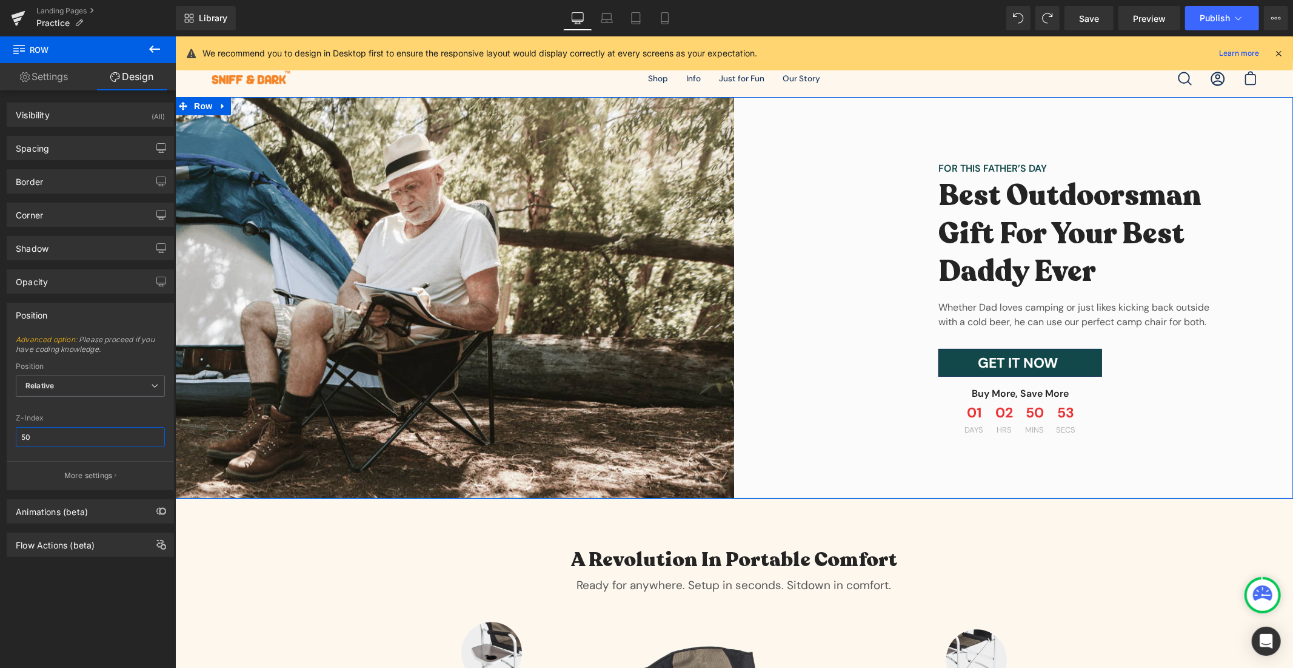
click at [59, 435] on input "50" at bounding box center [90, 437] width 149 height 20
drag, startPoint x: 101, startPoint y: 378, endPoint x: 87, endPoint y: 393, distance: 20.2
click at [101, 380] on span "Relative" at bounding box center [90, 385] width 149 height 21
click at [61, 426] on div "Sticky to the screen (Fixed)" at bounding box center [82, 425] width 96 height 8
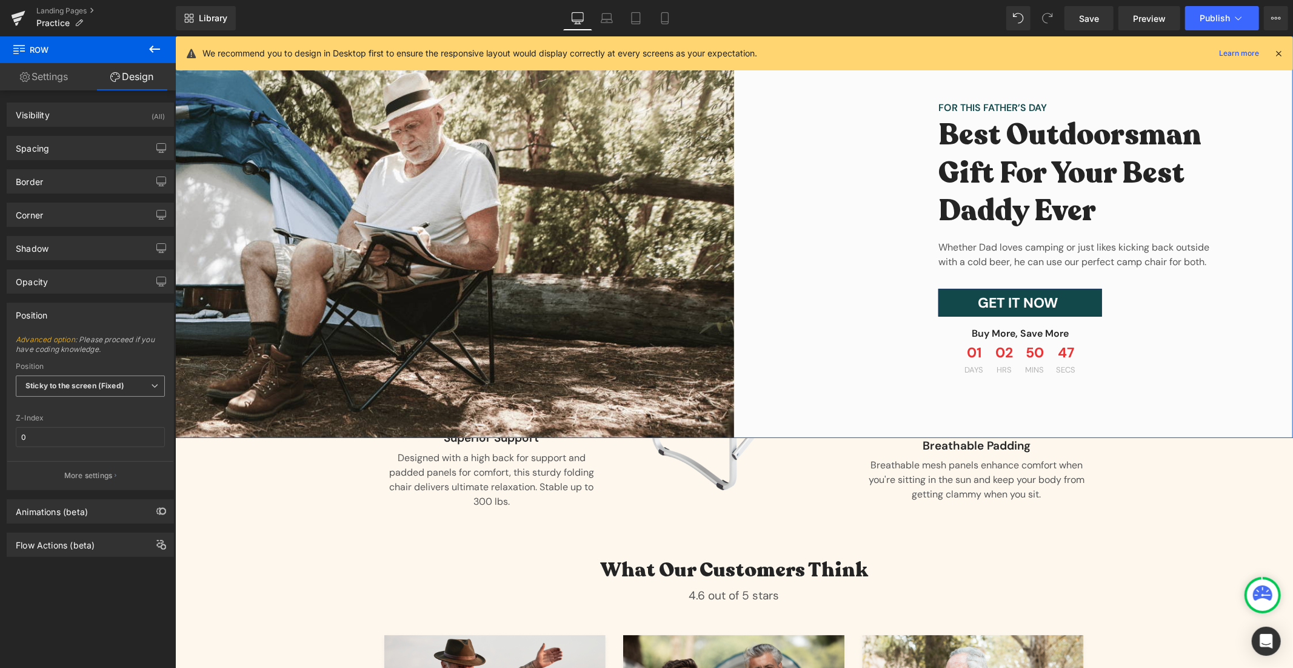
click at [88, 395] on span "Sticky to the screen (Fixed)" at bounding box center [90, 385] width 149 height 21
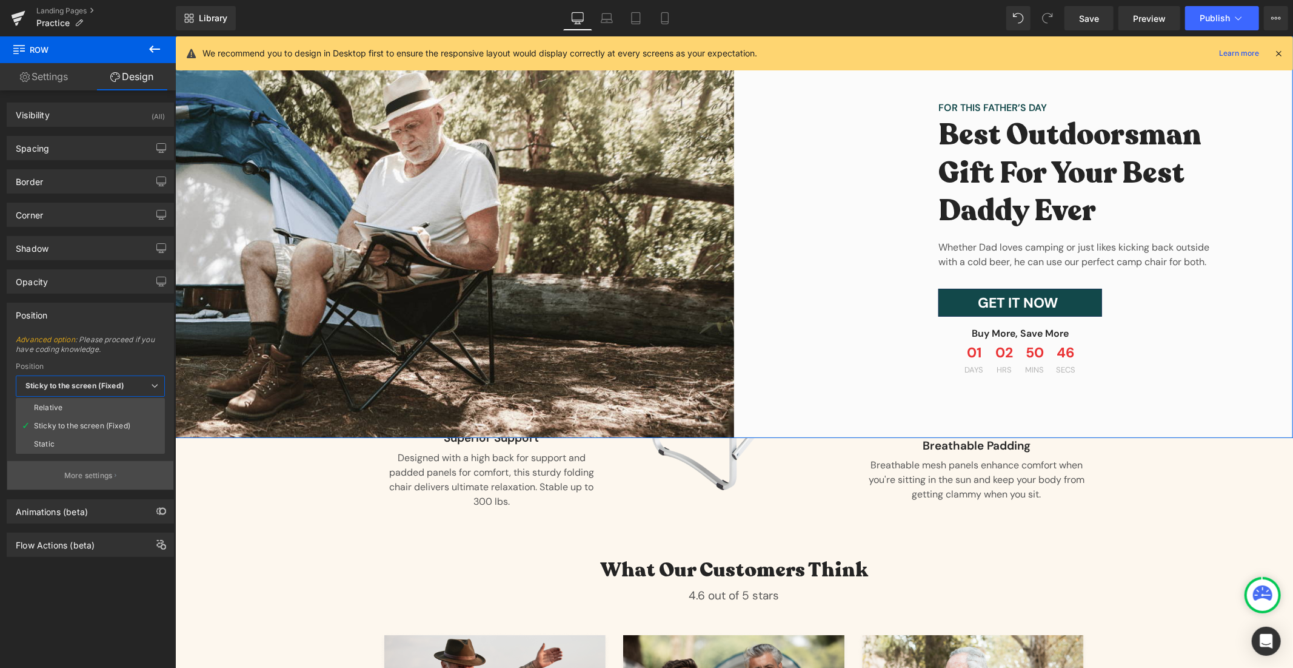
click at [59, 439] on li "Static" at bounding box center [90, 444] width 149 height 18
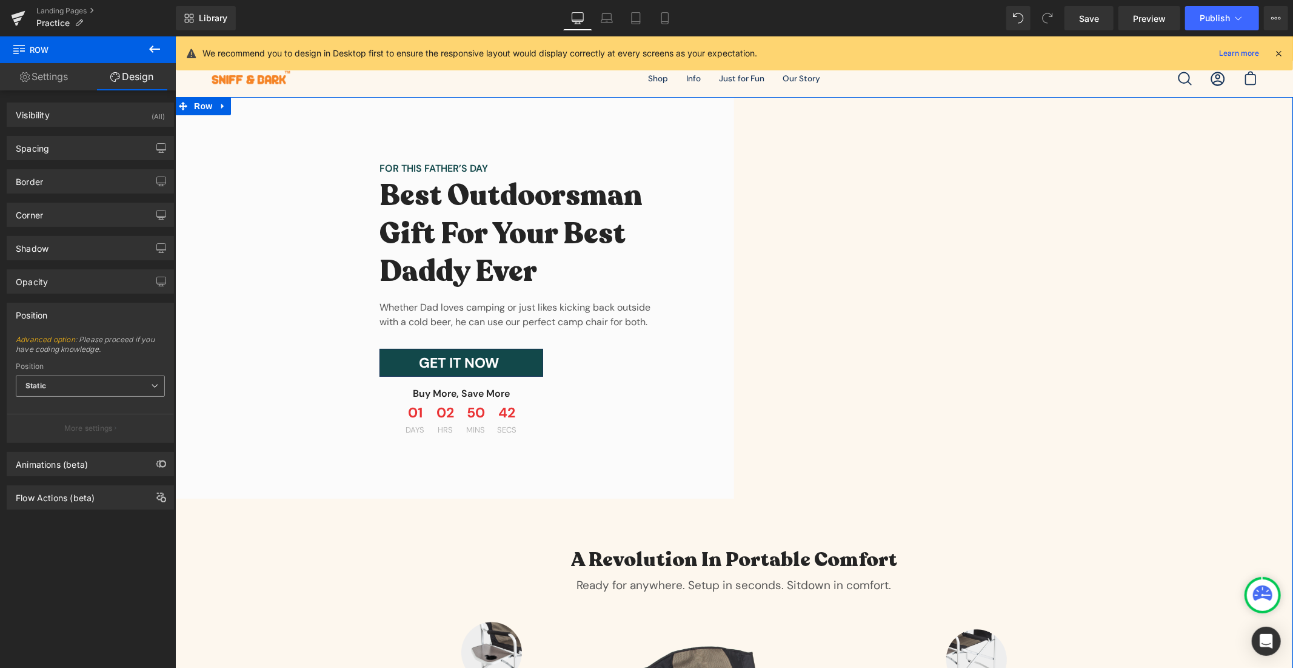
drag, startPoint x: 52, startPoint y: 371, endPoint x: 43, endPoint y: 380, distance: 12.0
click at [43, 380] on div "Position Static Relative Sticky to the screen (Fixed) Static" at bounding box center [90, 386] width 149 height 49
click at [43, 381] on span "Static" at bounding box center [90, 385] width 149 height 21
click at [49, 405] on div "Relative" at bounding box center [48, 407] width 28 height 8
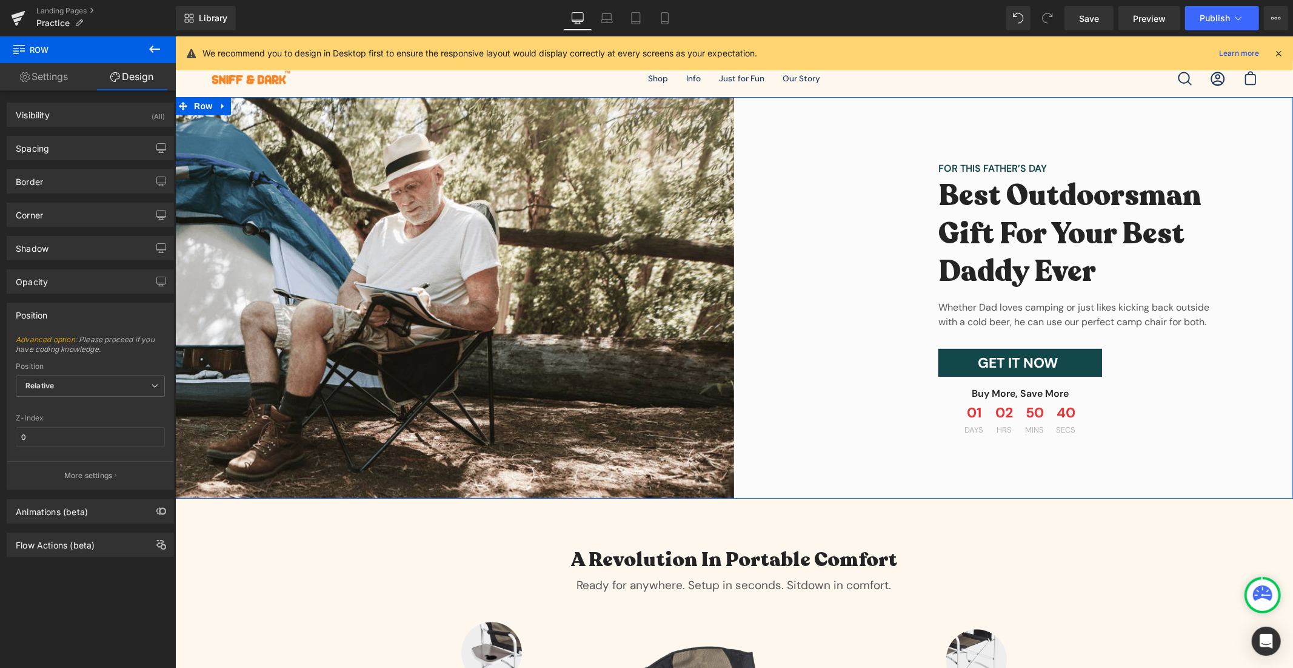
click at [57, 450] on div "Z-Index 0" at bounding box center [90, 437] width 149 height 47
click at [61, 444] on input "0" at bounding box center [90, 437] width 149 height 20
click at [59, 444] on input "0" at bounding box center [90, 437] width 149 height 20
click at [74, 439] on input "10000" at bounding box center [90, 437] width 149 height 20
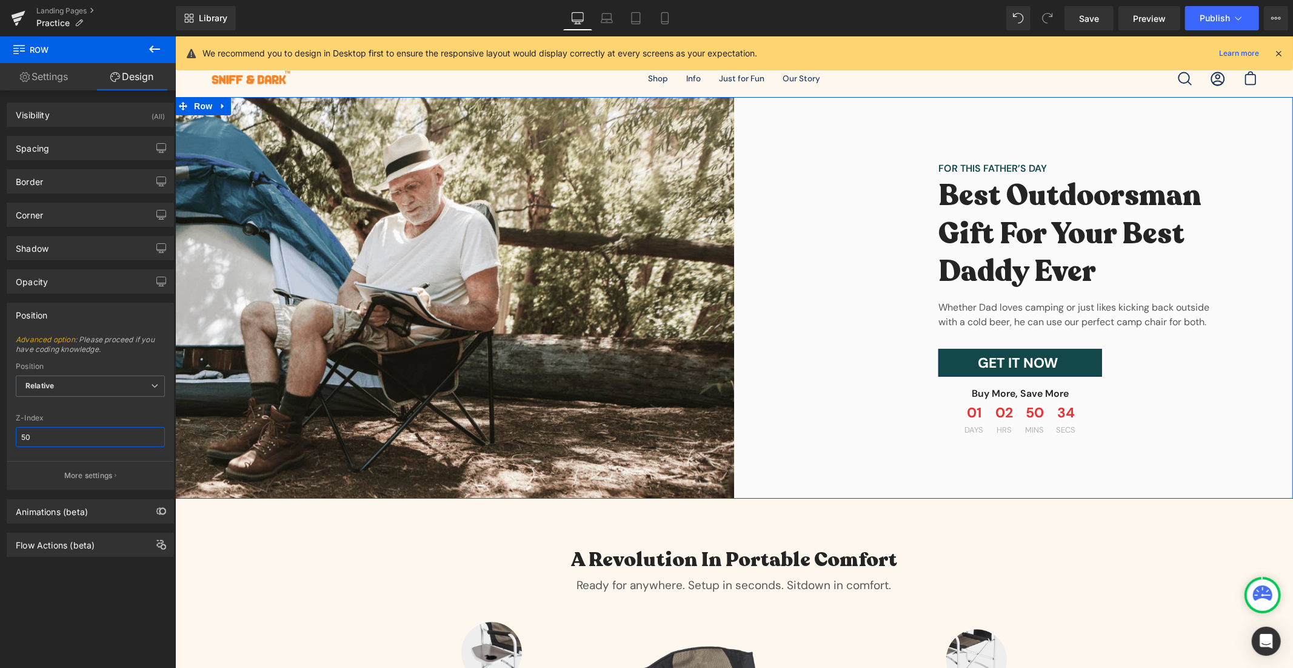
type input "50"
click at [97, 459] on div at bounding box center [90, 457] width 149 height 8
click at [98, 470] on p "More settings" at bounding box center [88, 475] width 49 height 11
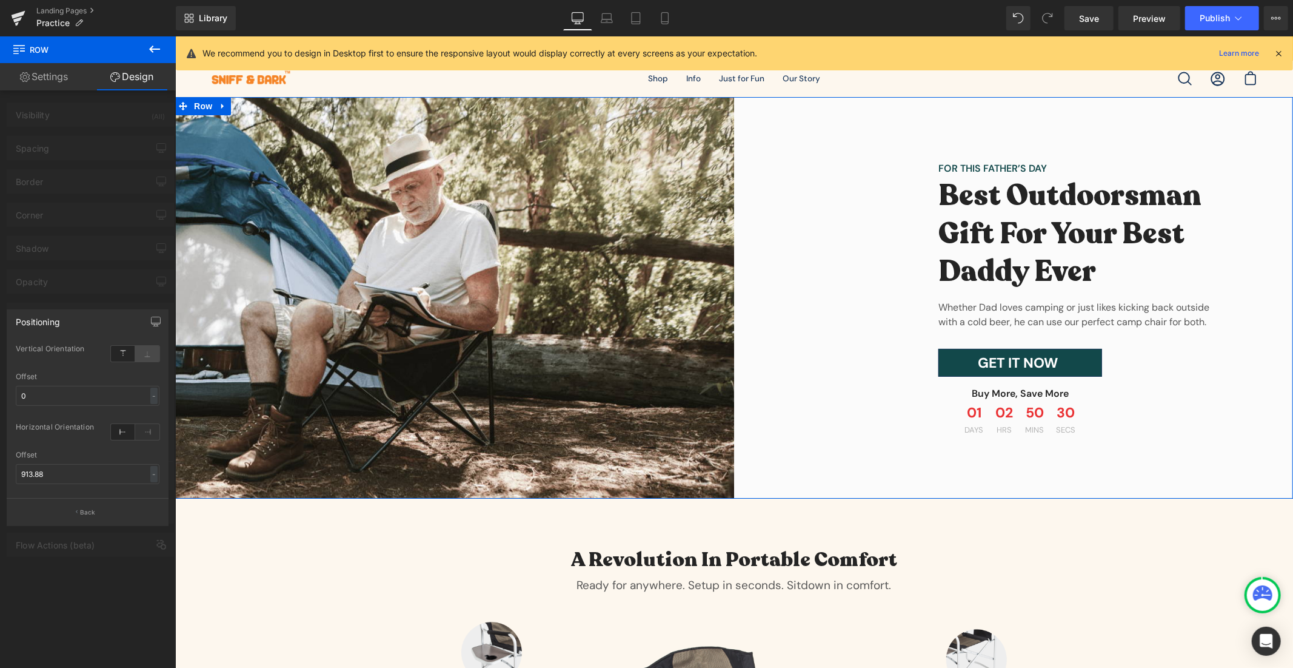
click at [150, 352] on icon at bounding box center [147, 354] width 24 height 16
click at [113, 346] on icon at bounding box center [123, 354] width 24 height 16
click at [136, 432] on div at bounding box center [135, 432] width 49 height 16
click at [149, 432] on icon at bounding box center [147, 432] width 24 height 16
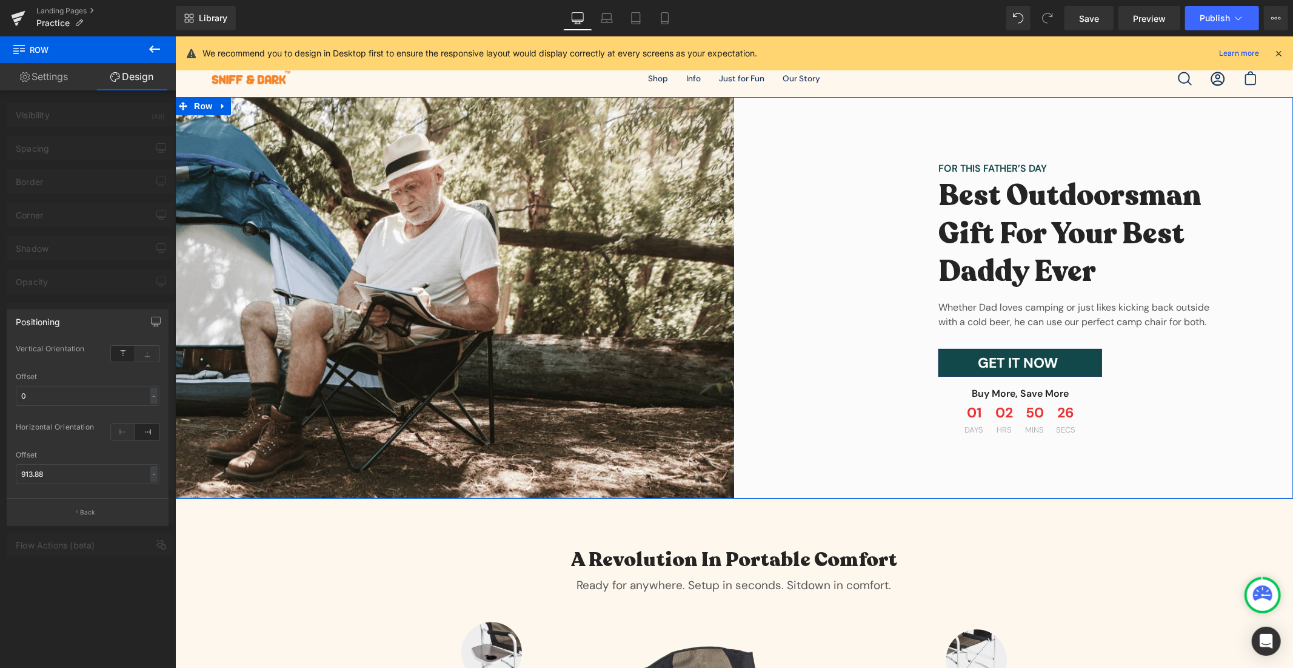
click at [149, 432] on icon at bounding box center [147, 432] width 24 height 16
click at [110, 474] on input "913.88" at bounding box center [88, 474] width 144 height 20
click at [87, 514] on p "Back" at bounding box center [88, 512] width 16 height 9
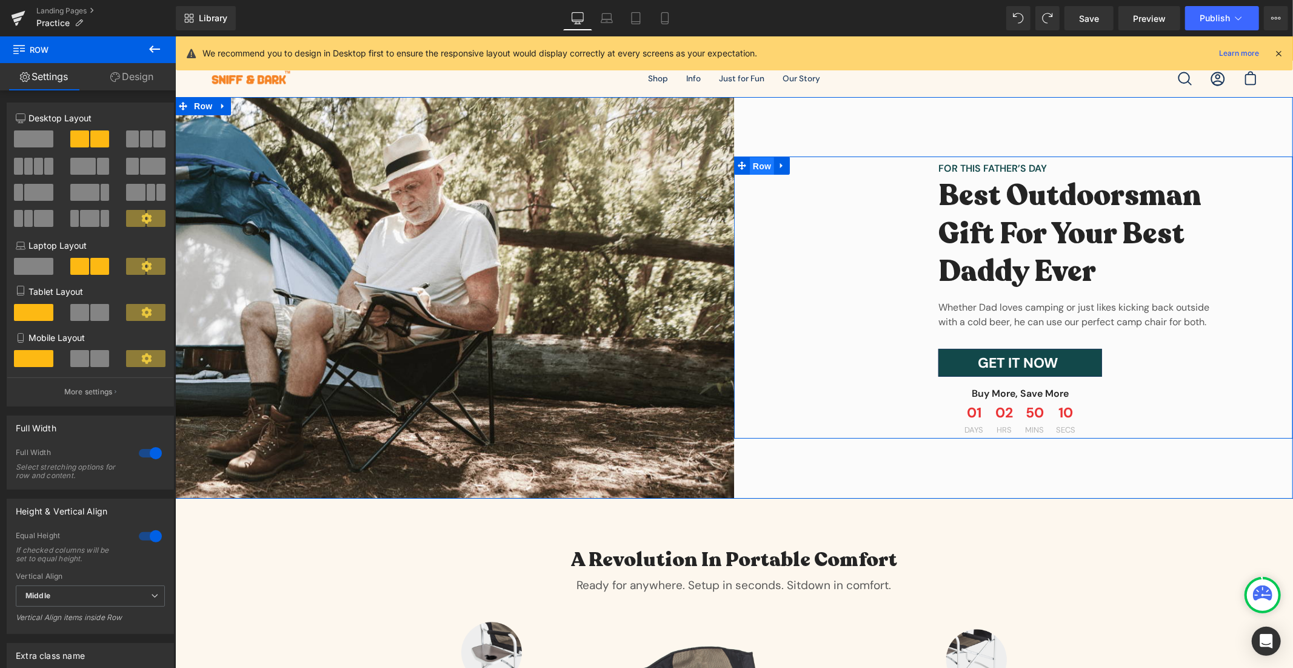
click at [760, 168] on span "Row" at bounding box center [761, 165] width 24 height 18
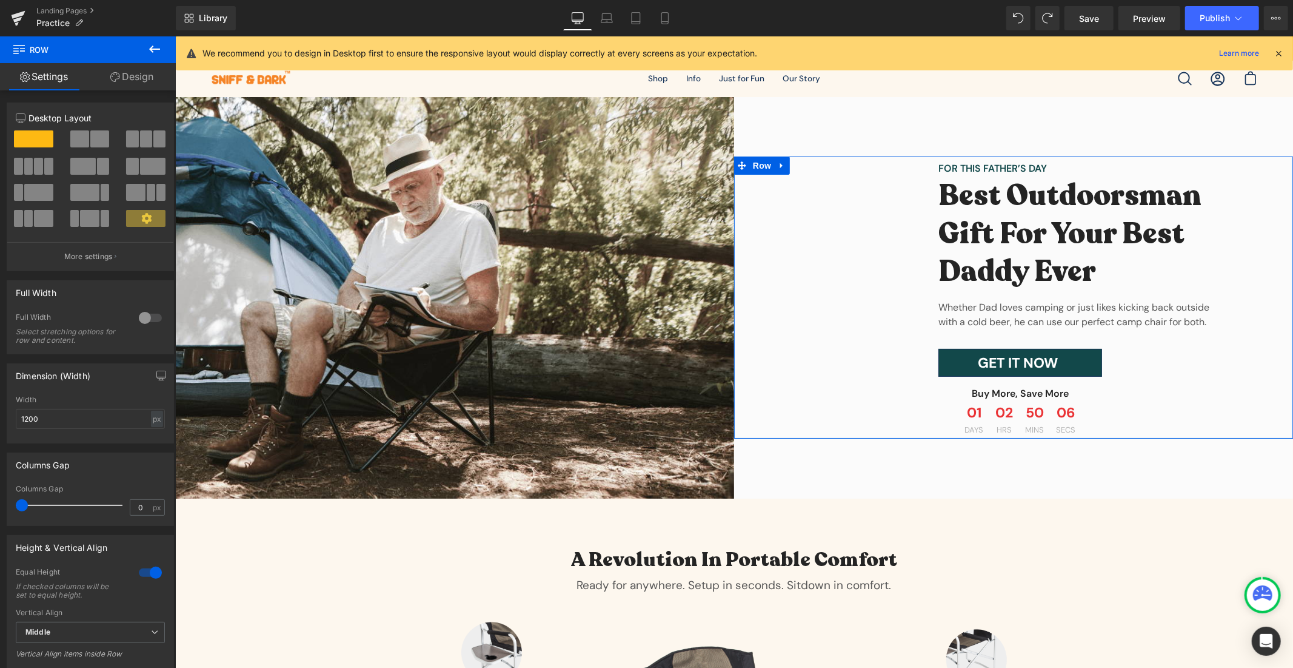
click at [126, 71] on link "Design" at bounding box center [132, 76] width 88 height 27
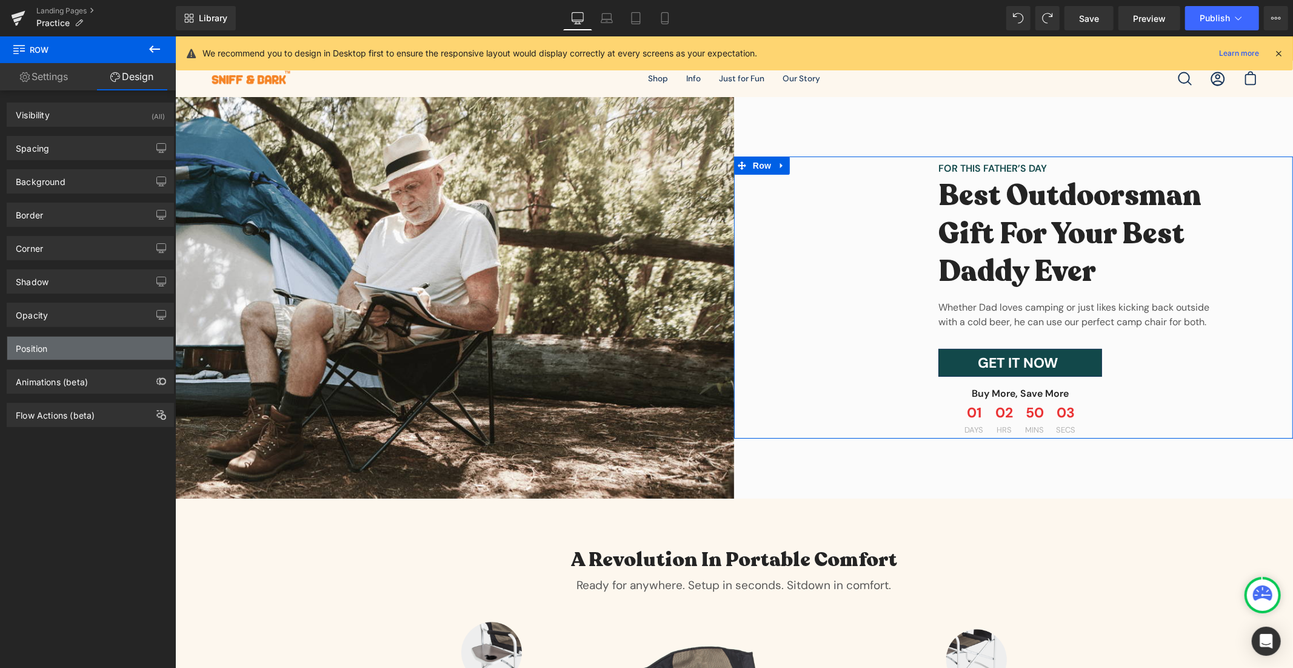
click at [53, 337] on div "Position" at bounding box center [90, 348] width 166 height 23
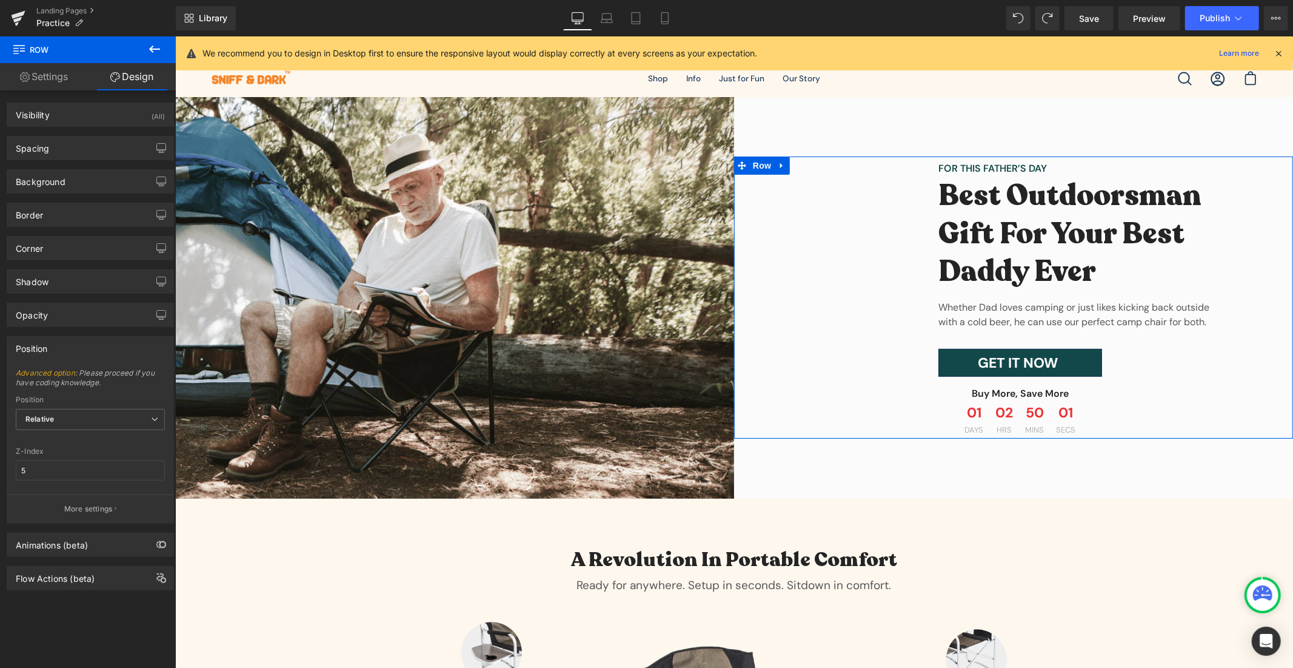
click at [73, 359] on div "Position" at bounding box center [90, 348] width 166 height 23
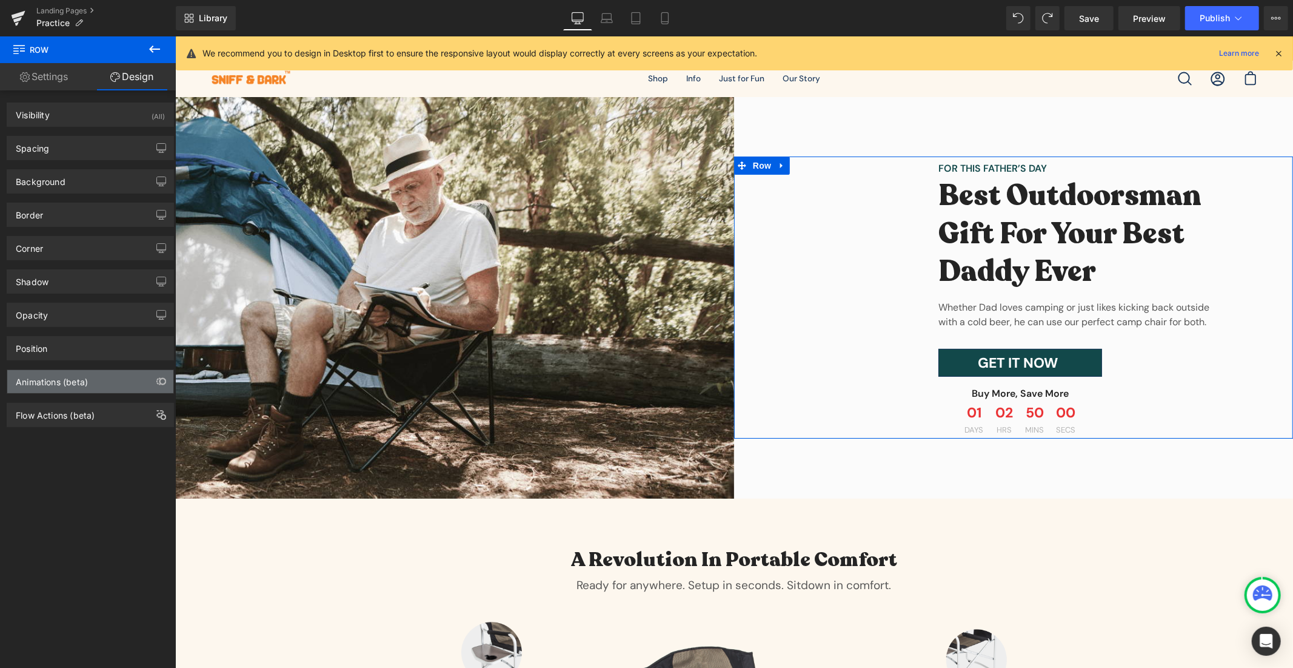
click at [109, 384] on div "Animations (beta)" at bounding box center [90, 381] width 166 height 23
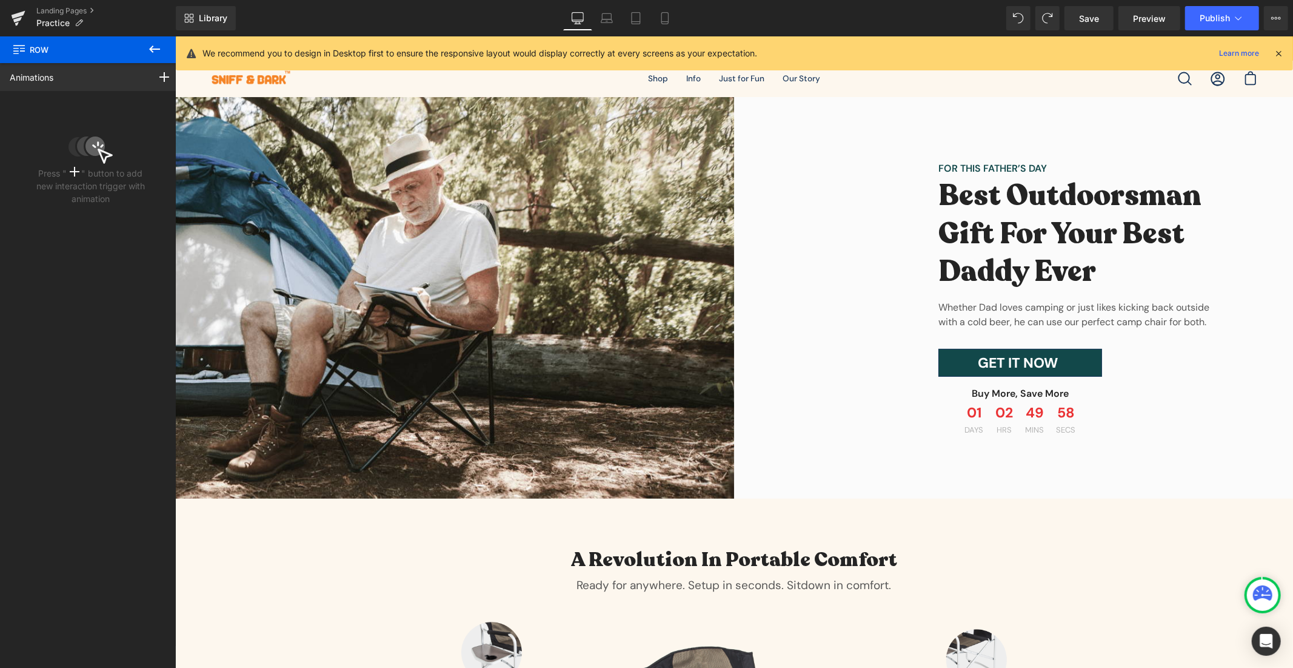
click at [153, 47] on icon at bounding box center [154, 49] width 15 height 15
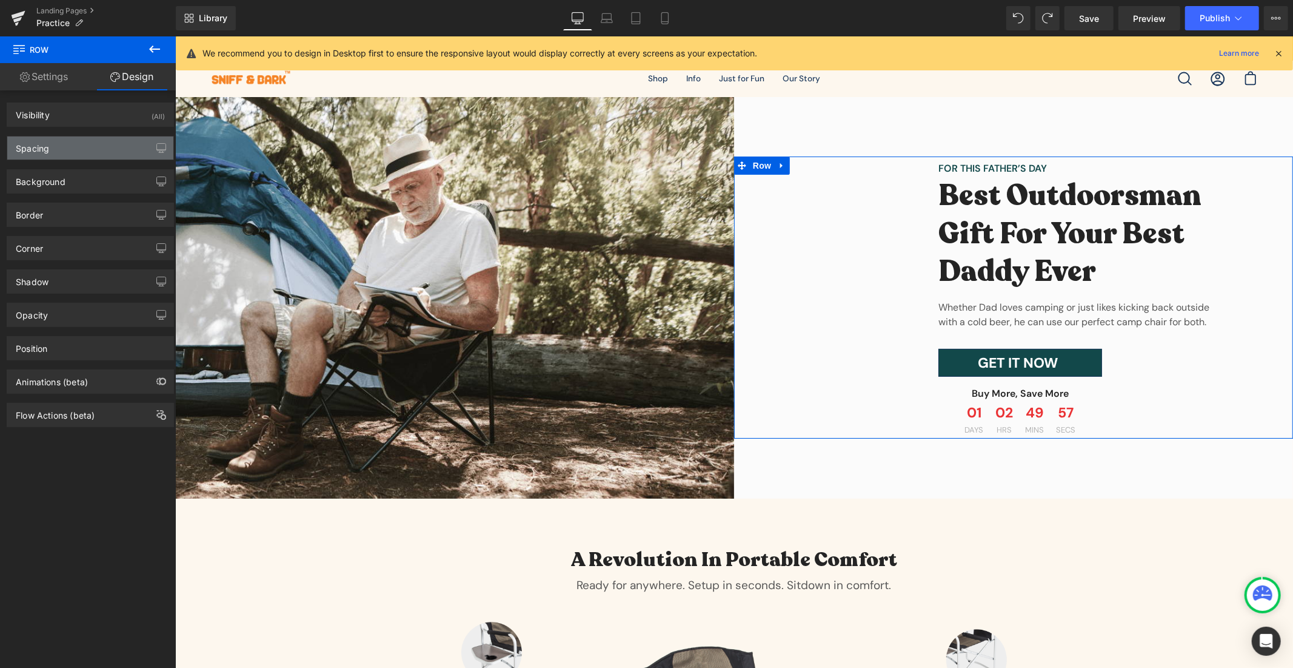
click at [84, 142] on div "Spacing" at bounding box center [90, 147] width 166 height 23
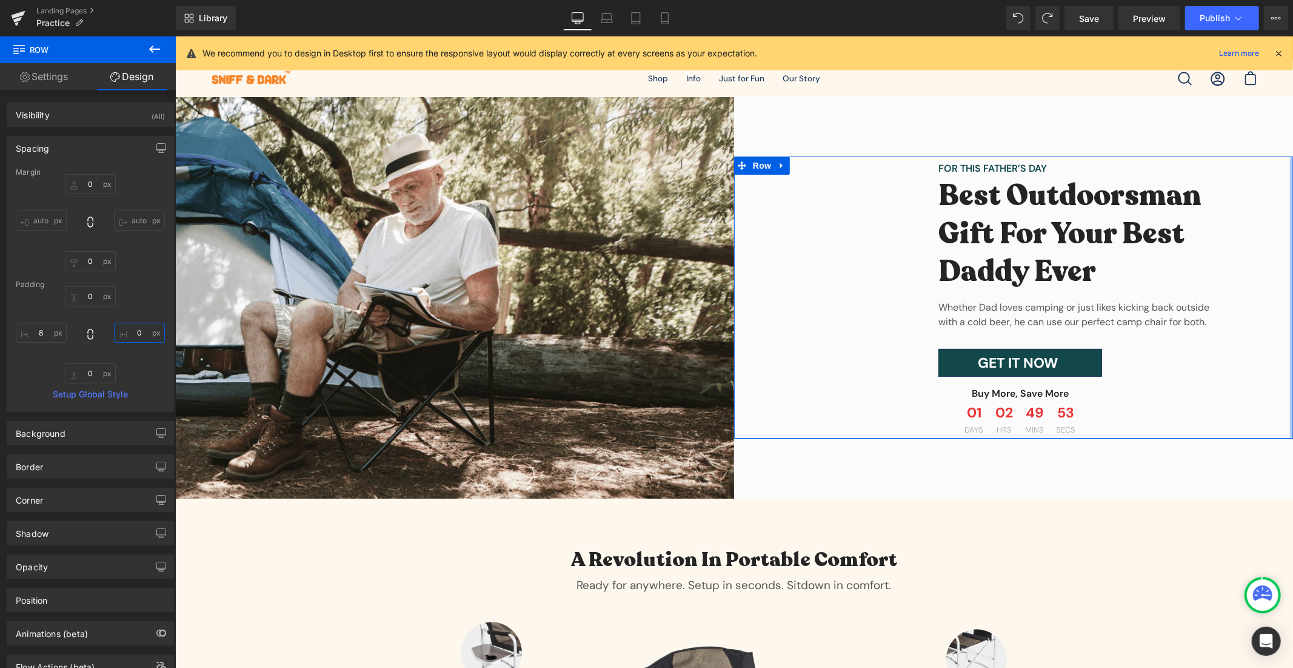
click at [144, 330] on input "0" at bounding box center [139, 333] width 51 height 20
click at [136, 333] on input "0" at bounding box center [139, 333] width 51 height 20
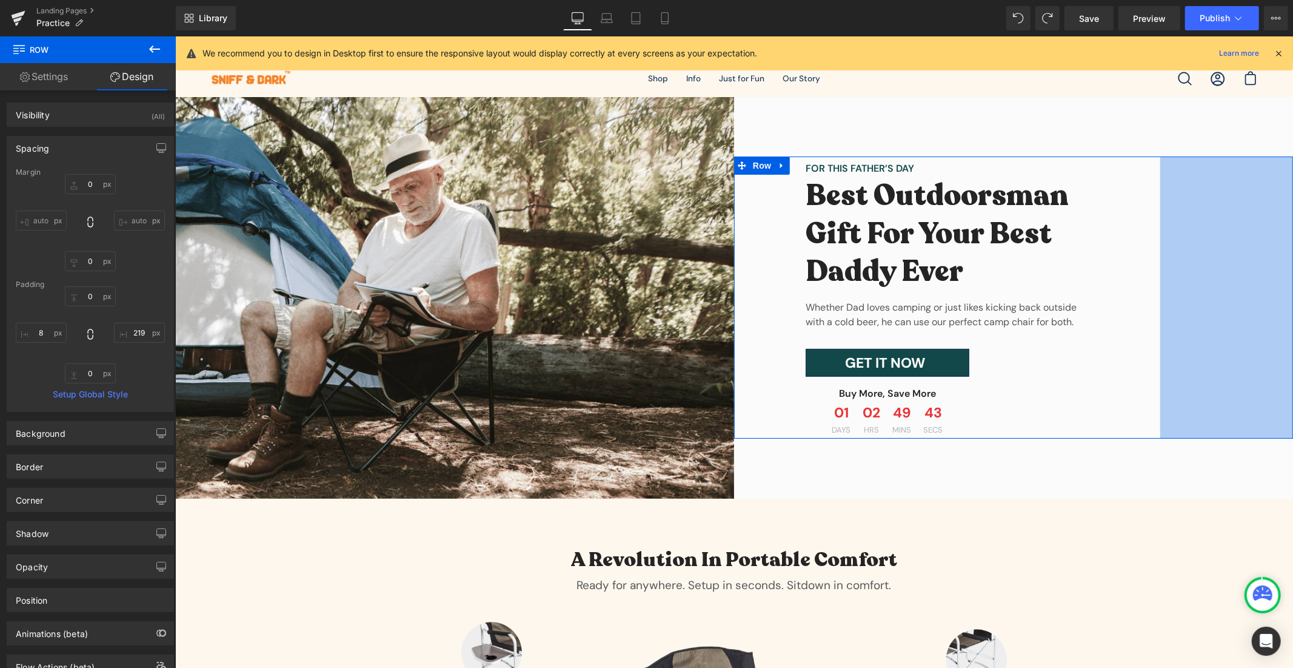
click at [149, 198] on div "0 auto 0 auto" at bounding box center [90, 222] width 149 height 97
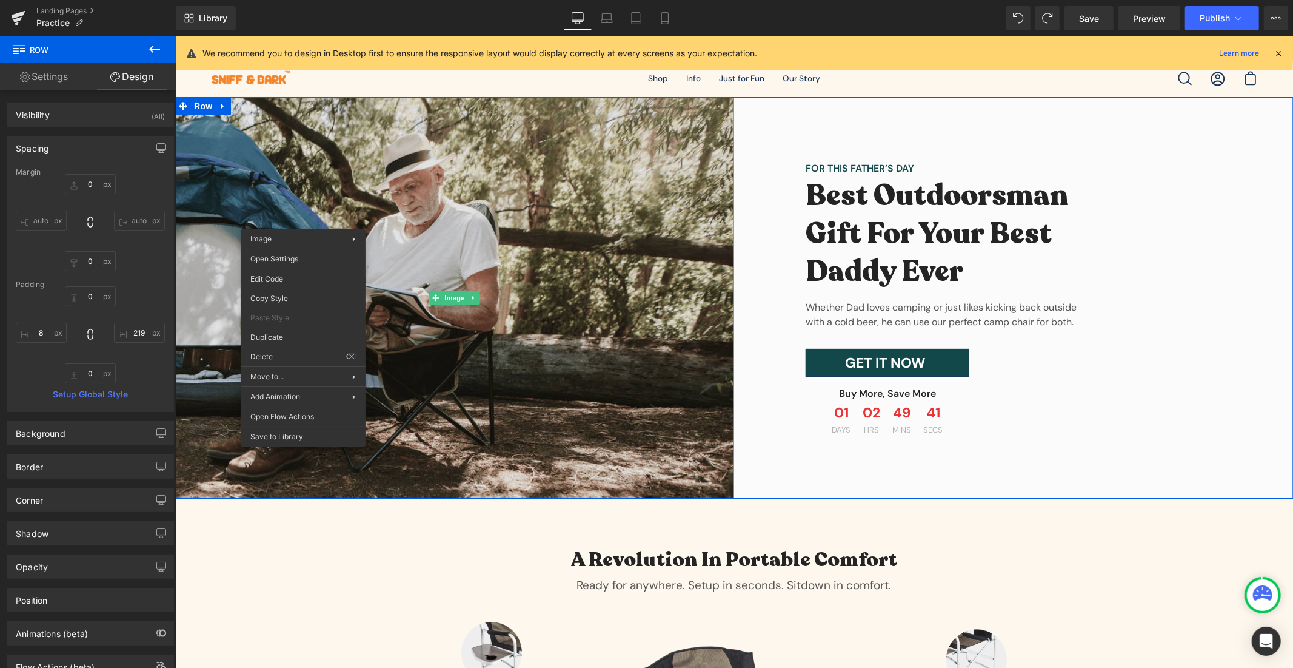
click at [409, 218] on img at bounding box center [454, 296] width 559 height 401
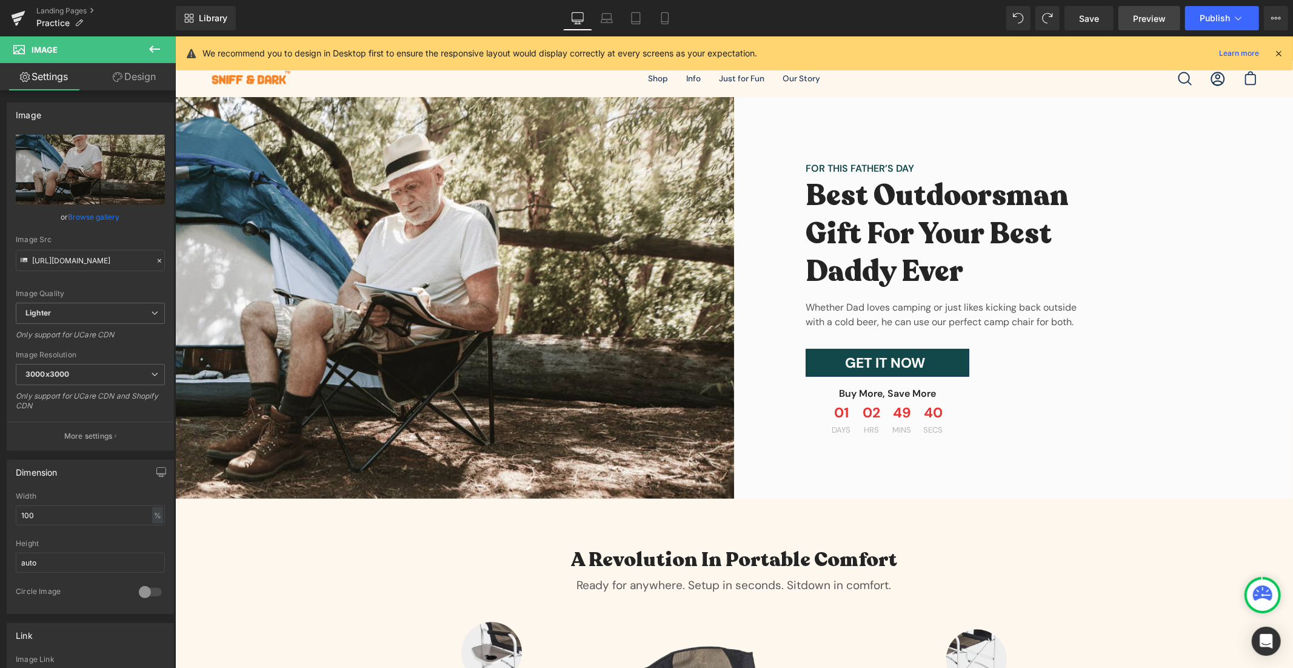
click at [1142, 21] on span "Preview" at bounding box center [1149, 18] width 33 height 13
click at [1096, 22] on span "Save" at bounding box center [1089, 18] width 20 height 13
click at [1152, 27] on link "Preview" at bounding box center [1150, 18] width 62 height 24
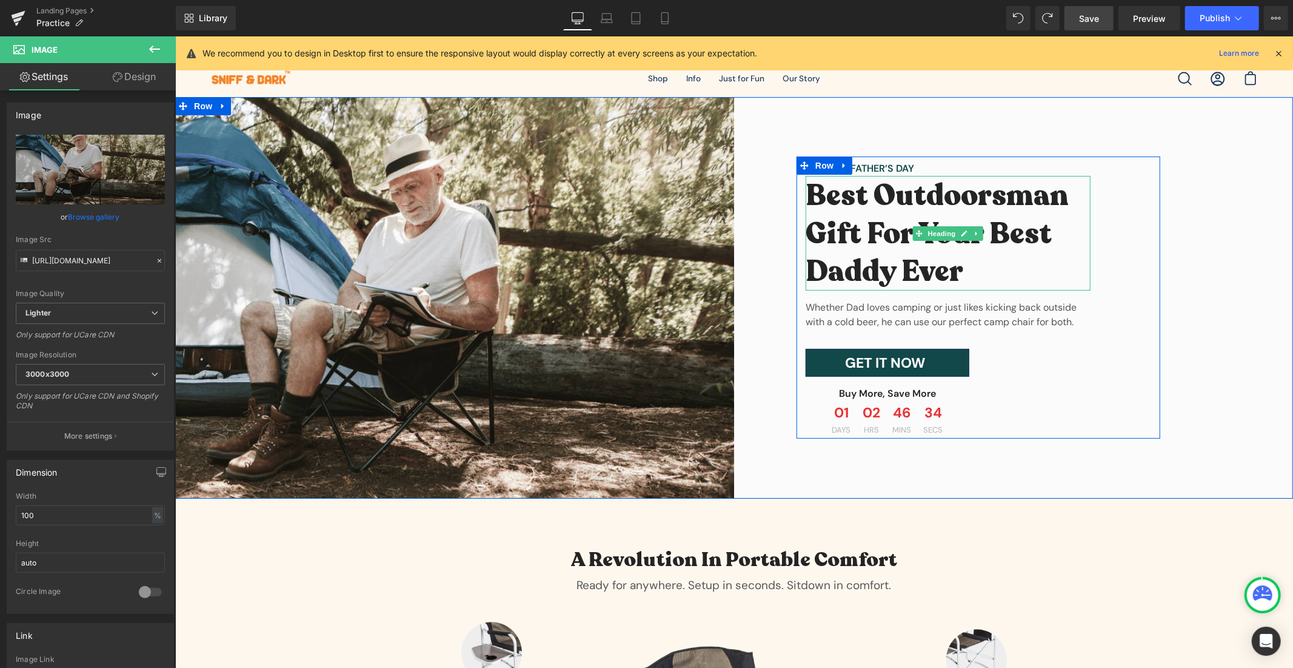
click at [885, 200] on h2 "Best Outdoorsman Gift For Your Best Daddy Ever" at bounding box center [947, 232] width 285 height 113
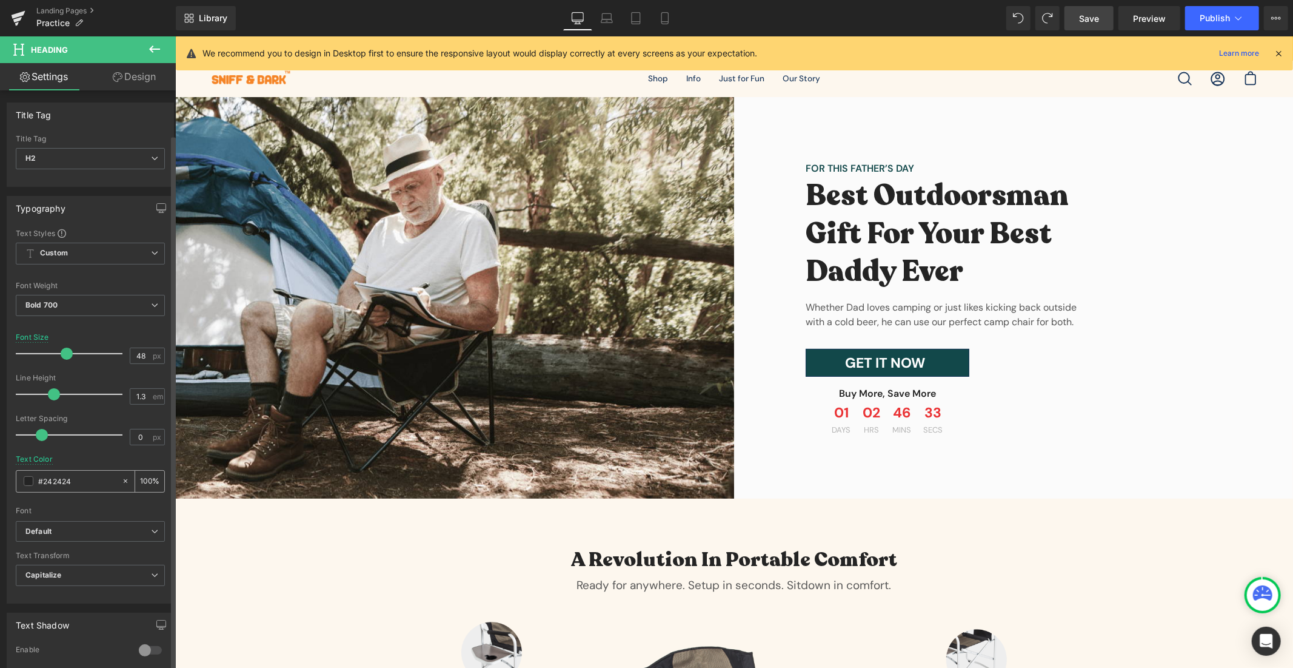
scroll to position [285, 0]
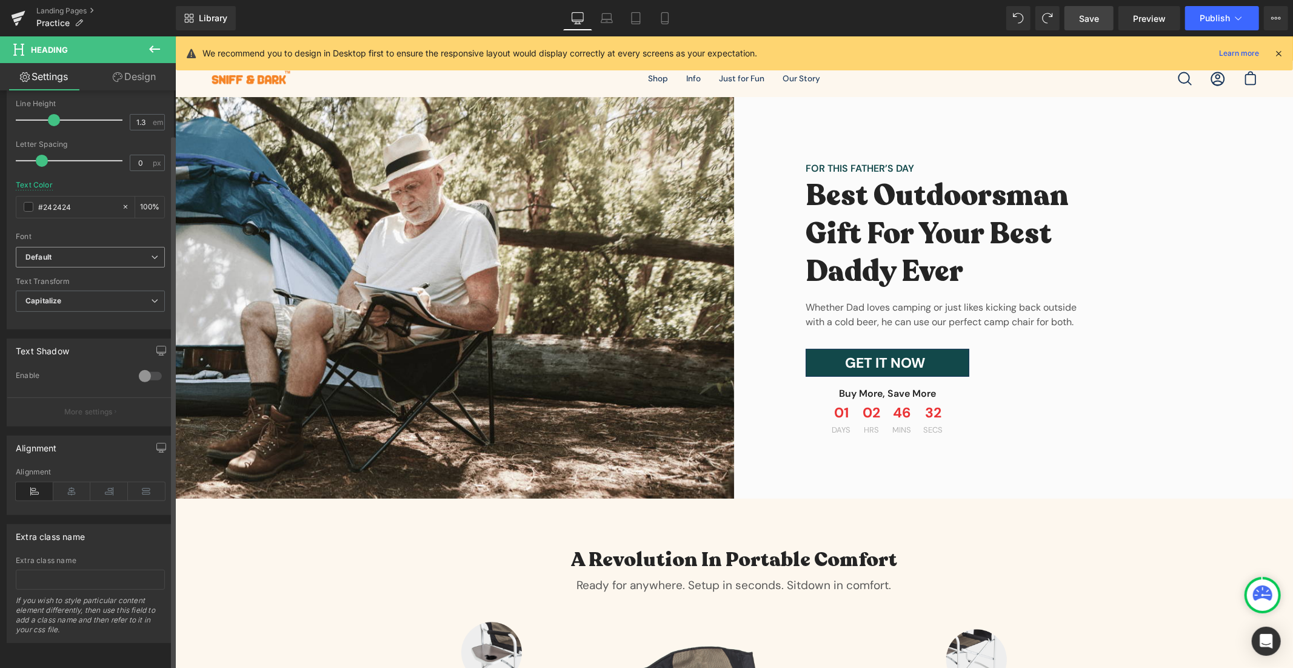
click at [99, 247] on span "Default" at bounding box center [90, 257] width 149 height 21
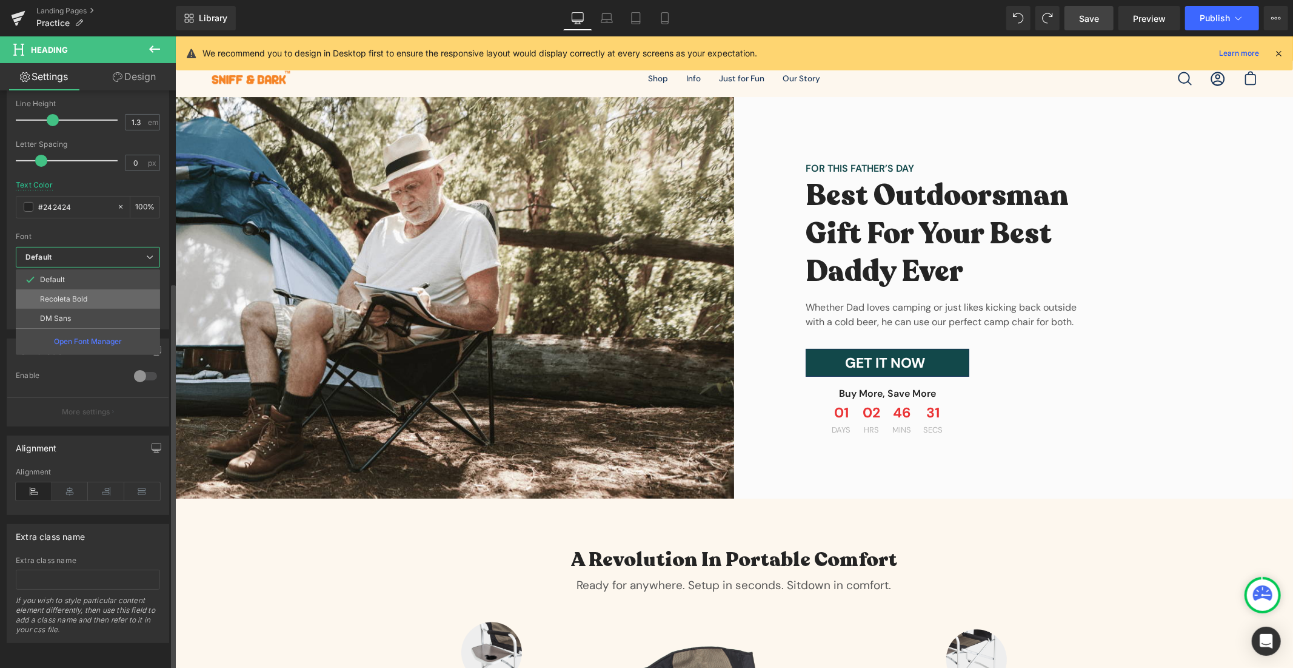
click at [82, 295] on p "Recoleta Bold" at bounding box center [63, 299] width 47 height 8
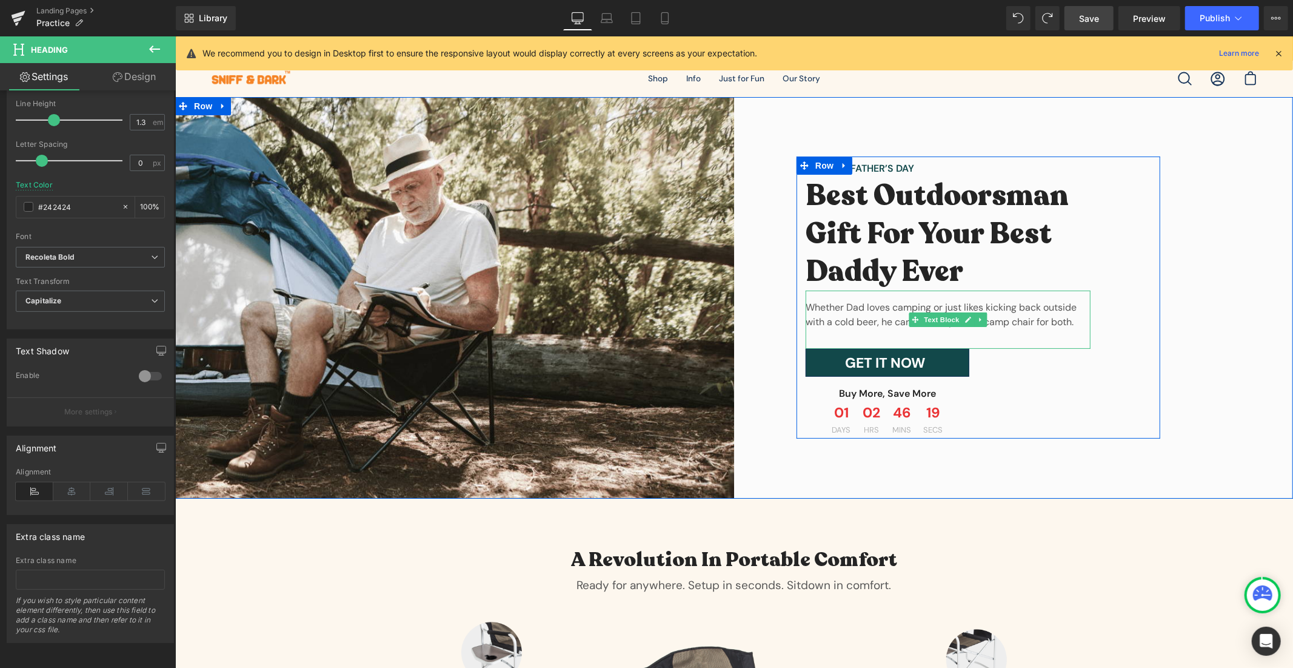
click at [1018, 309] on p "Whether Dad loves camping or just likes kicking back outside with a cold beer, …" at bounding box center [947, 314] width 285 height 29
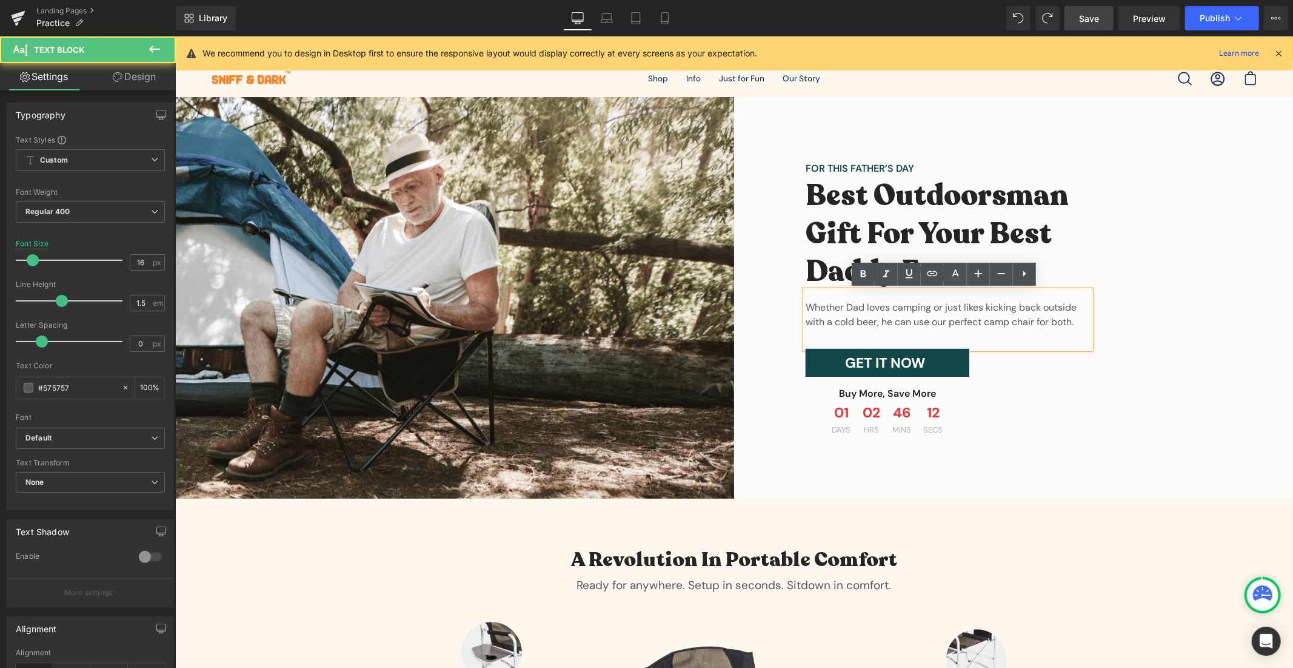
click at [1051, 330] on div "Whether Dad loves camping or just likes kicking back outside with a cold beer, …" at bounding box center [947, 319] width 285 height 58
click at [868, 307] on p "Whether Dad loves camping or just likes kicking back outside with a cold beer, …" at bounding box center [947, 314] width 285 height 29
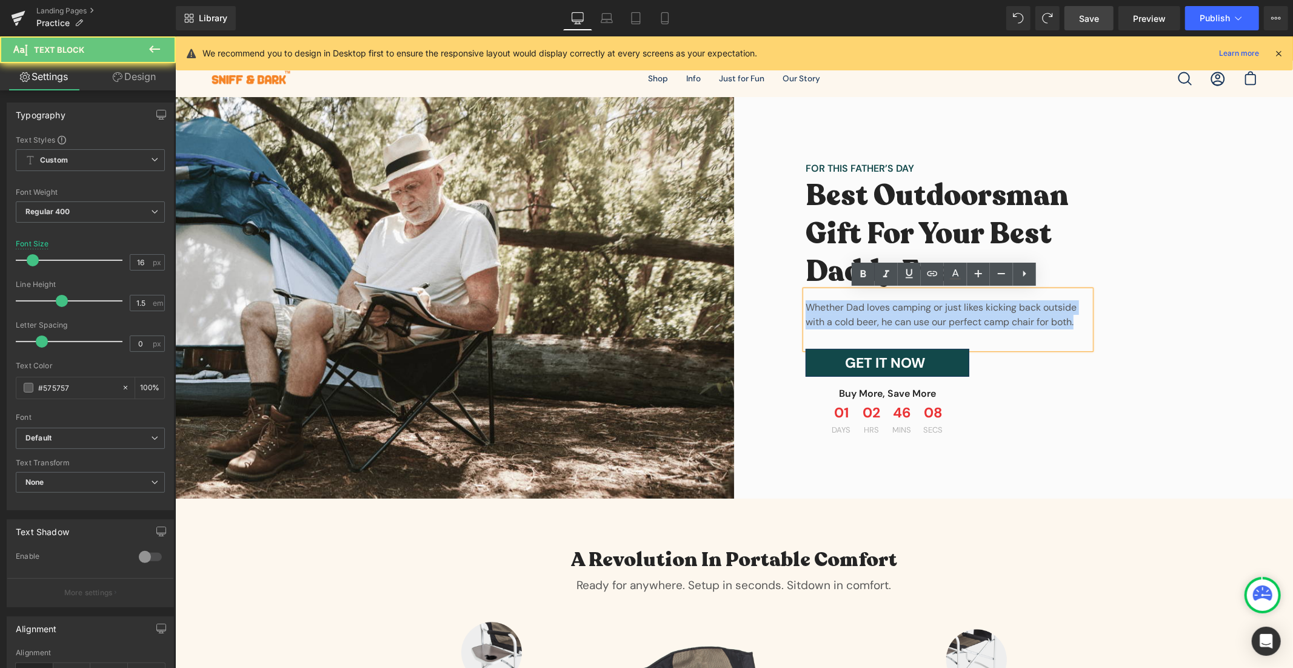
click at [868, 307] on p "Whether Dad loves camping or just likes kicking back outside with a cold beer, …" at bounding box center [947, 314] width 285 height 29
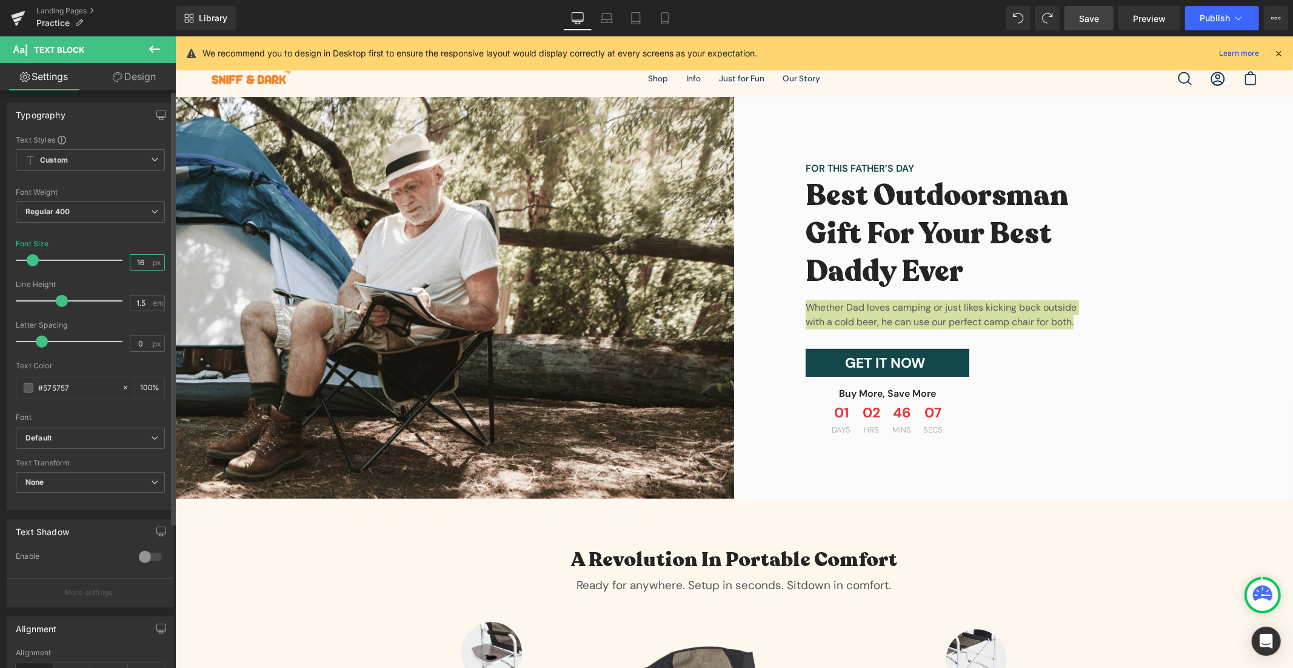
drag, startPoint x: 146, startPoint y: 264, endPoint x: 29, endPoint y: 252, distance: 117.0
click at [29, 252] on div "Font Size 16 px" at bounding box center [90, 260] width 149 height 41
type input "18"
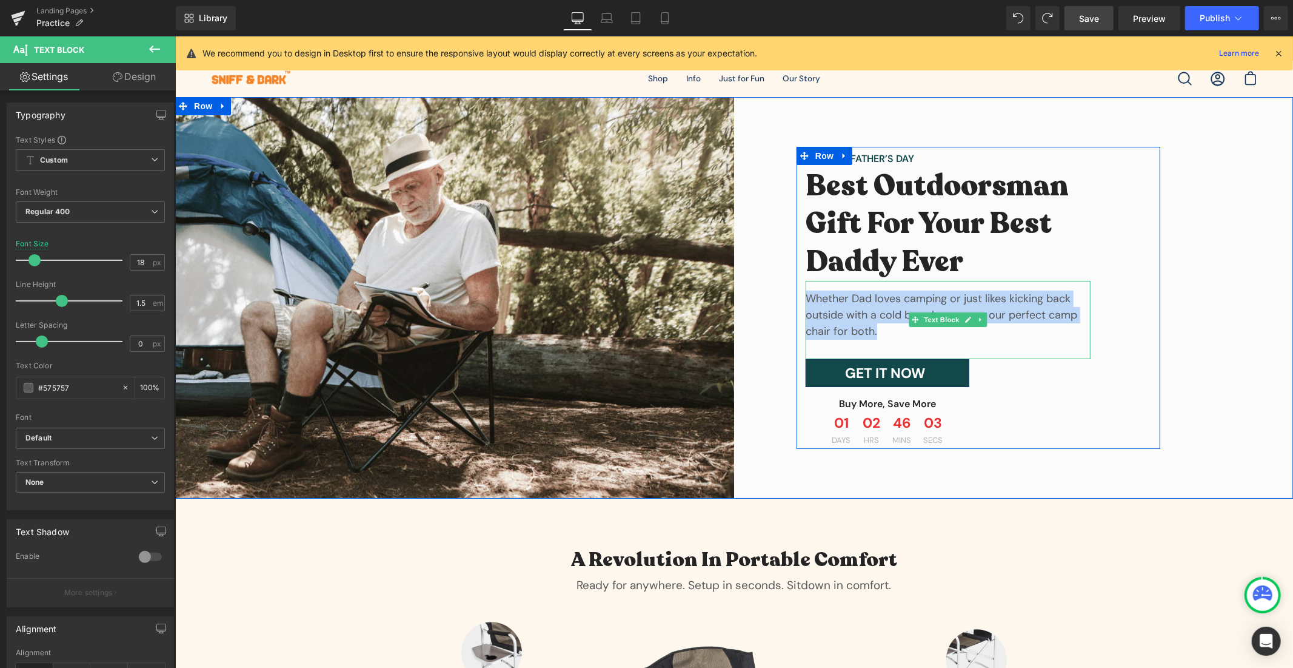
click at [1073, 346] on div "Whether Dad loves camping or just likes kicking back outside with a cold beer, …" at bounding box center [947, 319] width 285 height 78
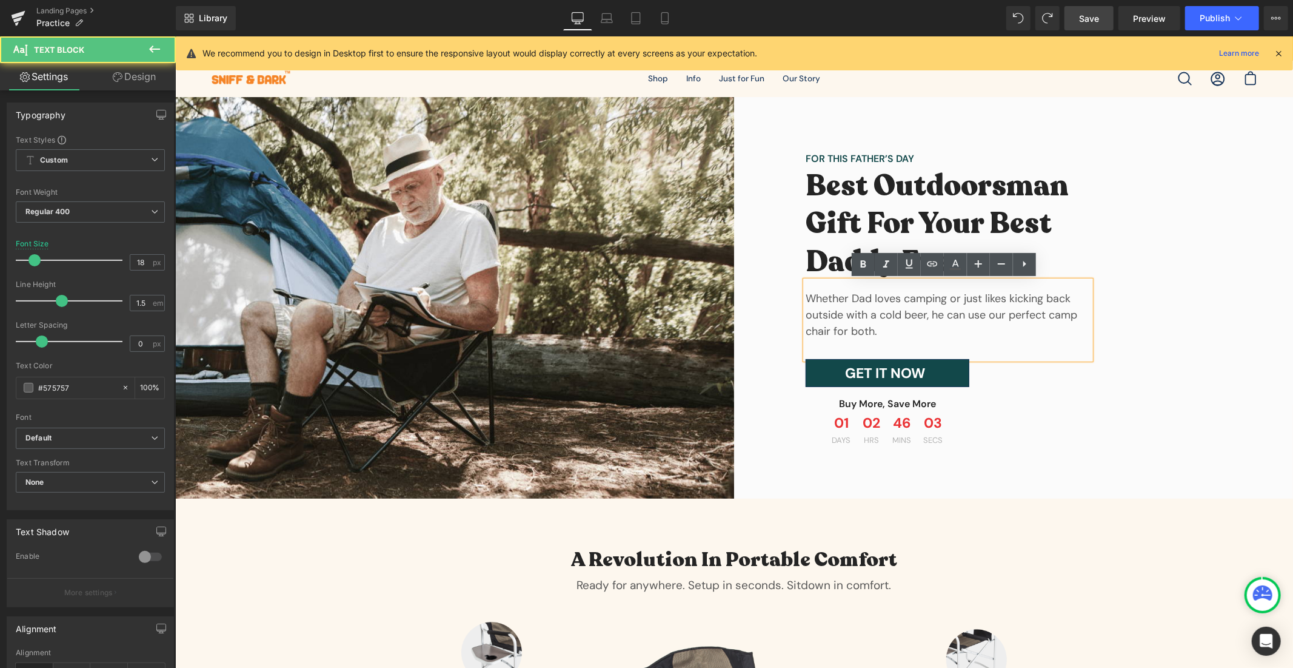
click at [1112, 355] on div "FOR THIS FATHER’S DAY Text Block Best Outdoorsman Gift For Your Best Daddy Ever…" at bounding box center [978, 297] width 364 height 302
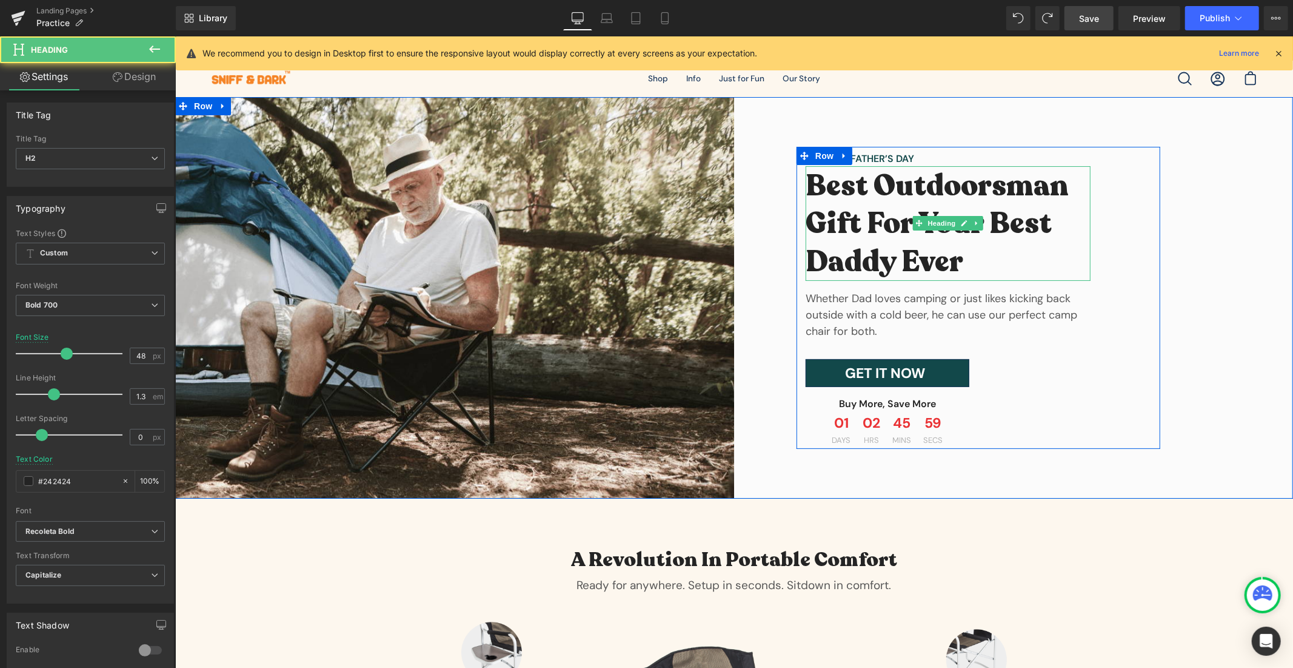
click at [952, 255] on h2 "Best Outdoorsman Gift For Your Best Daddy Ever" at bounding box center [947, 223] width 285 height 113
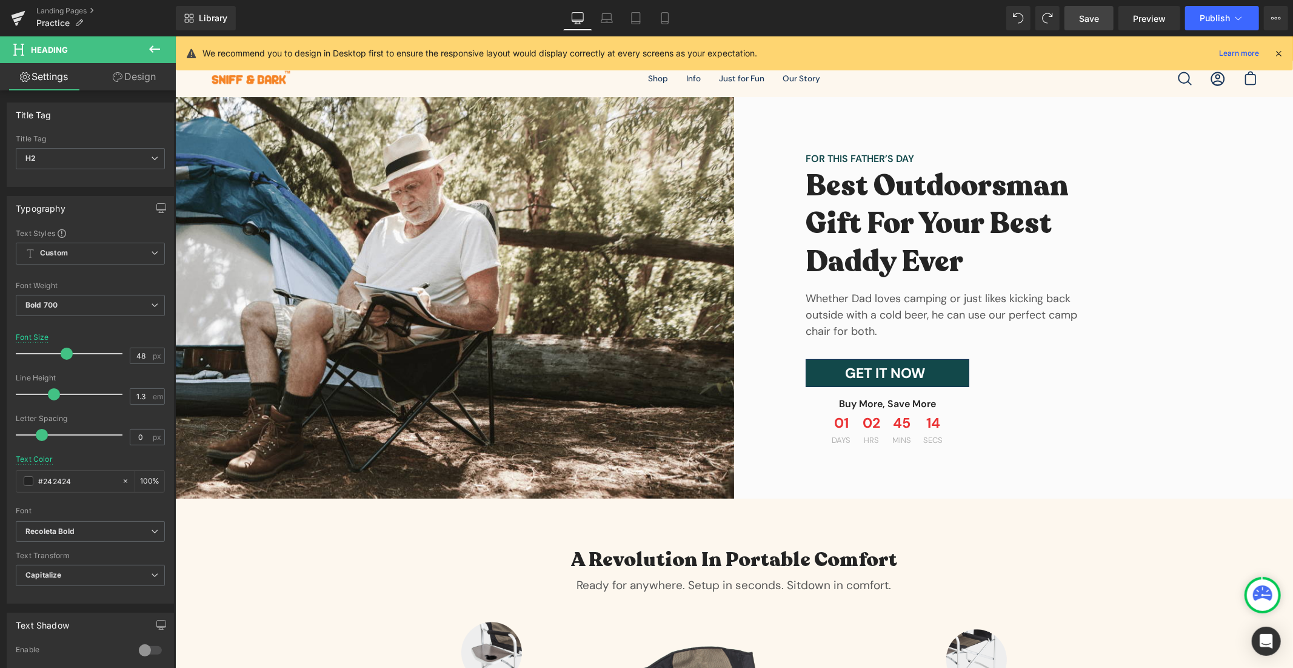
click at [1164, 52] on icon at bounding box center [1278, 53] width 11 height 11
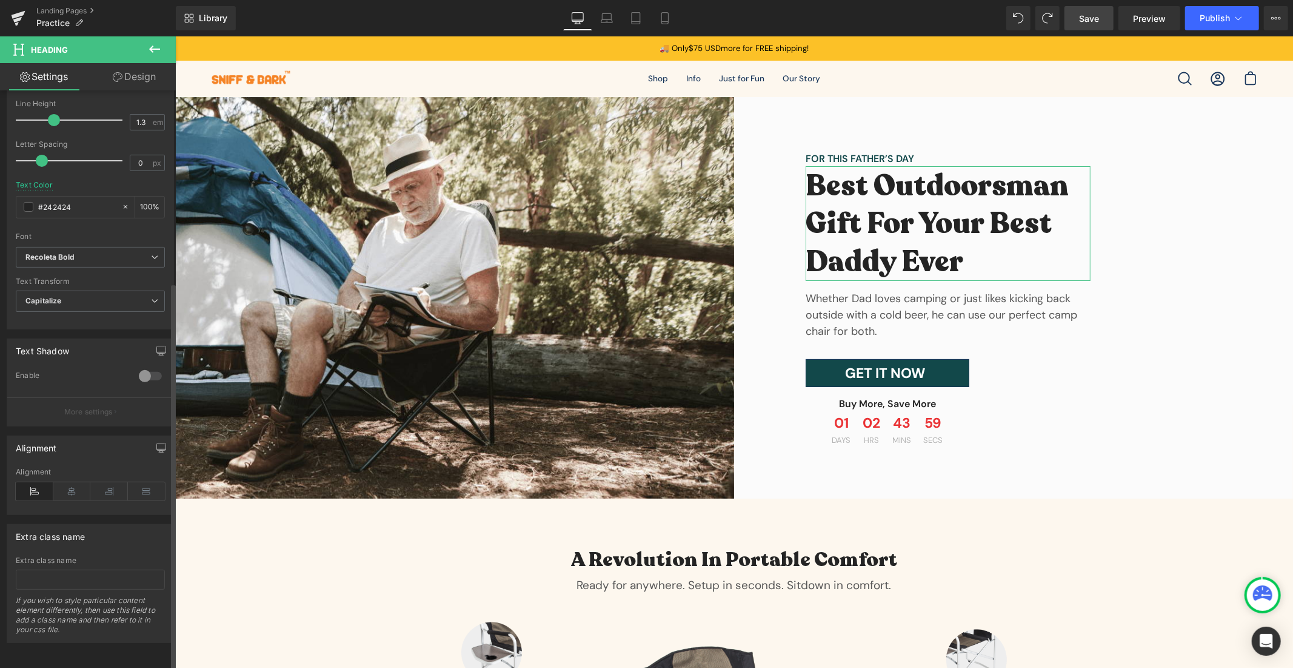
scroll to position [0, 0]
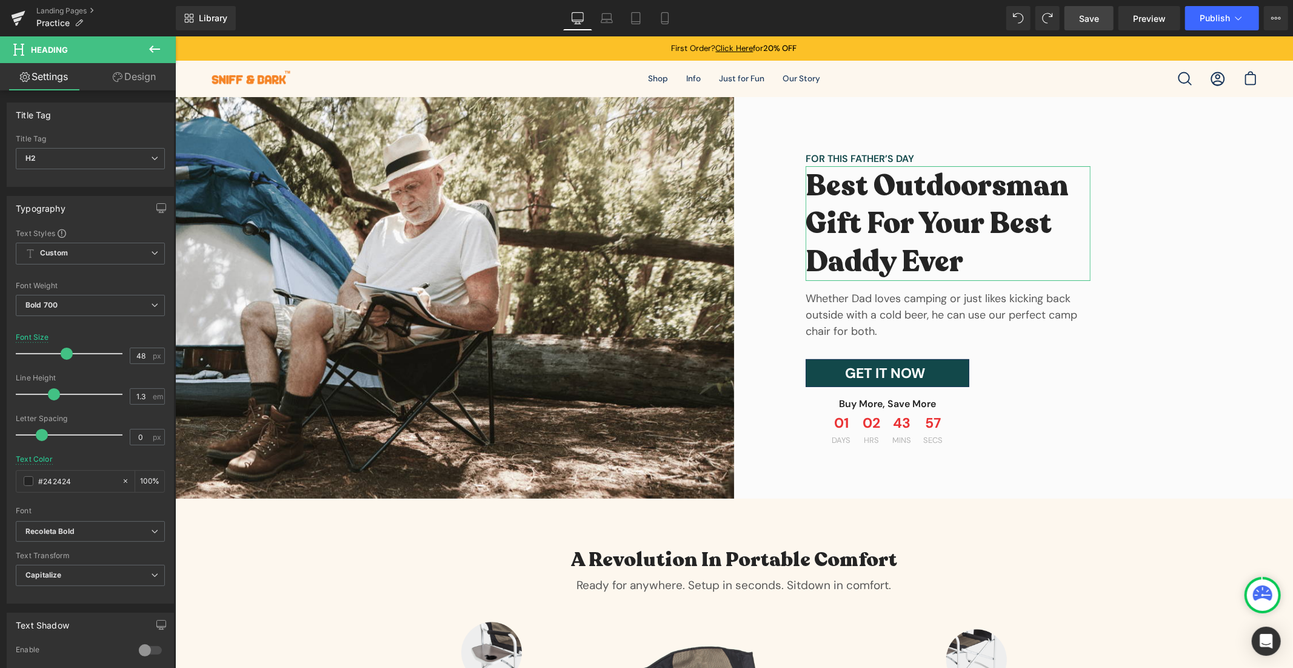
click at [144, 76] on link "Design" at bounding box center [134, 76] width 88 height 27
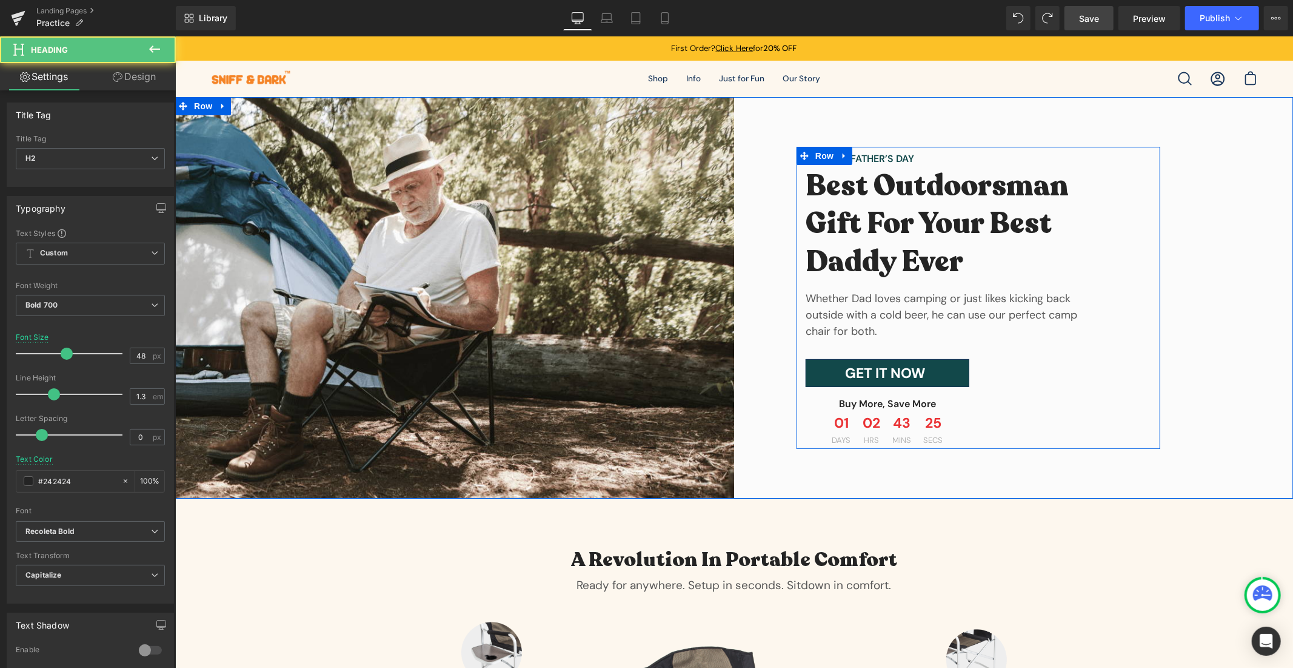
click at [982, 218] on h2 "Best Outdoorsman Gift For Your Best Daddy Ever" at bounding box center [947, 223] width 285 height 113
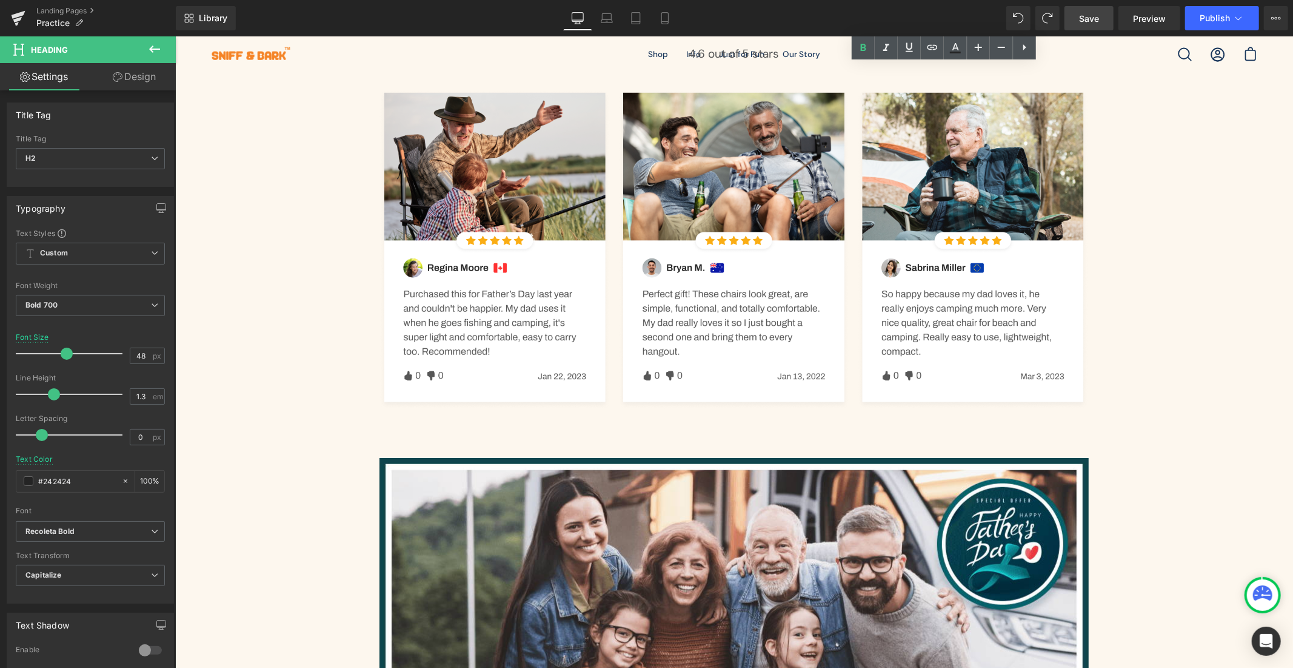
scroll to position [1258, 0]
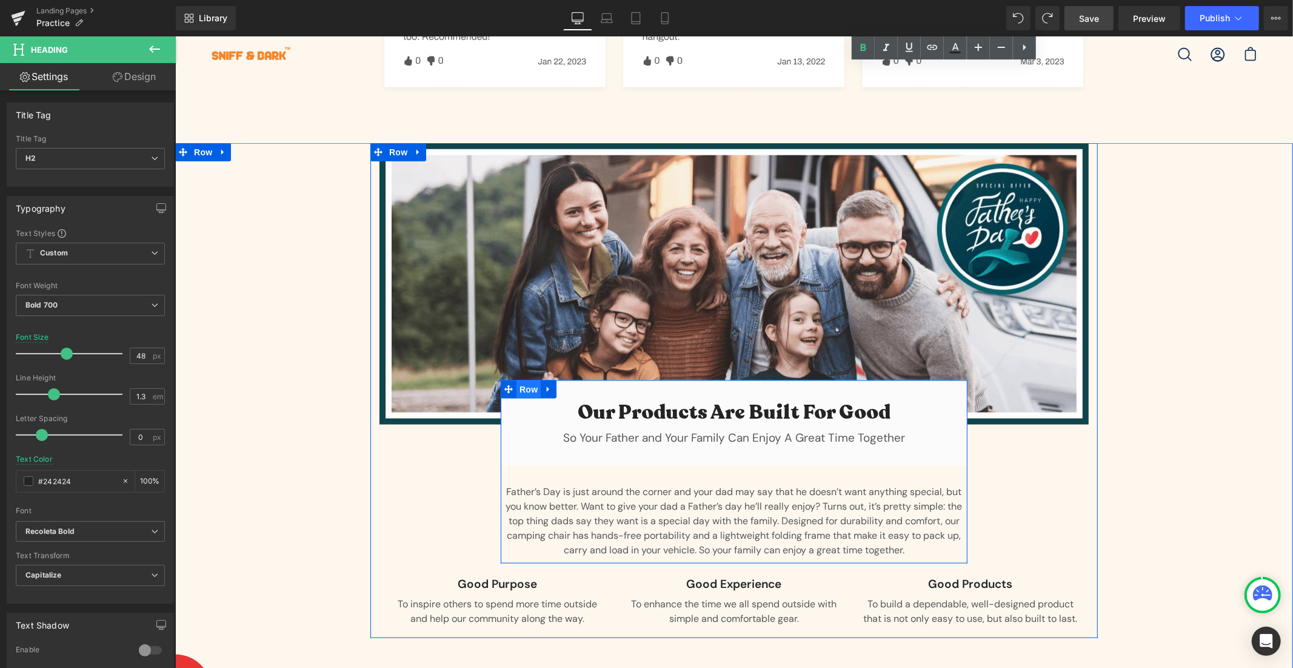
click at [516, 383] on span "Row" at bounding box center [528, 389] width 24 height 18
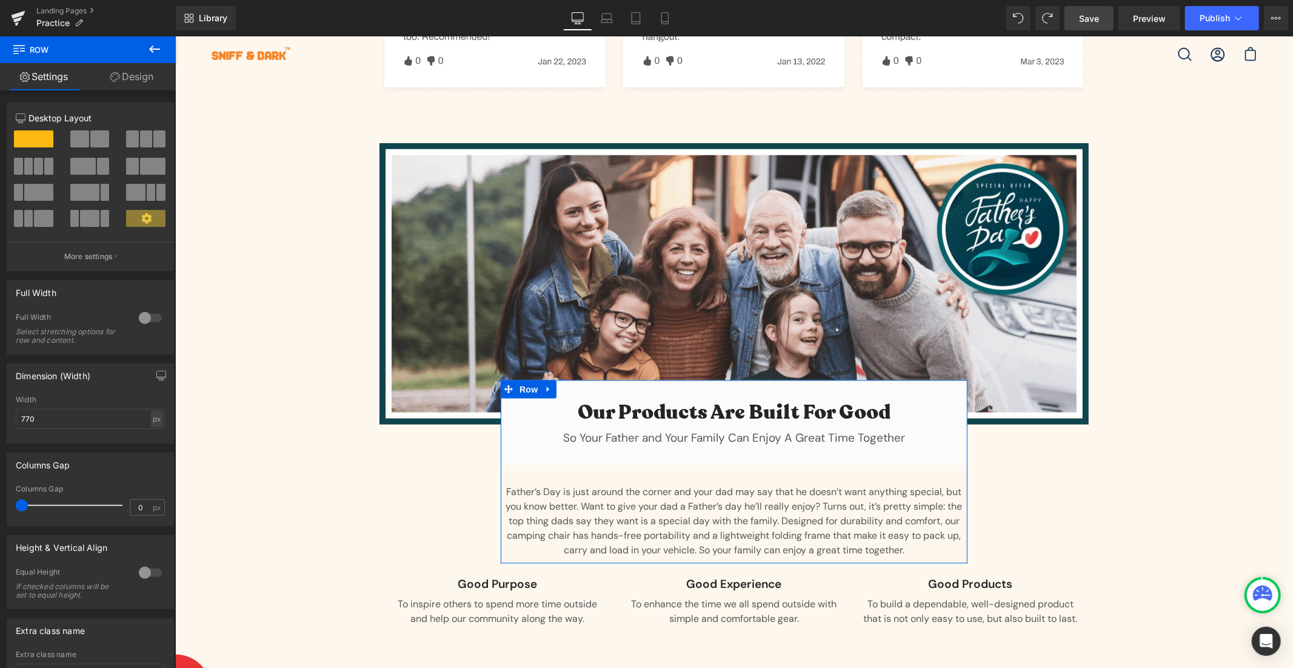
click at [118, 81] on link "Design" at bounding box center [132, 76] width 88 height 27
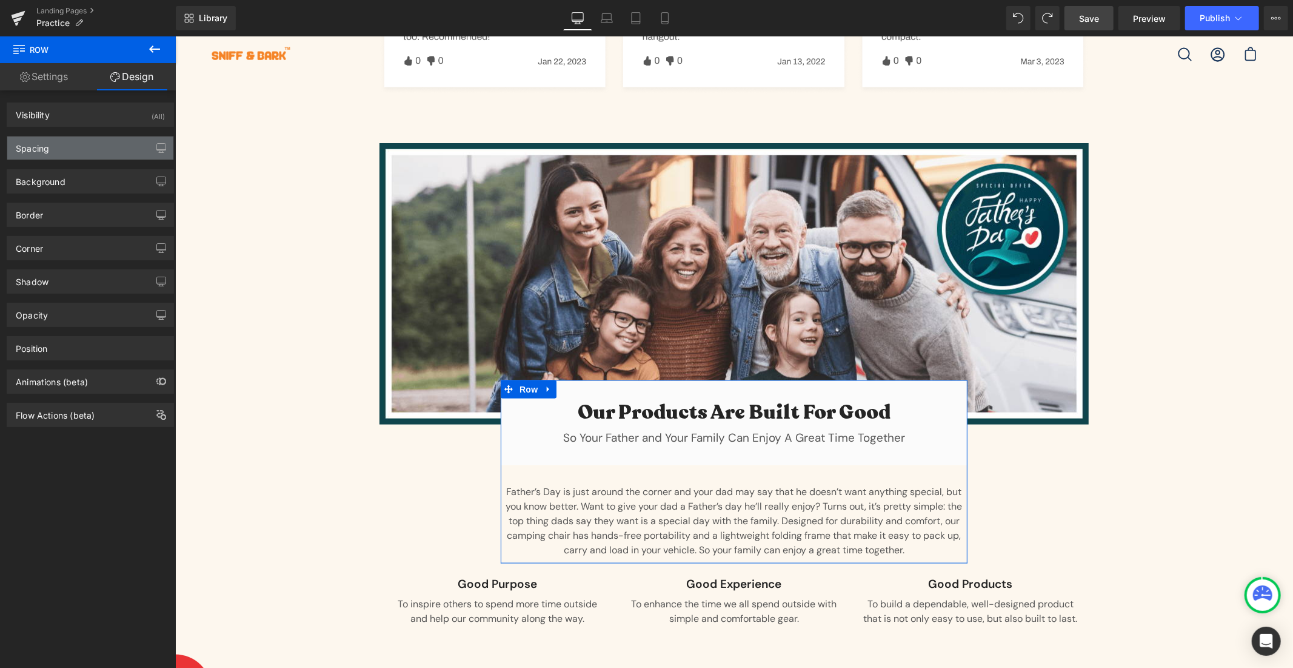
click at [102, 146] on div "Spacing" at bounding box center [90, 147] width 166 height 23
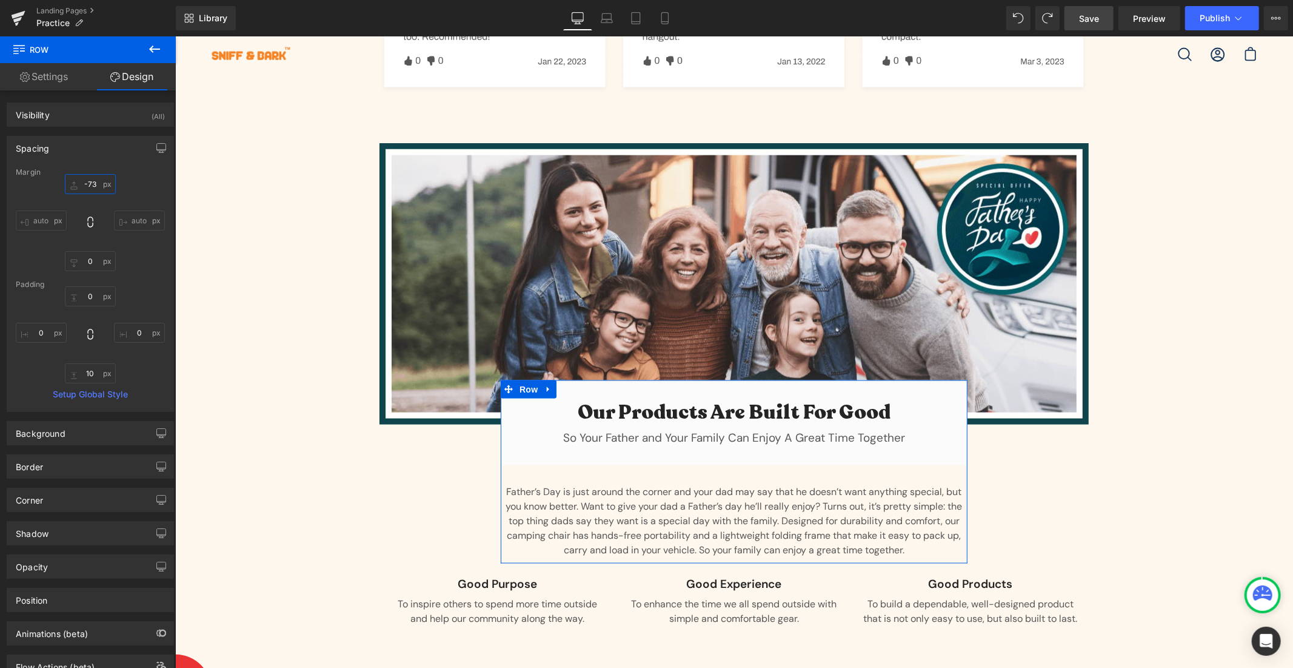
click at [89, 178] on input "text" at bounding box center [90, 184] width 51 height 20
type input "0"
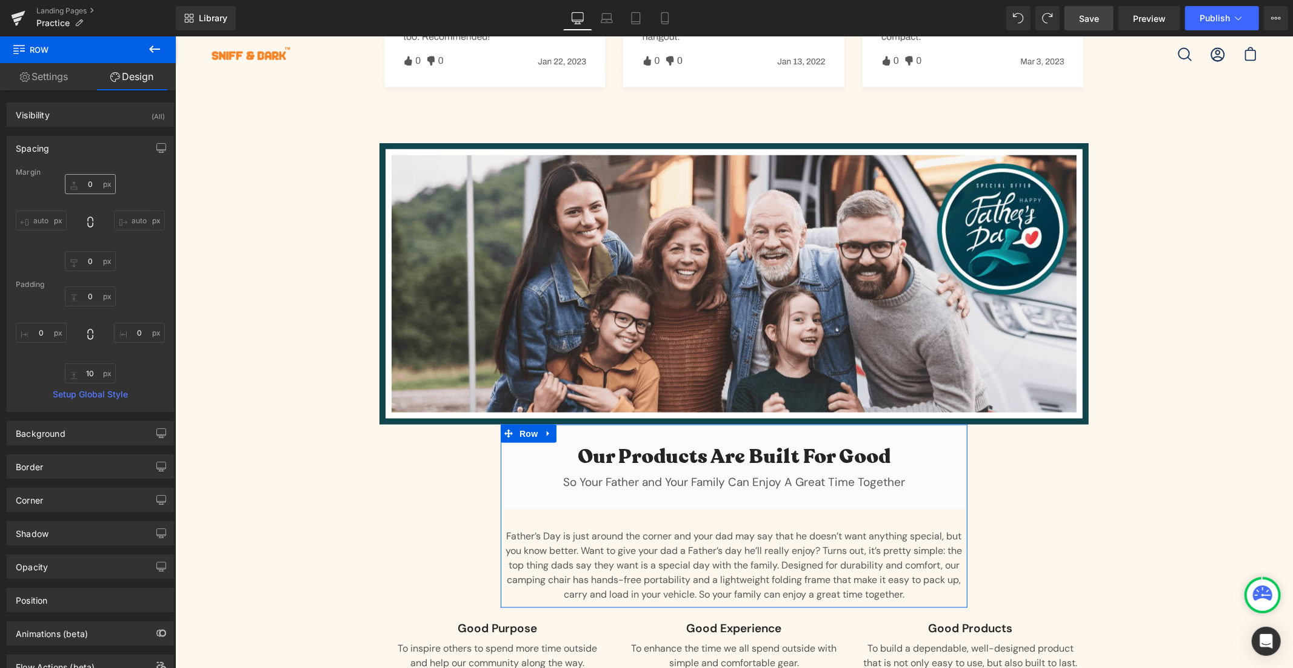
scroll to position [1280, 0]
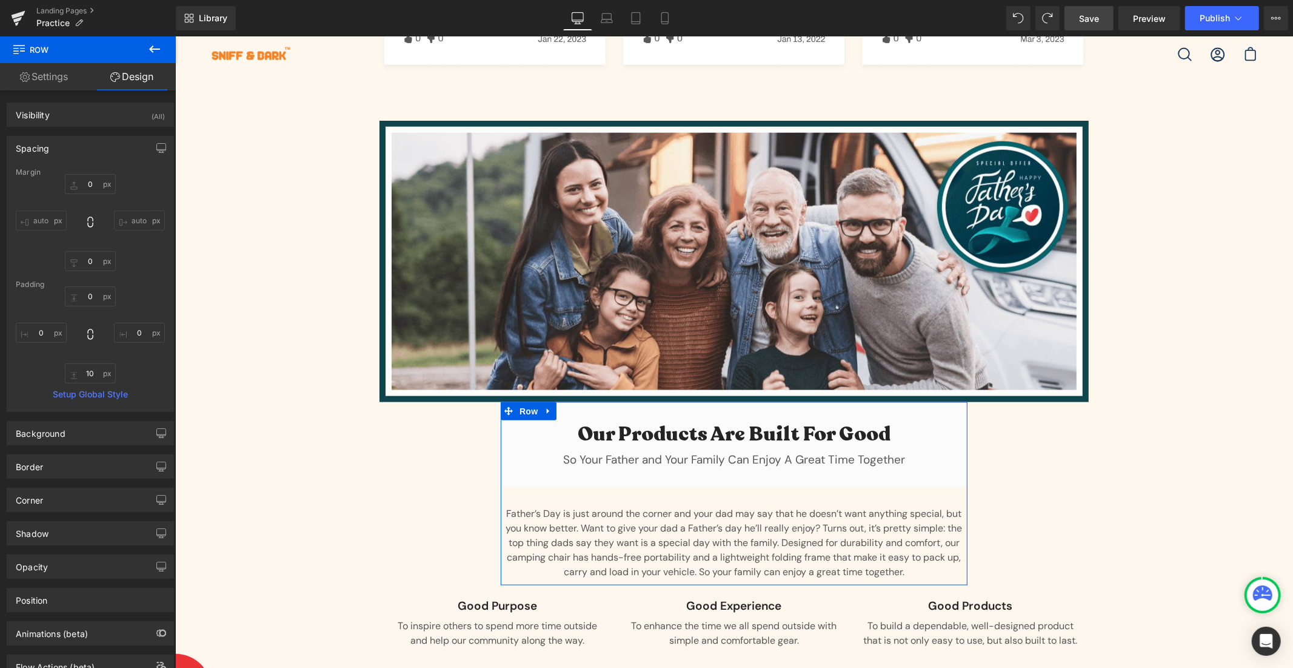
click at [152, 173] on div "Margin" at bounding box center [90, 172] width 149 height 8
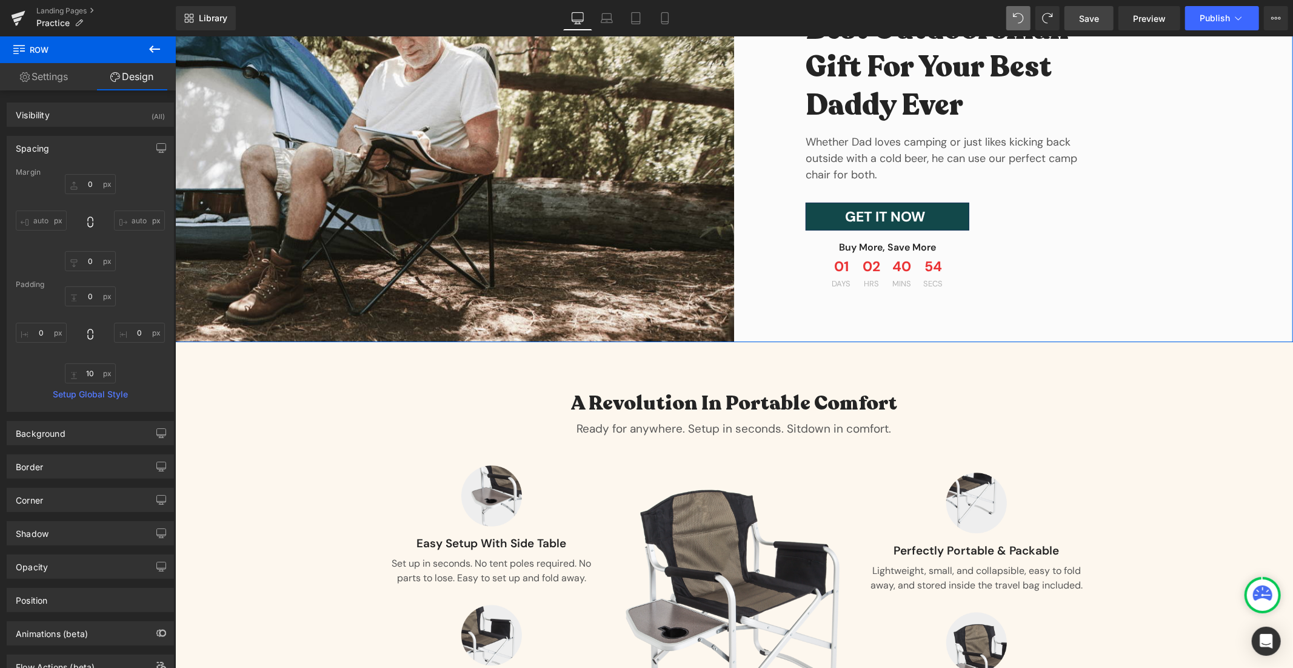
scroll to position [0, 0]
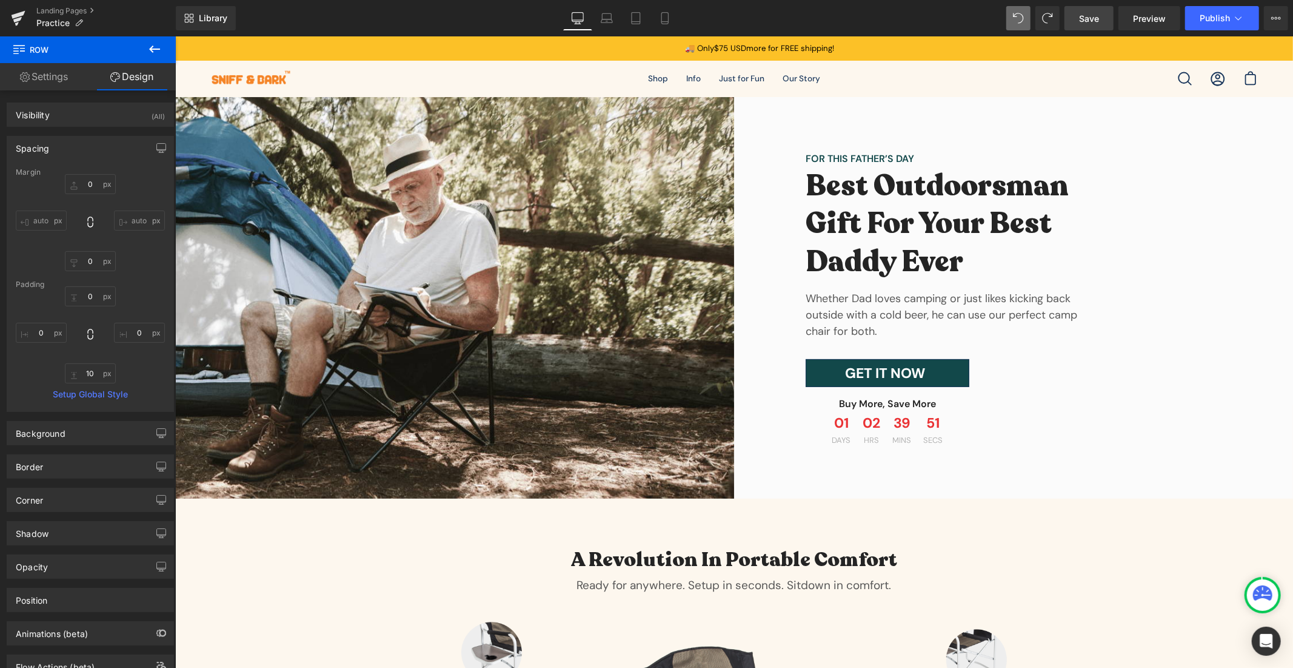
click at [67, 79] on link "Settings" at bounding box center [44, 76] width 88 height 27
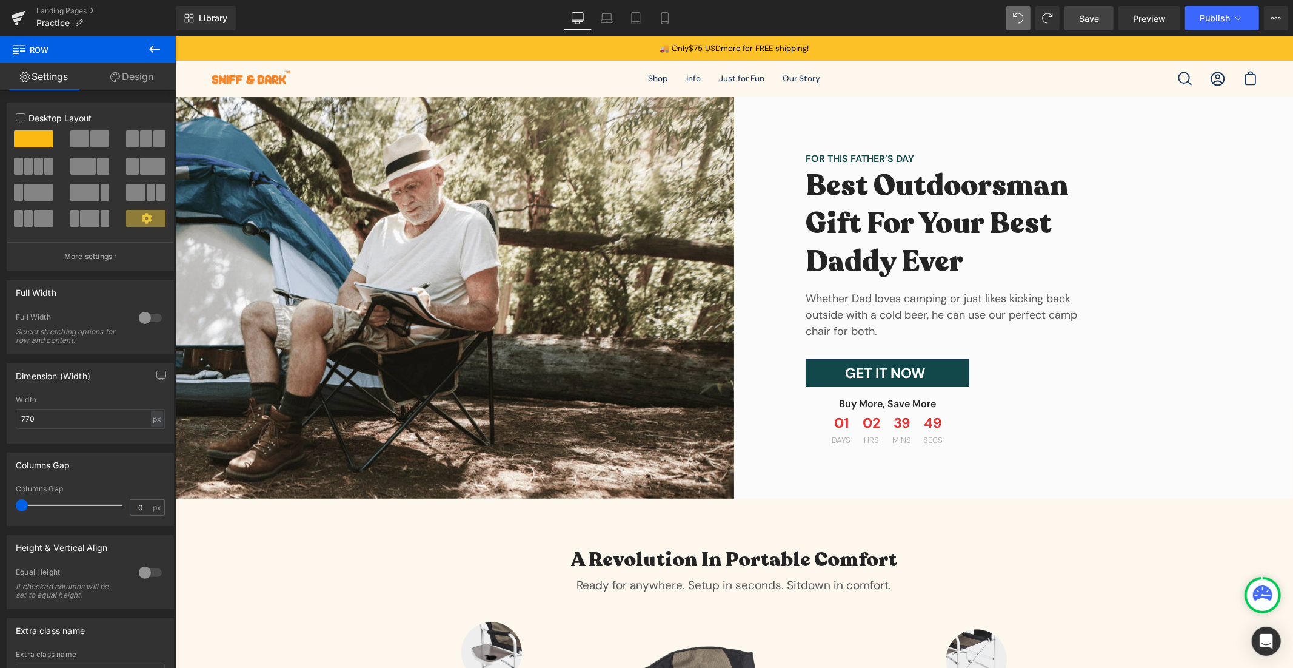
click at [138, 53] on button at bounding box center [154, 49] width 42 height 27
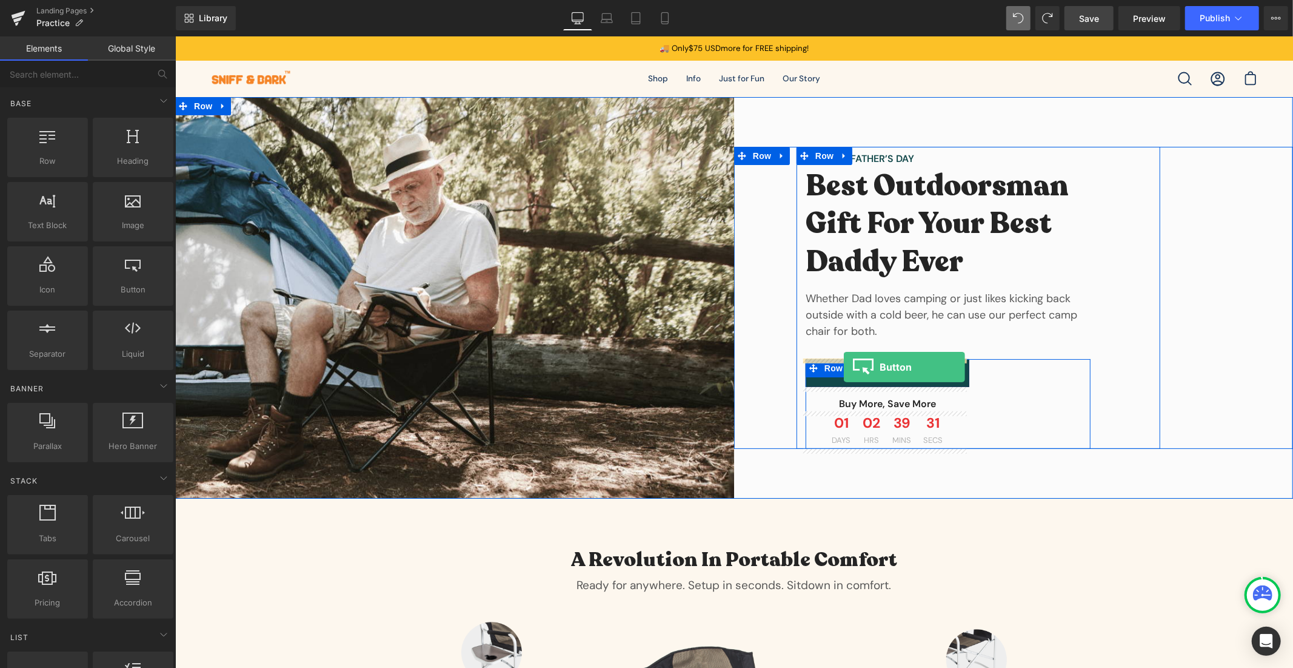
drag, startPoint x: 299, startPoint y: 317, endPoint x: 843, endPoint y: 366, distance: 546.8
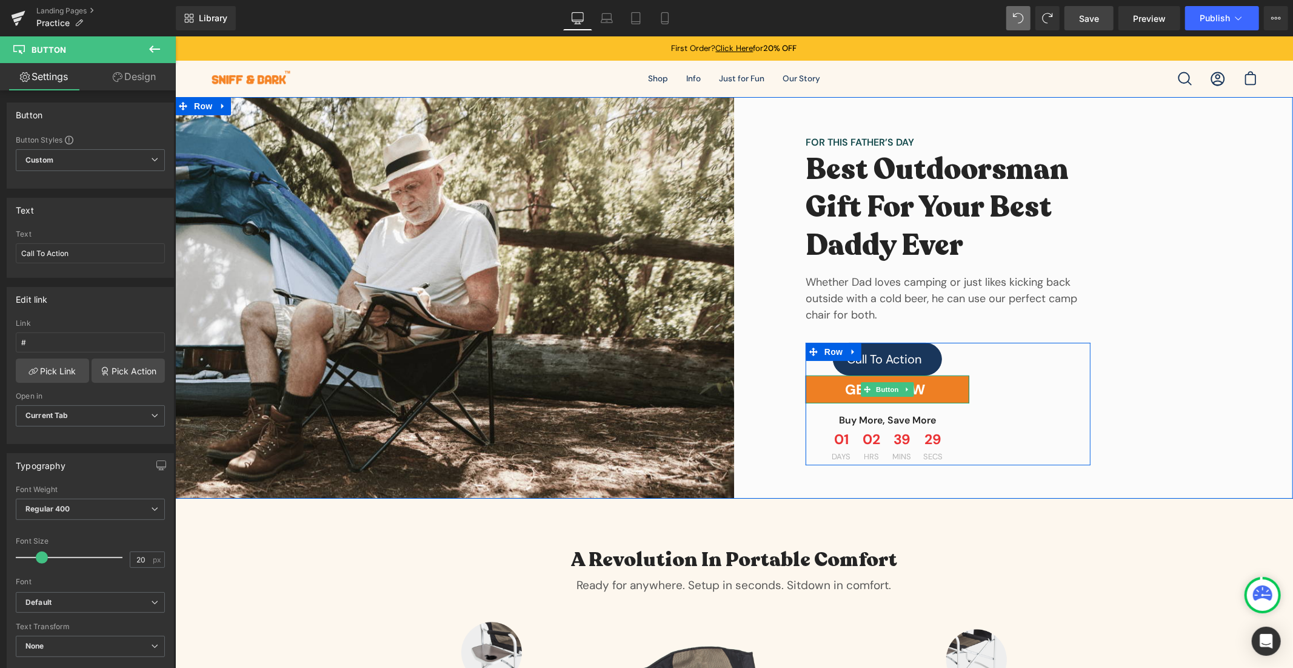
click at [952, 388] on link "GET IT NOW" at bounding box center [887, 389] width 164 height 28
click at [939, 396] on link "GET IT NOW" at bounding box center [887, 389] width 164 height 28
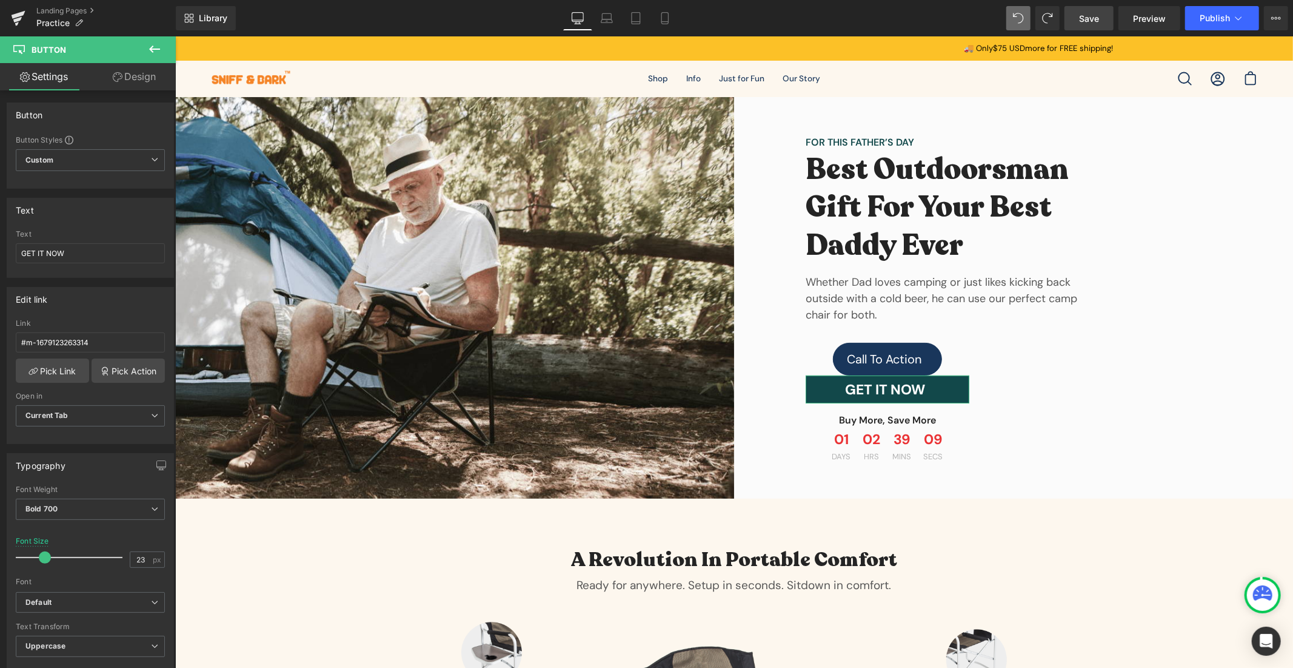
click at [135, 75] on link "Design" at bounding box center [134, 76] width 88 height 27
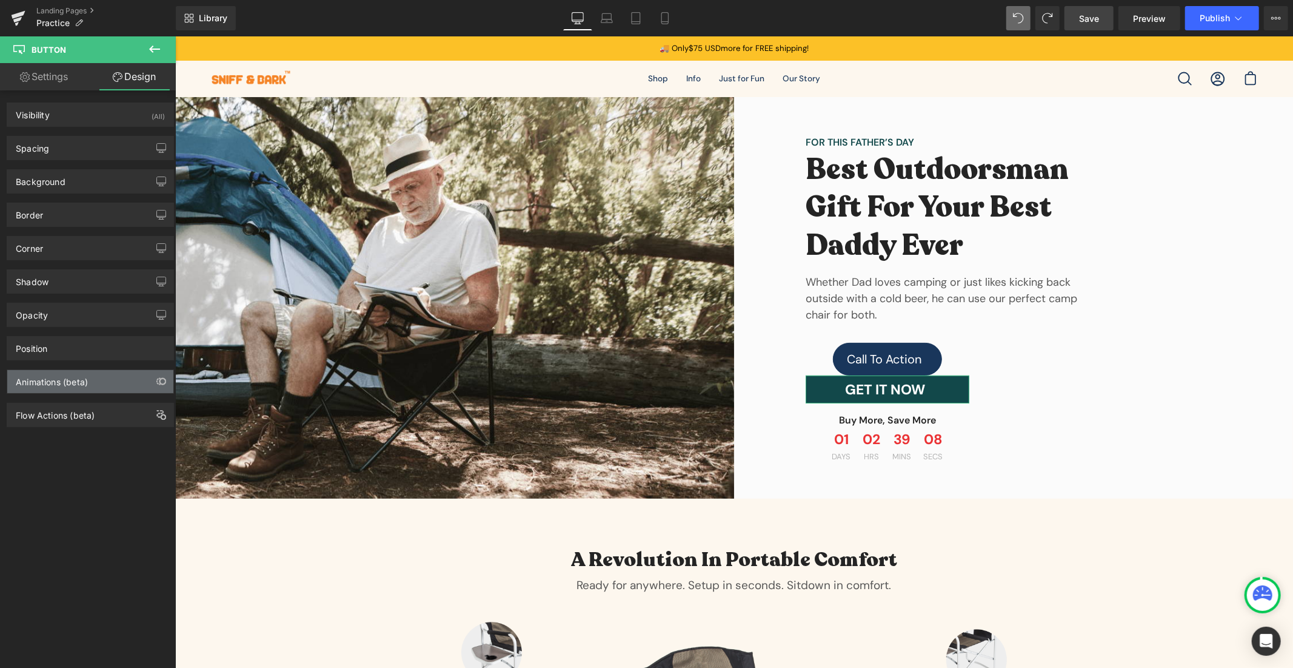
click at [96, 383] on div "Animations (beta)" at bounding box center [90, 381] width 166 height 23
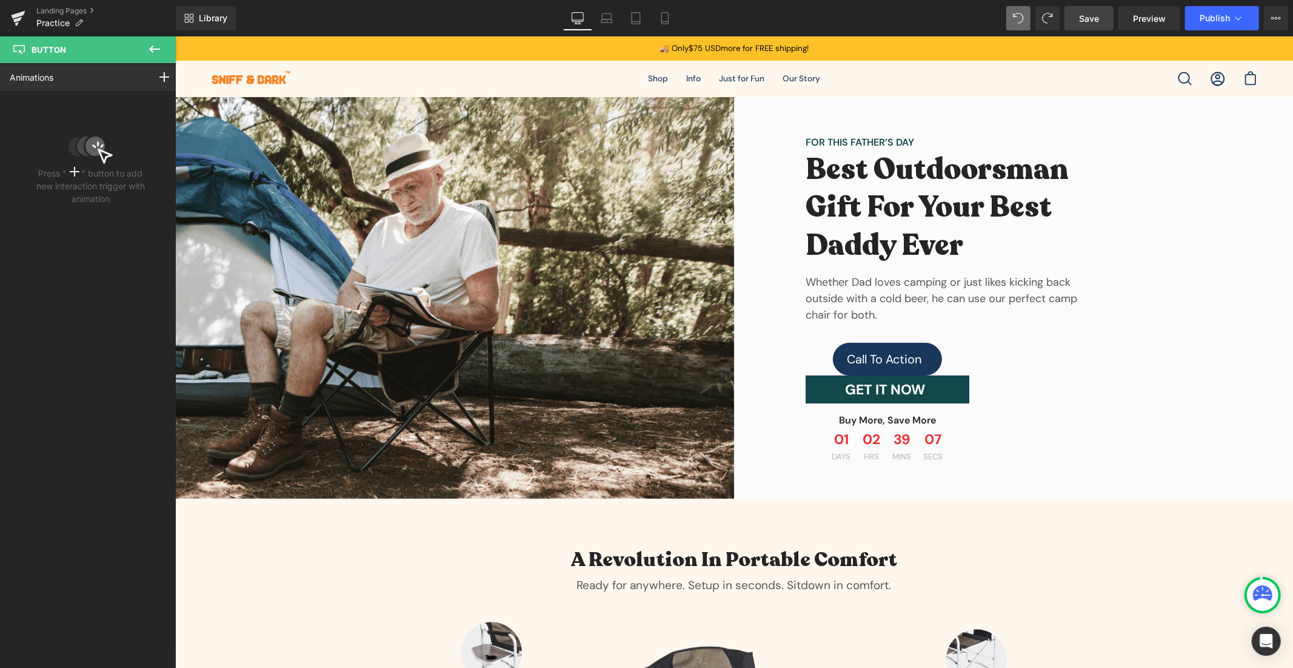
click at [156, 49] on icon at bounding box center [154, 48] width 11 height 7
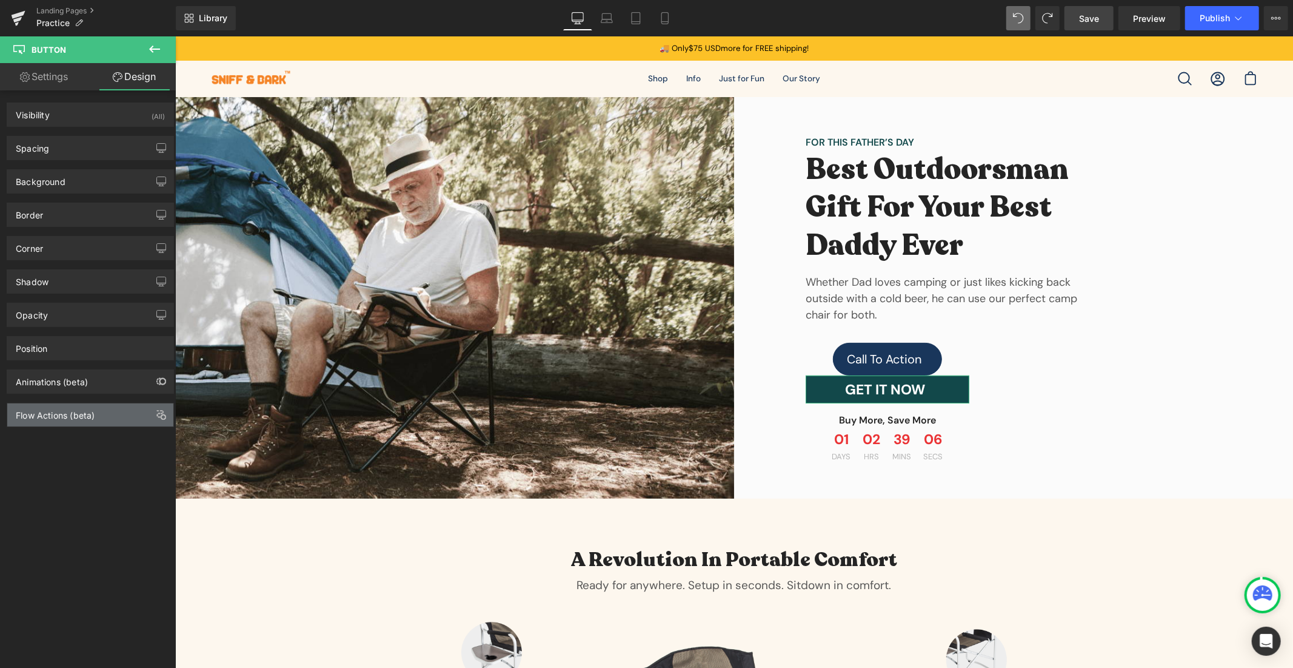
click at [136, 423] on div "Flow Actions (beta)" at bounding box center [90, 414] width 166 height 23
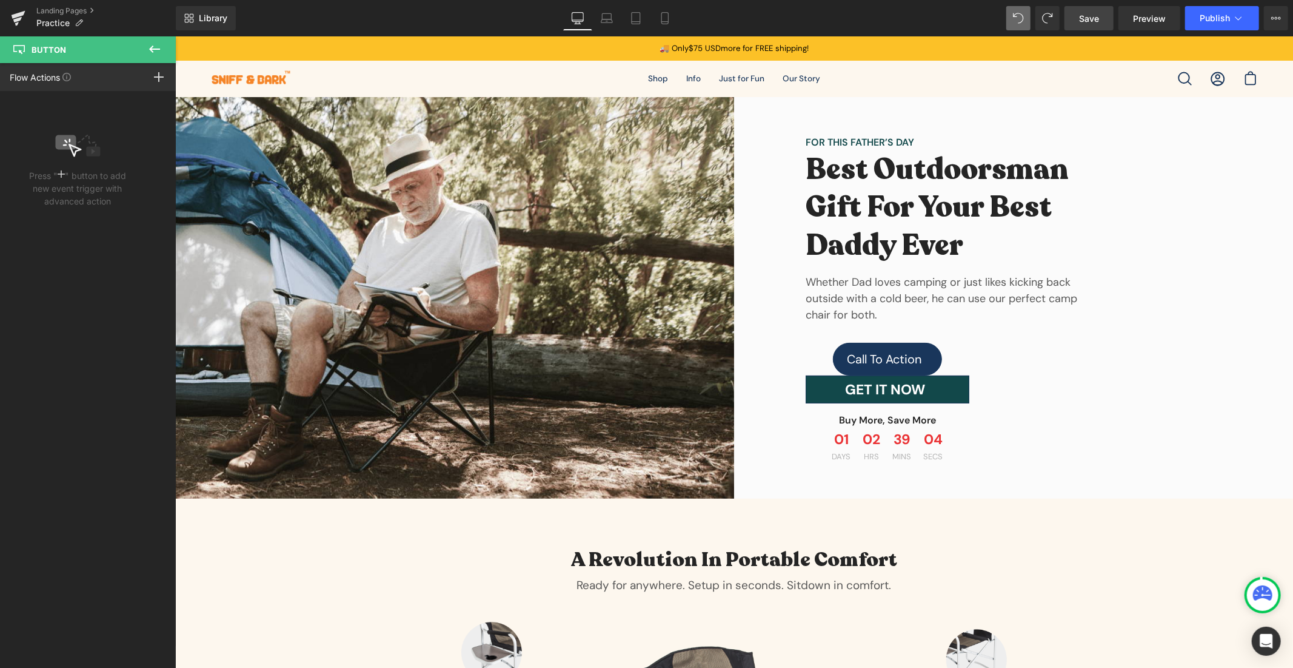
click at [150, 55] on icon at bounding box center [154, 49] width 15 height 15
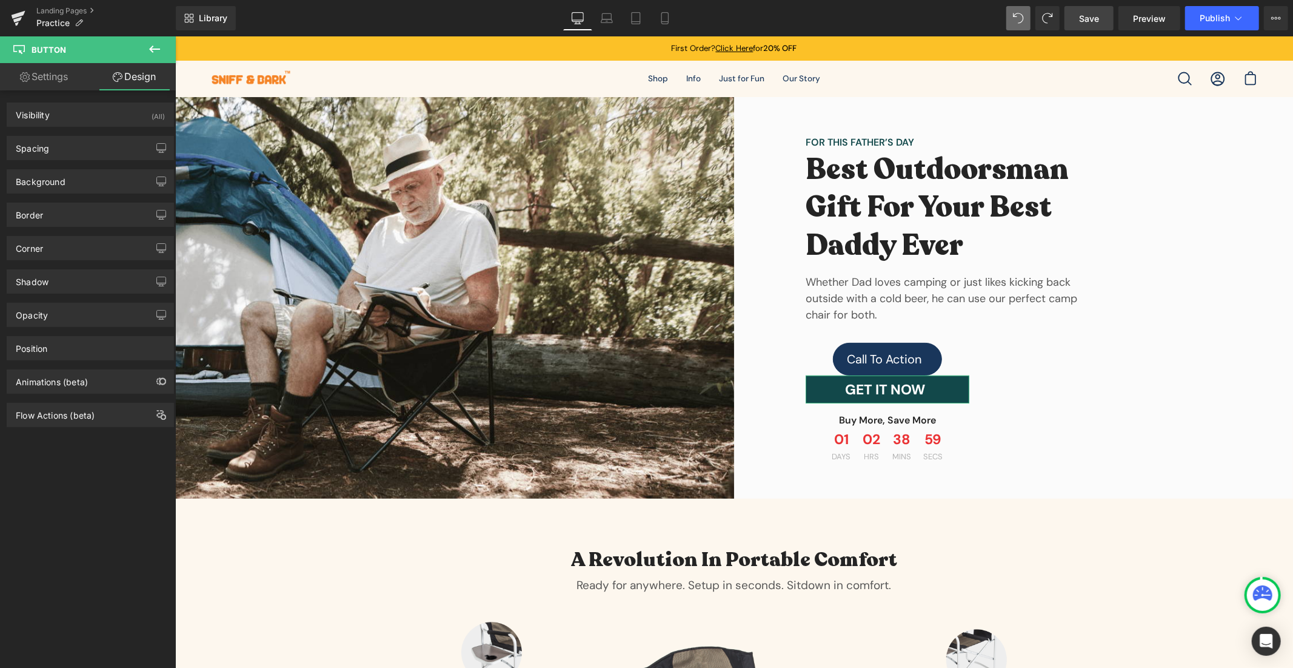
click at [110, 467] on div "Visibility (All) 0|0|0|0 1 Show on Desktop 1 Show on Laptop 1 Show on Tablet 1 …" at bounding box center [90, 381] width 181 height 583
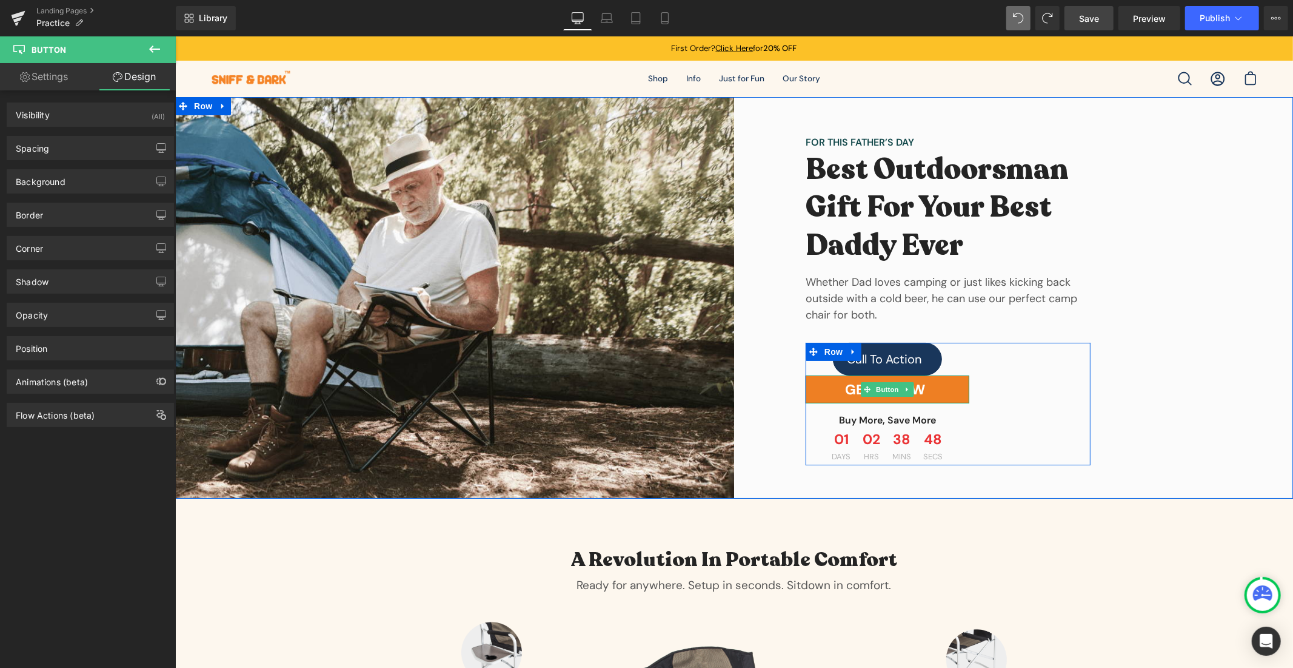
click at [946, 388] on link "GET IT NOW" at bounding box center [887, 389] width 164 height 28
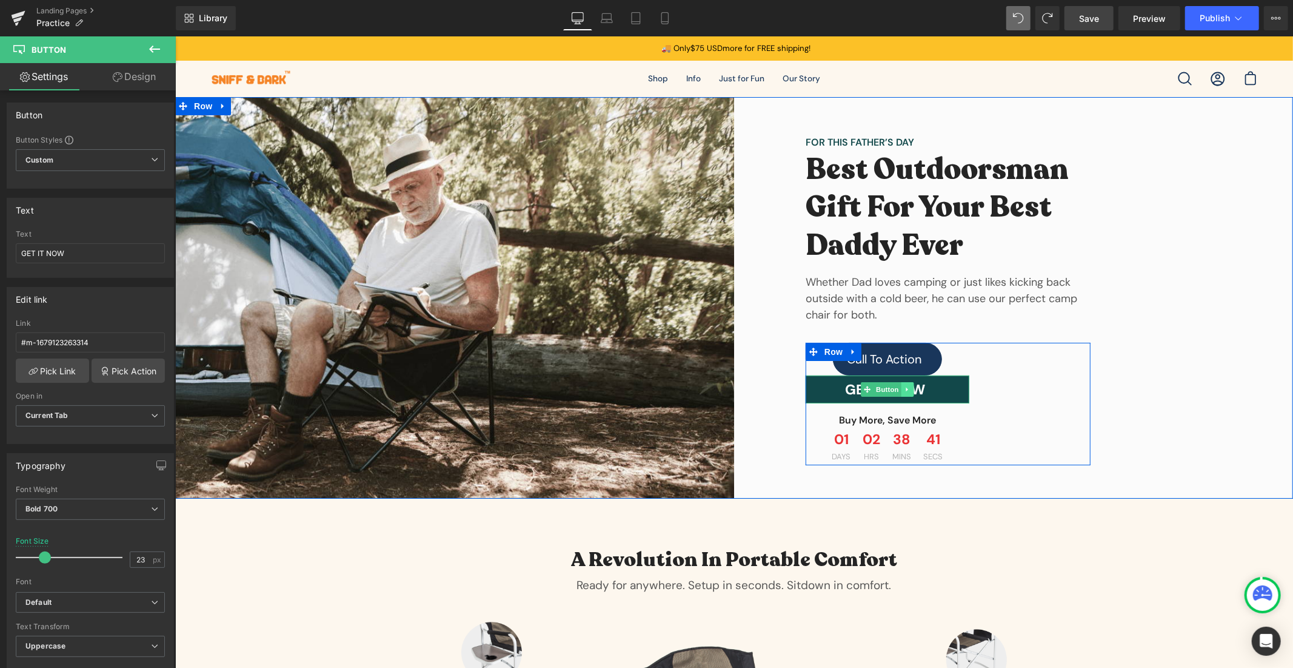
click at [904, 387] on icon at bounding box center [907, 388] width 7 height 7
click at [910, 391] on icon at bounding box center [913, 388] width 7 height 7
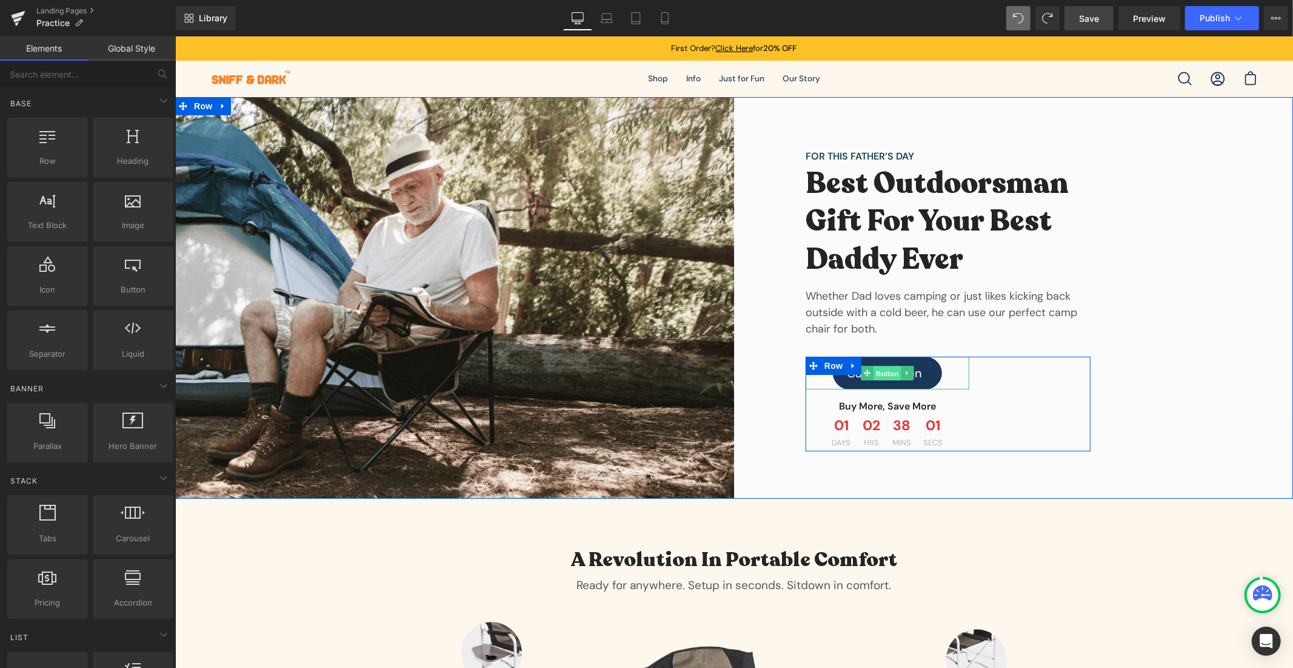
click at [890, 372] on span "Button" at bounding box center [887, 373] width 28 height 15
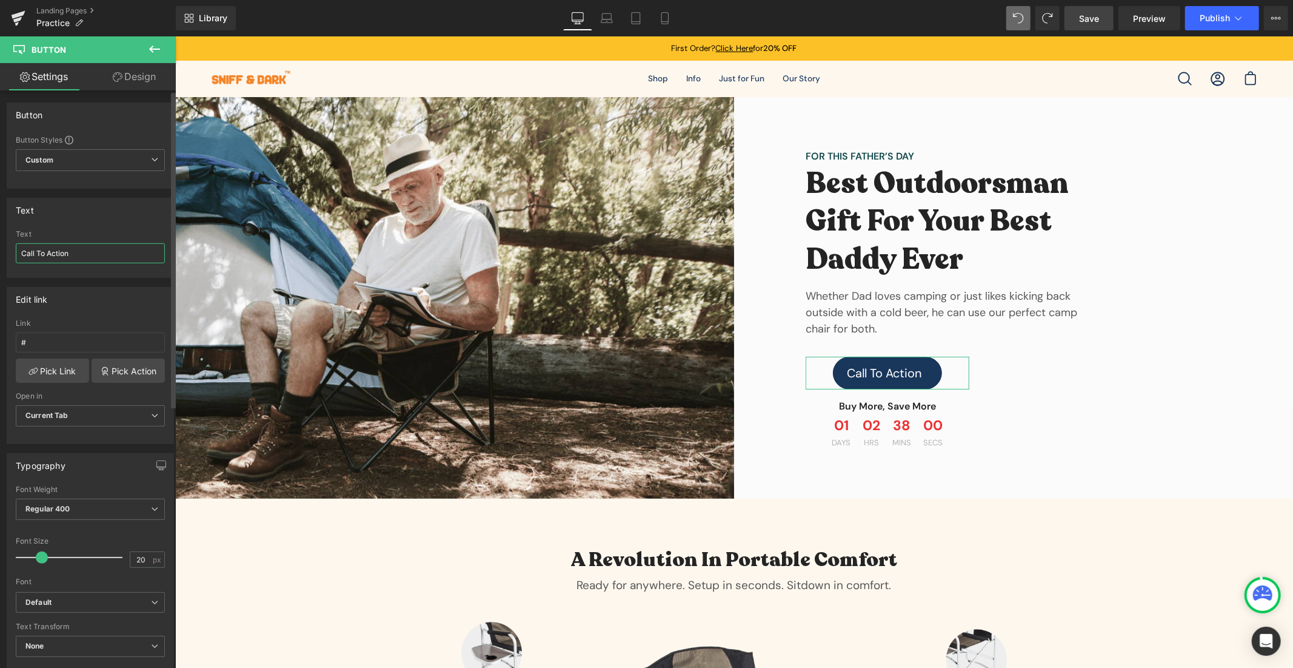
click at [84, 256] on input "Call To Action" at bounding box center [90, 253] width 149 height 20
click at [85, 256] on input "Call To Action" at bounding box center [90, 253] width 149 height 20
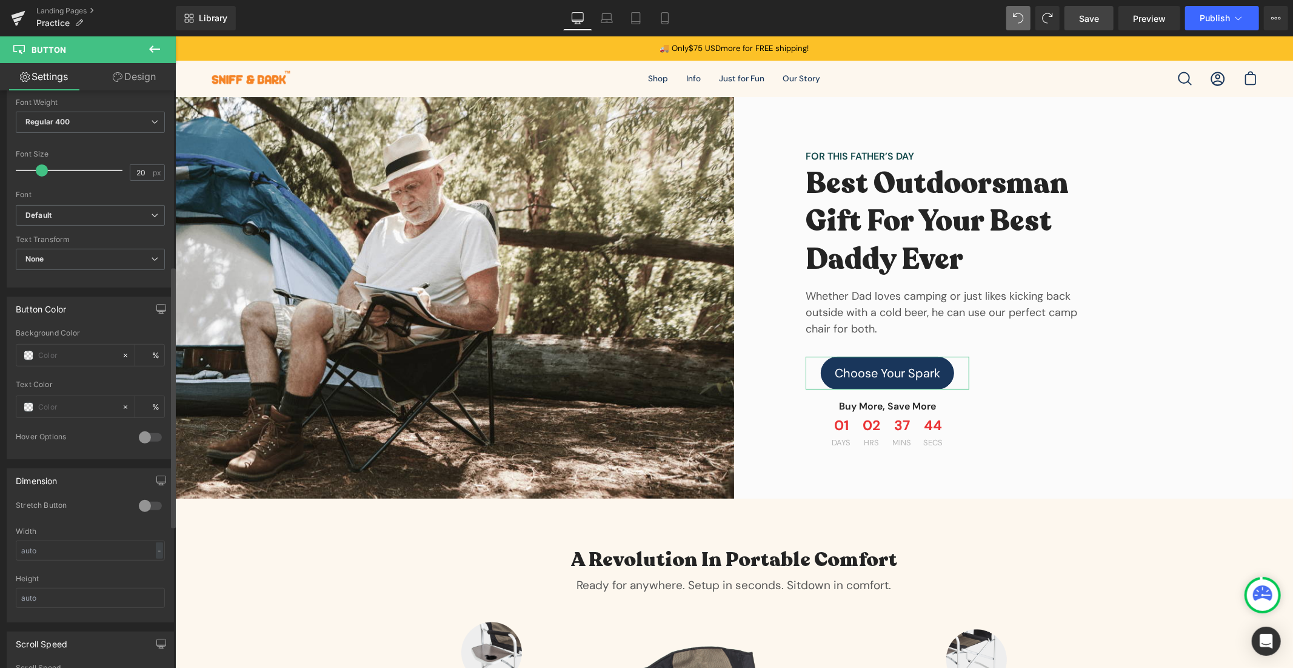
scroll to position [230, 0]
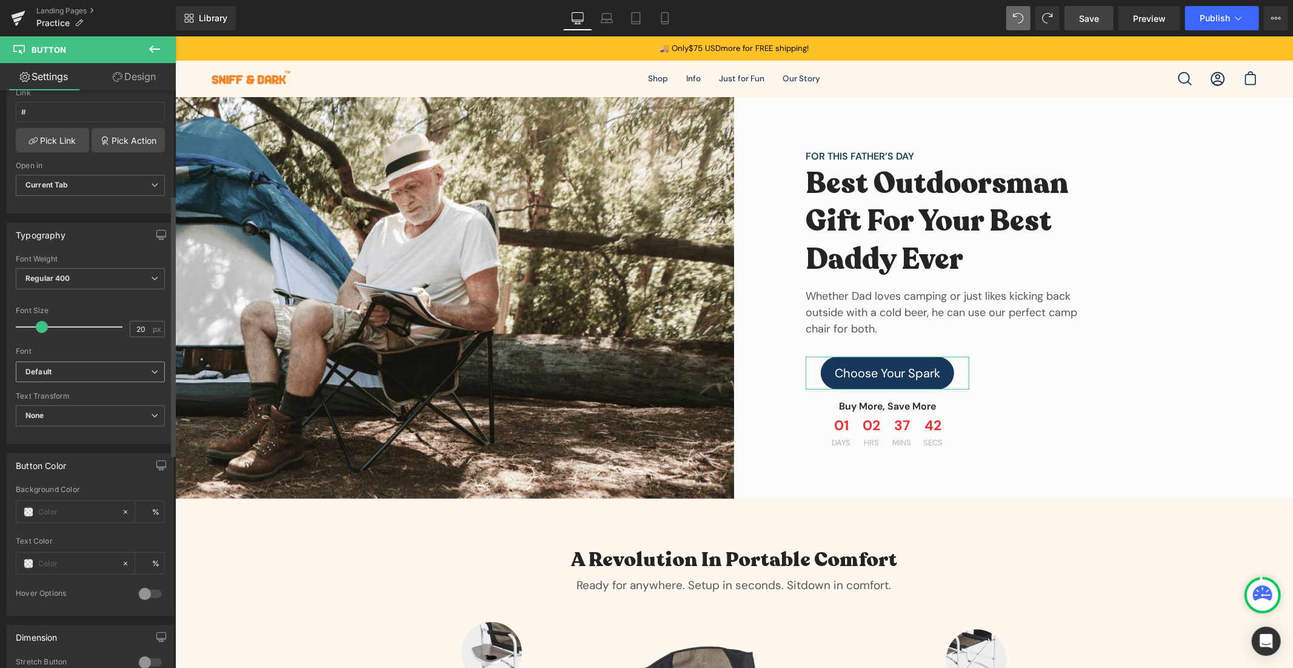
type input "Choose Your Spark"
click at [69, 377] on span "Default" at bounding box center [90, 371] width 149 height 21
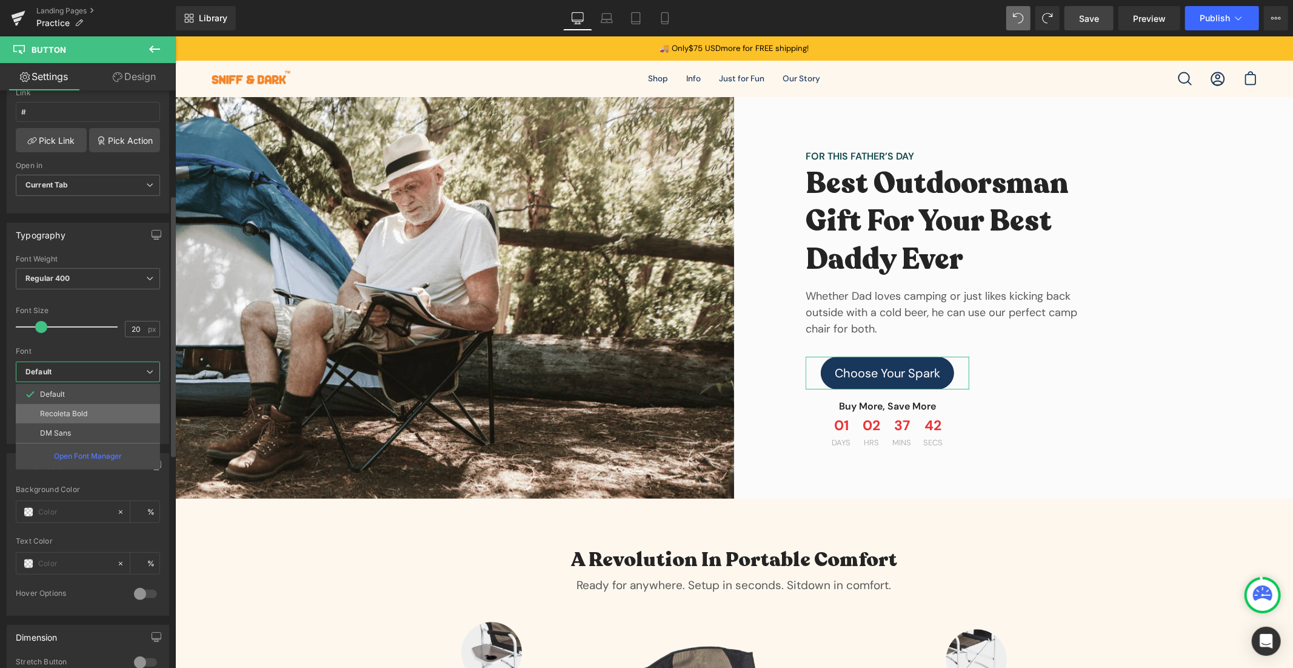
click at [63, 417] on p "Recoleta Bold" at bounding box center [63, 413] width 47 height 8
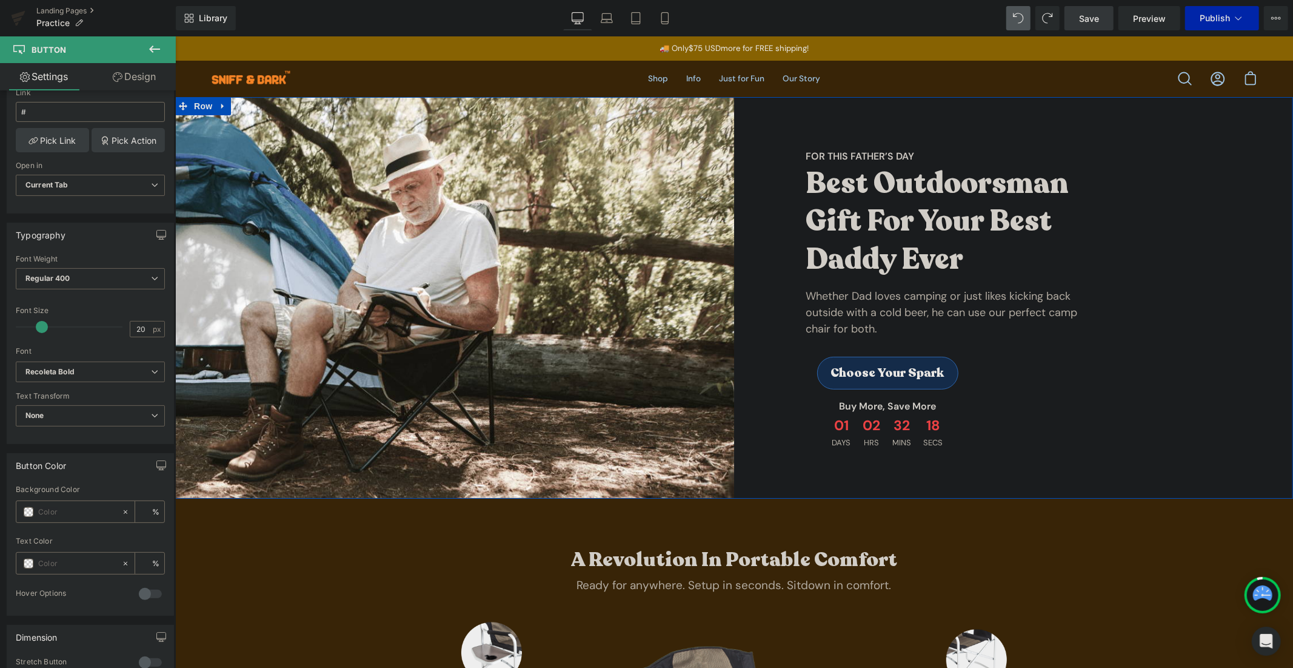
click at [743, 110] on div "FOR THIS FATHER’S DAY Text Block Best Outdoorsman Gift For Your Best Daddy Ever…" at bounding box center [1013, 296] width 559 height 401
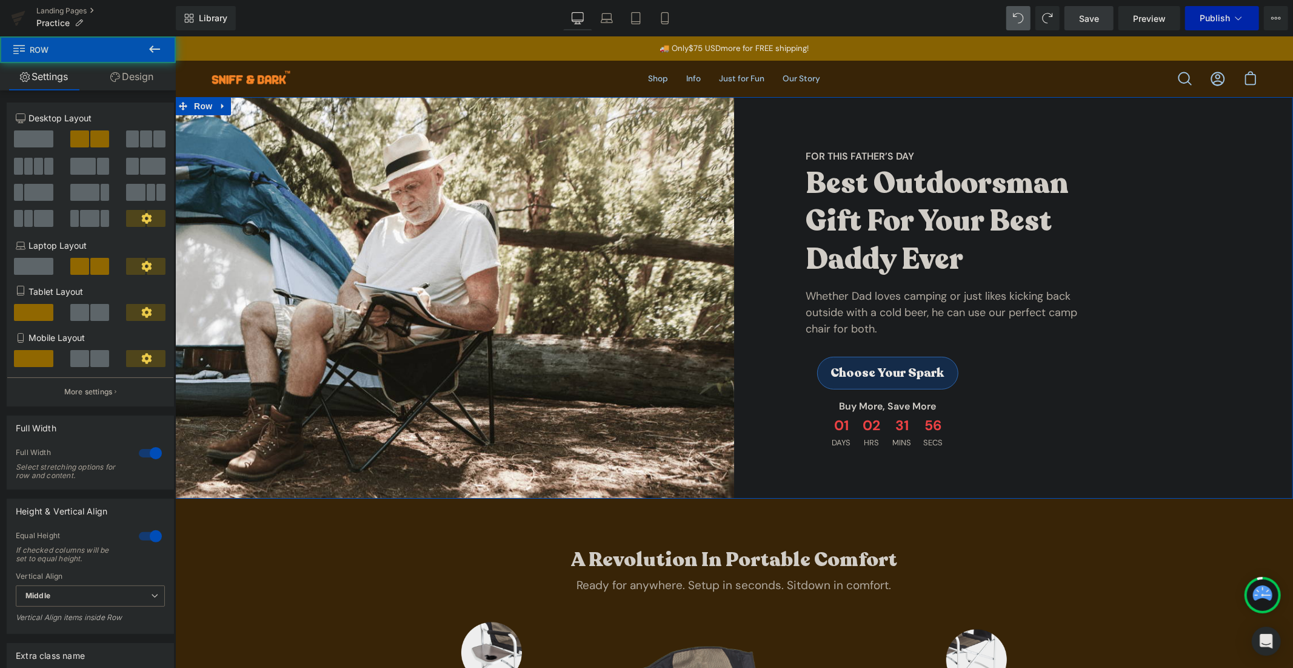
click at [1164, 121] on div "FOR THIS FATHER’S DAY Text Block Best Outdoorsman Gift For Your Best Daddy Ever…" at bounding box center [1013, 296] width 559 height 401
click at [1080, 17] on span "Save" at bounding box center [1089, 18] width 20 height 13
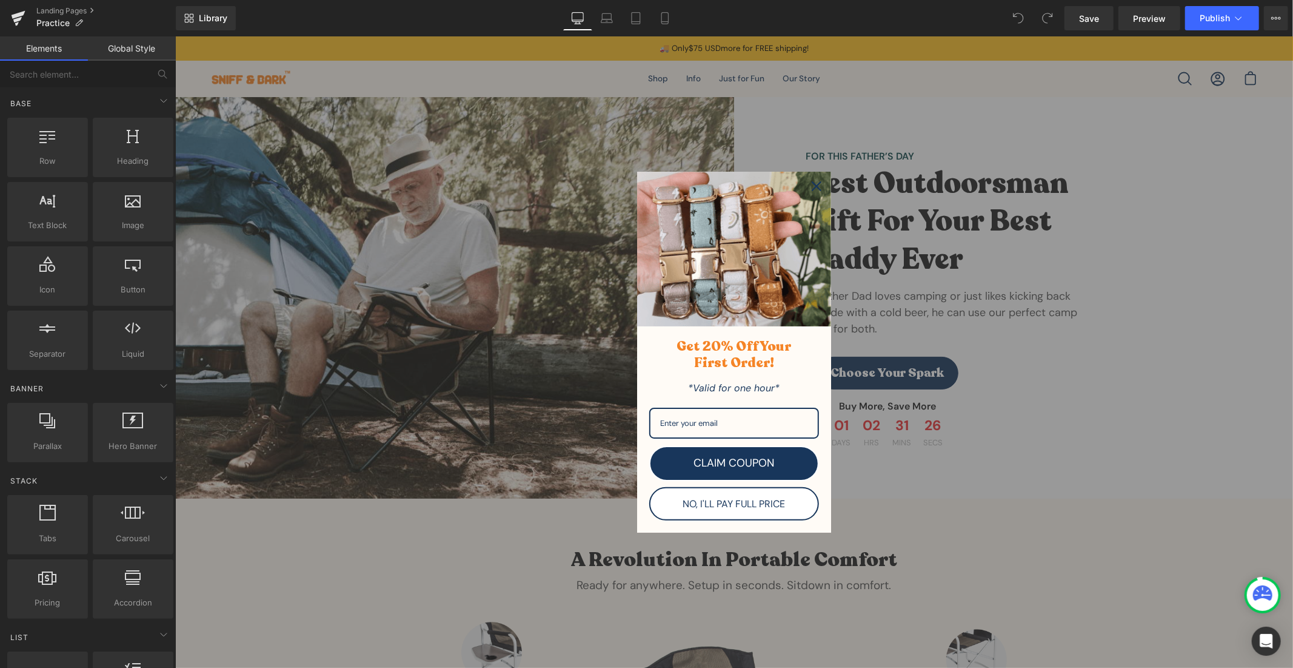
click at [811, 190] on icon "close icon" at bounding box center [816, 186] width 10 height 10
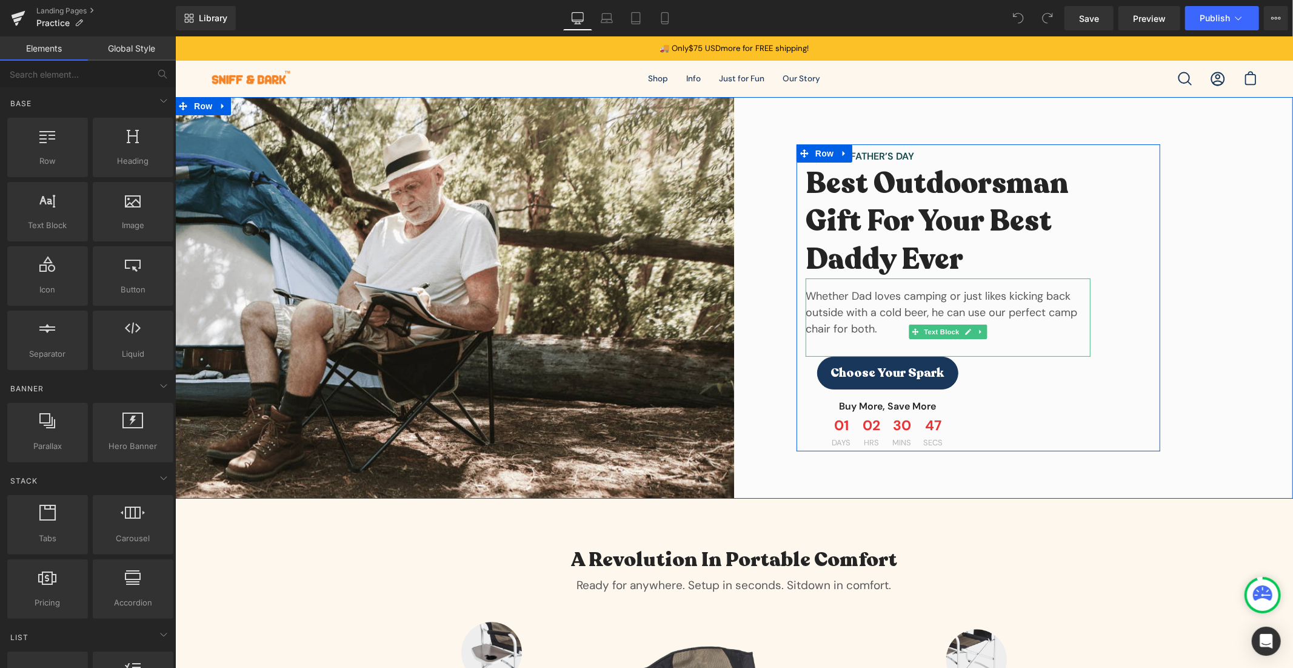
click at [851, 312] on p "Whether Dad loves camping or just likes kicking back outside with a cold beer, …" at bounding box center [947, 311] width 285 height 49
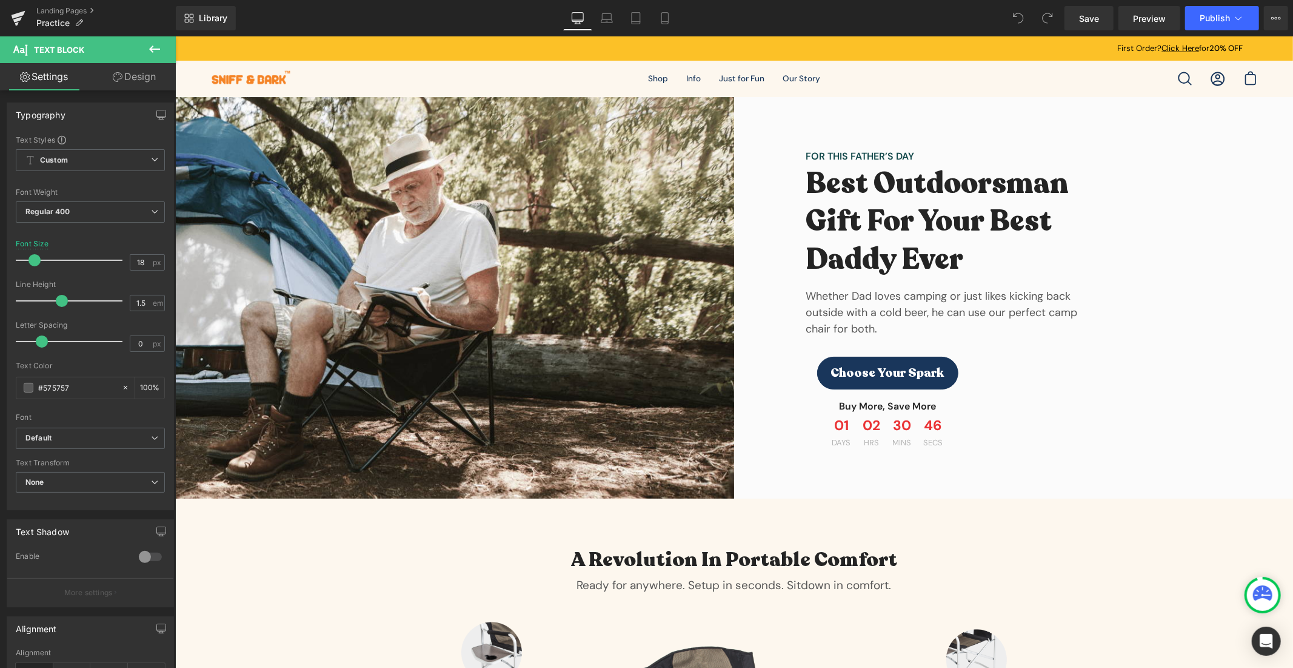
click at [104, 76] on link "Design" at bounding box center [134, 76] width 88 height 27
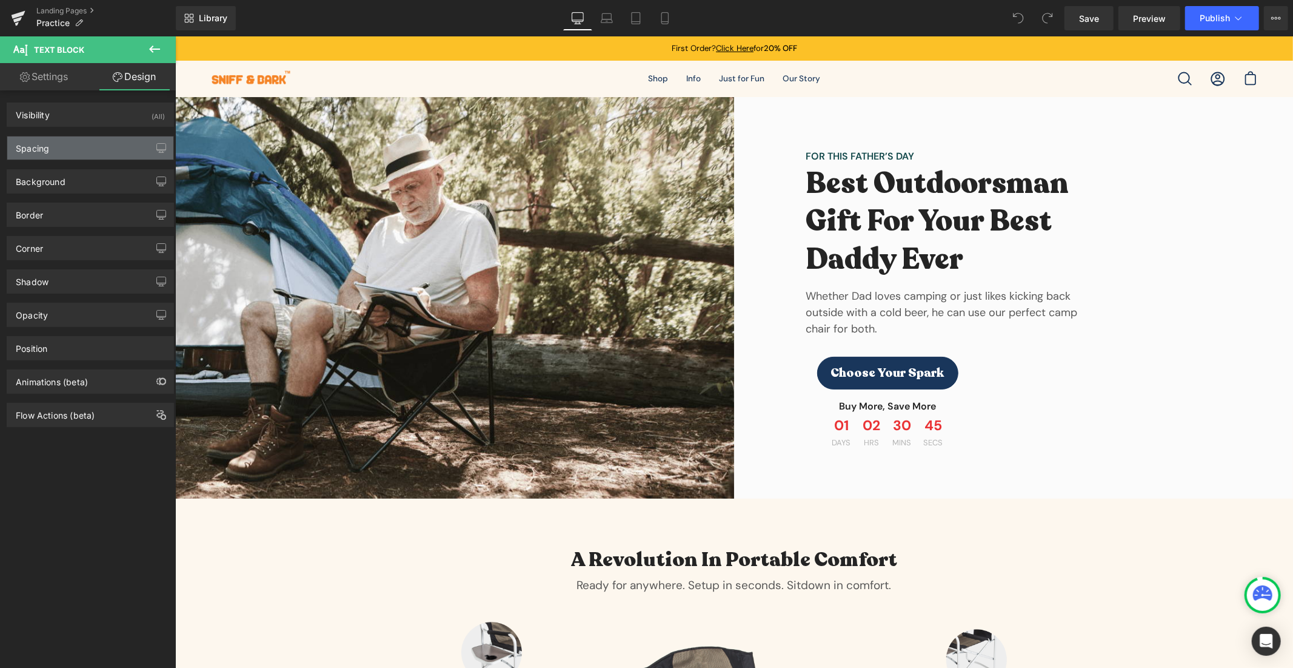
click at [95, 152] on div "Spacing" at bounding box center [90, 147] width 166 height 23
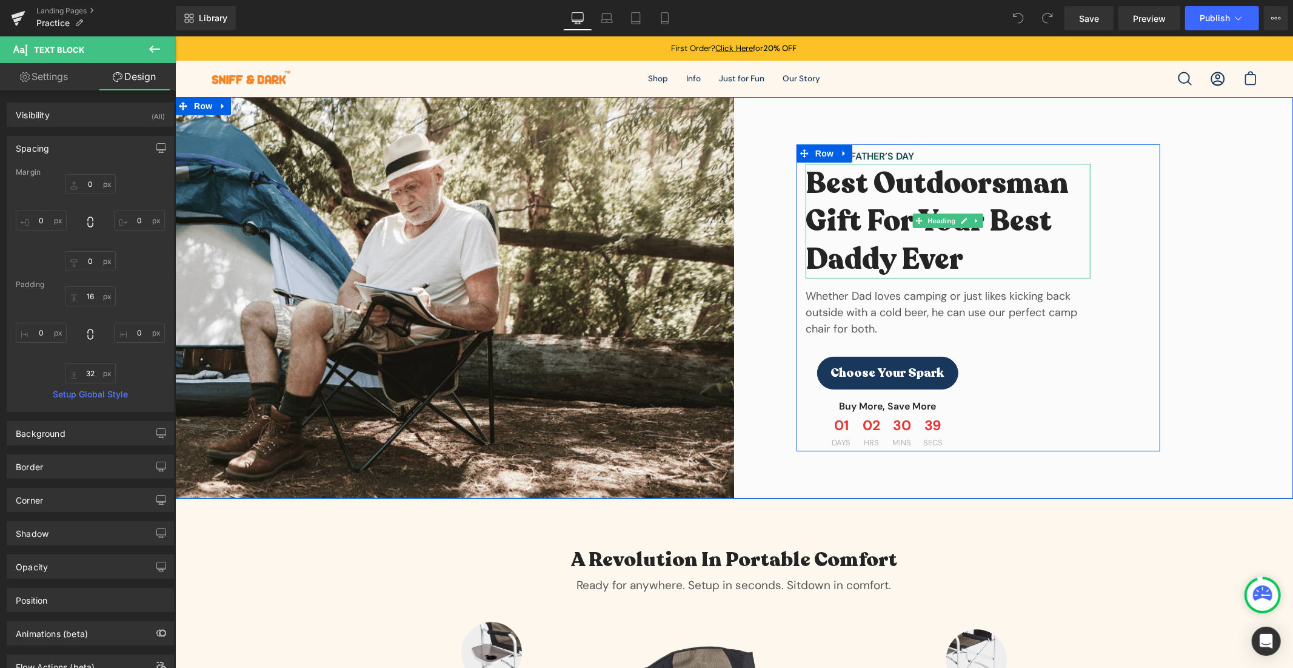
click at [927, 262] on h2 "Best Outdoorsman Gift For Your Best Daddy Ever" at bounding box center [947, 220] width 285 height 113
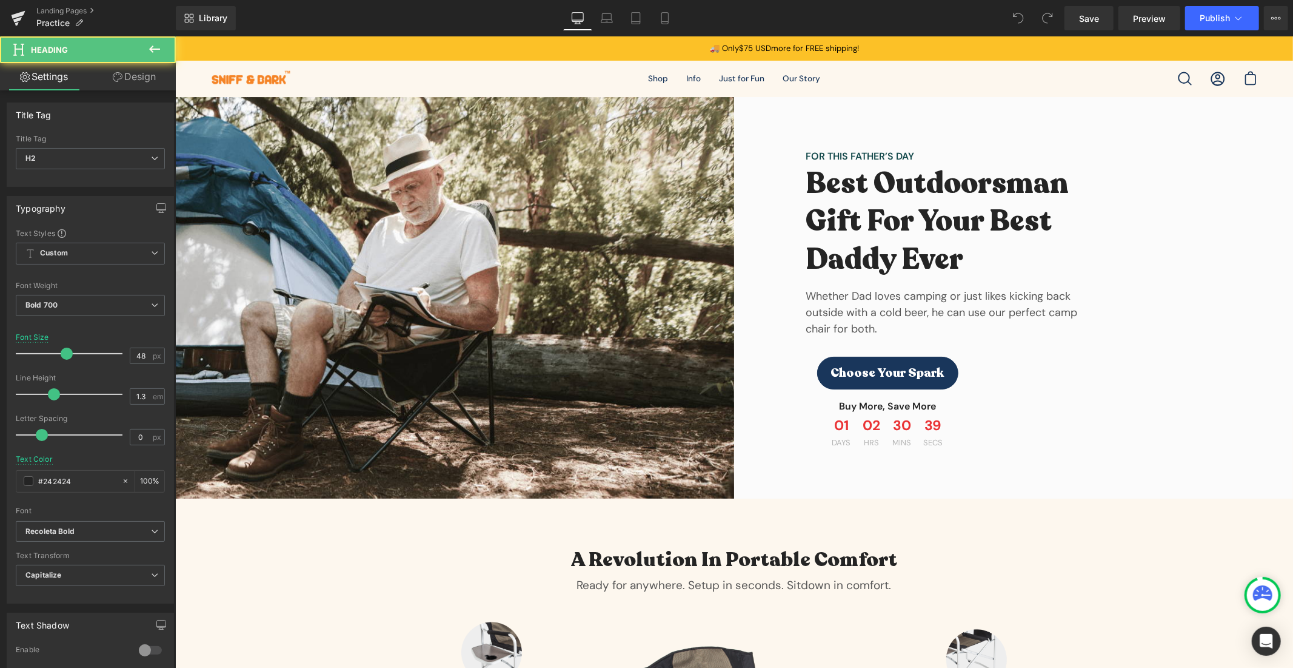
click at [140, 67] on link "Design" at bounding box center [134, 76] width 88 height 27
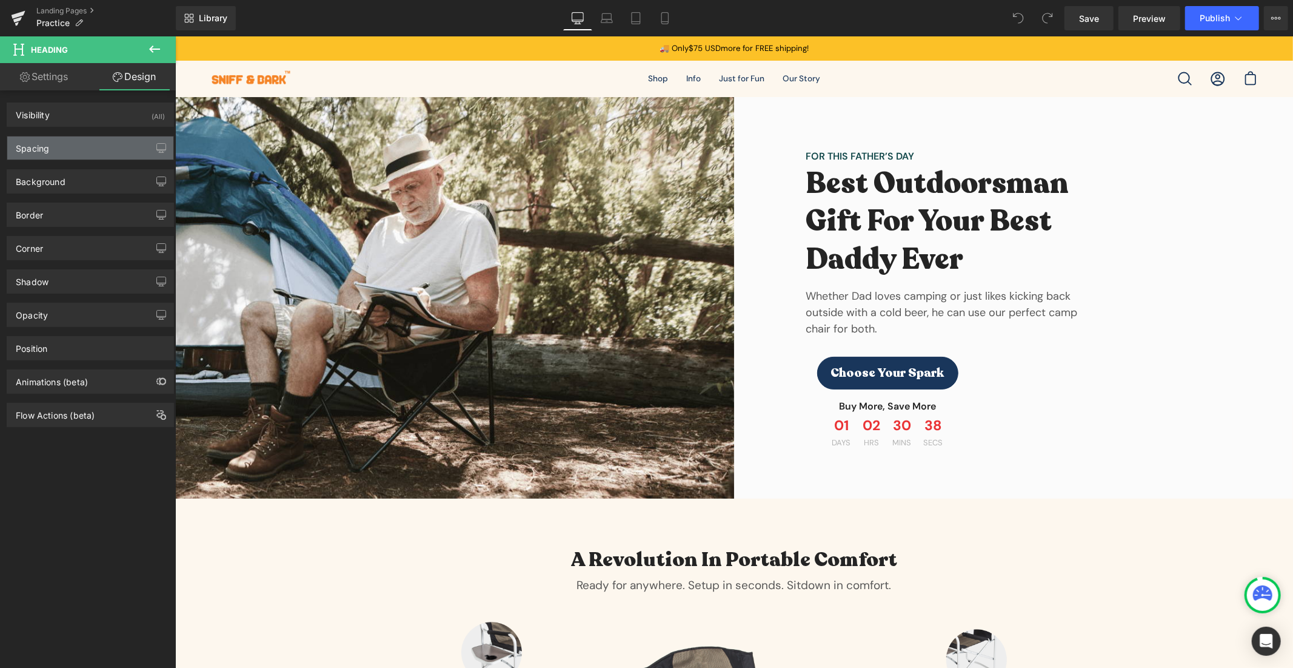
click at [59, 144] on div "Spacing" at bounding box center [90, 147] width 166 height 23
